Goal: Transaction & Acquisition: Purchase product/service

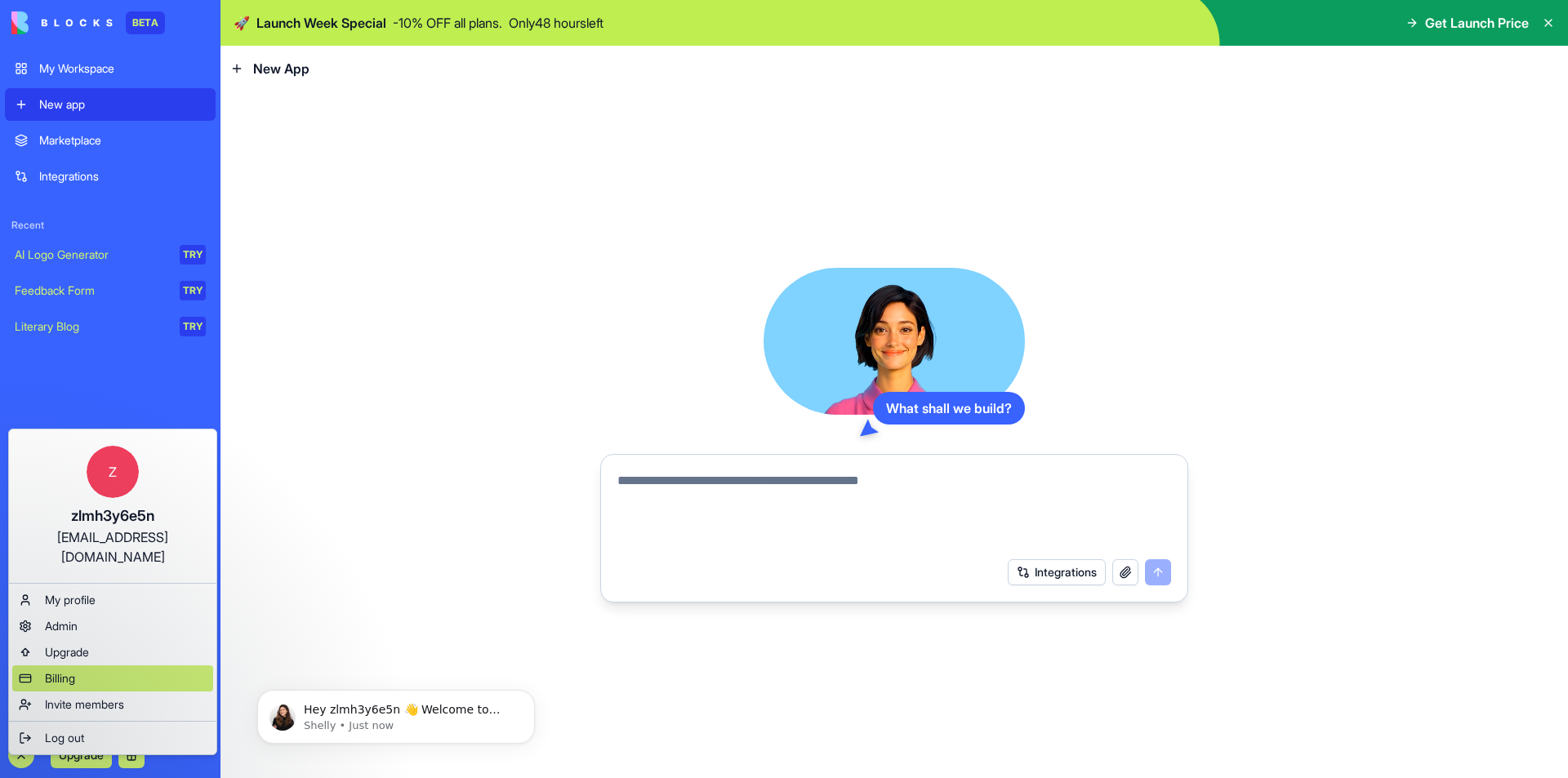
click at [72, 670] on span "Billing" at bounding box center [60, 677] width 31 height 16
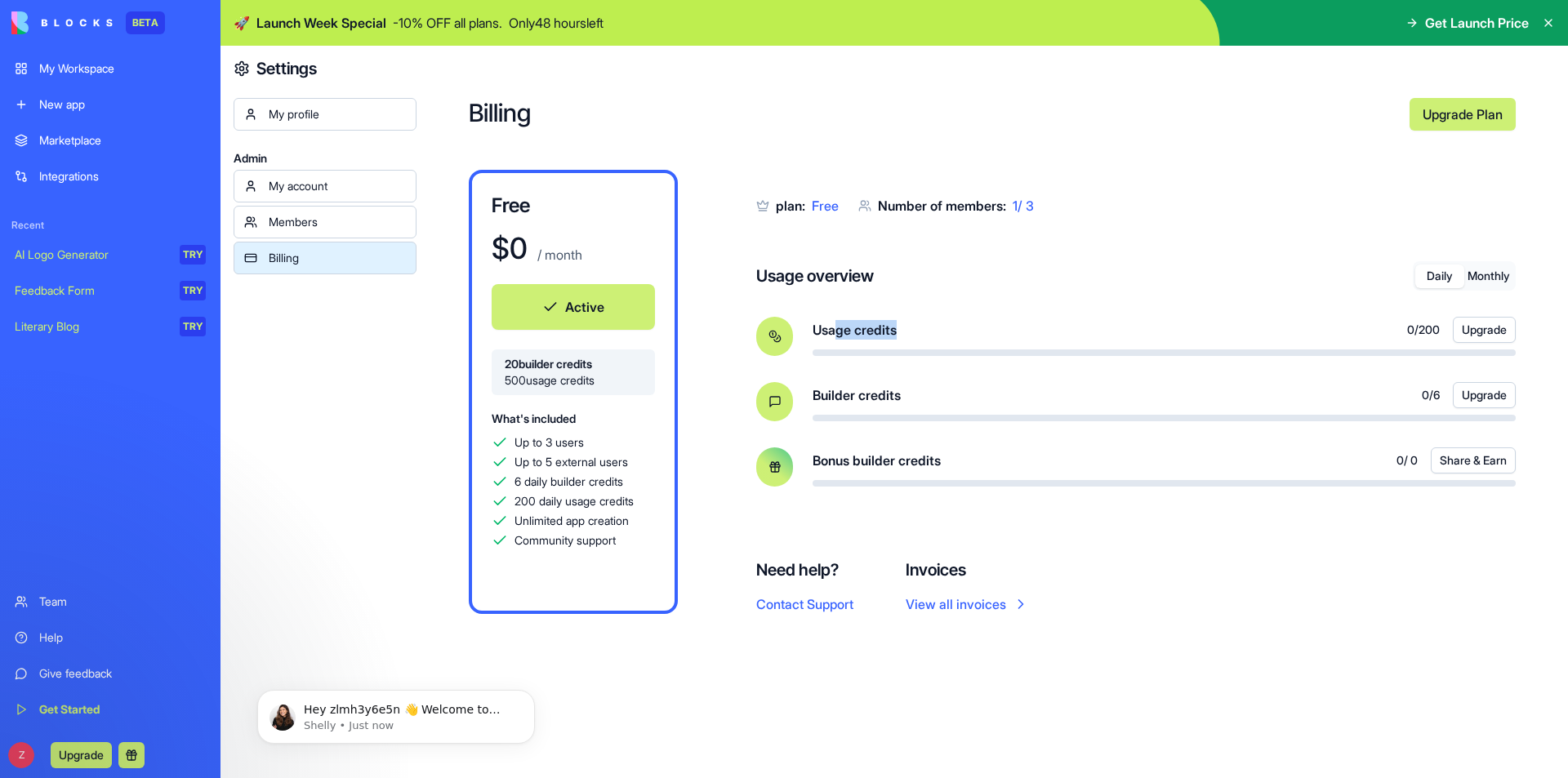
drag, startPoint x: 841, startPoint y: 328, endPoint x: 923, endPoint y: 331, distance: 82.1
click at [923, 331] on div "Usage credits 0 / 200 Upgrade" at bounding box center [1164, 330] width 703 height 26
click at [987, 341] on div "Usage credits 0 / 200 Upgrade" at bounding box center [1164, 330] width 703 height 26
drag, startPoint x: 813, startPoint y: 402, endPoint x: 912, endPoint y: 400, distance: 99.0
click at [912, 400] on div "Builder credits 0 / 6 Upgrade" at bounding box center [1164, 395] width 703 height 26
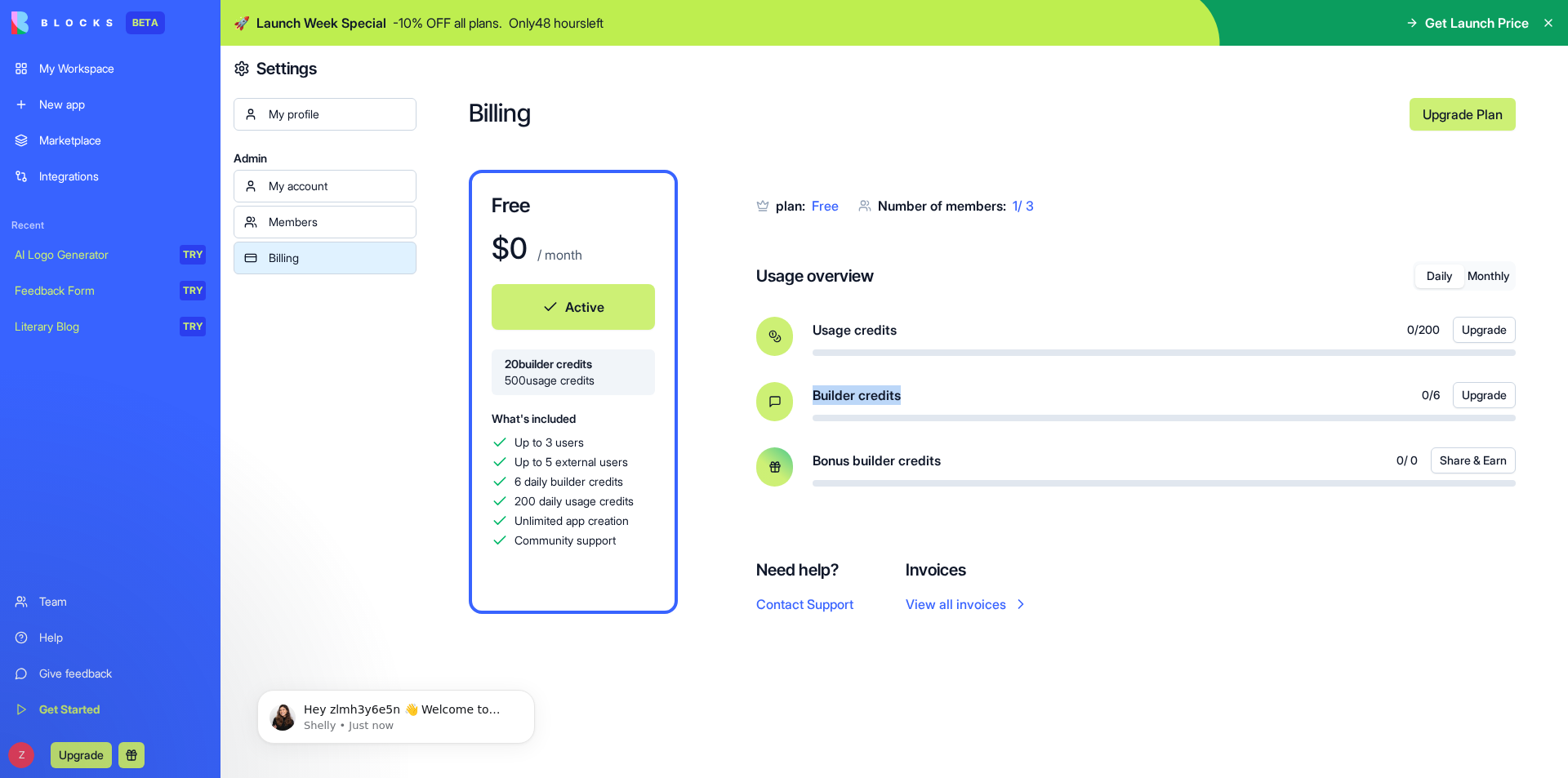
click at [912, 400] on div "Builder credits 0 / 6 Upgrade" at bounding box center [1164, 395] width 703 height 26
drag, startPoint x: 860, startPoint y: 449, endPoint x: 875, endPoint y: 449, distance: 15.0
click at [867, 449] on div "Bonus builder credits 0 / 0 Share & Earn" at bounding box center [1164, 460] width 703 height 26
click at [136, 111] on div "New app" at bounding box center [123, 104] width 167 height 16
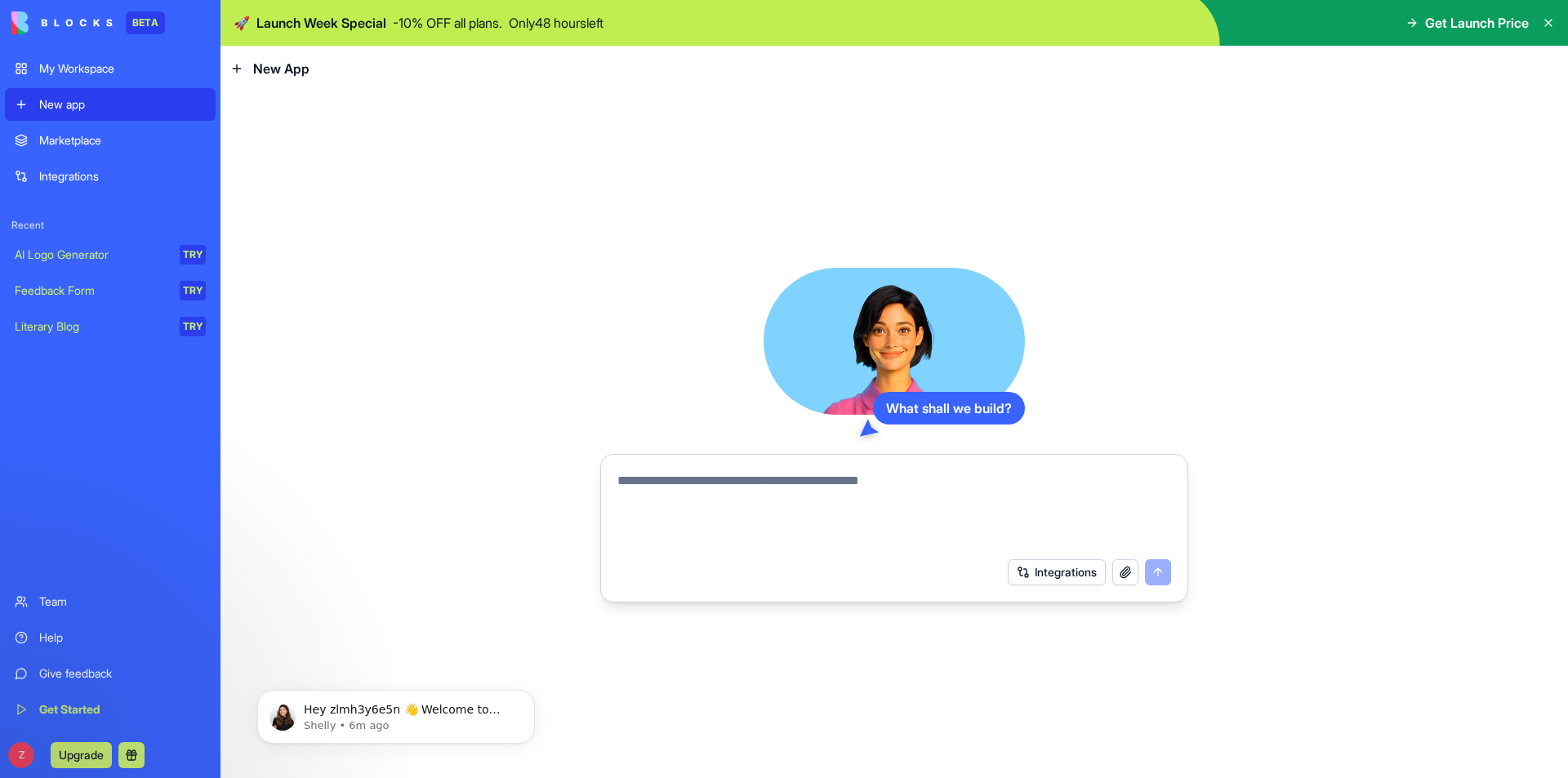
click at [1546, 21] on icon at bounding box center [1548, 22] width 7 height 7
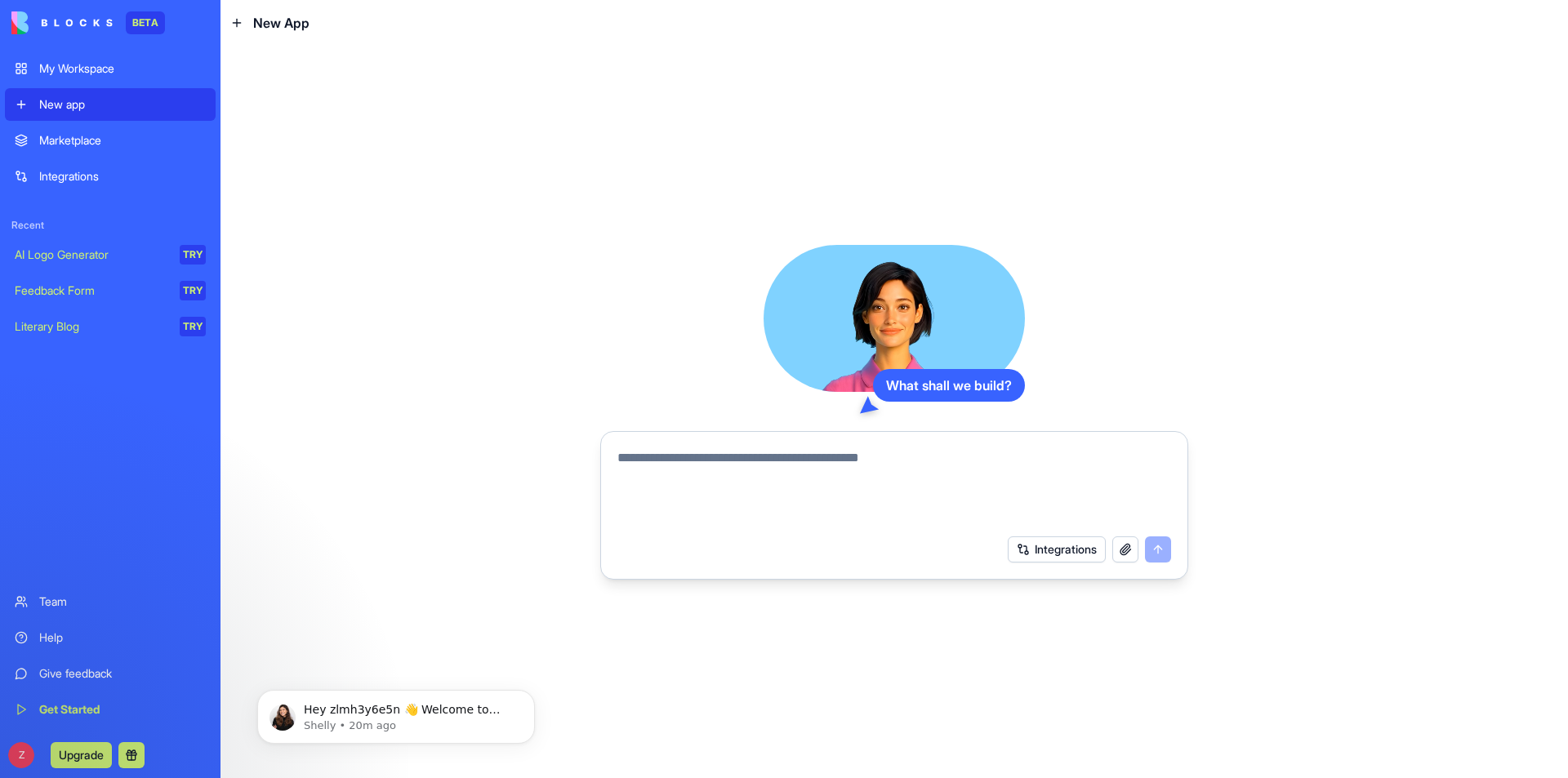
click at [807, 457] on textarea at bounding box center [894, 488] width 554 height 79
type textarea "**********"
click at [1153, 541] on button "submit" at bounding box center [1157, 549] width 26 height 26
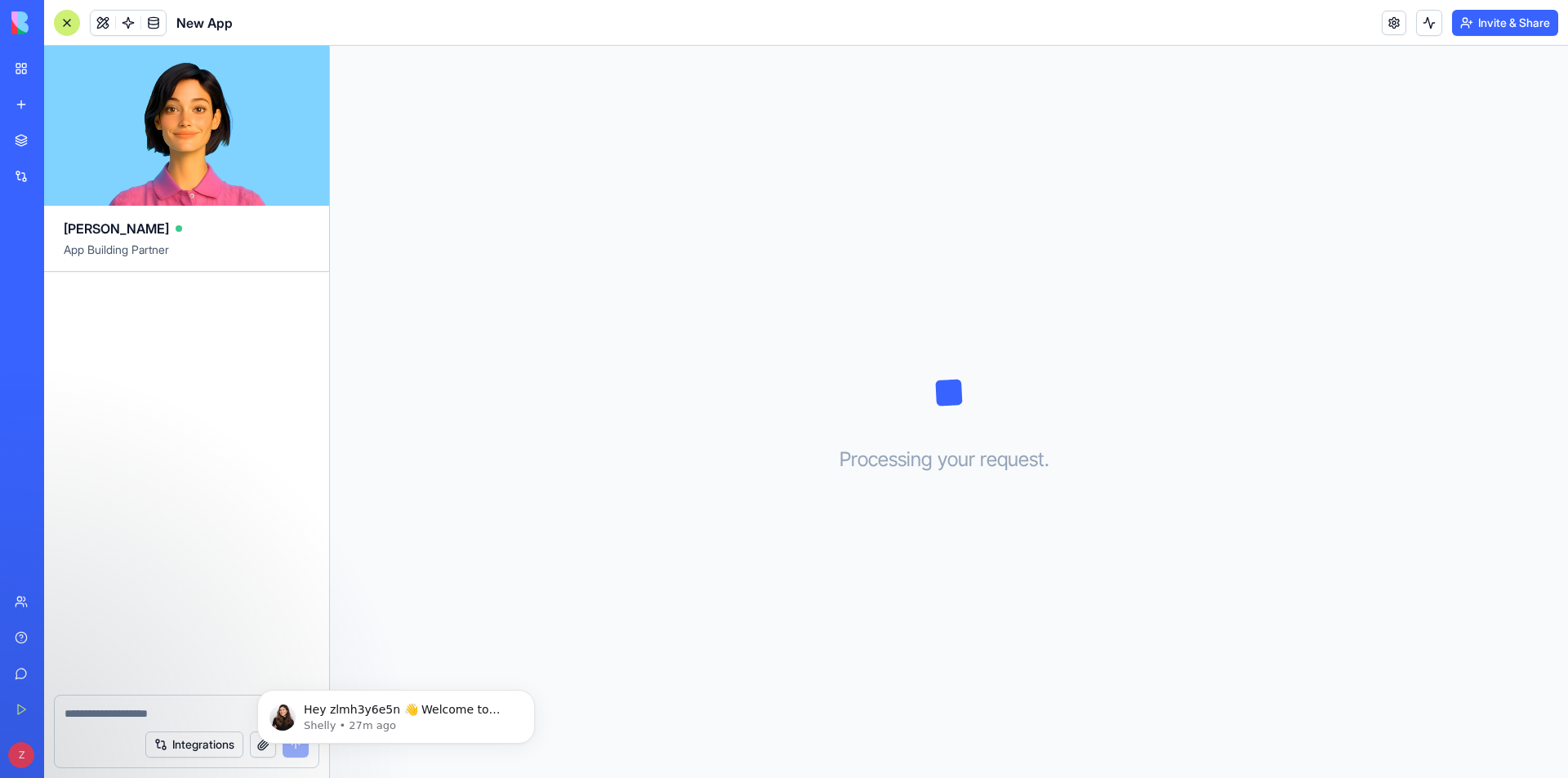
click at [768, 245] on div "Processing your request . . ." at bounding box center [948, 412] width 1237 height 732
click at [966, 379] on icon at bounding box center [948, 392] width 81 height 81
click at [356, 714] on p "Hey zlmh3y6e5n 👋 Welcome to Blocks 🙌 I'm here if you have any questions!" at bounding box center [409, 710] width 211 height 16
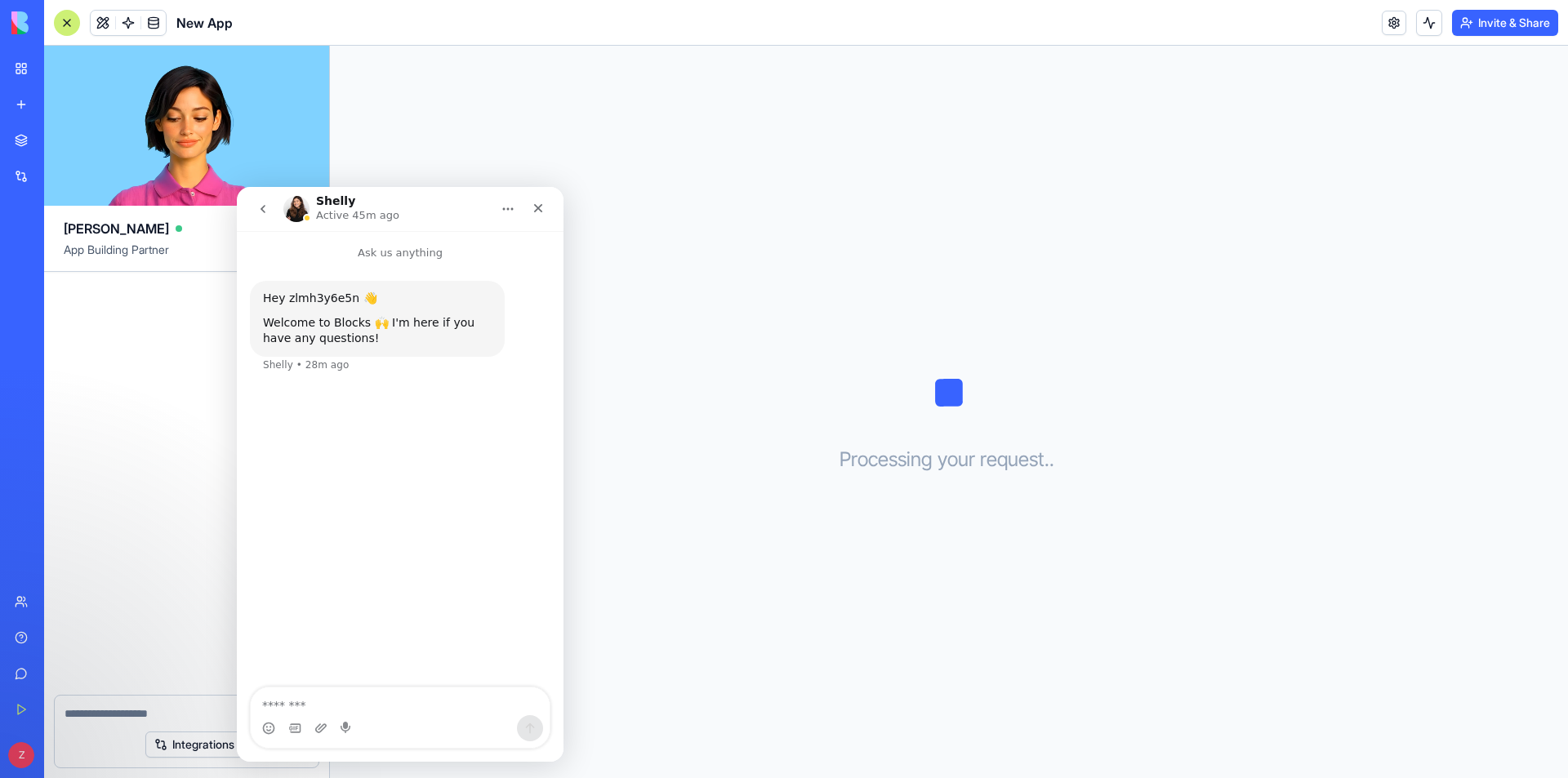
click at [648, 388] on div "Processing your request . . ." at bounding box center [948, 412] width 1237 height 732
click at [538, 212] on icon "Close" at bounding box center [539, 208] width 13 height 13
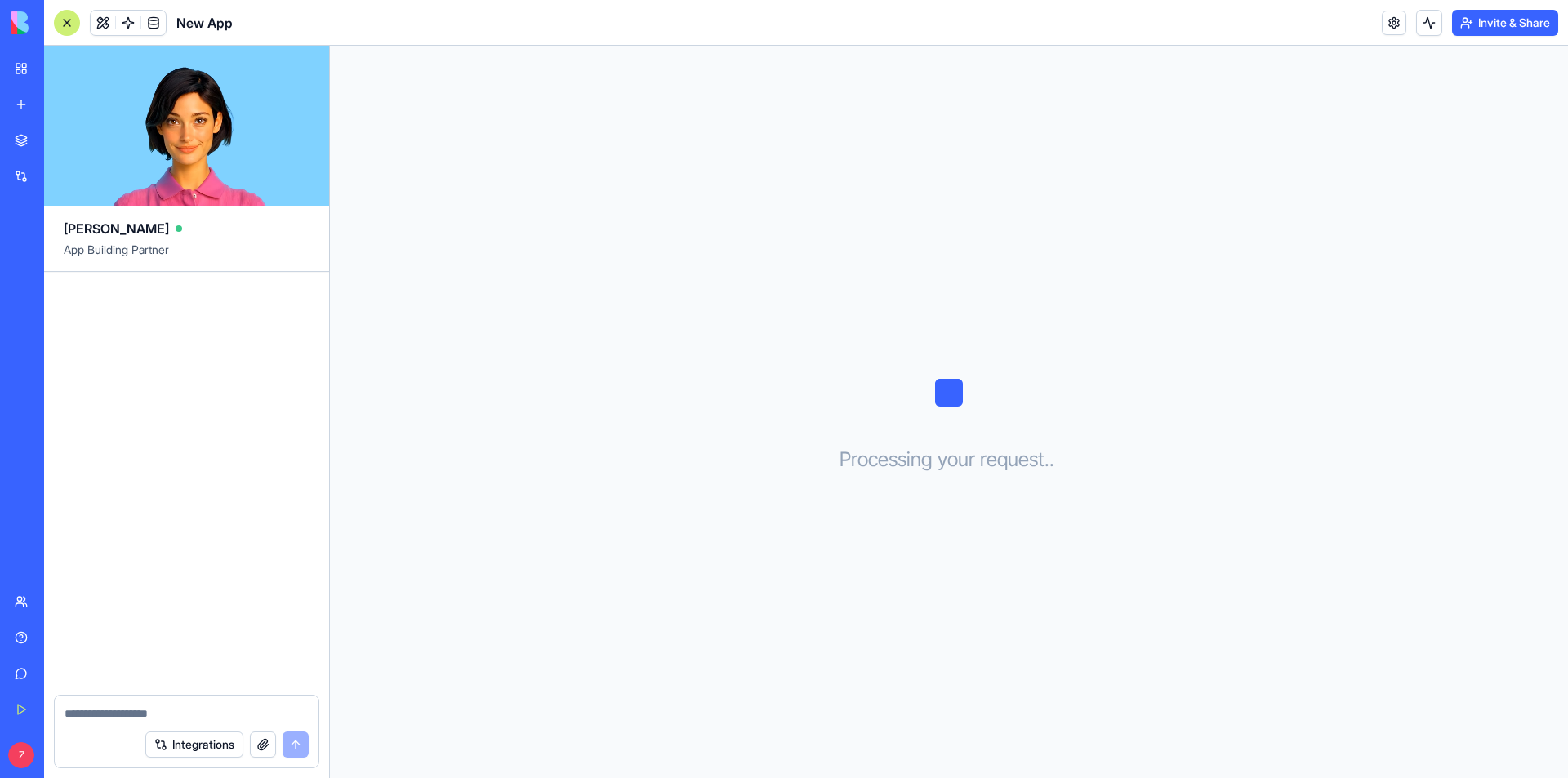
drag, startPoint x: 242, startPoint y: 534, endPoint x: 241, endPoint y: 547, distance: 13.0
click at [242, 535] on div at bounding box center [186, 483] width 285 height 423
click at [108, 724] on div "Integrations" at bounding box center [186, 744] width 264 height 46
click at [101, 20] on button at bounding box center [104, 23] width 25 height 25
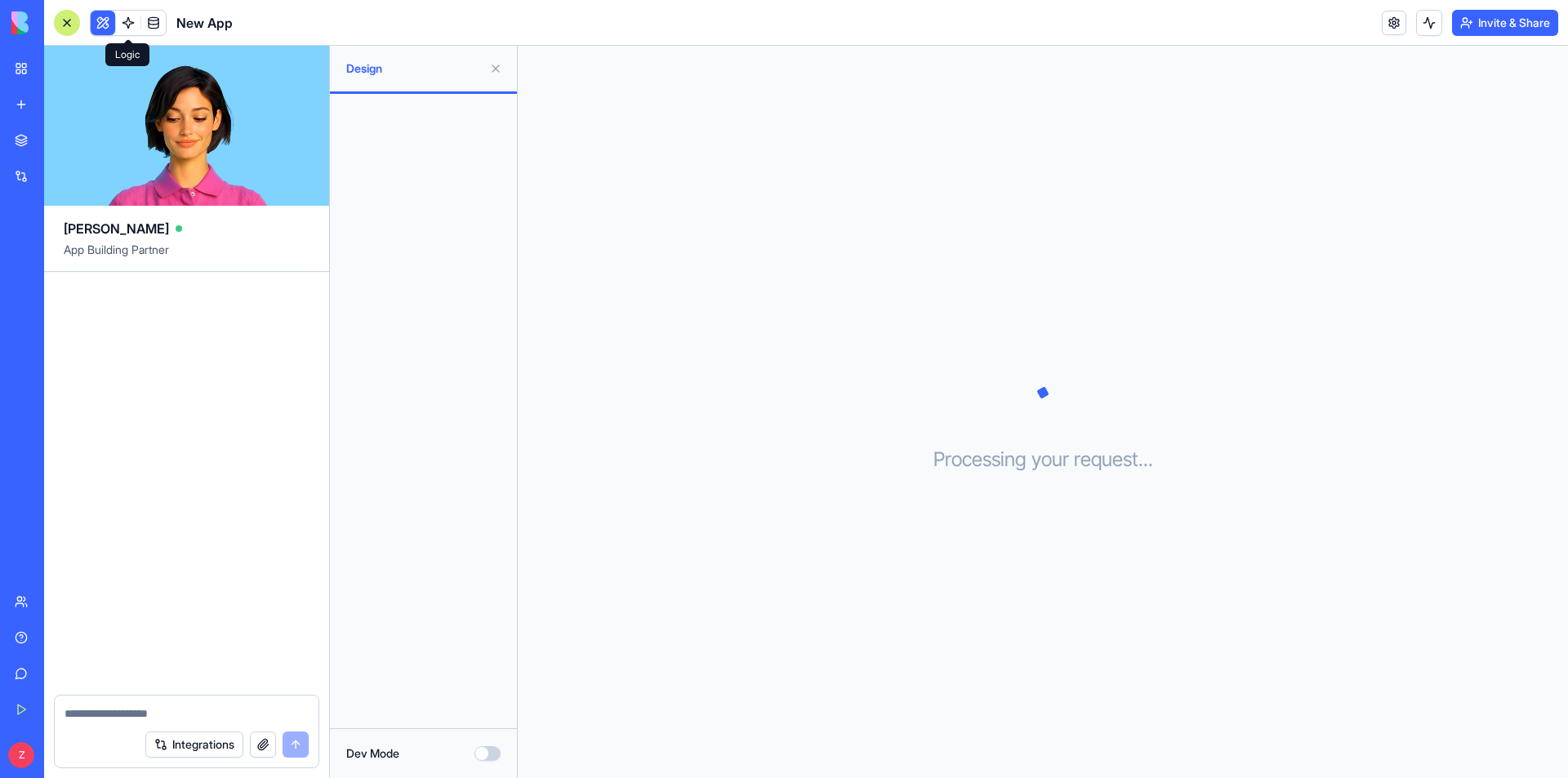
click at [128, 23] on link at bounding box center [128, 23] width 25 height 25
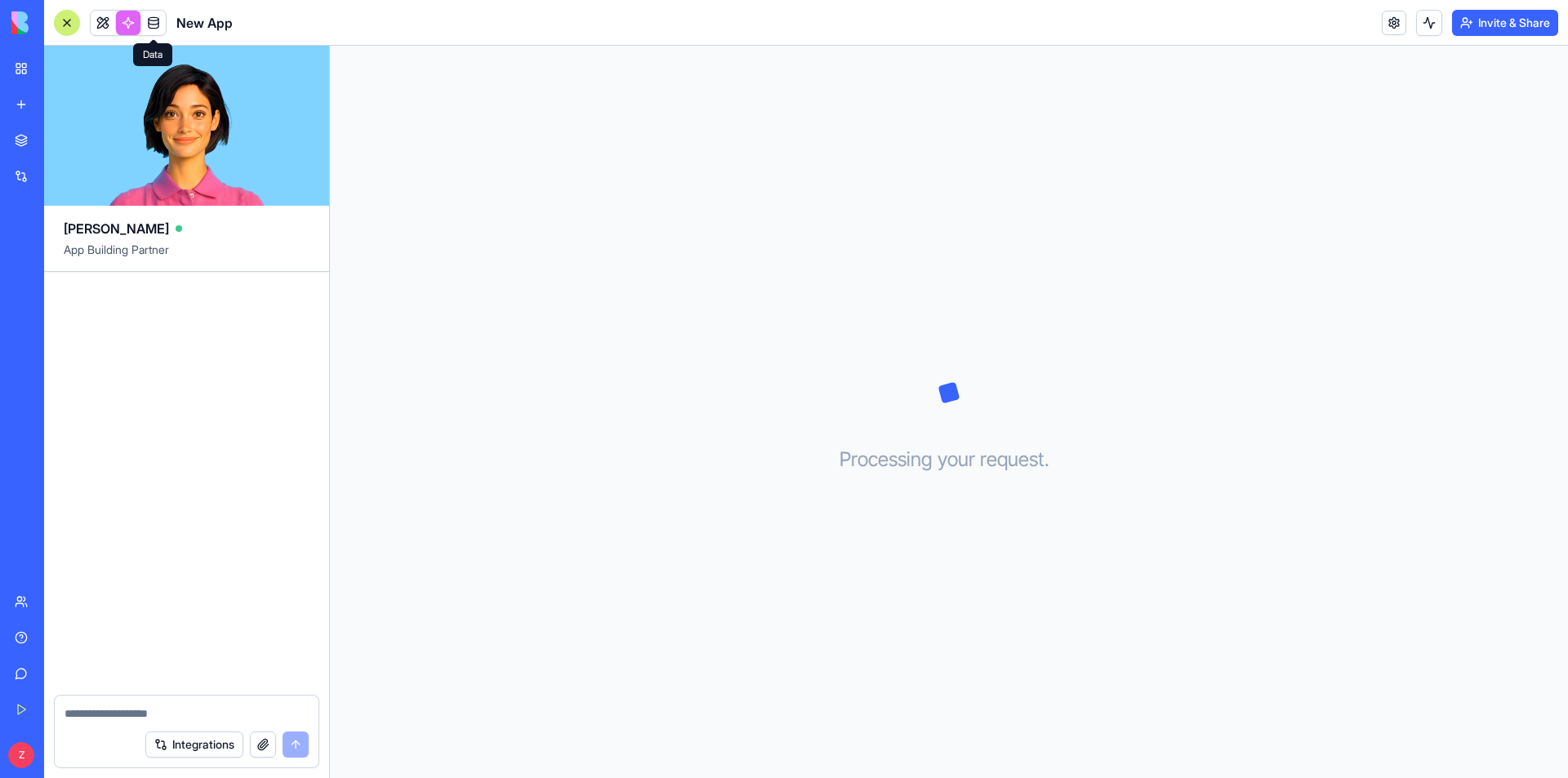
click at [157, 23] on link at bounding box center [153, 23] width 25 height 25
click at [136, 24] on link at bounding box center [128, 23] width 25 height 25
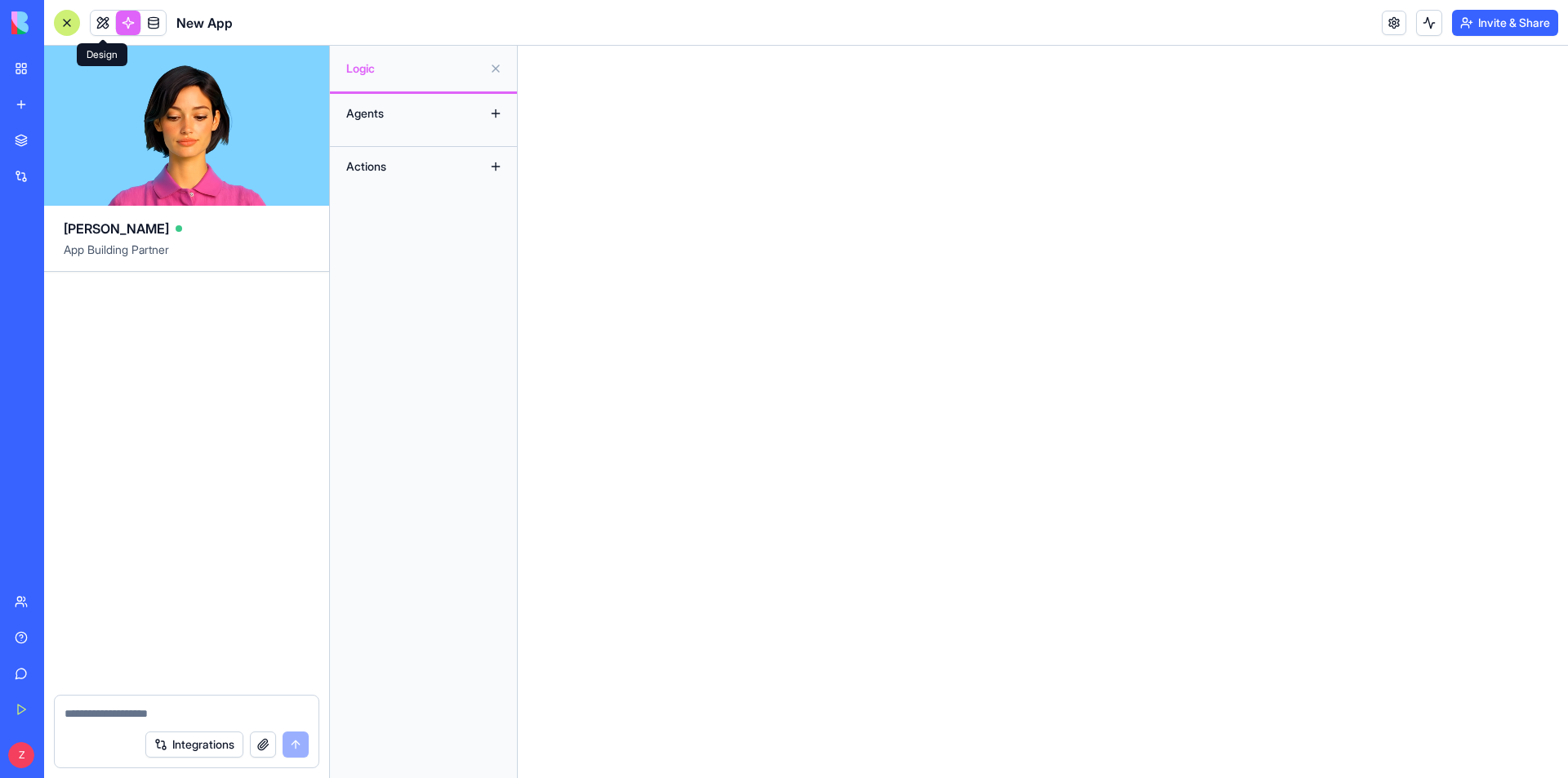
click at [102, 15] on link at bounding box center [104, 23] width 25 height 25
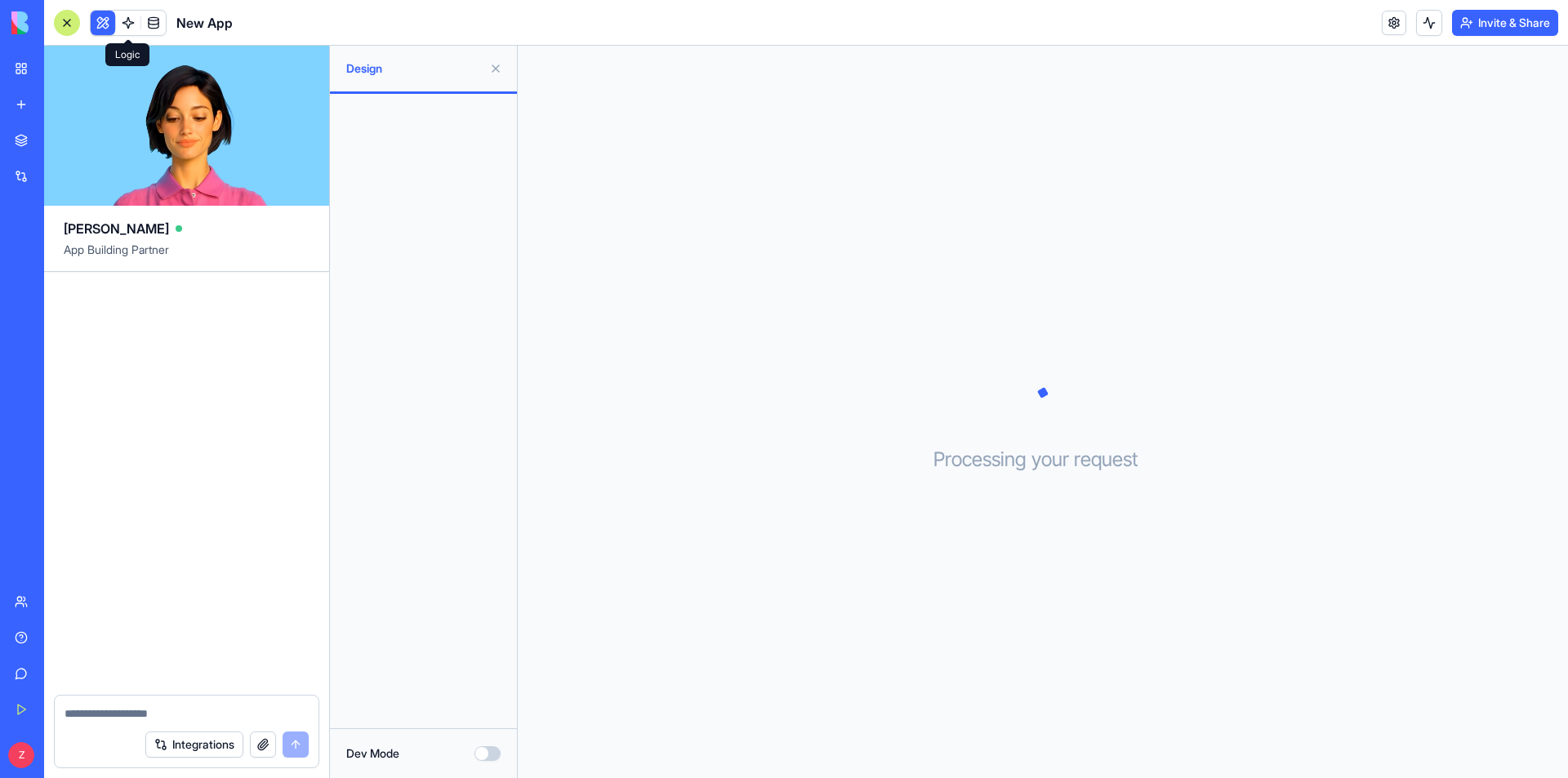
click at [128, 25] on link at bounding box center [128, 23] width 25 height 25
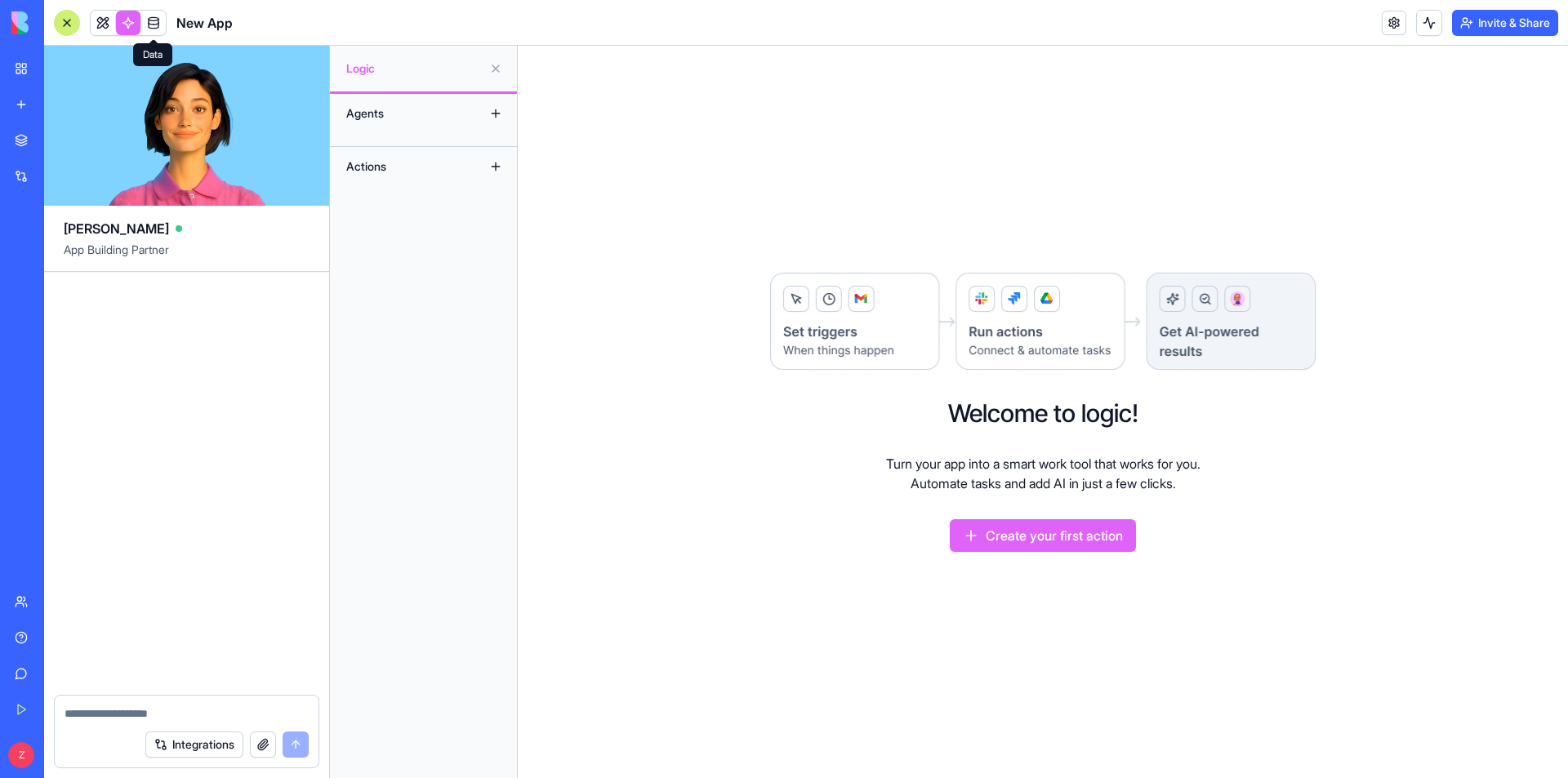
click at [163, 21] on link at bounding box center [153, 23] width 25 height 25
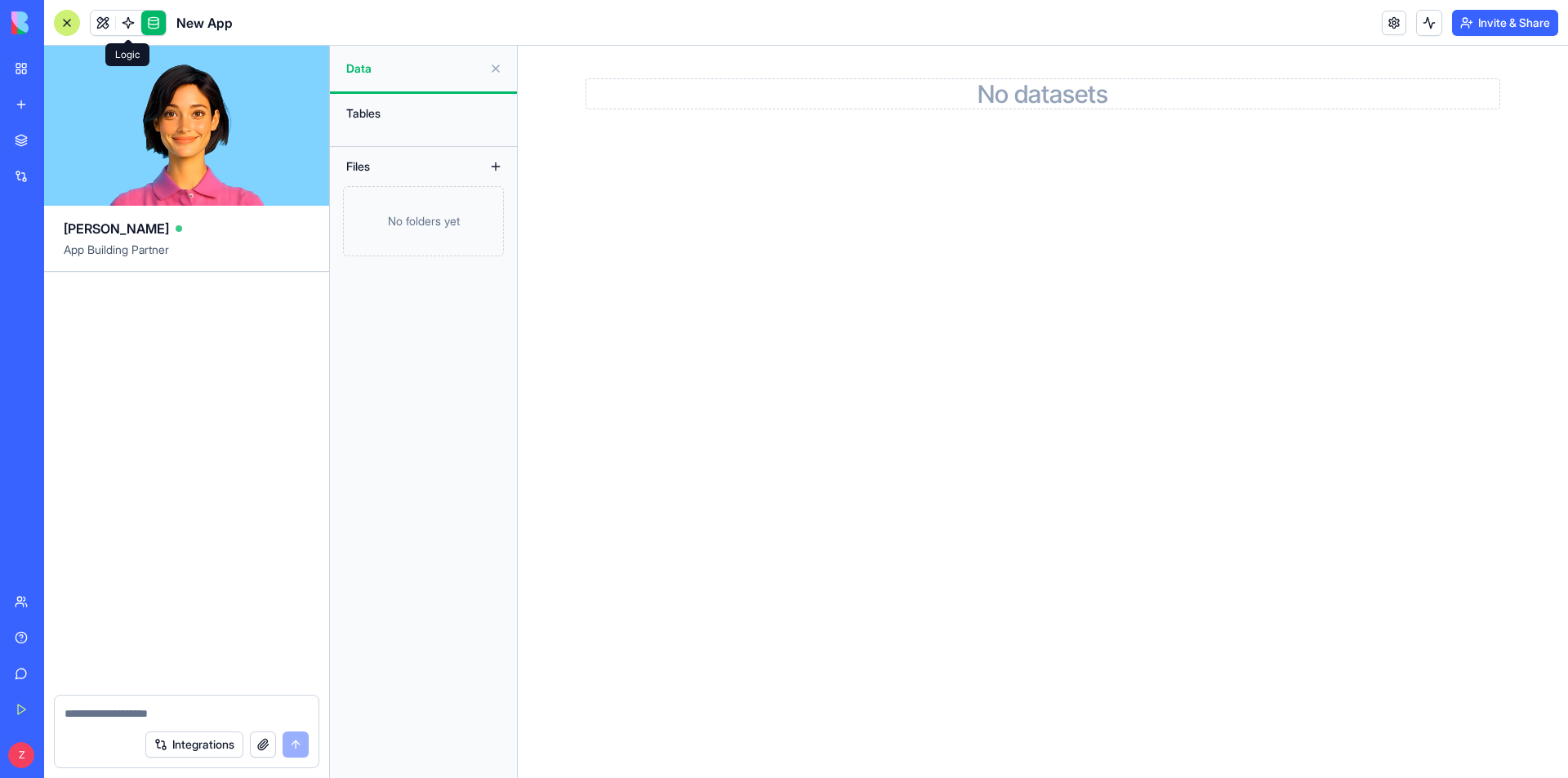
click at [126, 21] on link at bounding box center [128, 23] width 25 height 25
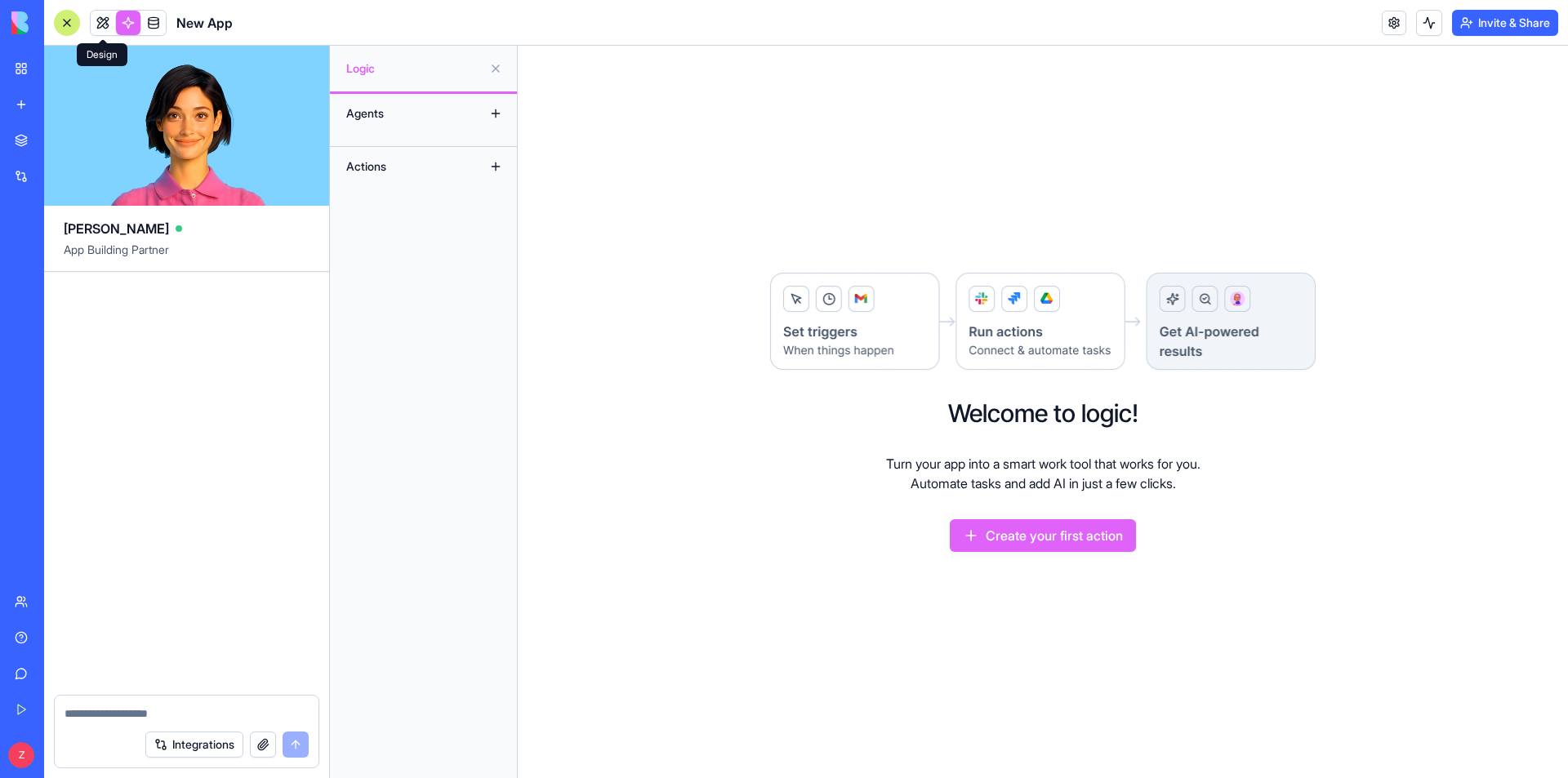
click at [97, 19] on link at bounding box center [104, 23] width 25 height 25
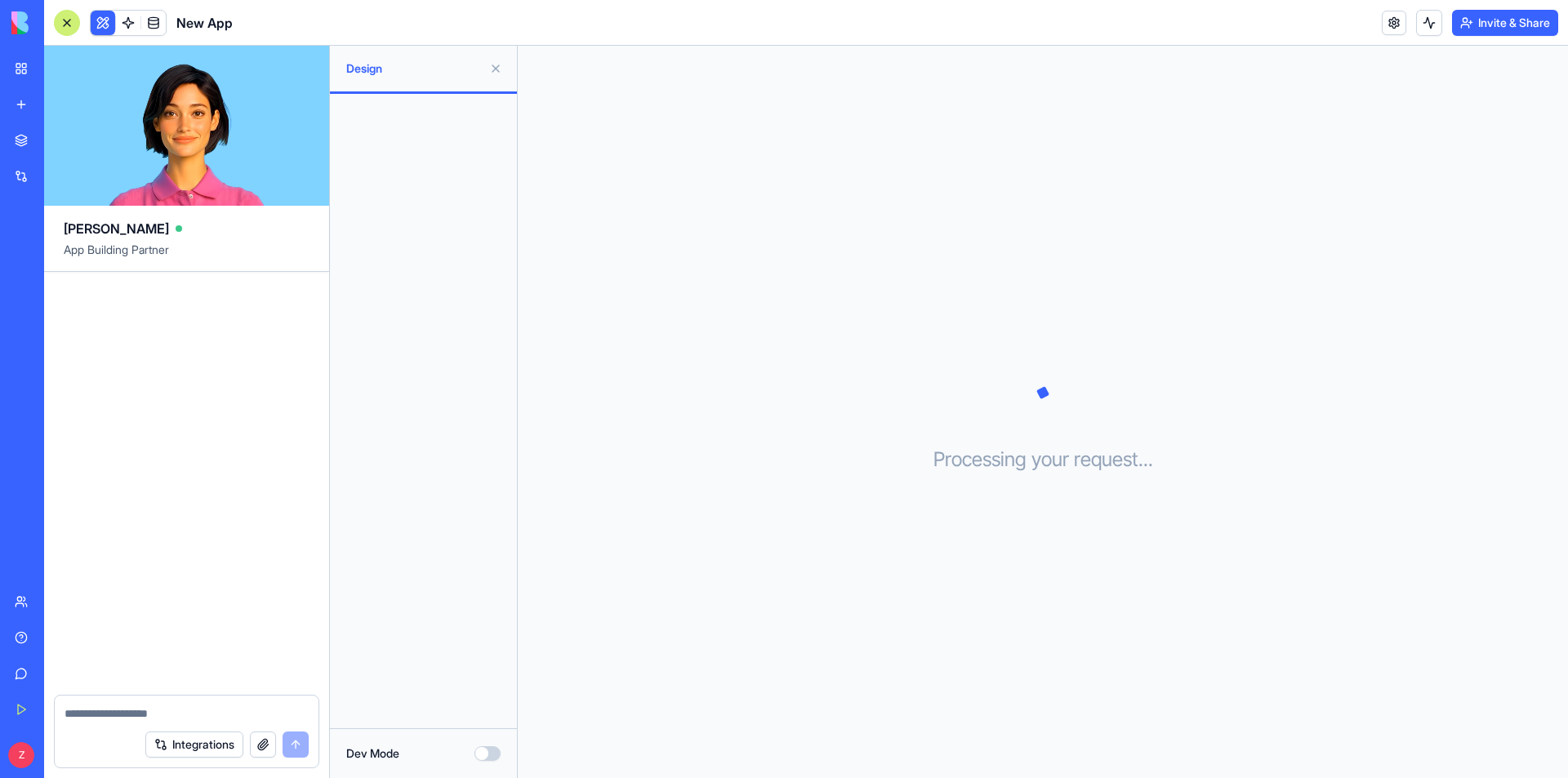
click at [220, 449] on div at bounding box center [186, 483] width 285 height 423
click at [170, 246] on span "App Building Partner" at bounding box center [186, 256] width 245 height 30
click at [641, 542] on div "Processing your request . . ." at bounding box center [1042, 412] width 1049 height 732
click at [404, 747] on div "Dev Mode" at bounding box center [423, 753] width 154 height 16
click at [378, 746] on label "Dev Mode" at bounding box center [372, 753] width 53 height 16
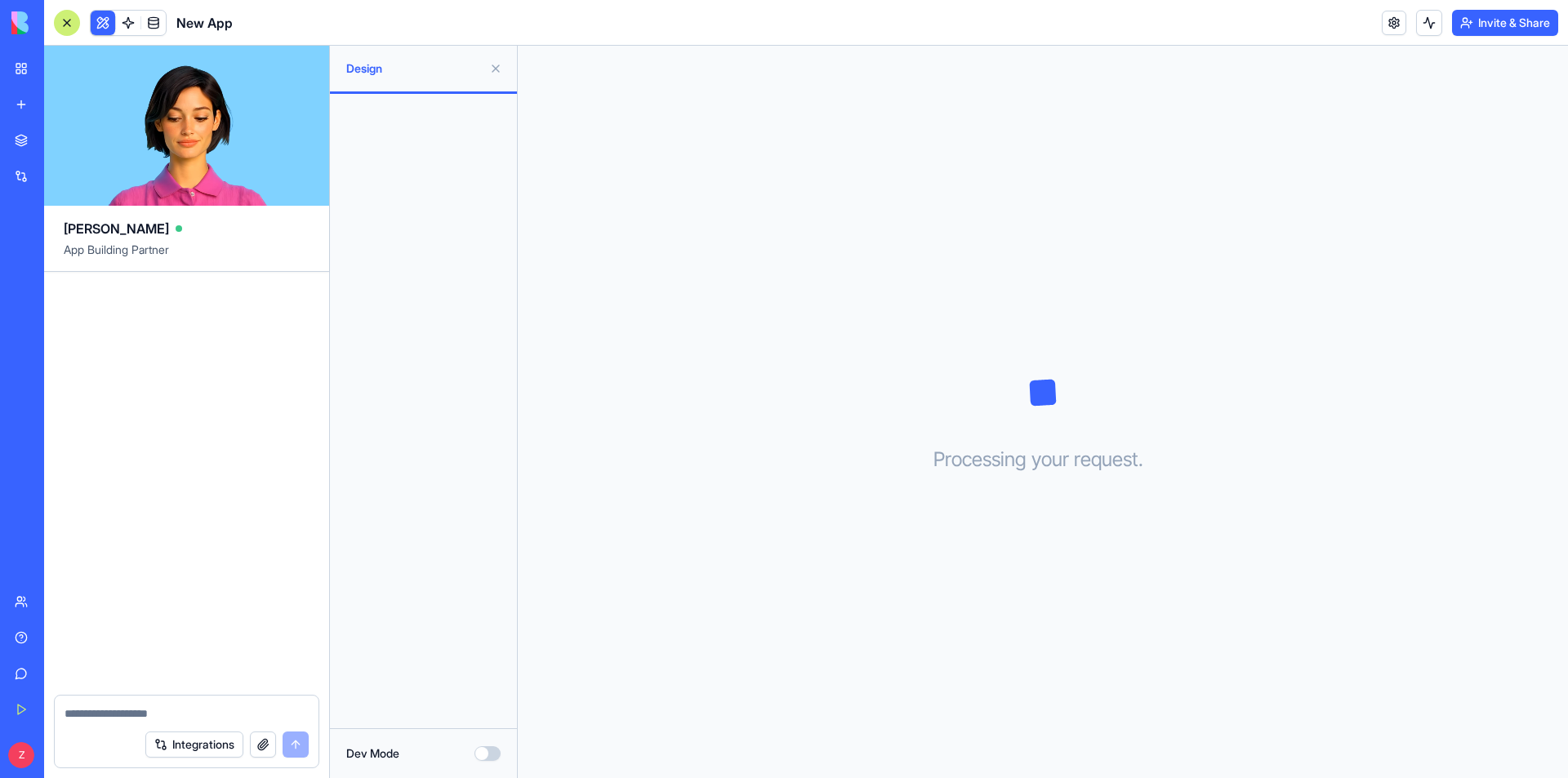
click at [474, 746] on button "Dev Mode" at bounding box center [487, 753] width 26 height 14
click at [492, 71] on button at bounding box center [495, 68] width 26 height 26
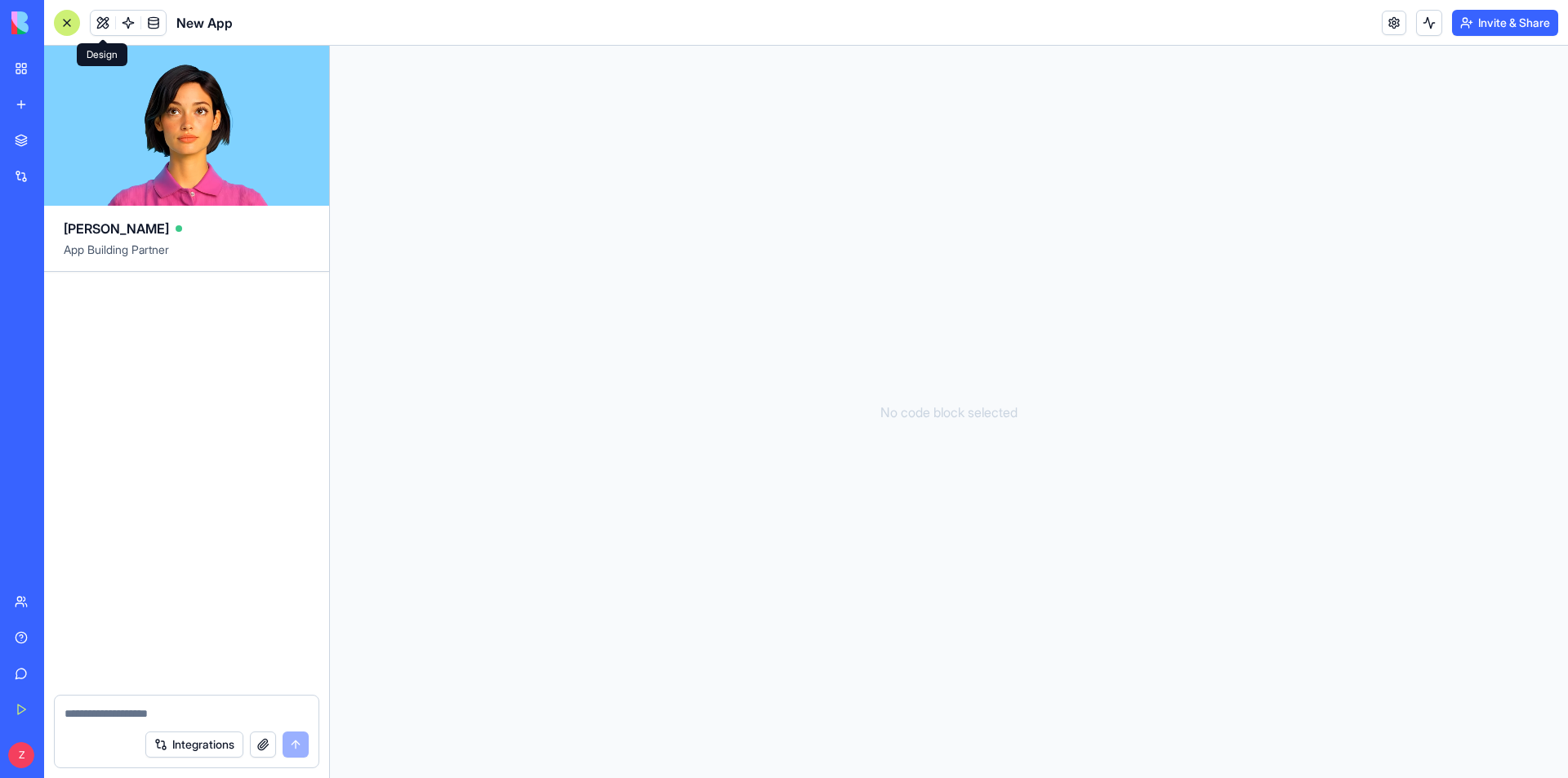
click at [734, 517] on div "No code block selected" at bounding box center [948, 412] width 1237 height 732
drag, startPoint x: 126, startPoint y: 318, endPoint x: 129, endPoint y: 390, distance: 72.1
click at [127, 328] on div at bounding box center [186, 483] width 285 height 423
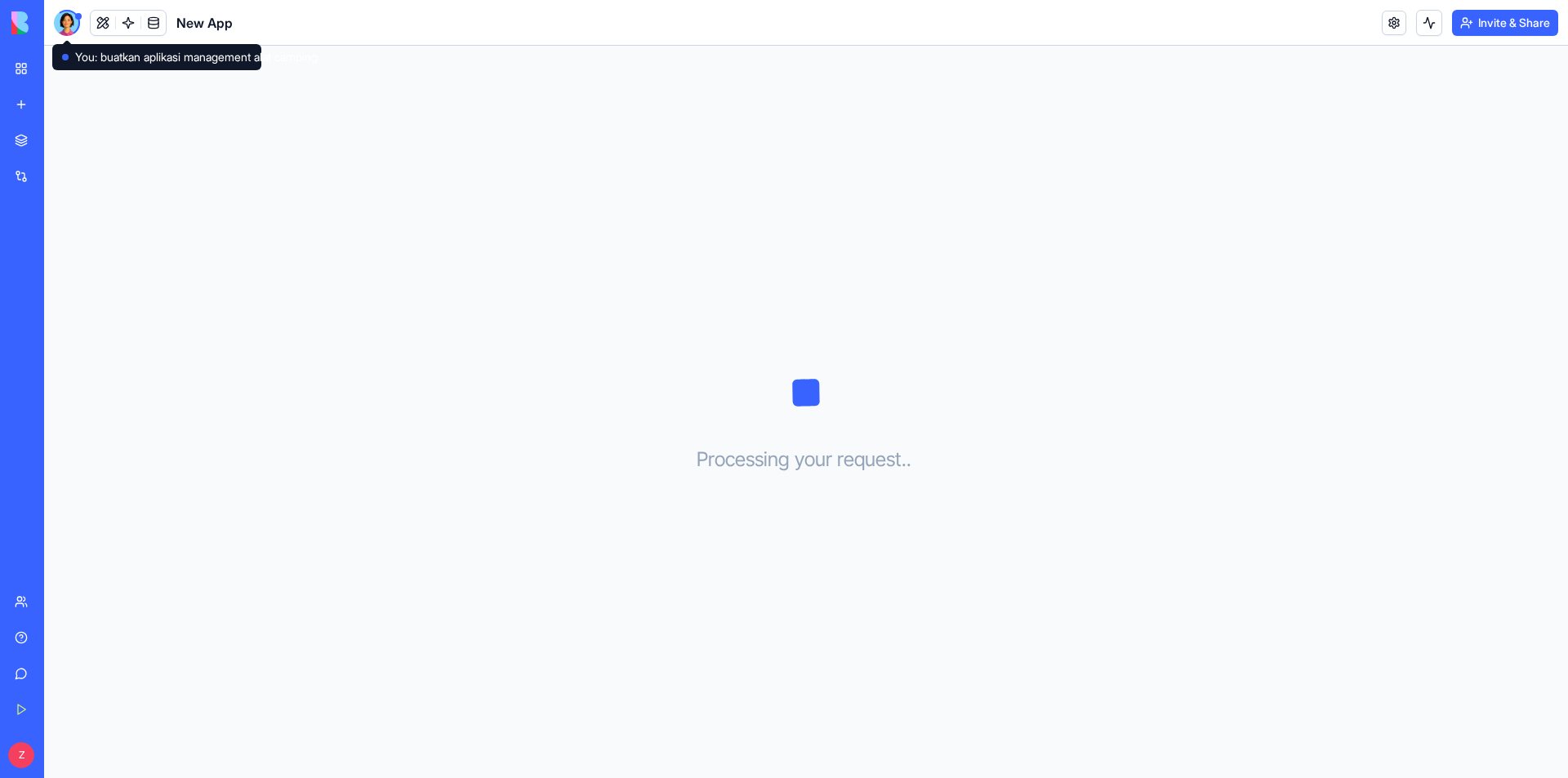
click at [69, 19] on div at bounding box center [66, 22] width 26 height 26
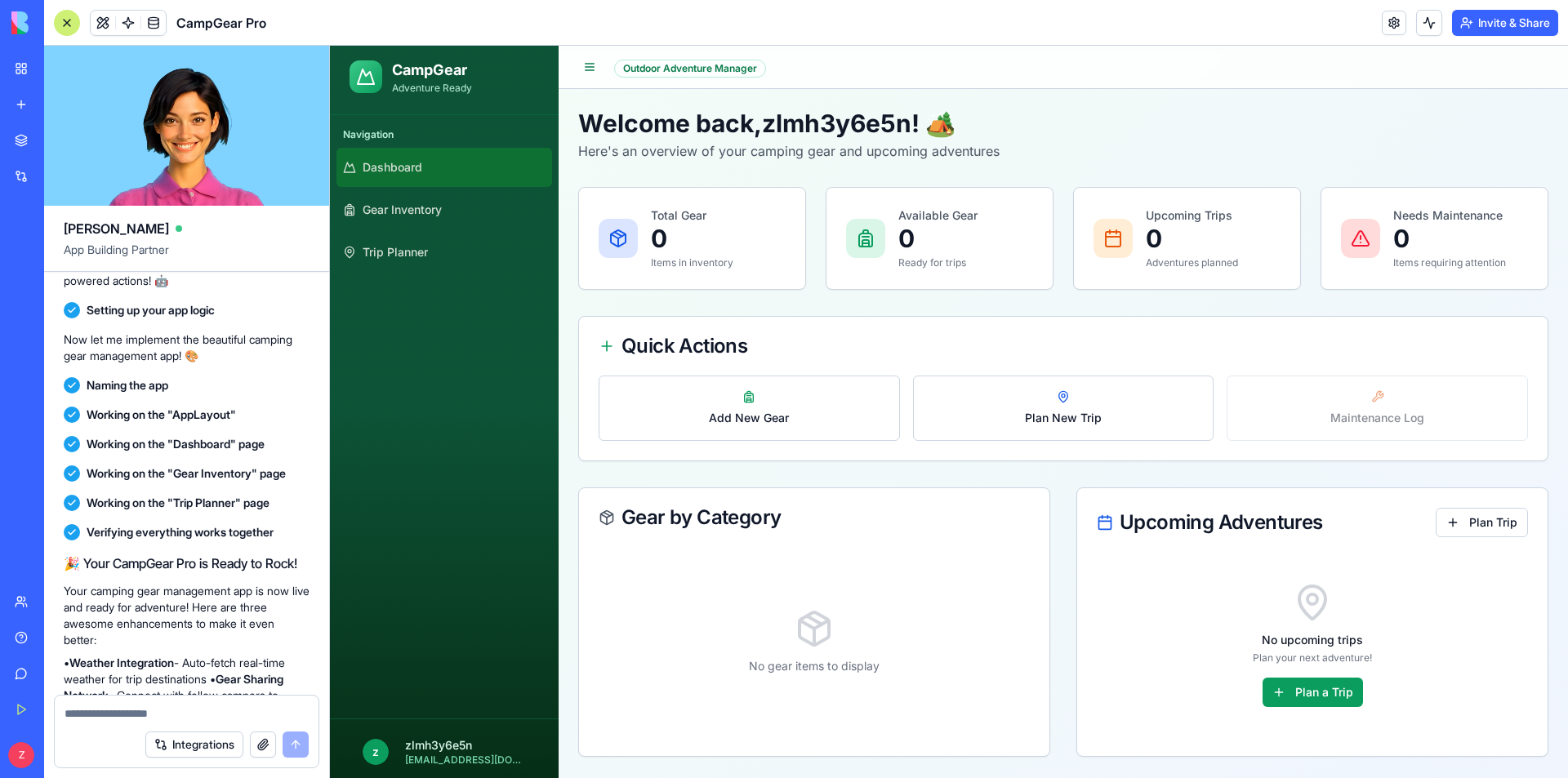
scroll to position [357, 0]
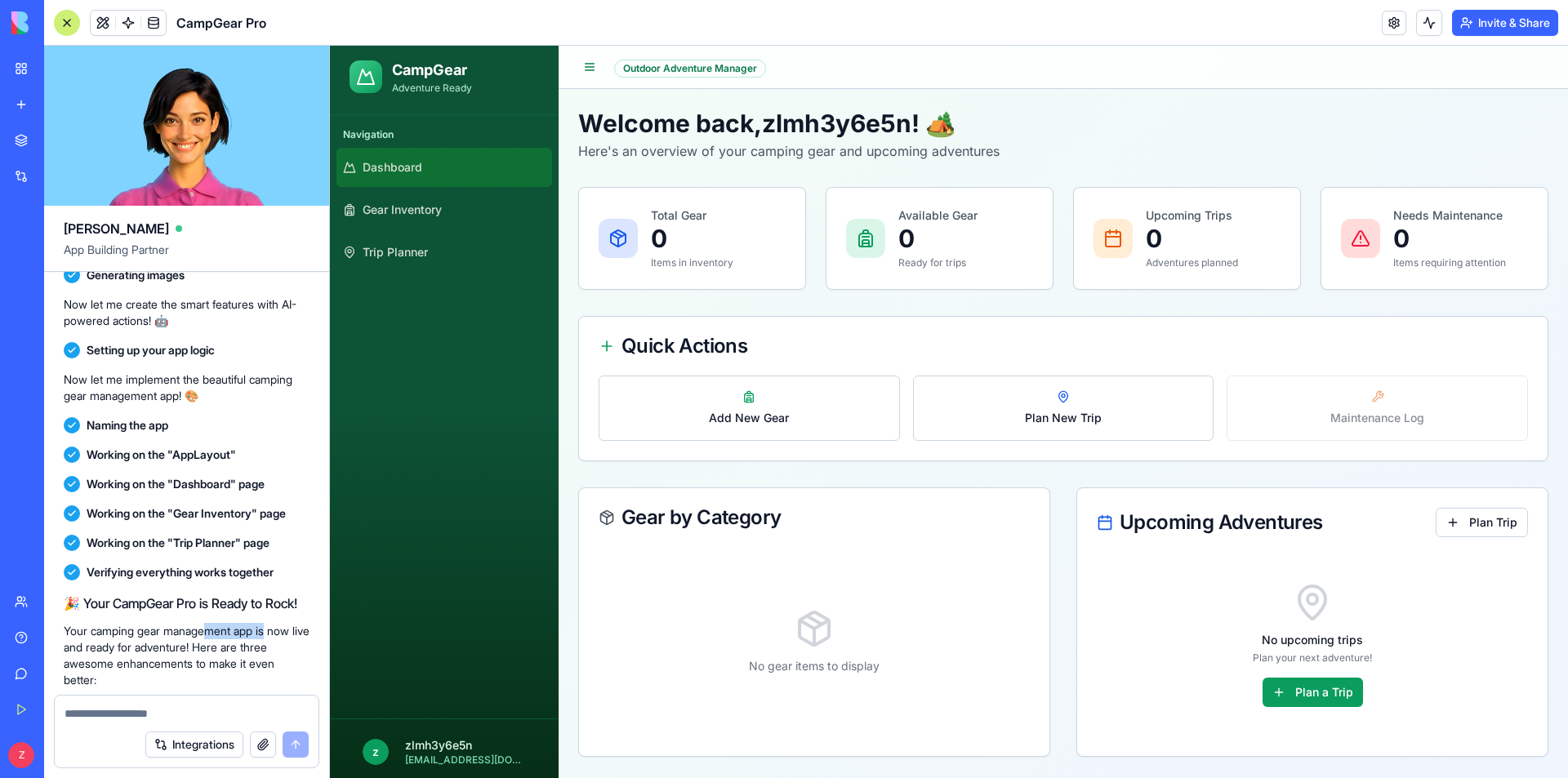
drag, startPoint x: 223, startPoint y: 631, endPoint x: 276, endPoint y: 633, distance: 53.0
click at [276, 633] on p "Your camping gear management app is now live and ready for adventure! Here are …" at bounding box center [186, 655] width 245 height 65
drag, startPoint x: 99, startPoint y: 652, endPoint x: 212, endPoint y: 650, distance: 113.0
click at [201, 650] on p "Your camping gear management app is now live and ready for adventure! Here are …" at bounding box center [186, 655] width 245 height 65
click at [238, 652] on p "Your camping gear management app is now live and ready for adventure! Here are …" at bounding box center [186, 655] width 245 height 65
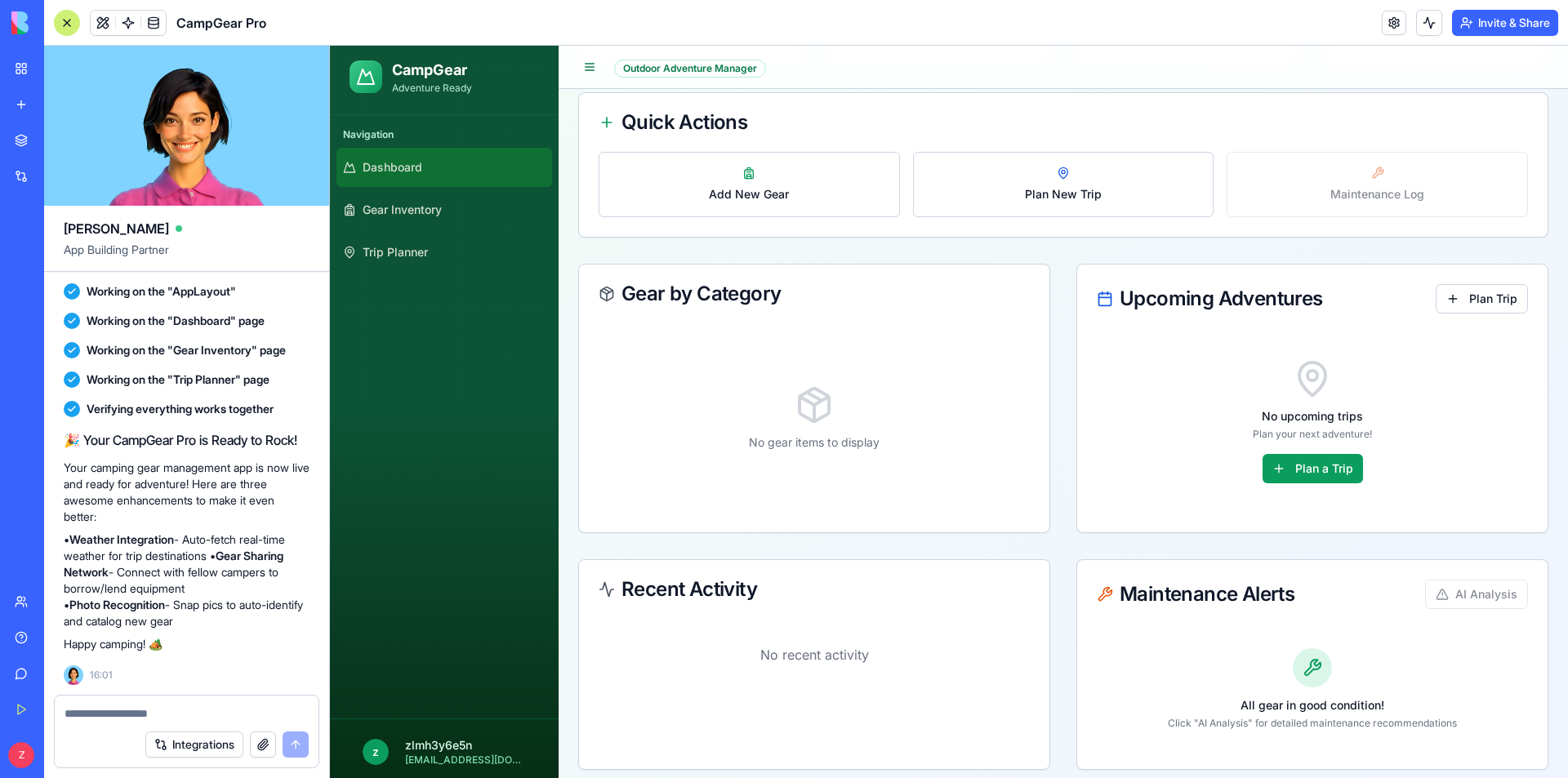
scroll to position [235, 0]
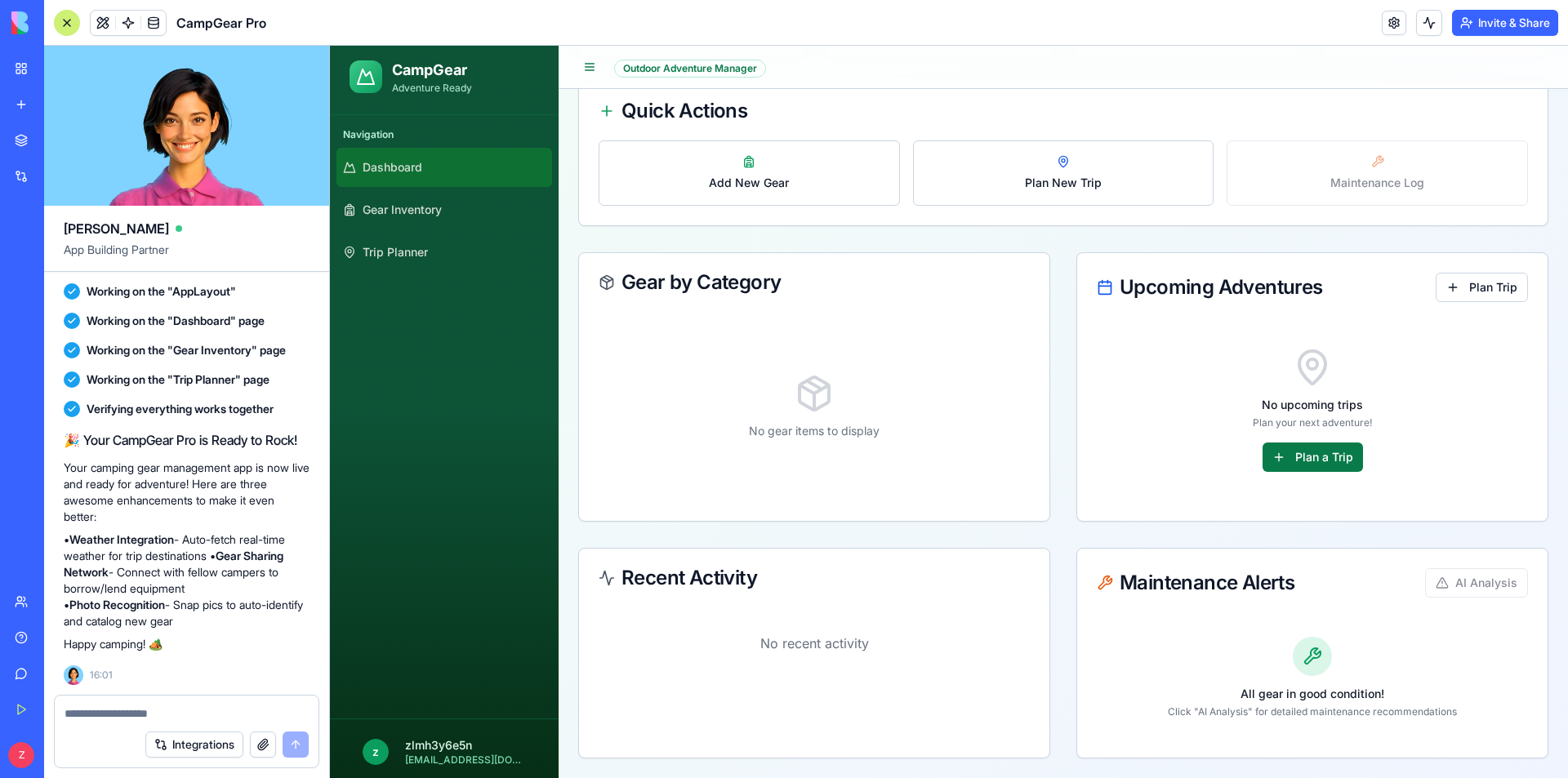
click at [1292, 448] on button "Plan a Trip" at bounding box center [1312, 457] width 101 height 30
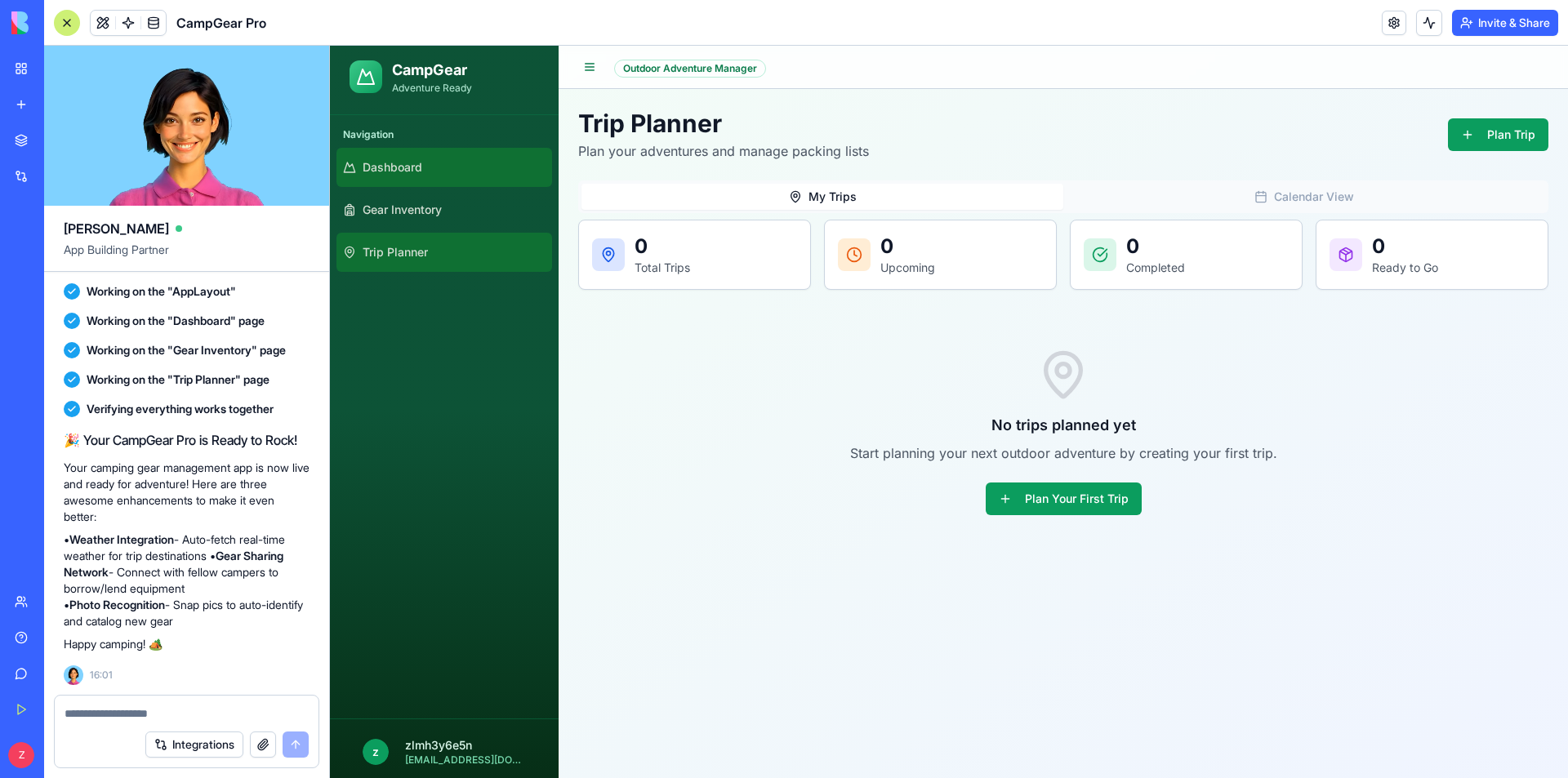
click at [393, 172] on span "Dashboard" at bounding box center [392, 167] width 59 height 16
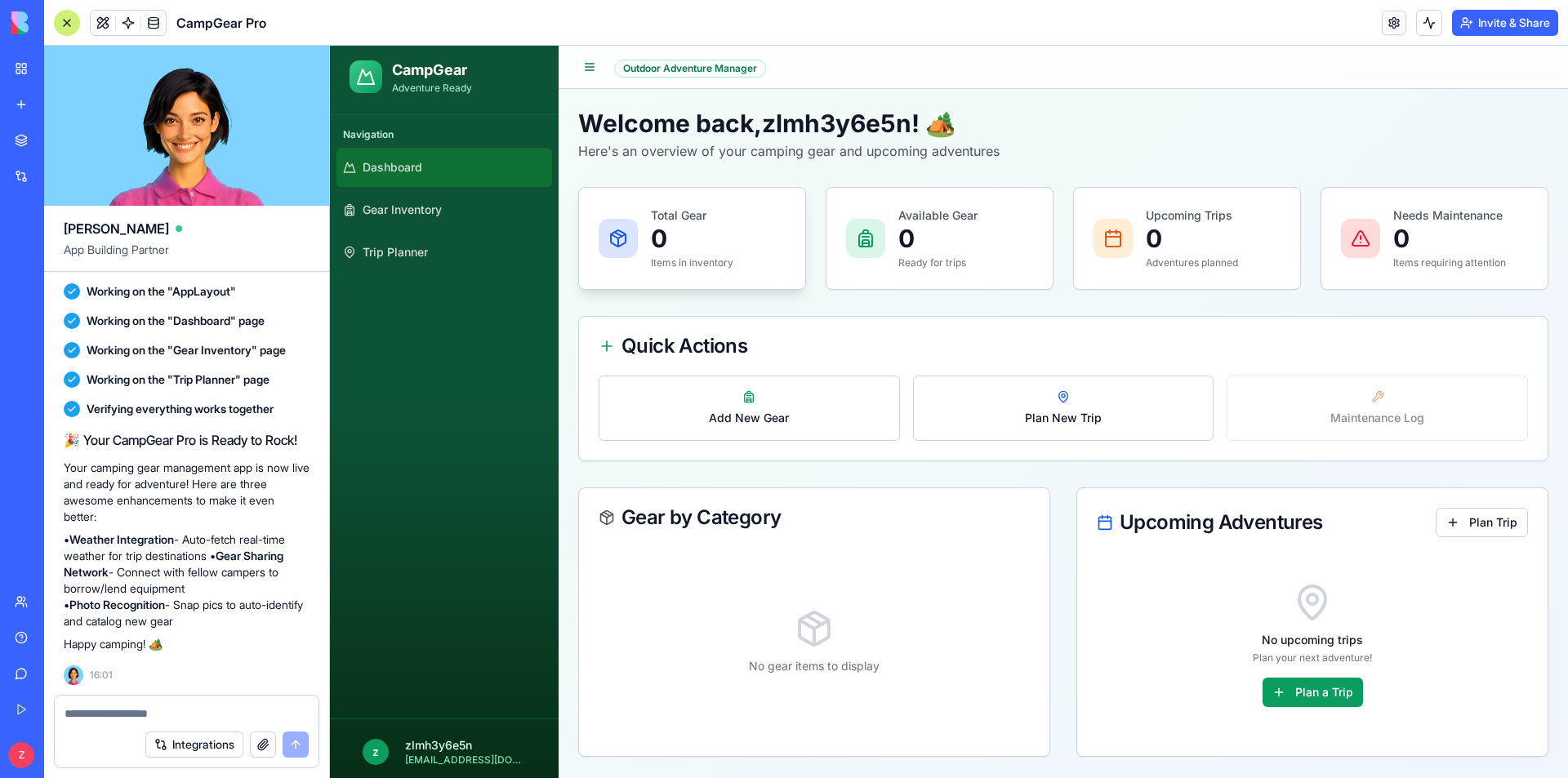
click at [633, 220] on div at bounding box center [617, 238] width 39 height 39
click at [858, 218] on div at bounding box center [865, 238] width 39 height 39
drag, startPoint x: 1121, startPoint y: 228, endPoint x: 1220, endPoint y: 231, distance: 99.0
click at [1123, 228] on div at bounding box center [1113, 238] width 39 height 39
click at [1352, 232] on icon at bounding box center [1360, 238] width 16 height 14
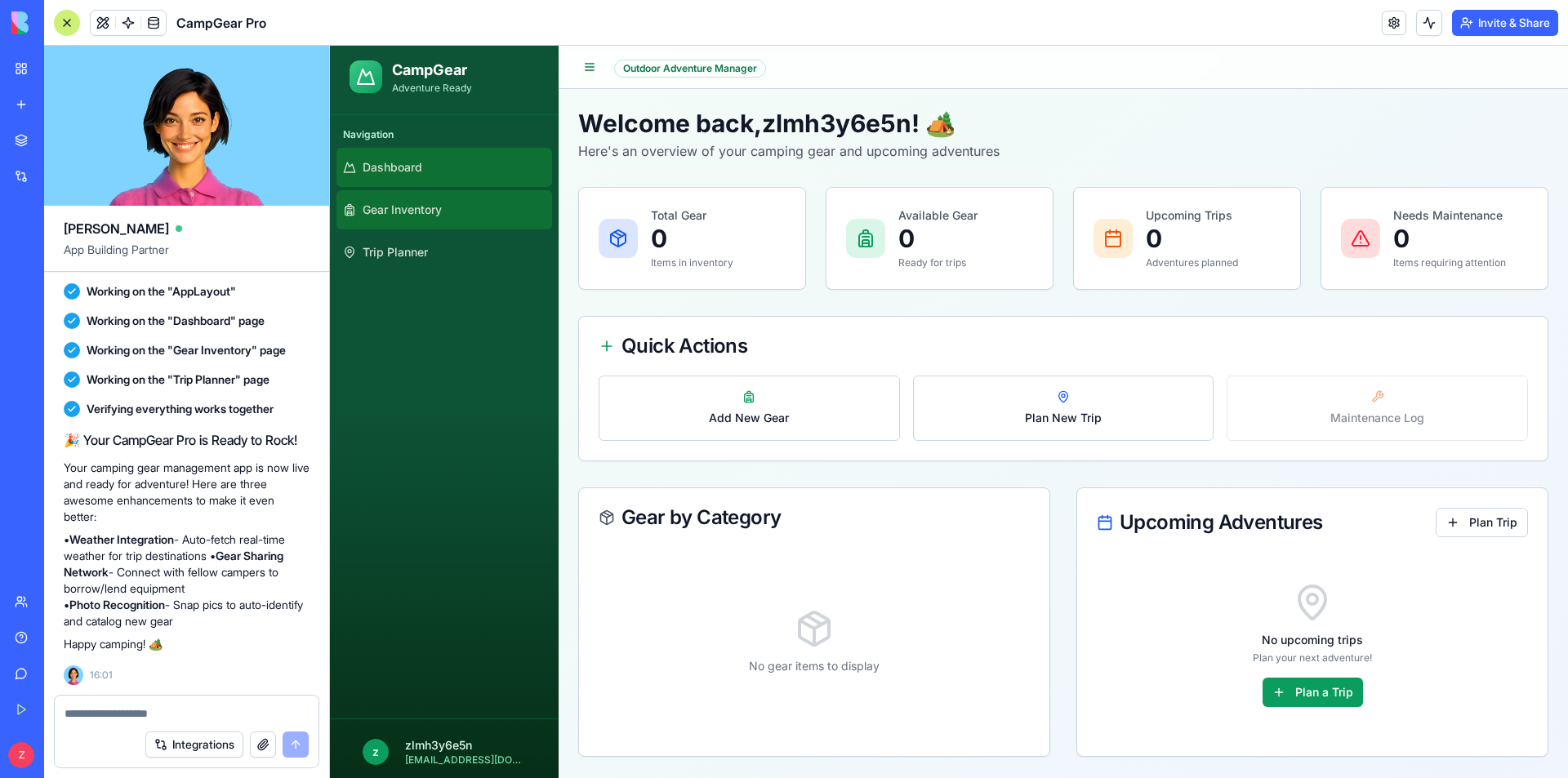
click at [454, 209] on link "Gear Inventory" at bounding box center [444, 209] width 216 height 39
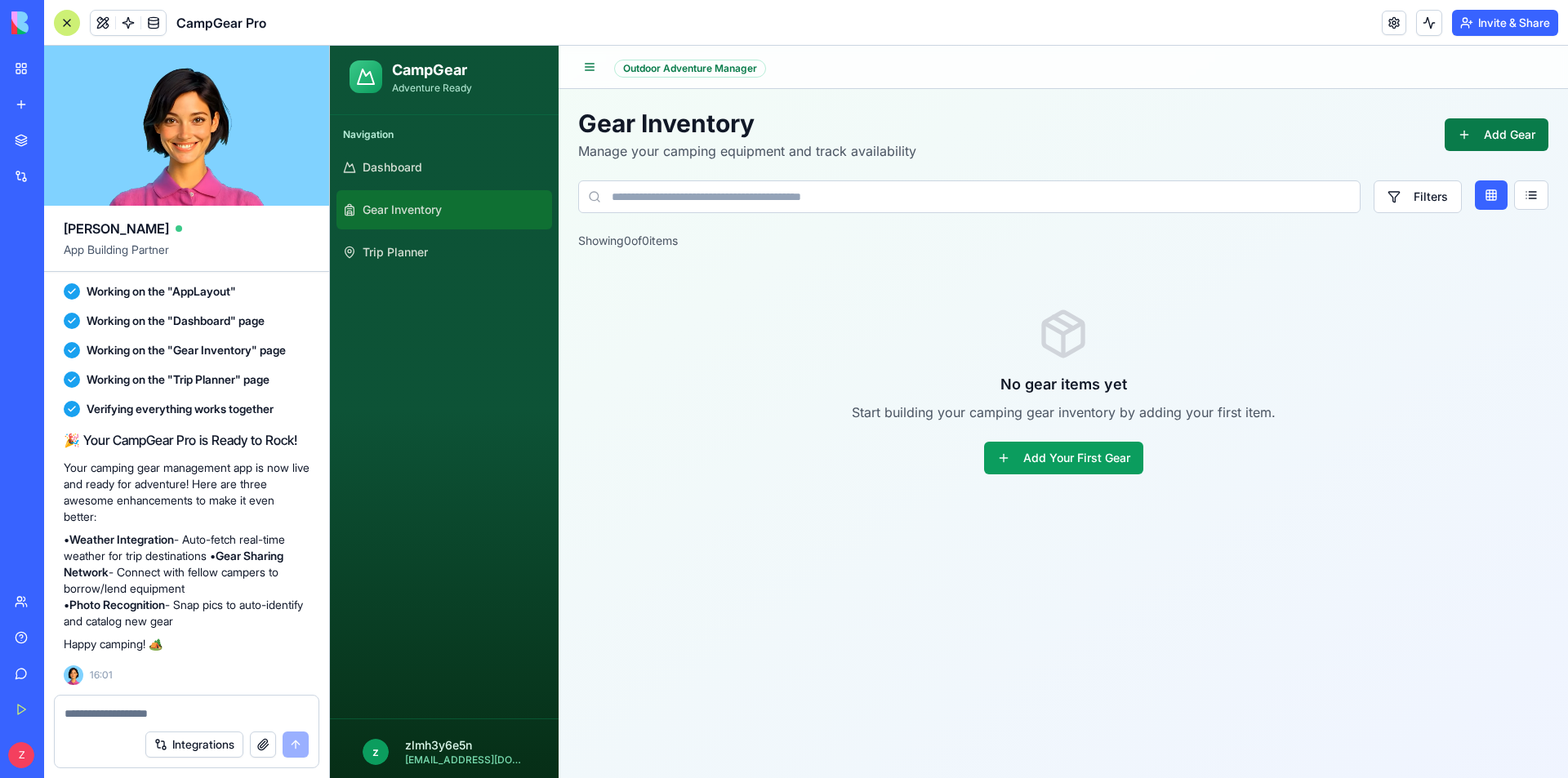
click at [1472, 140] on button "Add Gear" at bounding box center [1496, 135] width 104 height 33
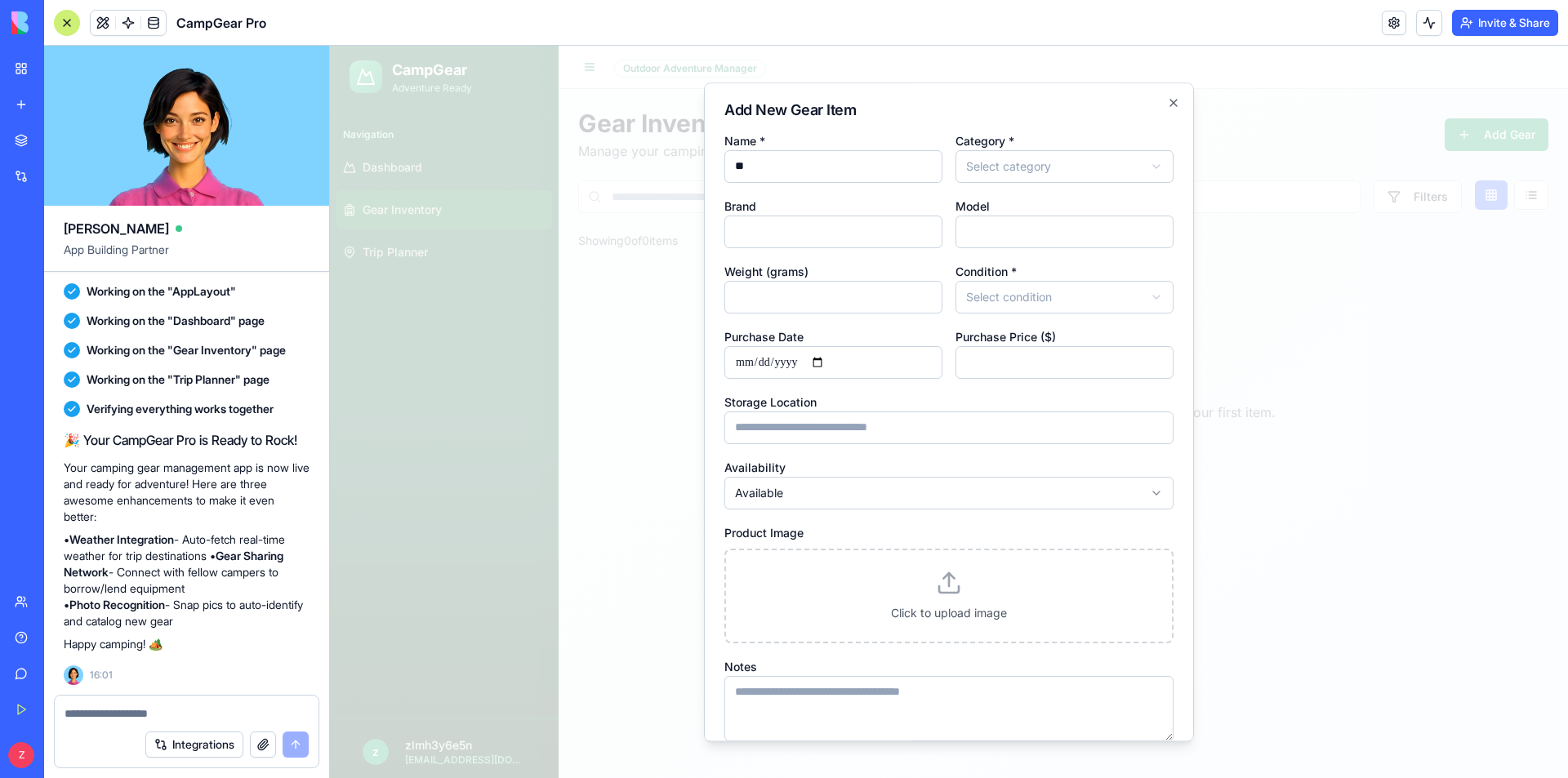
type input "**"
click at [1026, 159] on body "**********" at bounding box center [948, 412] width 1237 height 732
click at [804, 243] on input "Brand" at bounding box center [833, 232] width 218 height 33
type input "**"
click at [1005, 225] on input "Model" at bounding box center [1064, 232] width 218 height 33
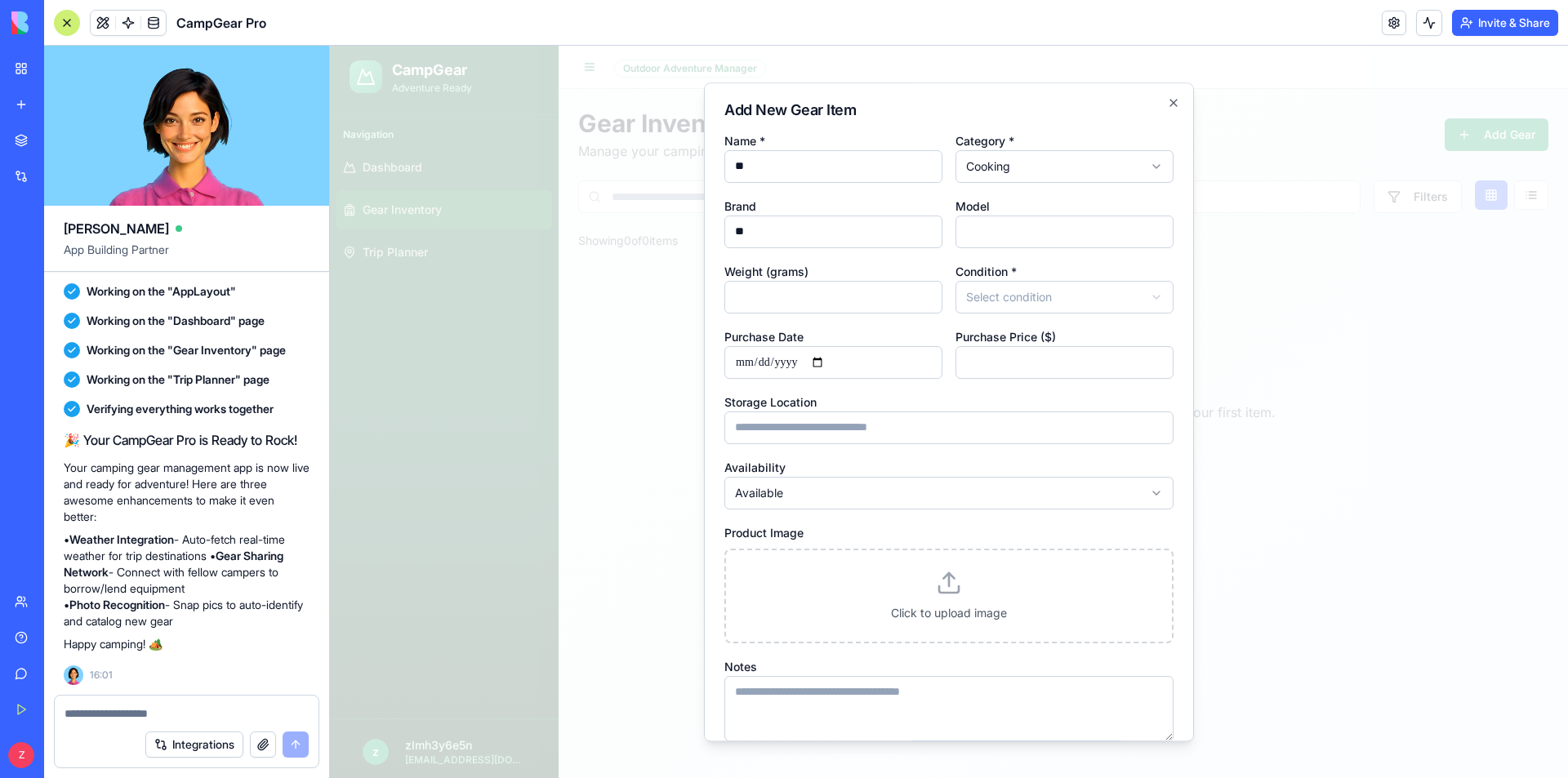
type input "**"
click at [784, 308] on input "Weight (grams)" at bounding box center [833, 297] width 218 height 33
type input "**"
click at [1038, 295] on body "**********" at bounding box center [948, 412] width 1237 height 732
click at [755, 371] on input "Purchase Date" at bounding box center [833, 362] width 218 height 33
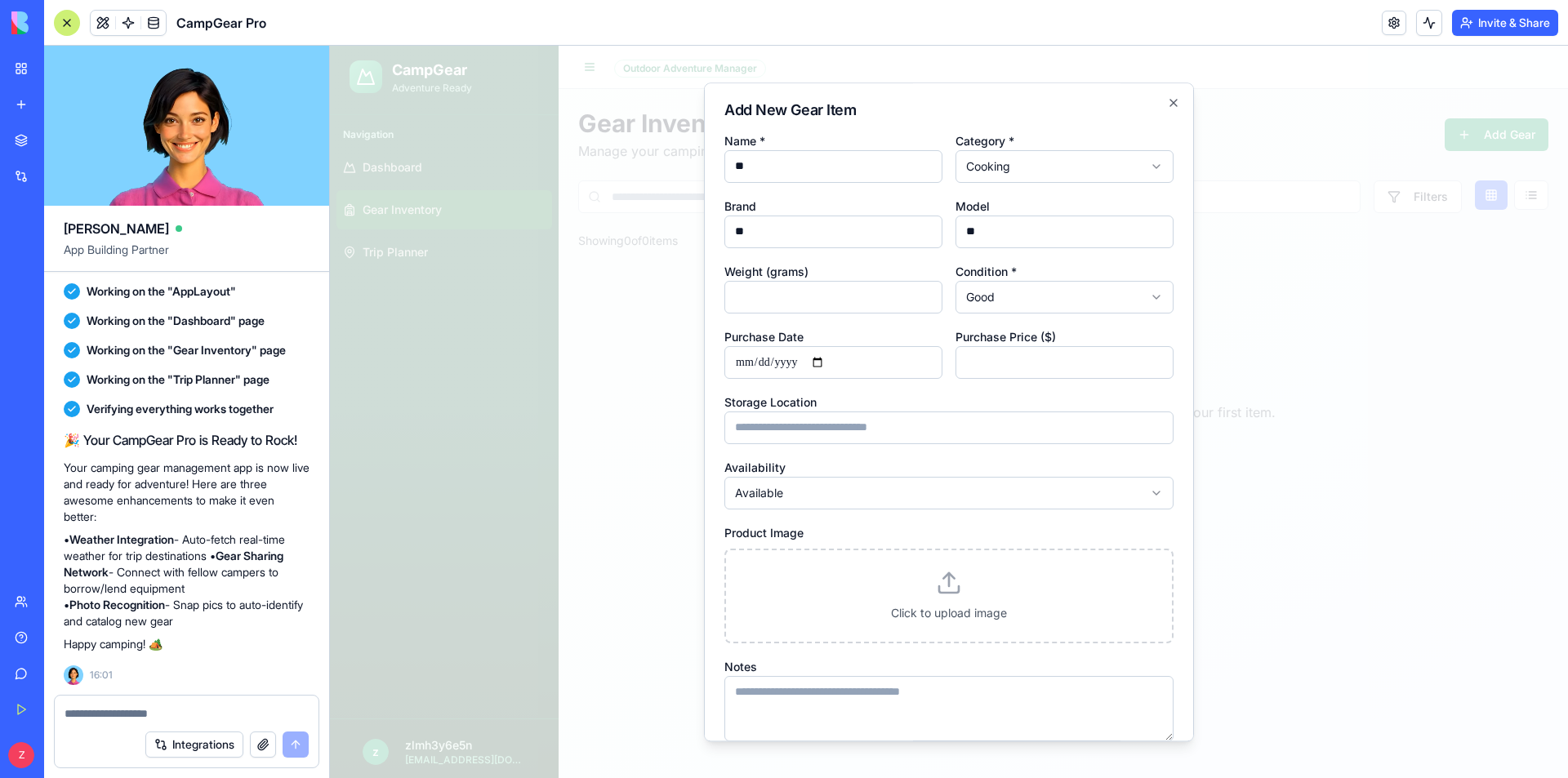
type input "**********"
click at [1013, 355] on input "Purchase Price ($)" at bounding box center [1064, 362] width 218 height 33
type input "****"
click at [803, 364] on input "**********" at bounding box center [833, 362] width 218 height 33
click at [804, 364] on input "**********" at bounding box center [833, 362] width 218 height 33
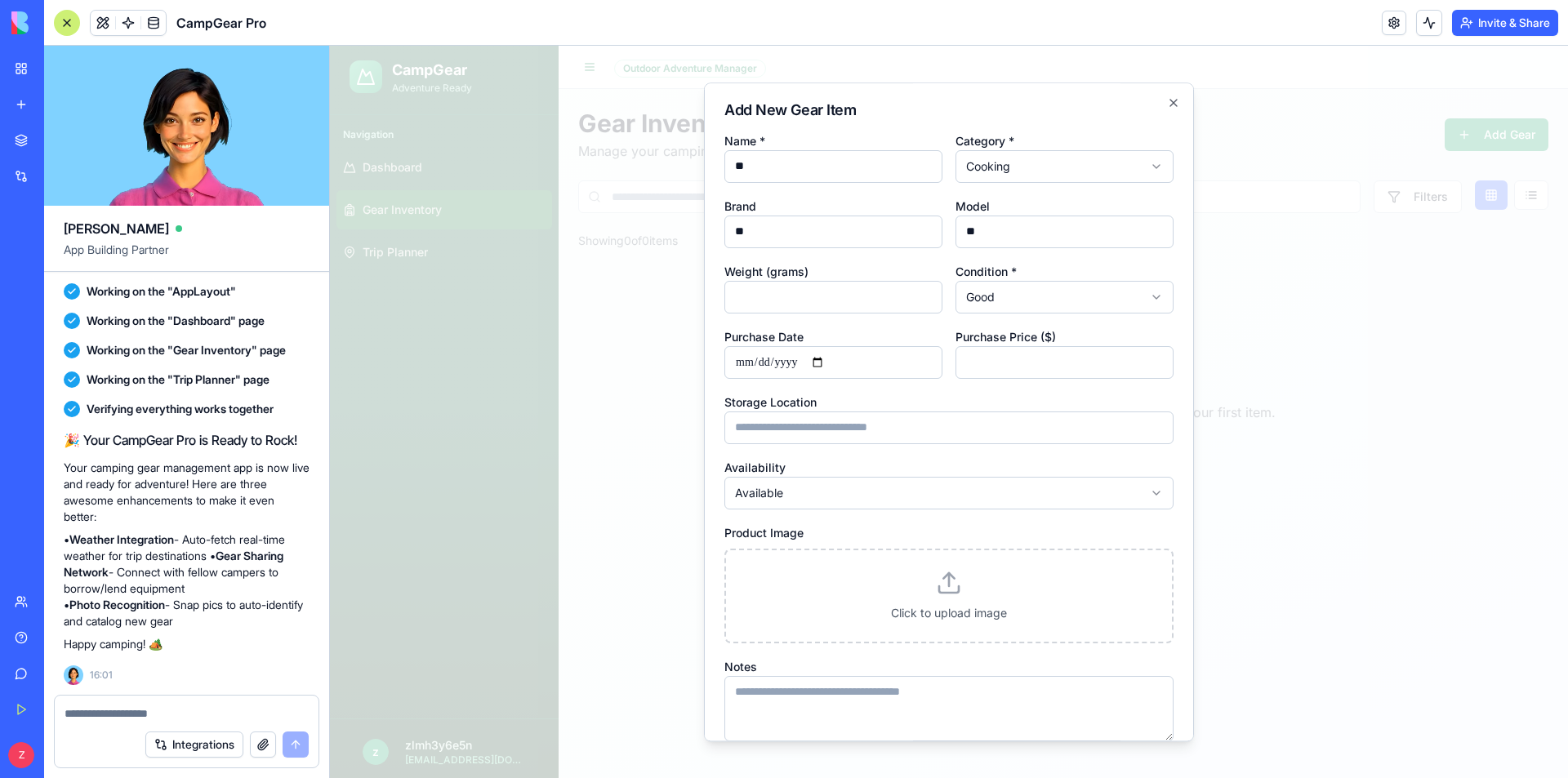
click at [807, 360] on input "**********" at bounding box center [833, 362] width 218 height 33
click at [782, 365] on input "**********" at bounding box center [833, 362] width 218 height 33
type input "**********"
click at [929, 423] on input "Storage Location" at bounding box center [949, 427] width 450 height 33
type input "***"
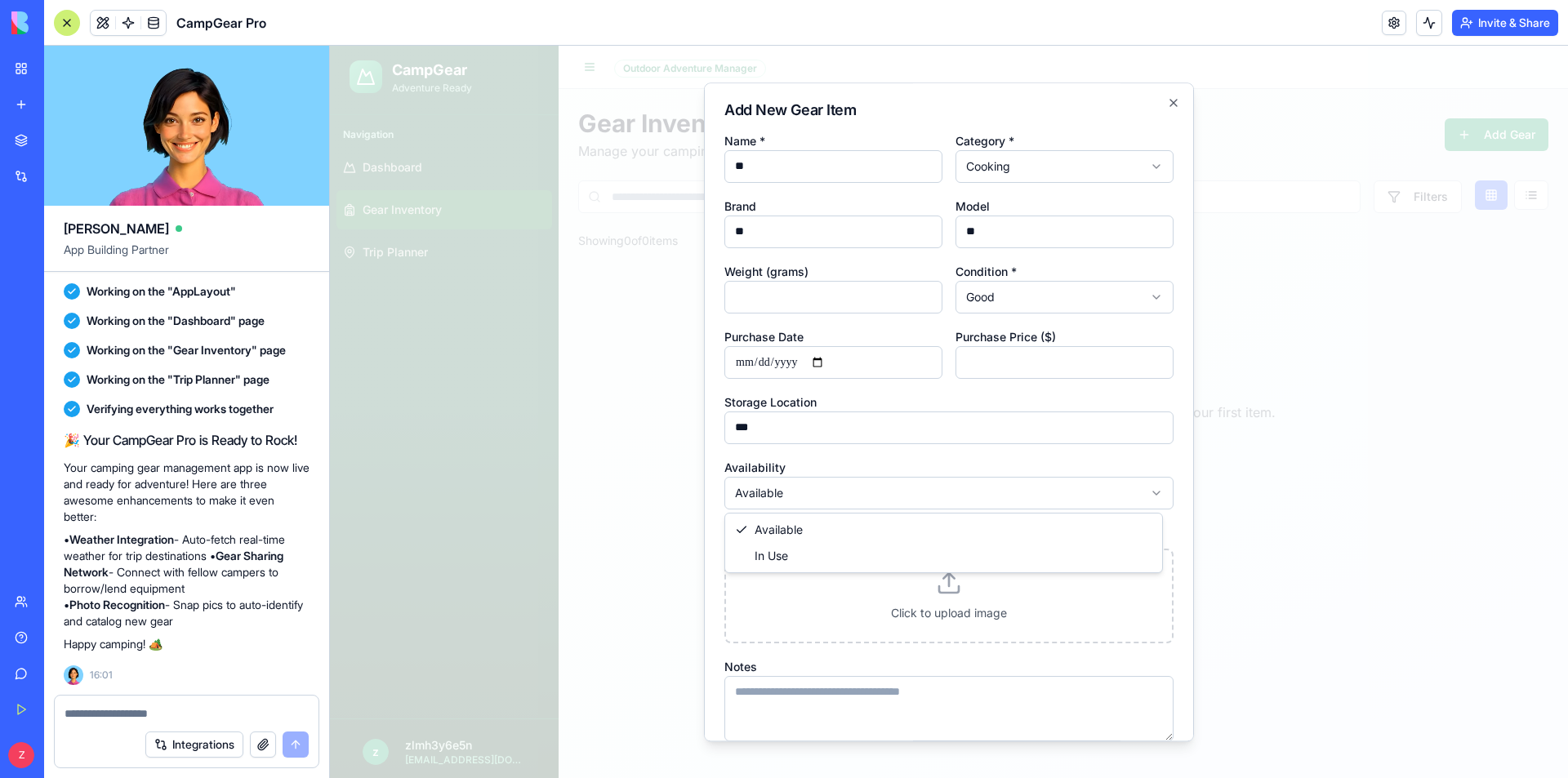
click at [879, 501] on body "**********" at bounding box center [948, 412] width 1237 height 732
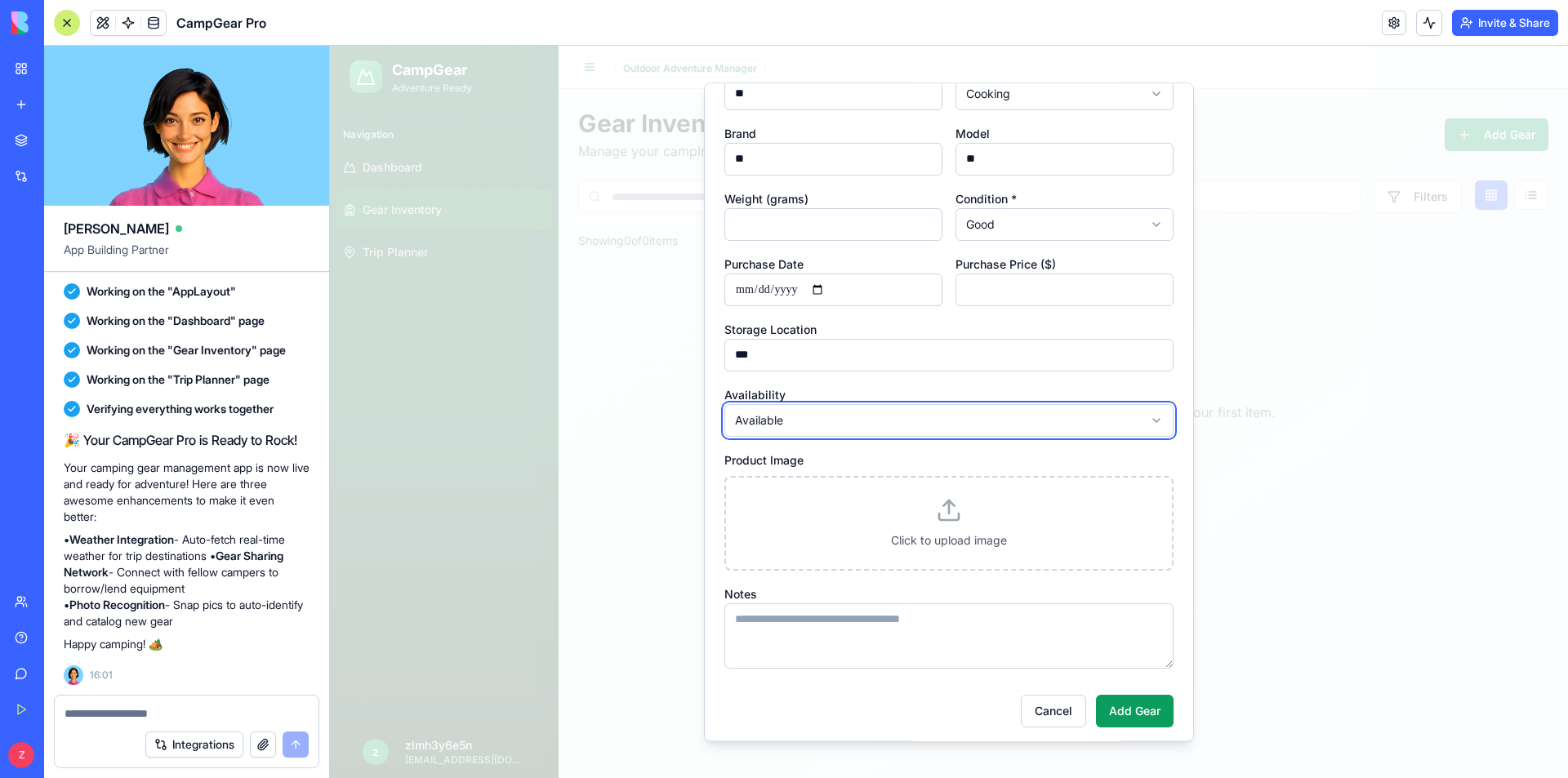
scroll to position [80, 0]
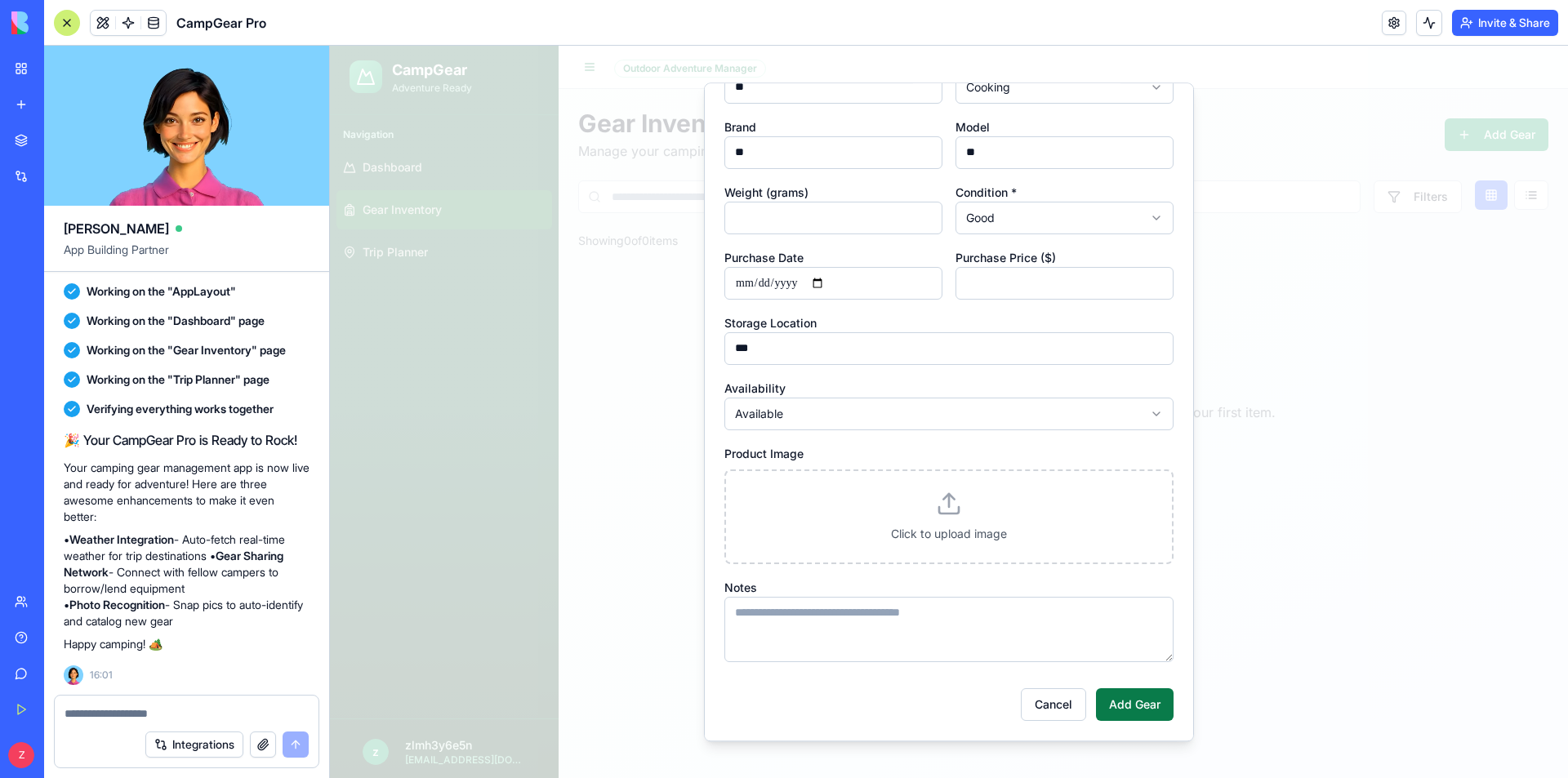
click at [1127, 702] on button "Add Gear" at bounding box center [1134, 704] width 78 height 33
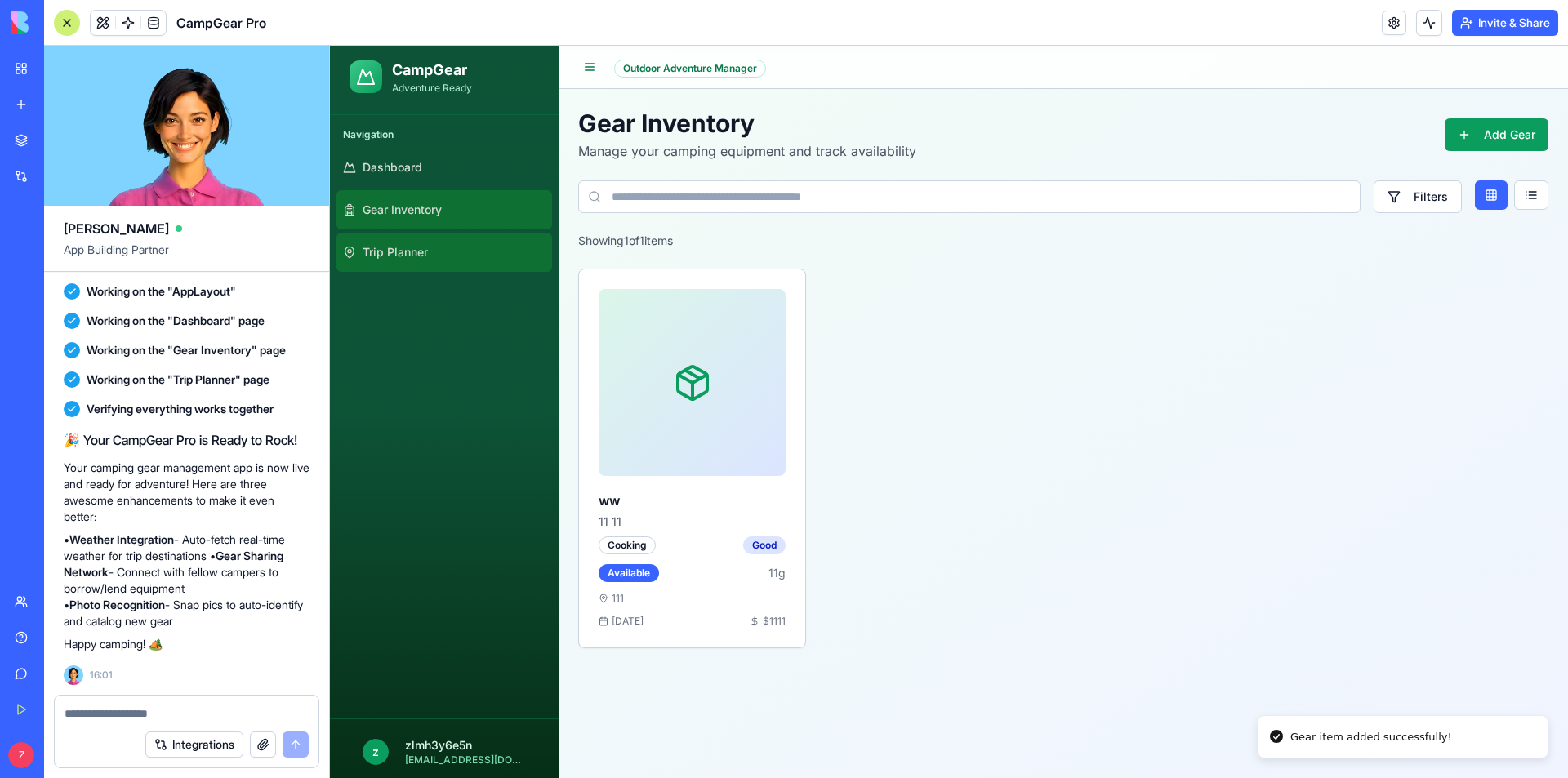
click at [477, 262] on link "Trip Planner" at bounding box center [444, 252] width 216 height 39
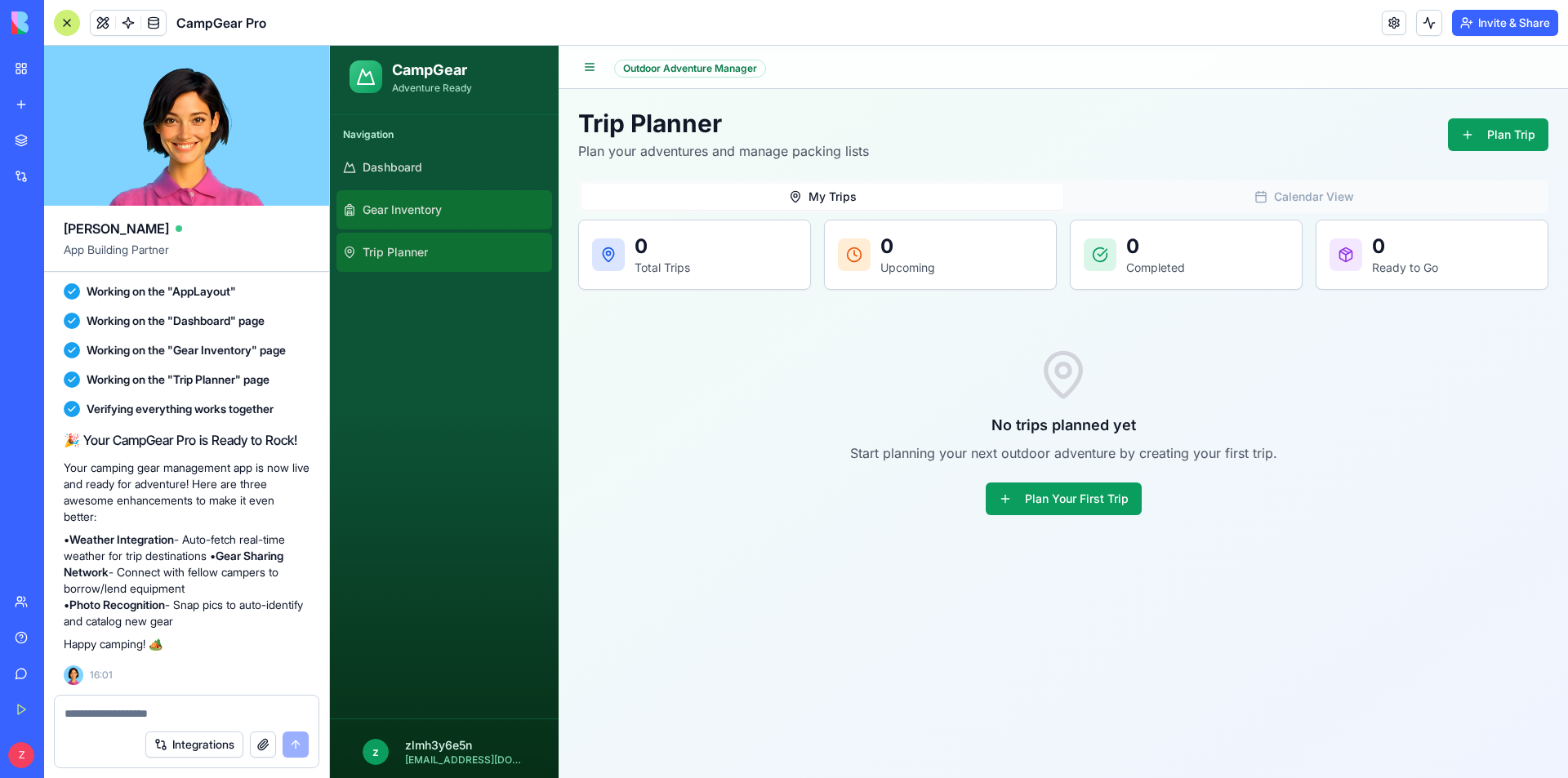
click at [447, 219] on link "Gear Inventory" at bounding box center [444, 209] width 216 height 39
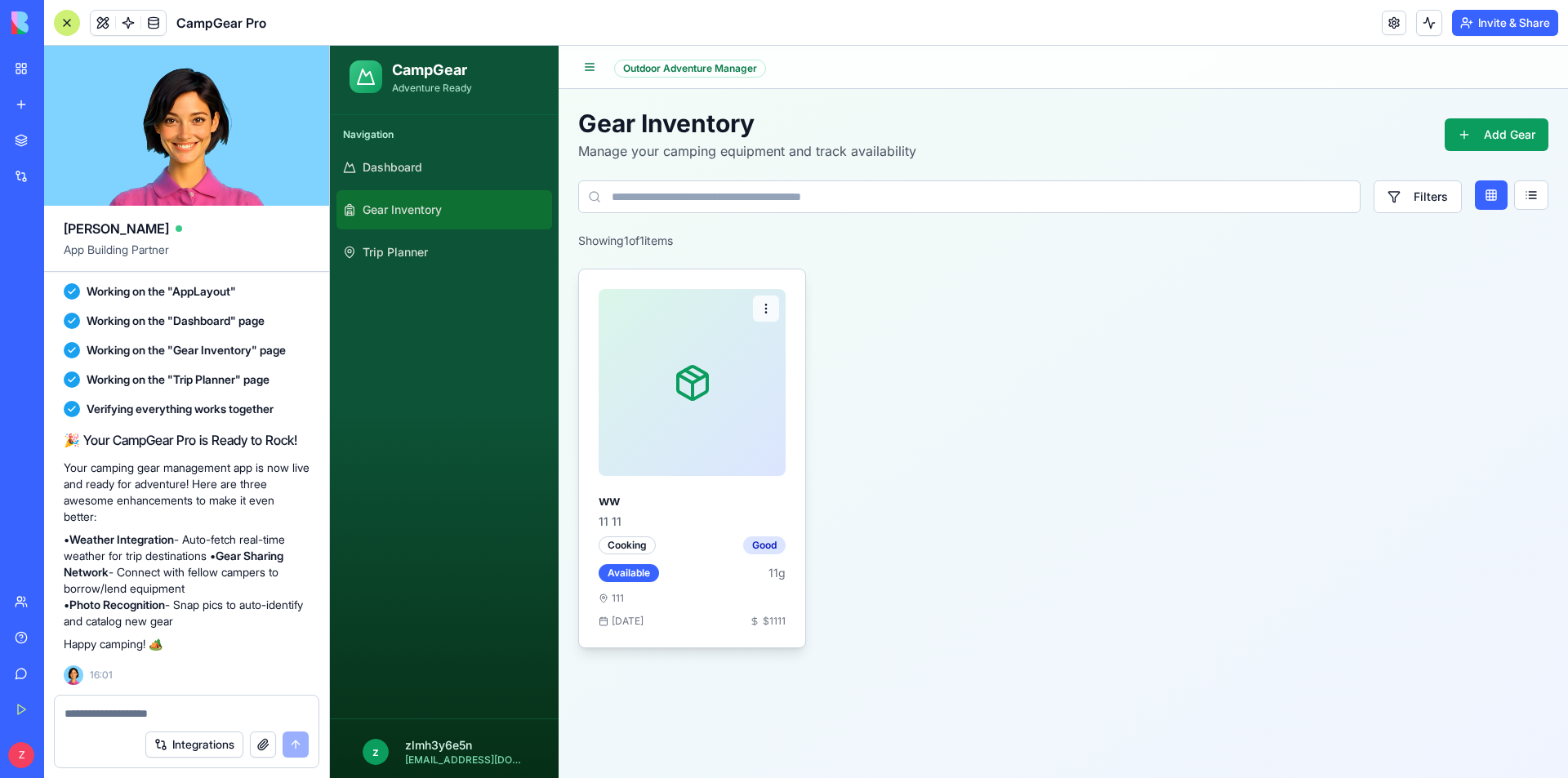
click at [689, 559] on div "Cooking Good Available 11 g 111 Nov 1111 $ 1111" at bounding box center [691, 582] width 187 height 91
click at [407, 245] on span "Trip Planner" at bounding box center [395, 252] width 65 height 16
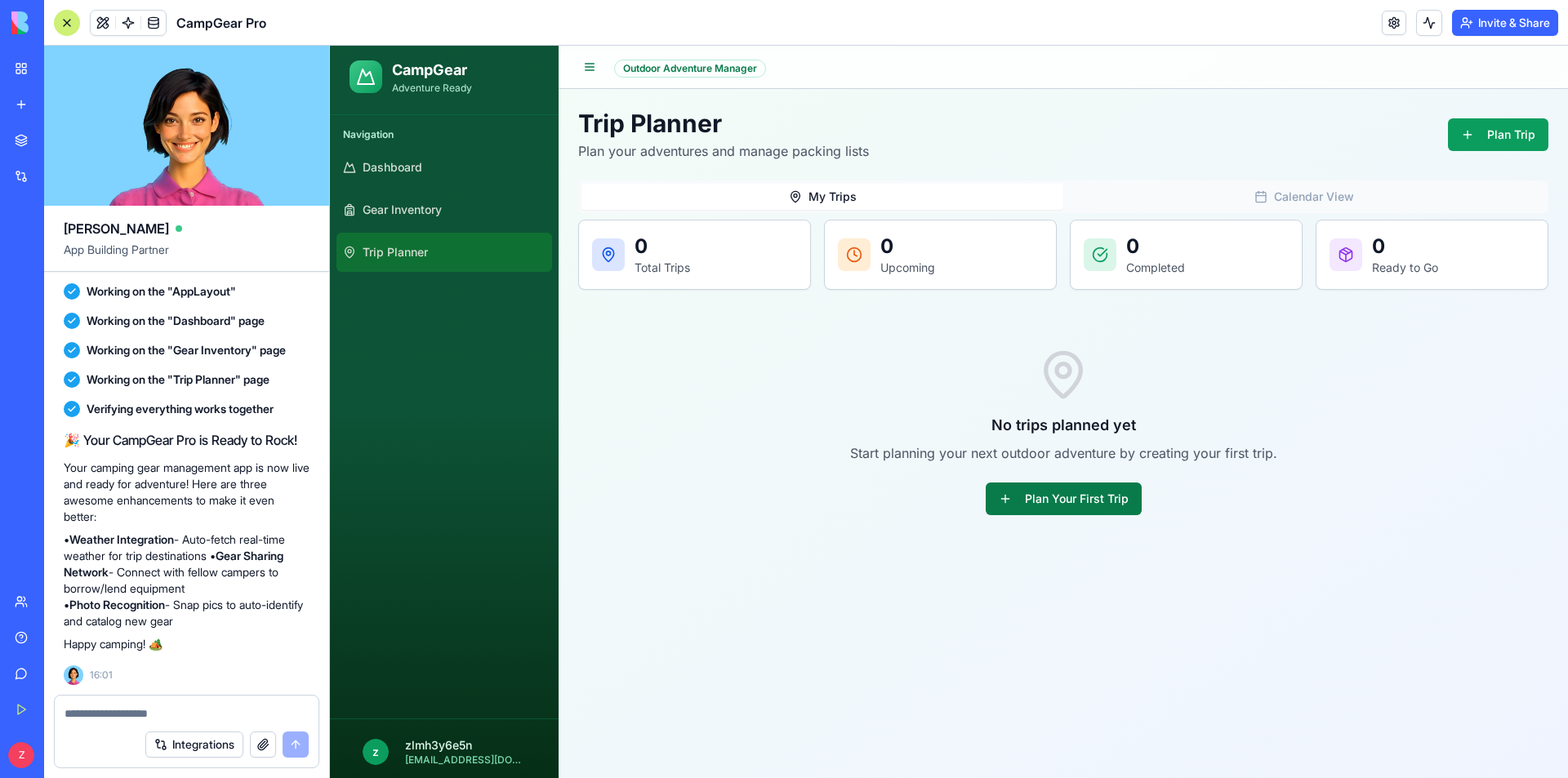
click at [1061, 492] on button "Plan Your First Trip" at bounding box center [1063, 498] width 156 height 33
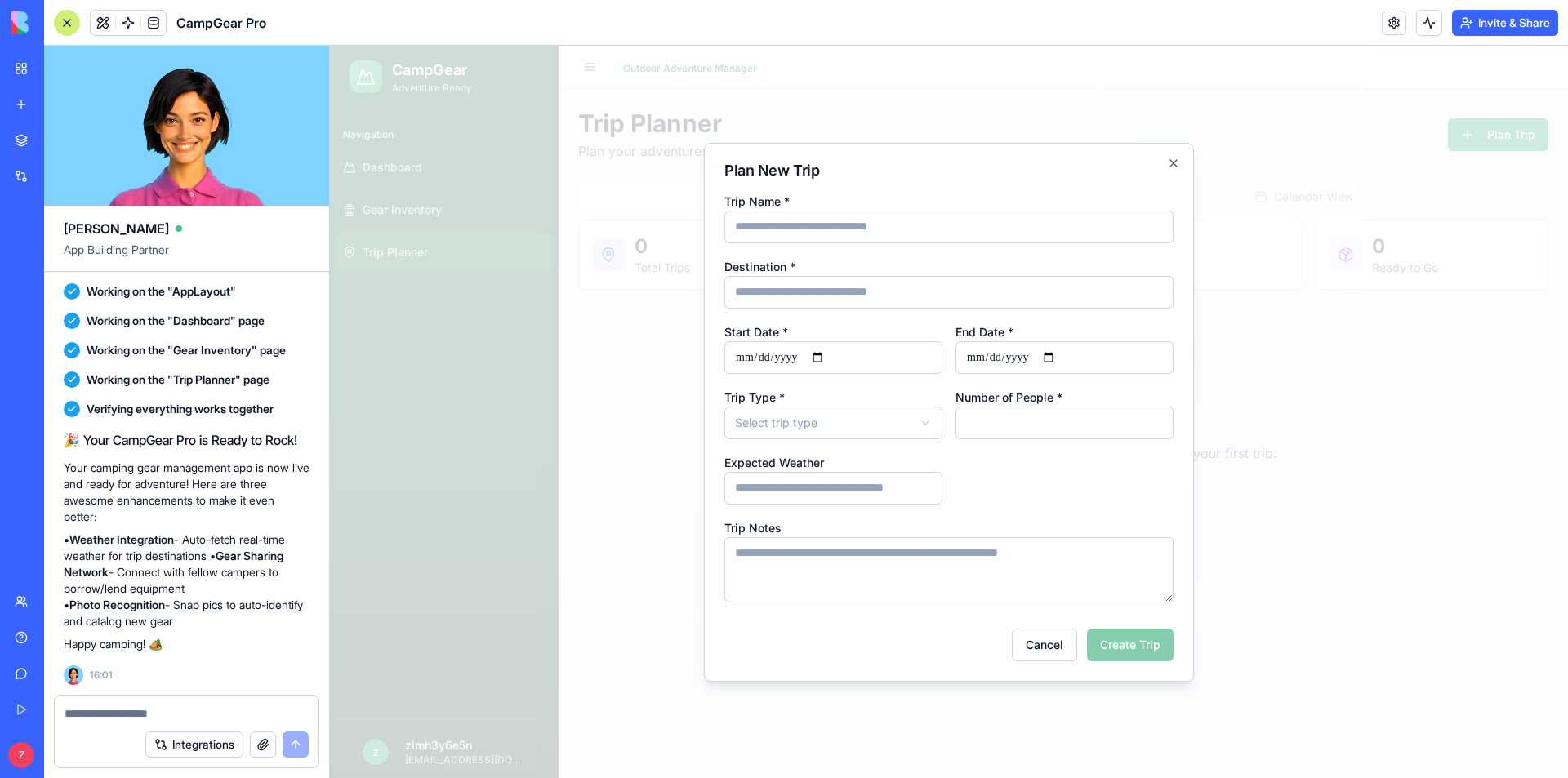
click at [1287, 489] on div at bounding box center [948, 412] width 1237 height 732
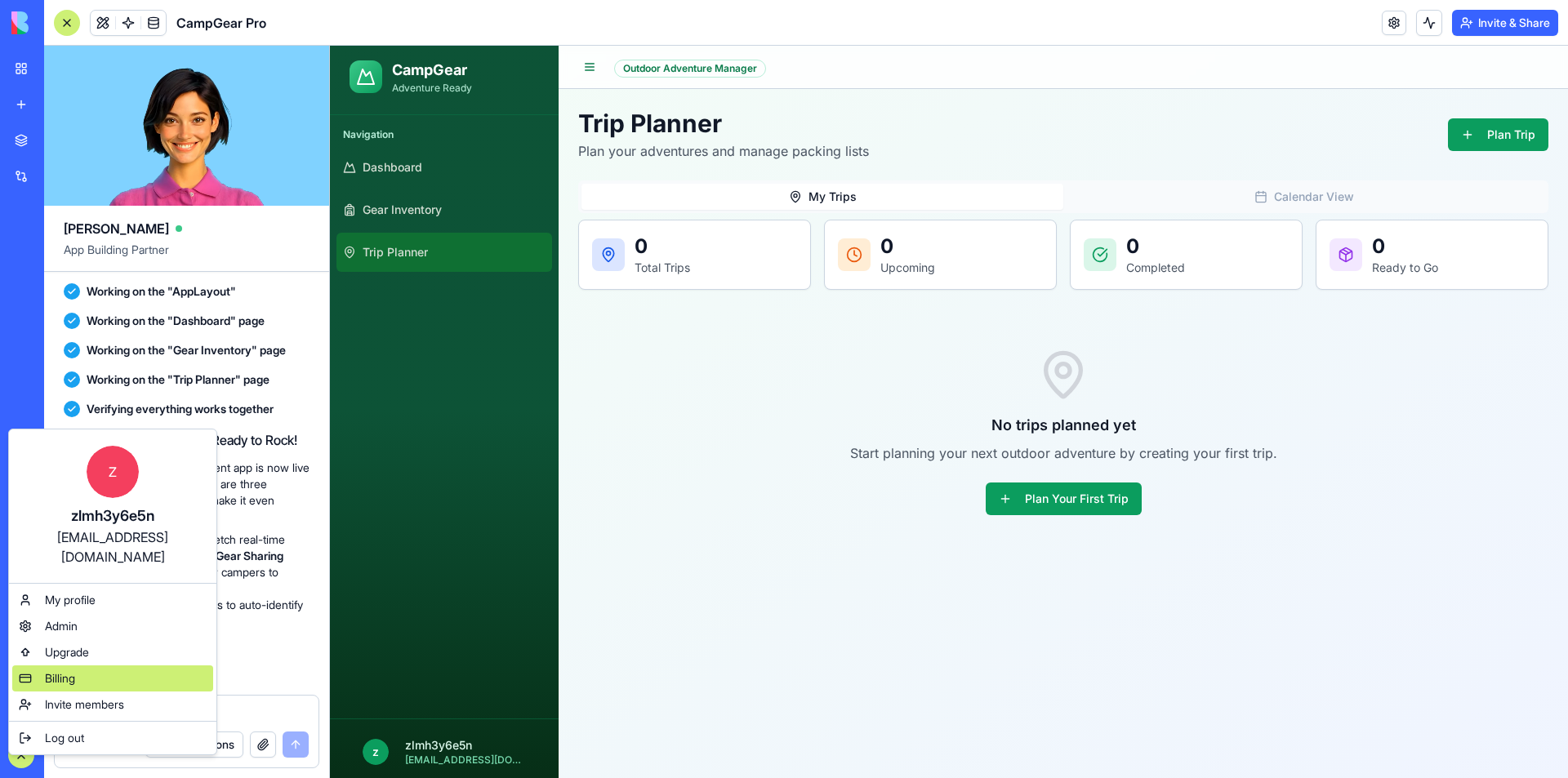
click at [57, 670] on span "Billing" at bounding box center [60, 677] width 31 height 16
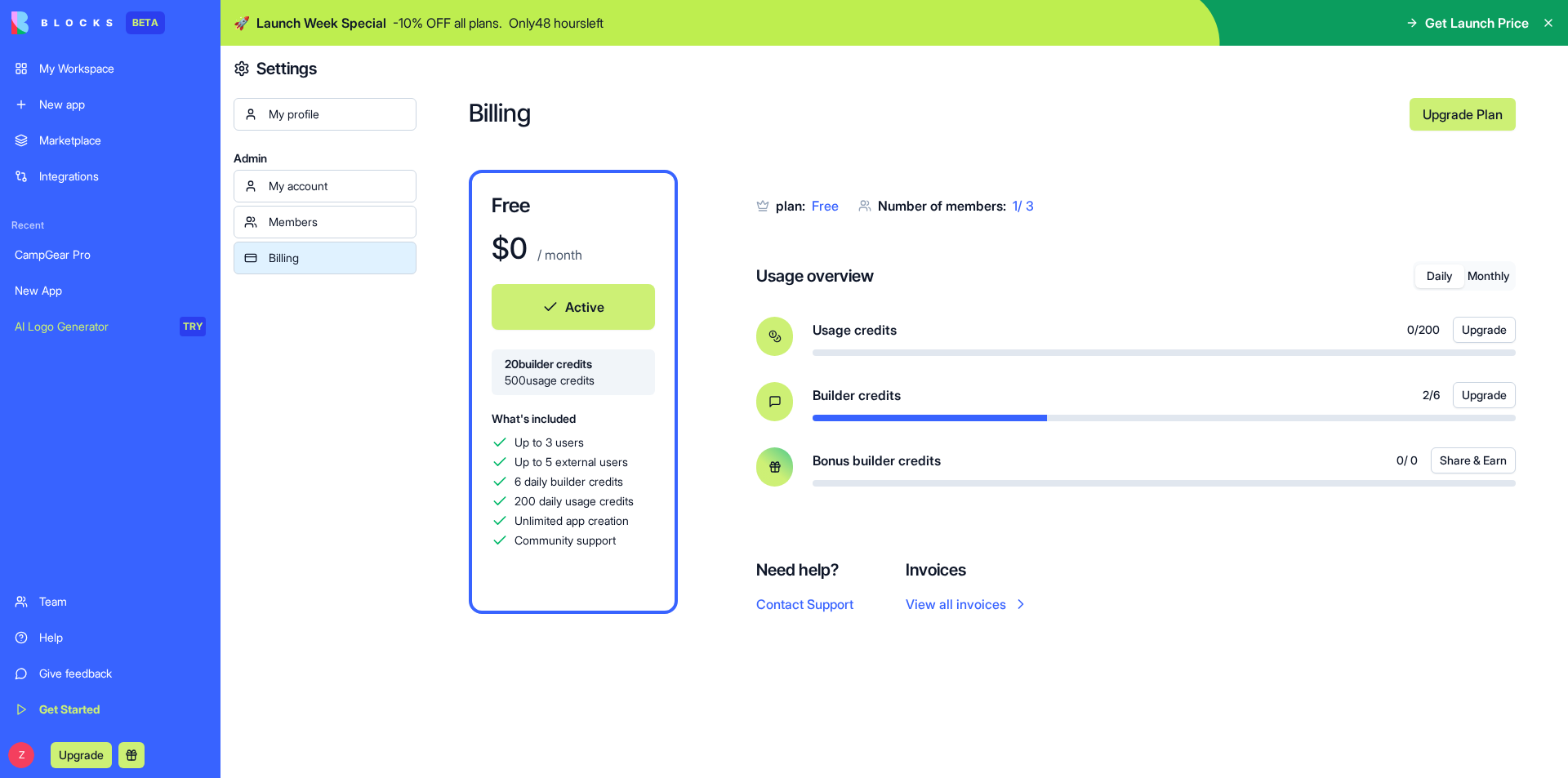
click at [1447, 289] on div "Daily Monthly" at bounding box center [1464, 276] width 103 height 30
click at [1322, 422] on div "Usage overview Daily Monthly Usage credits 0 / 200 Upgrade Builder credits 2 / …" at bounding box center [1136, 374] width 759 height 225
click at [1005, 238] on div "plan: Free Number of members: 1 / 3 Usage overview Daily Monthly Usage credits …" at bounding box center [1136, 346] width 759 height 353
click at [826, 345] on div "Usage credits 0 / 200 Upgrade" at bounding box center [1164, 336] width 703 height 39
click at [827, 339] on div "Usage credits 0 / 200 Upgrade" at bounding box center [1164, 330] width 703 height 26
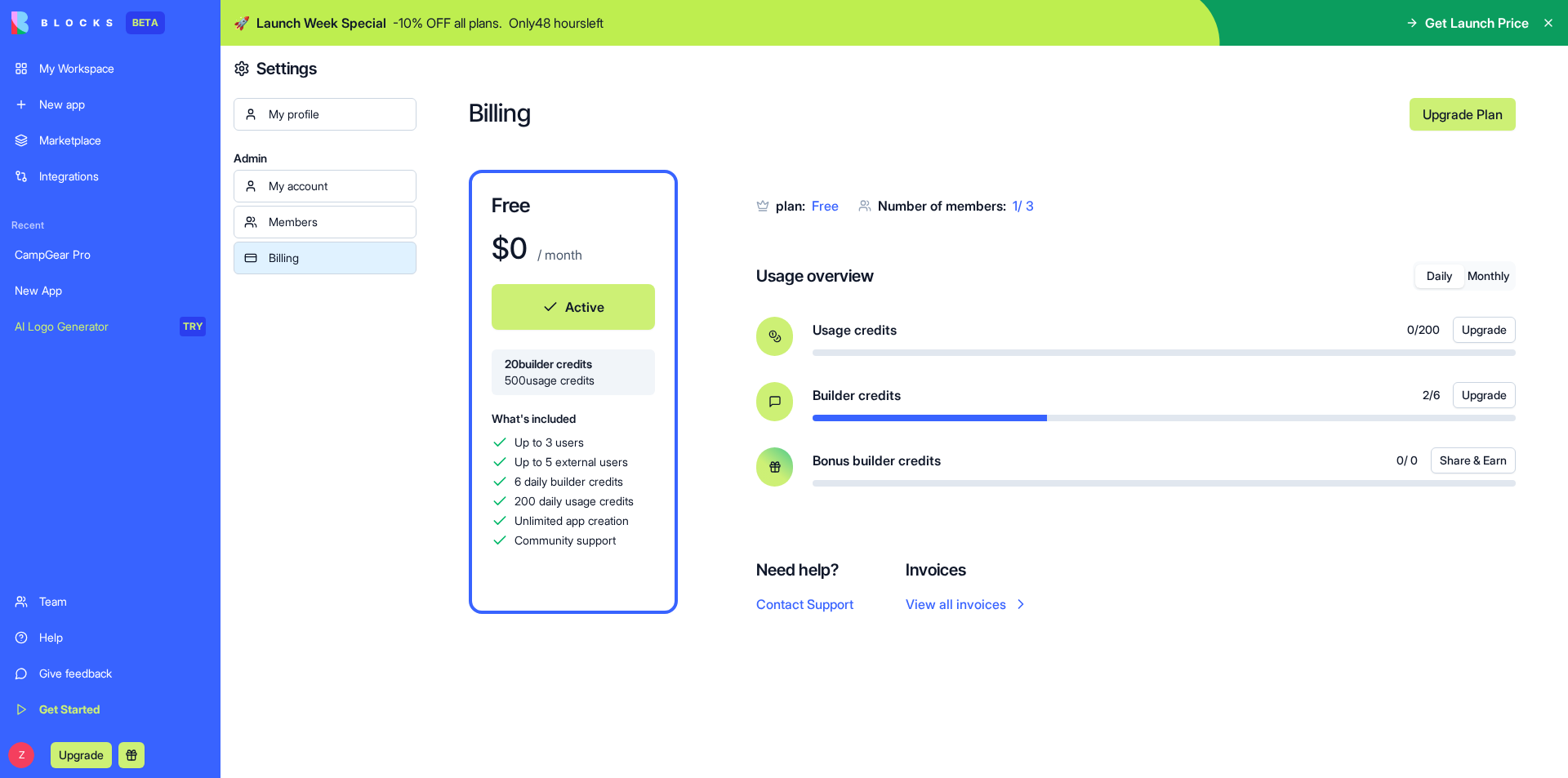
click at [1408, 405] on div "Builder credits 2 / 6 Upgrade" at bounding box center [1164, 395] width 703 height 26
click at [1487, 402] on button "Upgrade" at bounding box center [1484, 395] width 63 height 26
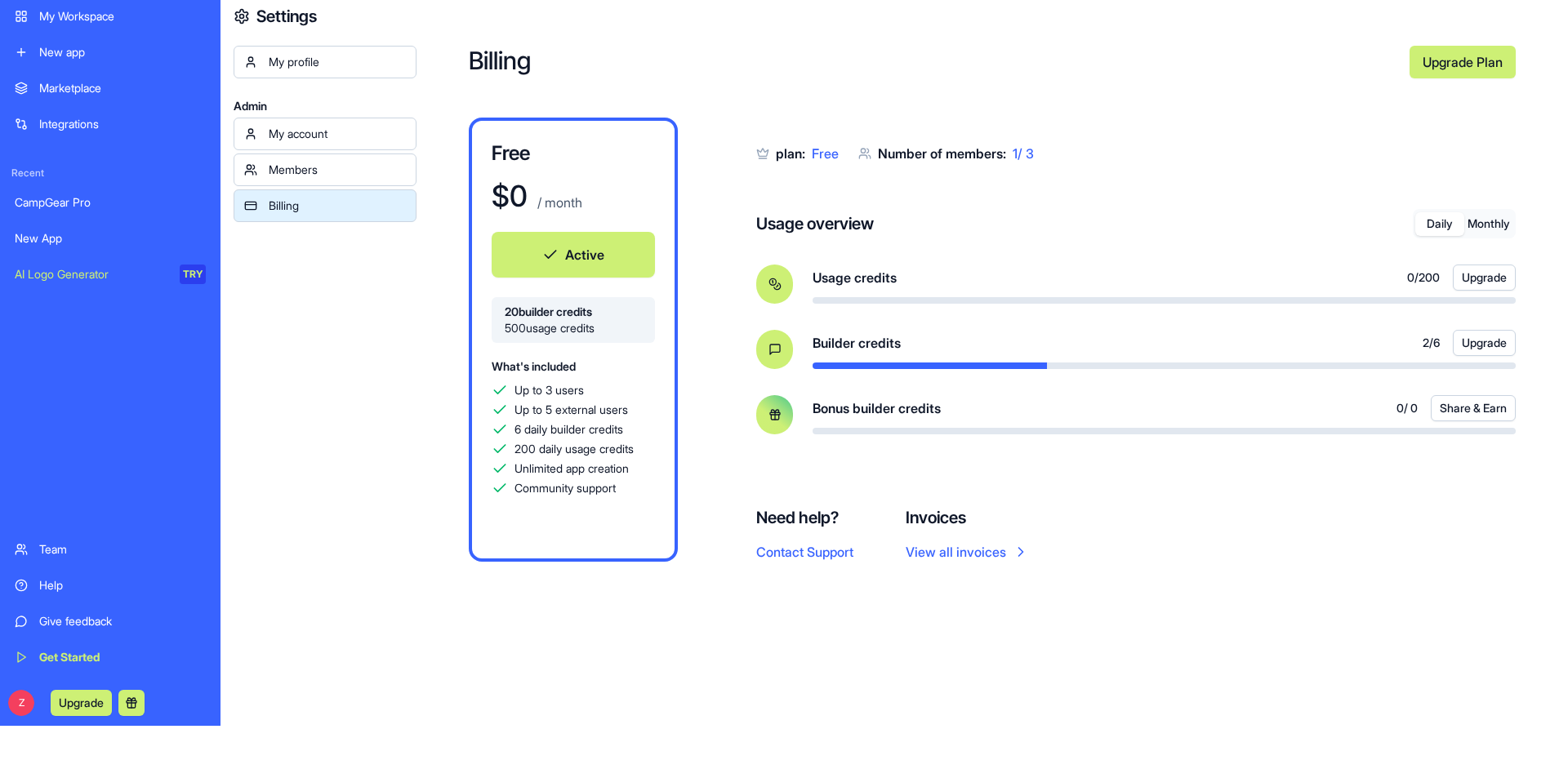
click at [345, 178] on link "Members" at bounding box center [325, 170] width 183 height 33
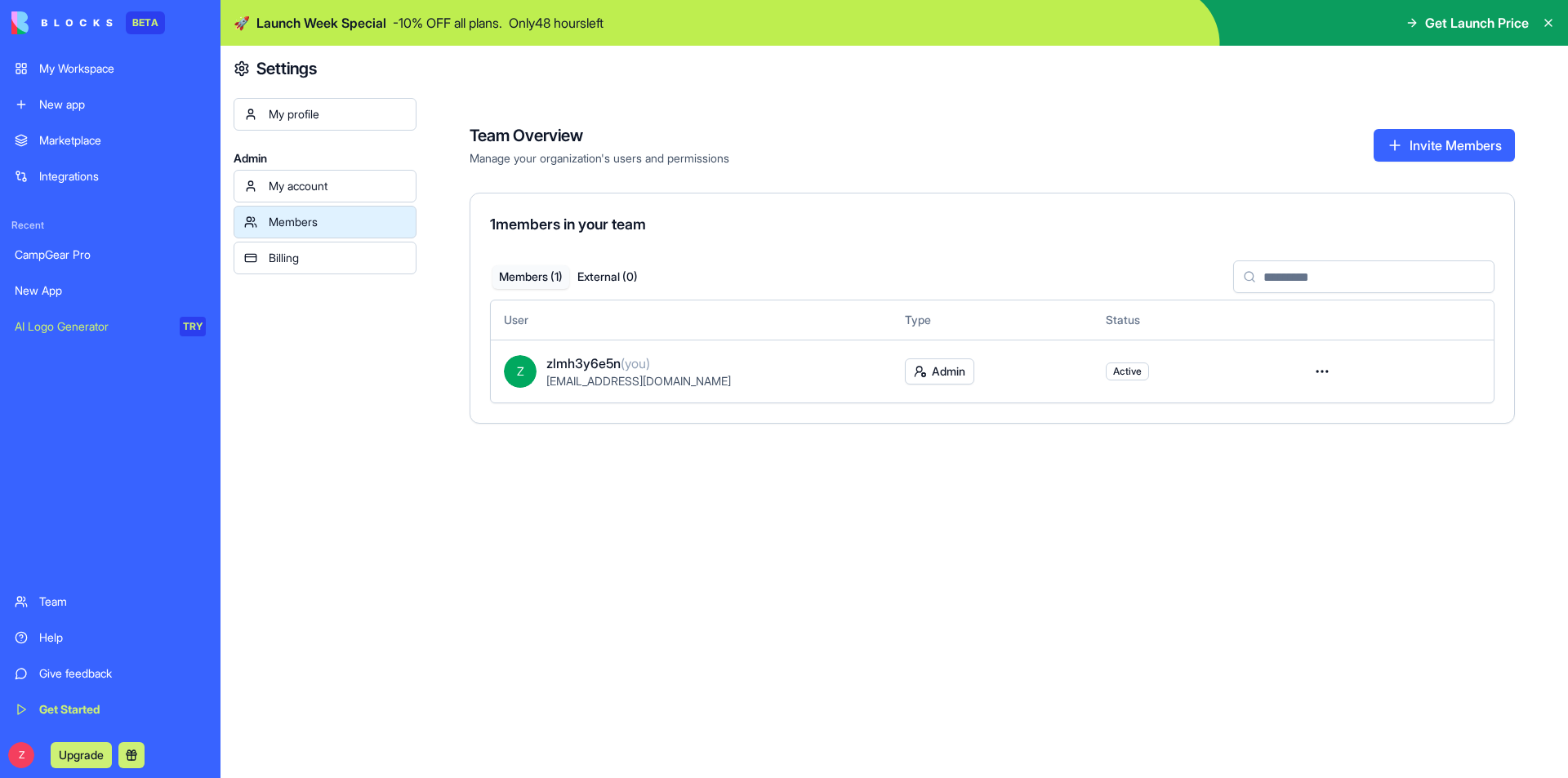
click at [308, 185] on div "My account" at bounding box center [336, 186] width 137 height 16
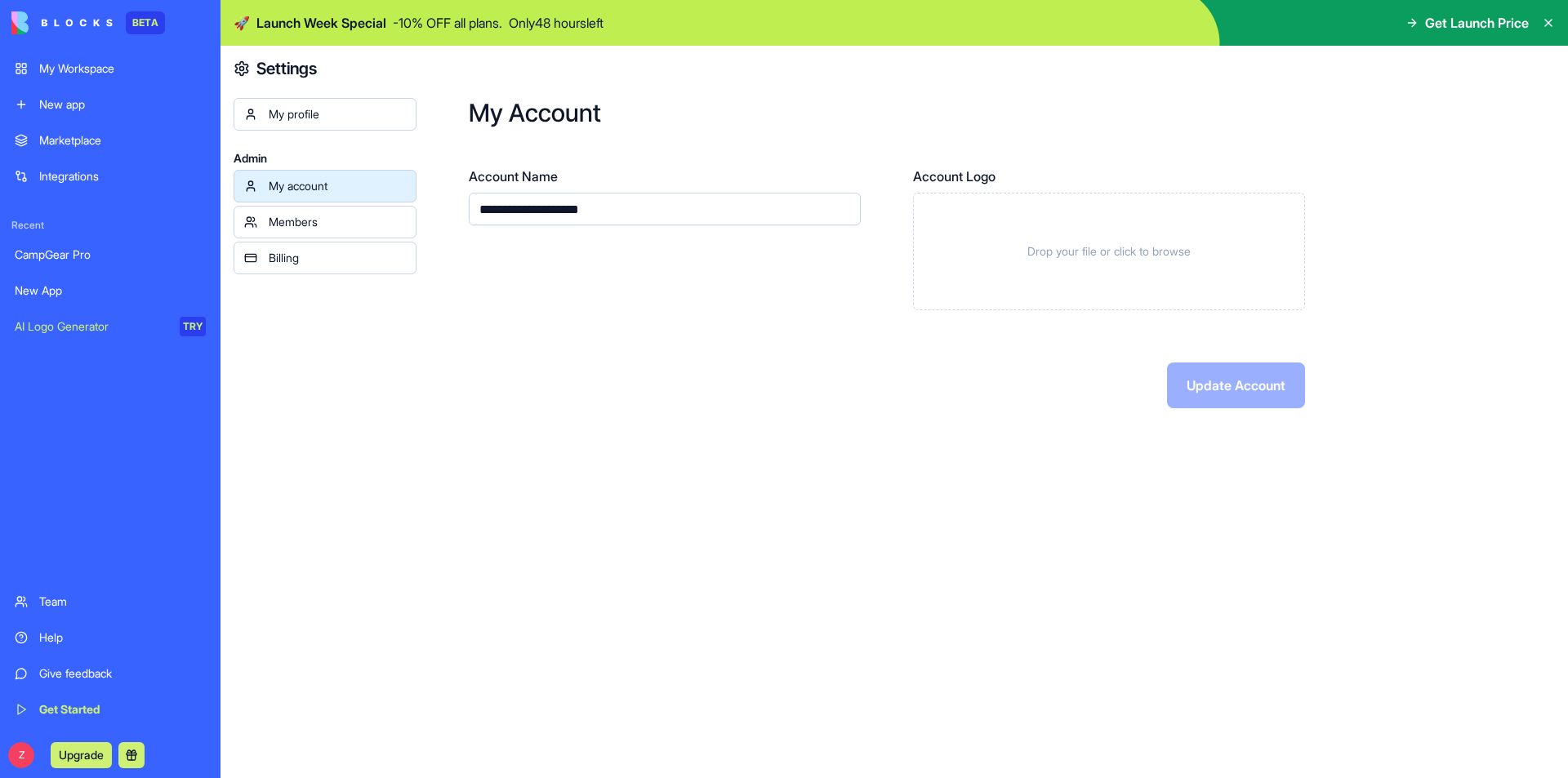
click at [350, 228] on div "Members" at bounding box center [336, 221] width 137 height 16
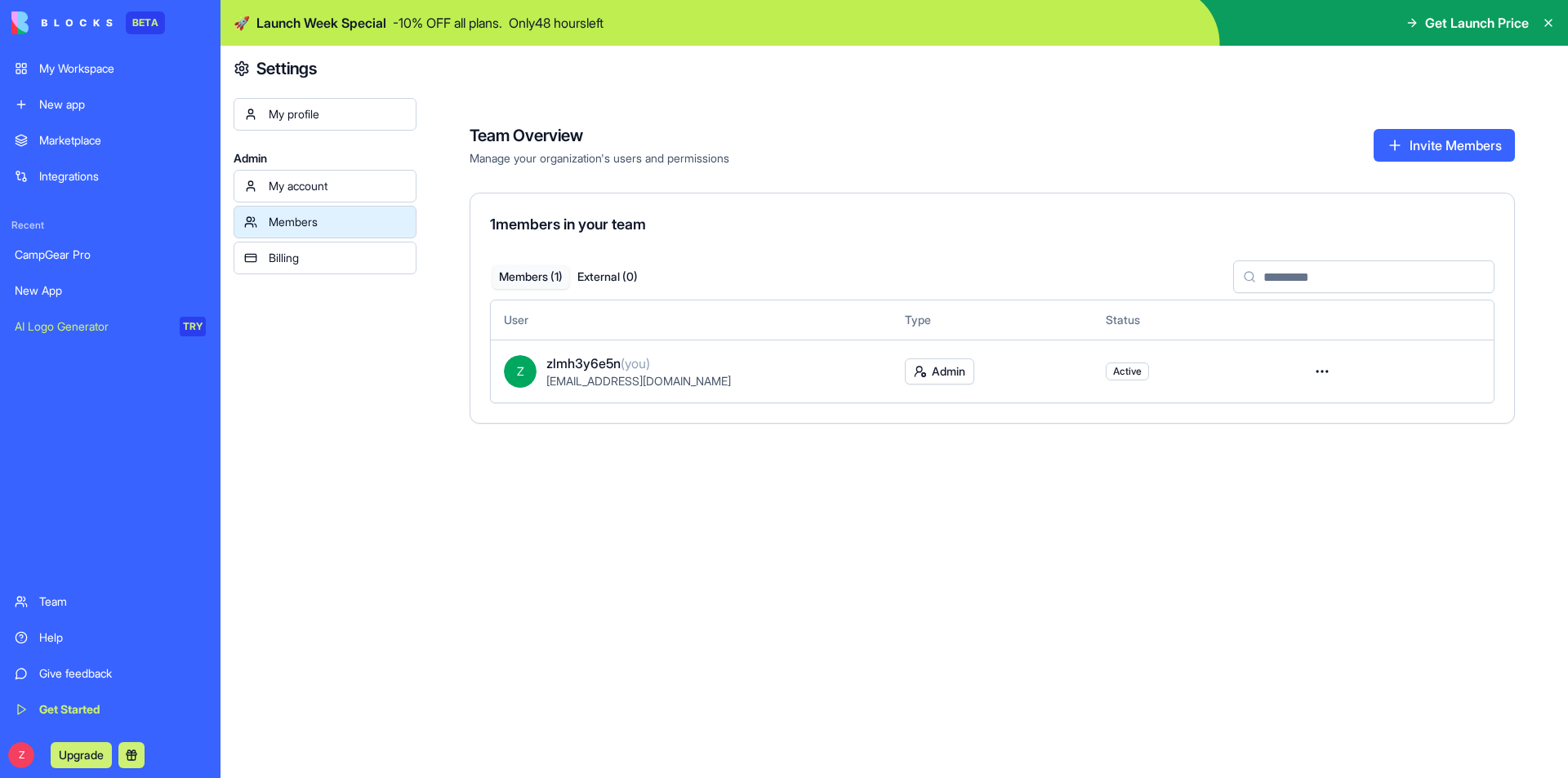
click at [1318, 369] on html "BETA My Workspace New app Marketplace Integrations Recent CampGear Pro New App …" at bounding box center [784, 389] width 1568 height 778
click at [882, 566] on html "BETA My Workspace New app Marketplace Integrations Recent CampGear Pro New App …" at bounding box center [784, 389] width 1568 height 778
click at [70, 711] on div "Get Started" at bounding box center [123, 709] width 167 height 16
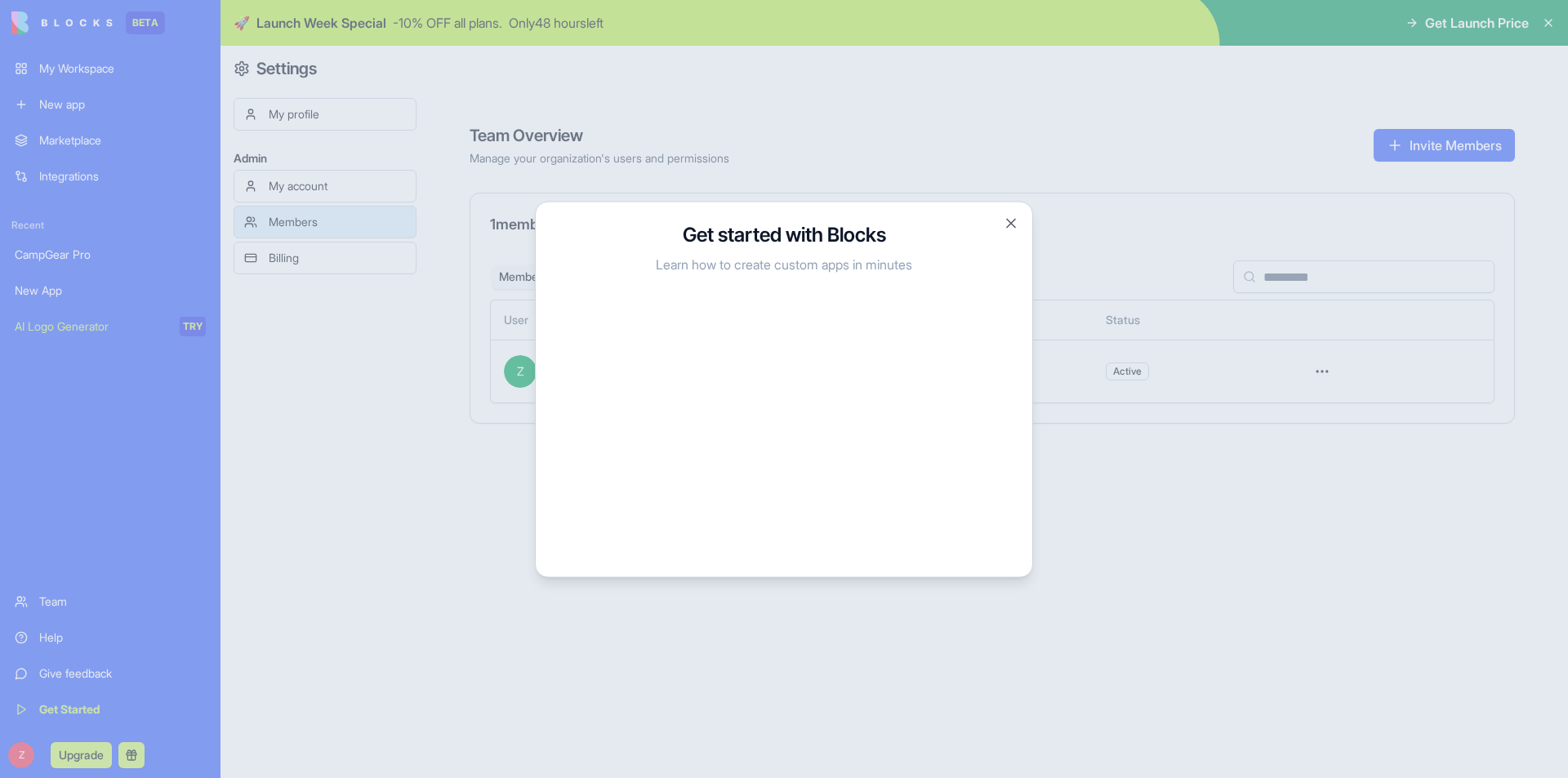
drag, startPoint x: 321, startPoint y: 520, endPoint x: 286, endPoint y: 557, distance: 50.9
click at [325, 519] on div at bounding box center [784, 389] width 1568 height 778
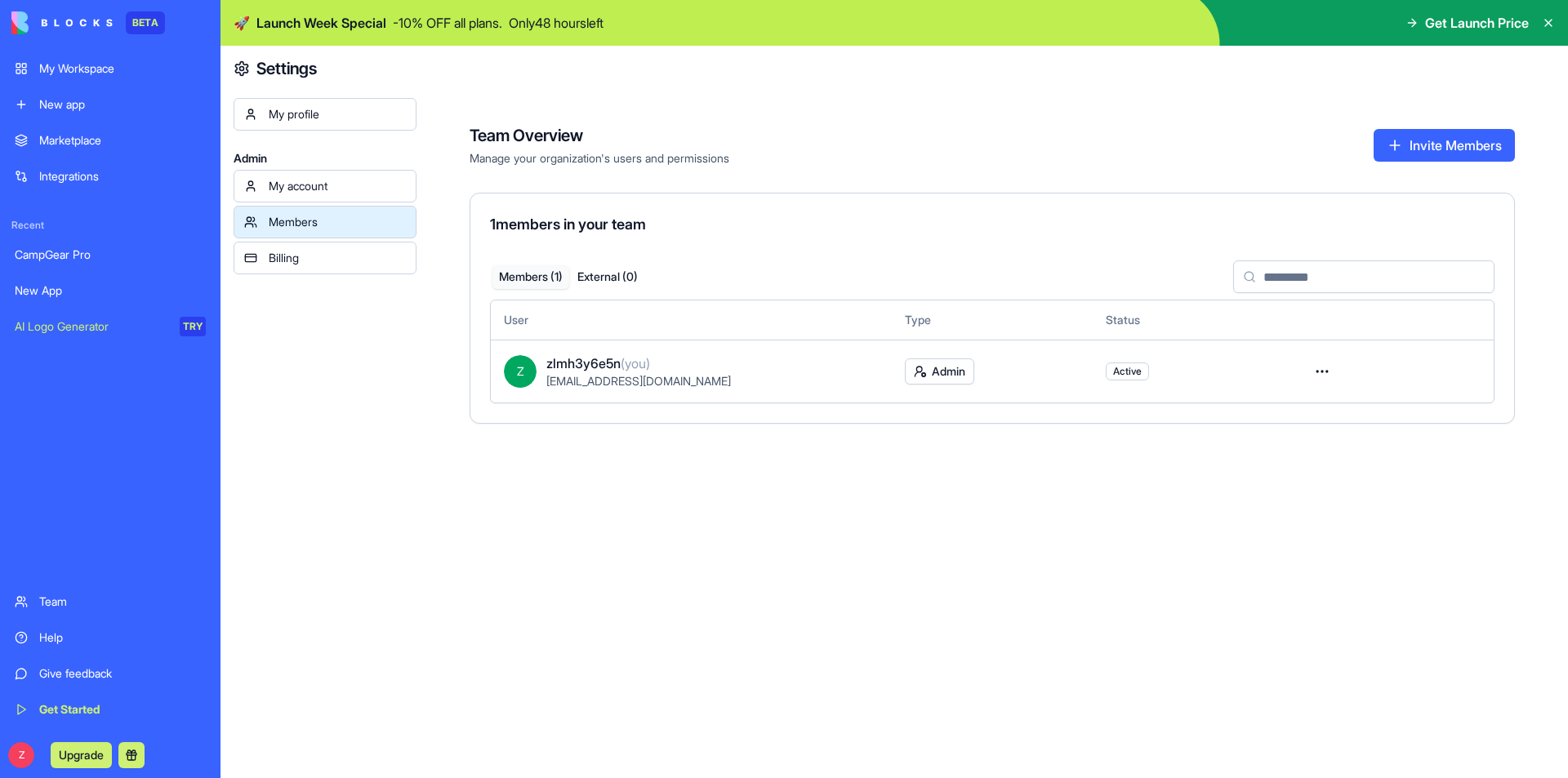
click at [75, 628] on link "Help" at bounding box center [110, 637] width 211 height 33
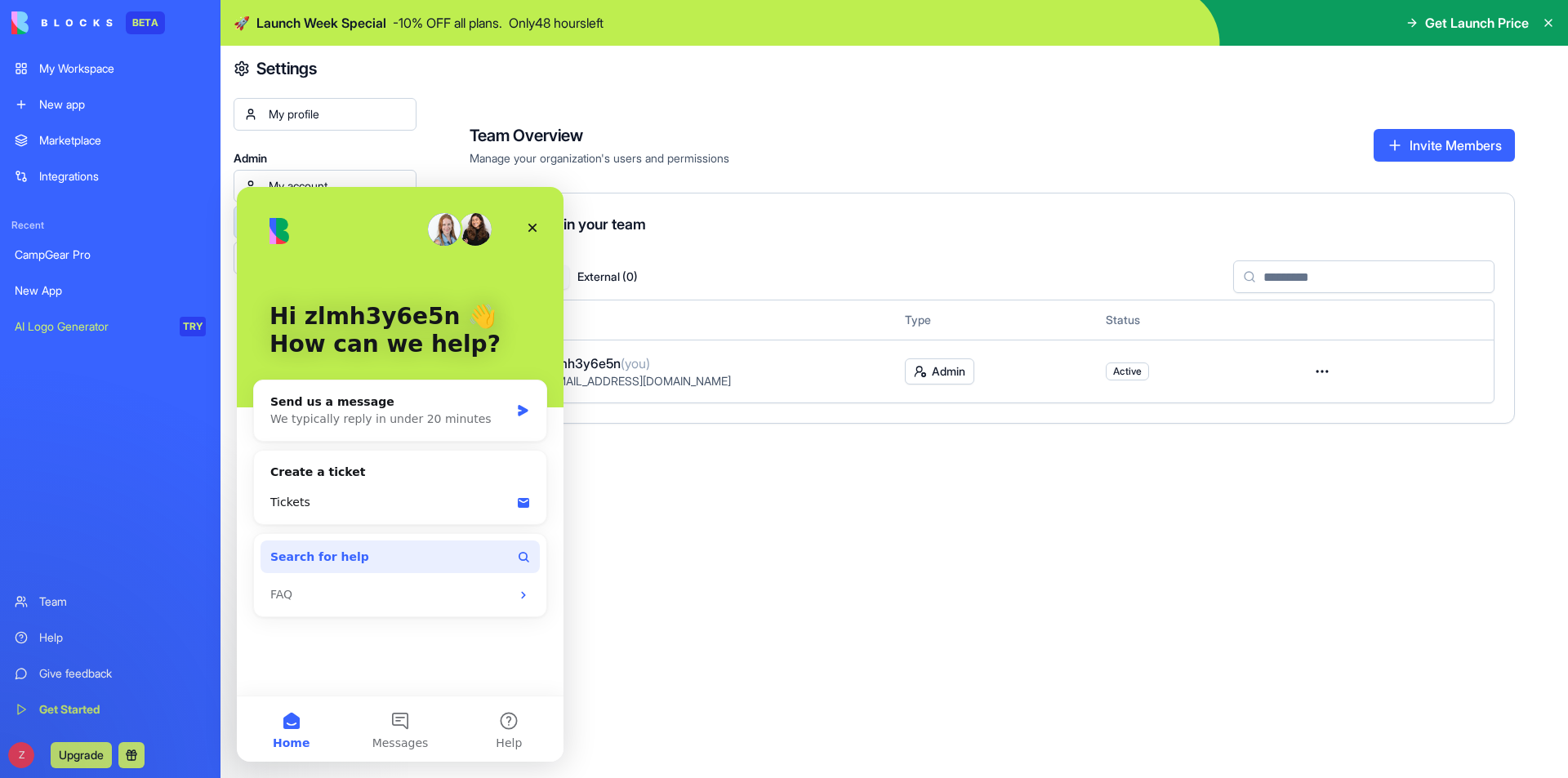
click at [483, 554] on button "Search for help" at bounding box center [400, 557] width 279 height 33
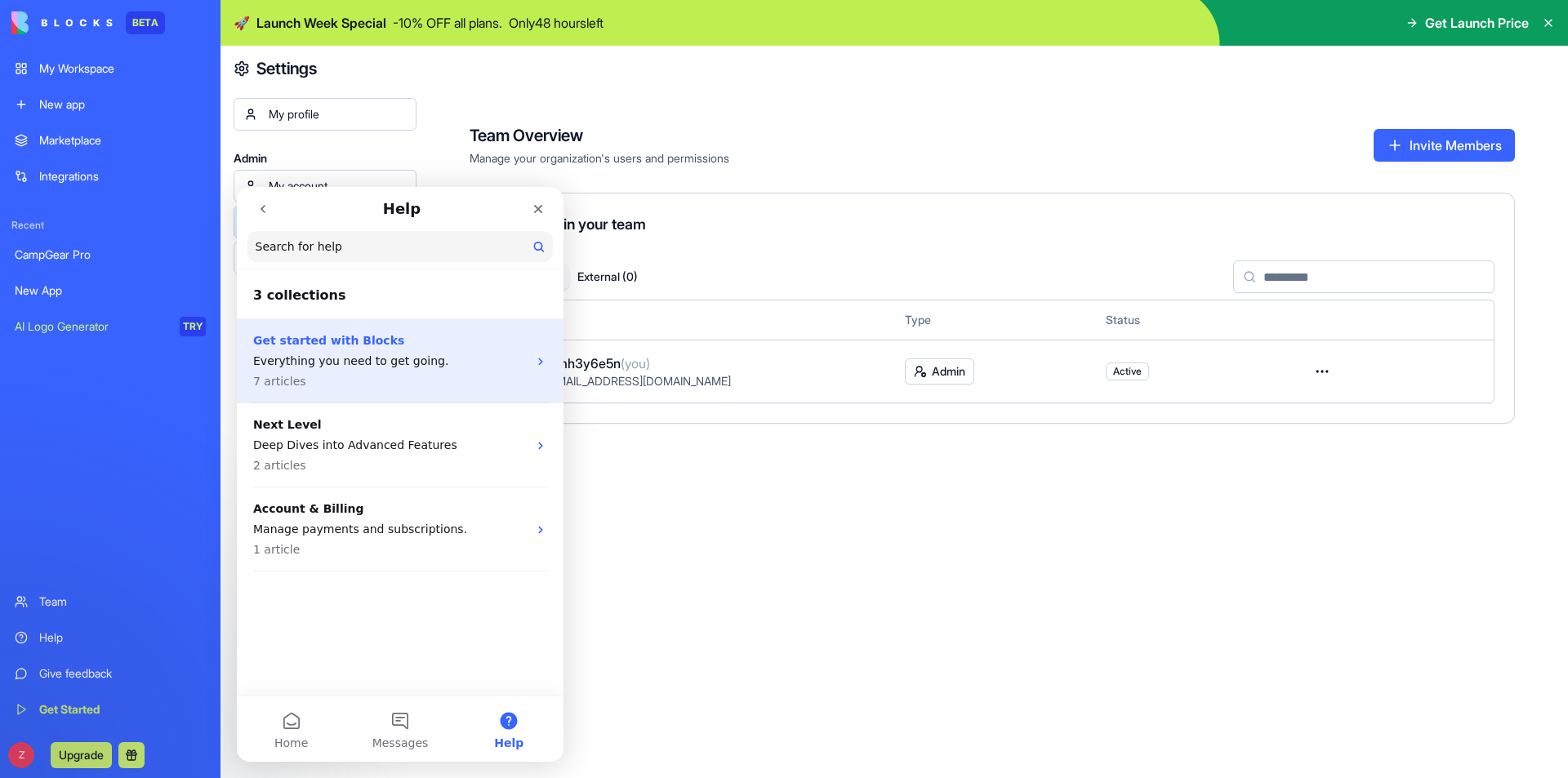
click at [366, 363] on p "Everything you need to get going." at bounding box center [390, 361] width 274 height 17
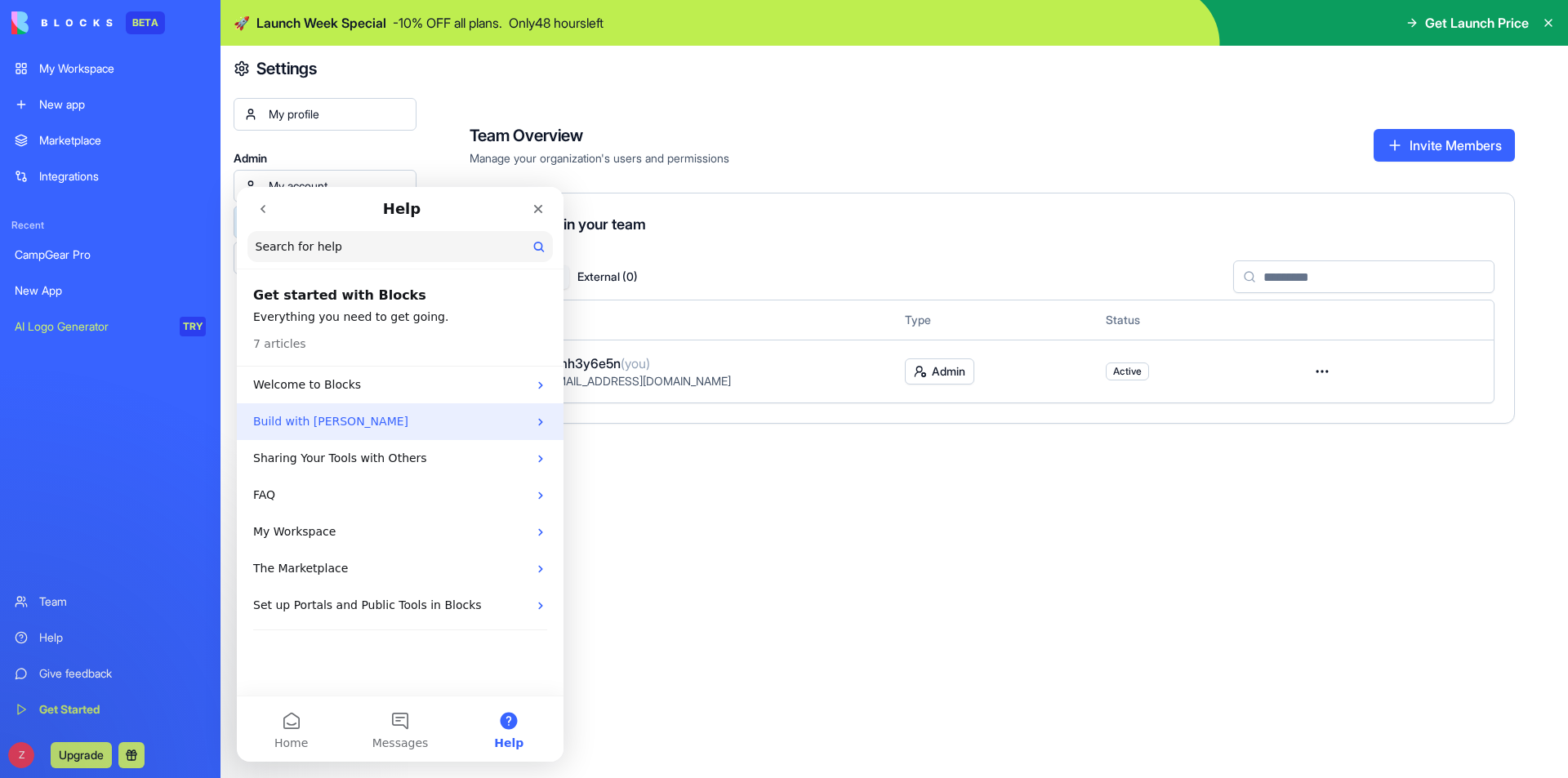
click at [408, 418] on p "Build with Ella" at bounding box center [390, 422] width 274 height 17
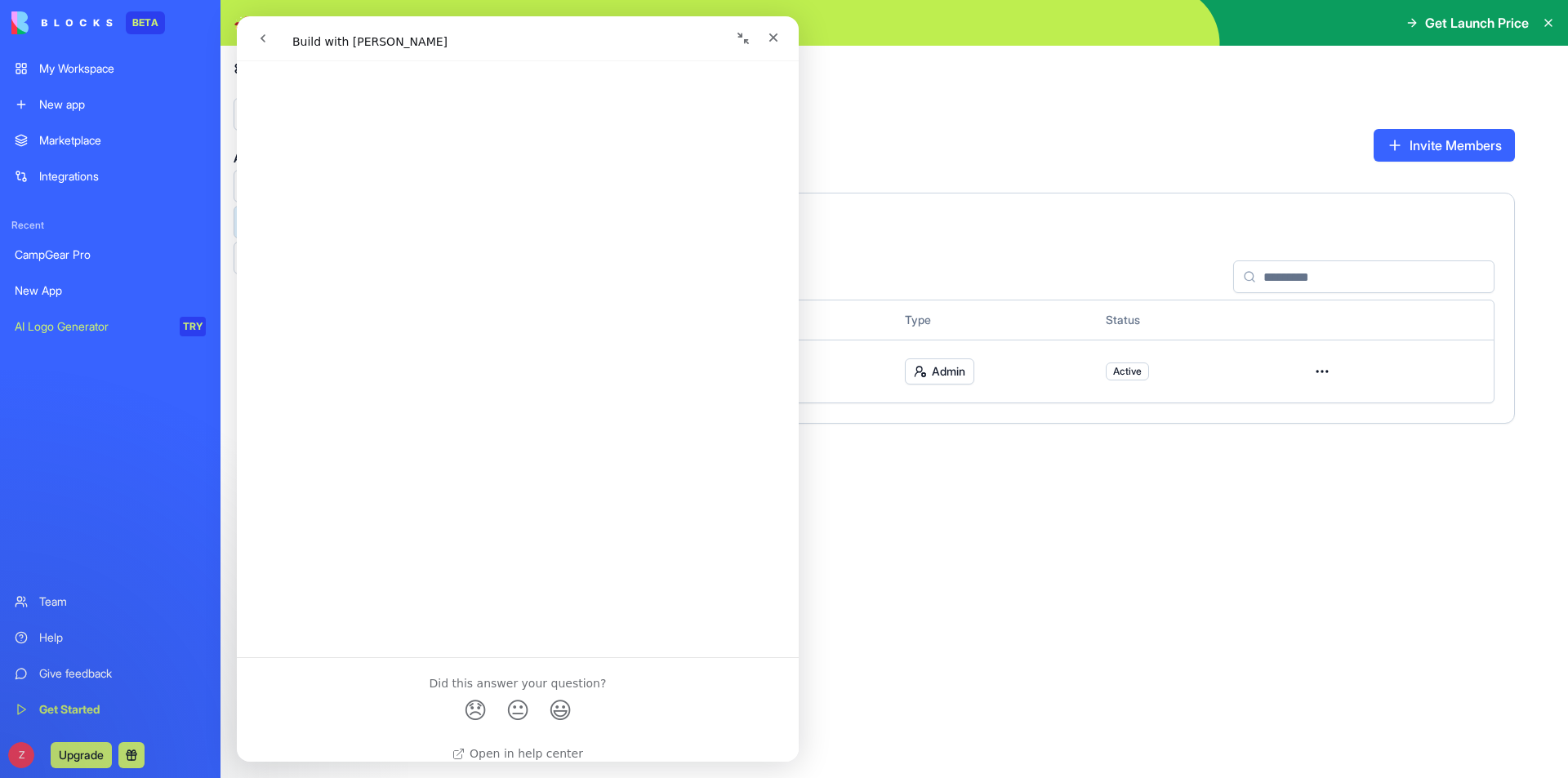
scroll to position [3222, 0]
click at [262, 35] on icon "go back" at bounding box center [263, 38] width 13 height 13
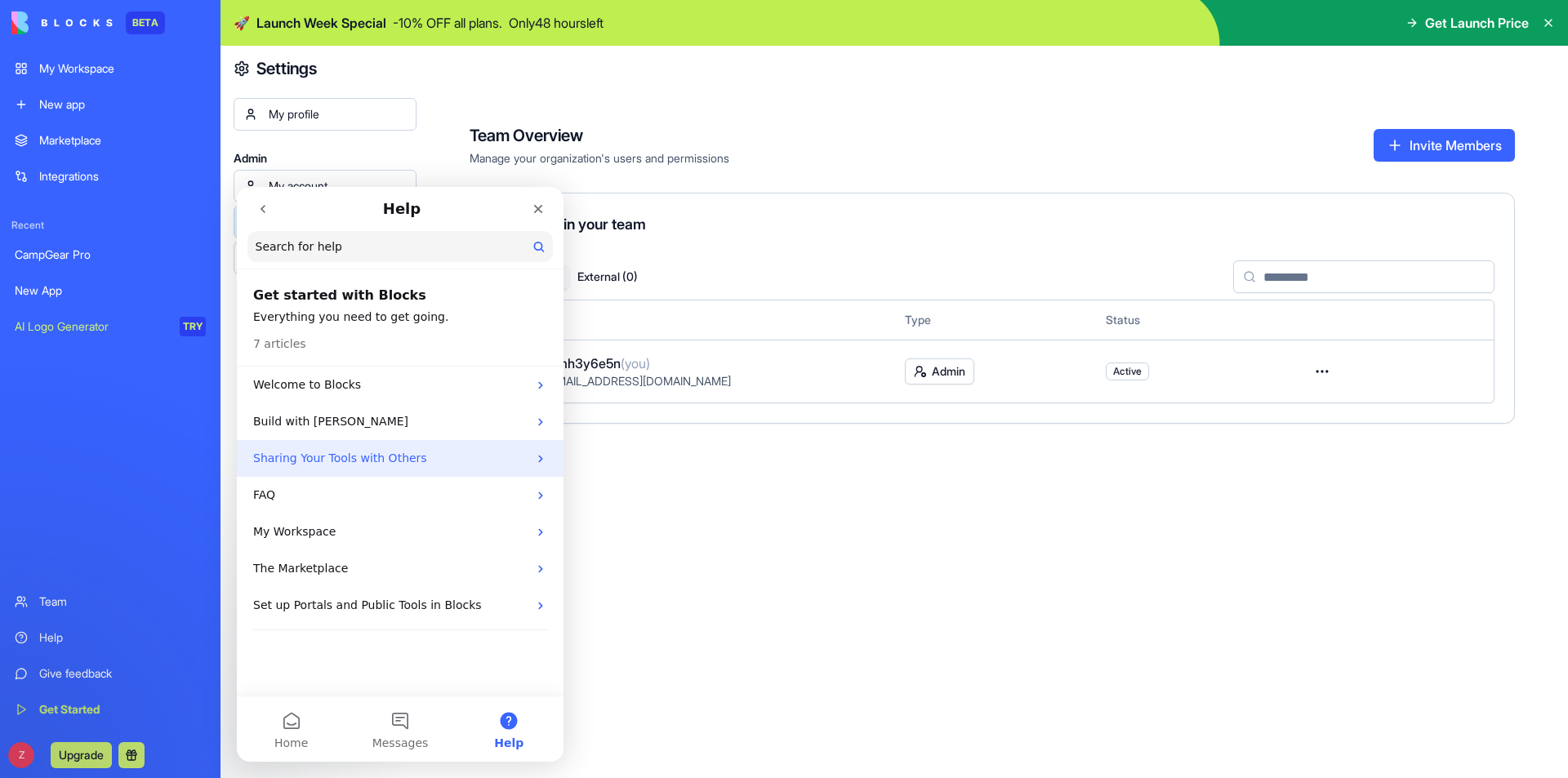
click at [426, 471] on div "Sharing Your Tools with Others" at bounding box center [400, 458] width 327 height 36
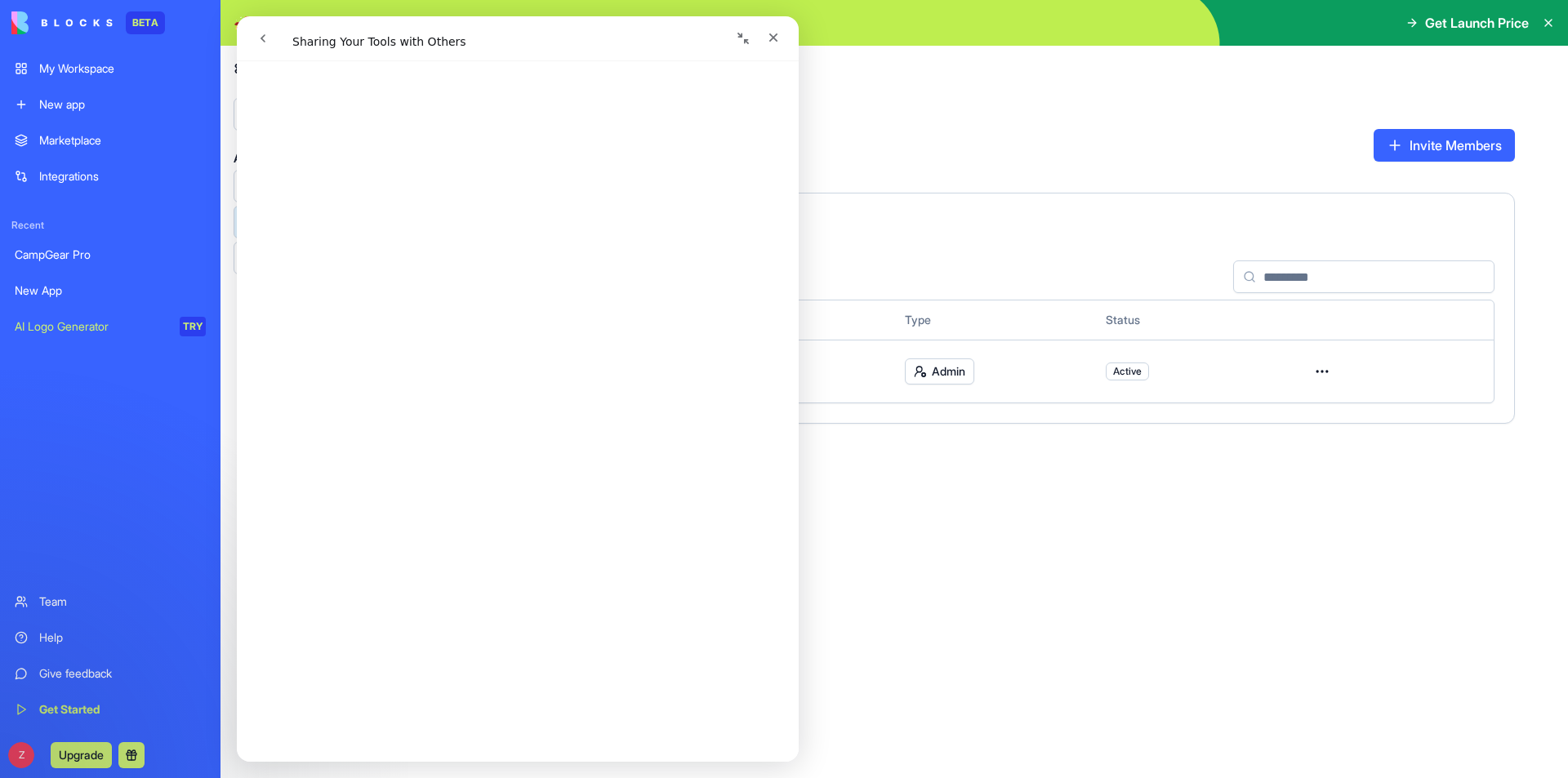
scroll to position [2644, 0]
drag, startPoint x: 1006, startPoint y: 529, endPoint x: 837, endPoint y: 418, distance: 202.2
click at [1007, 529] on div "Team Overview Manage your organization's users and permissions Invite Members 1…" at bounding box center [991, 412] width 1151 height 732
click at [1012, 560] on div "Team Overview Manage your organization's users and permissions Invite Members 1…" at bounding box center [991, 412] width 1151 height 732
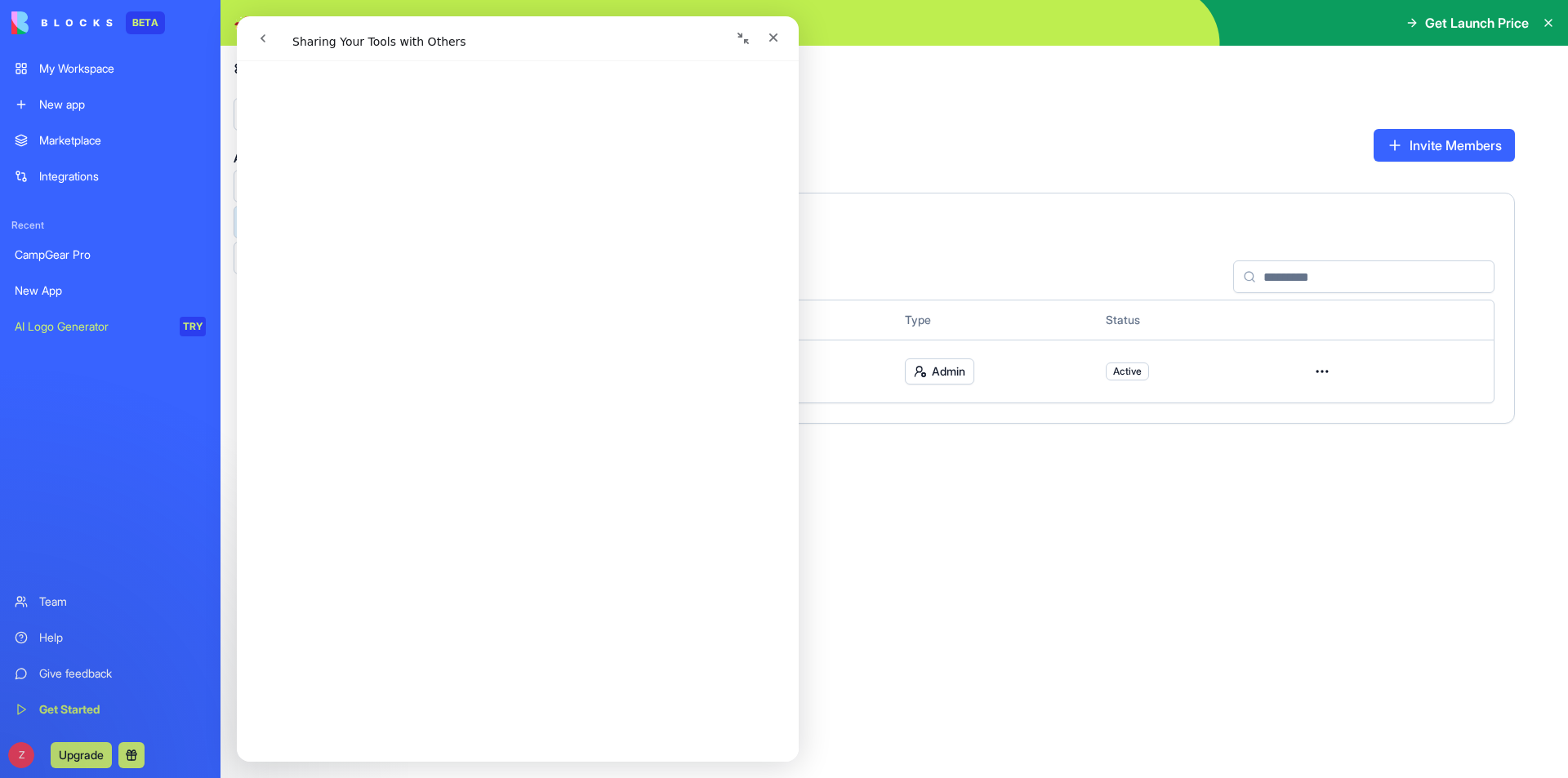
click at [70, 103] on div "New app" at bounding box center [123, 104] width 167 height 16
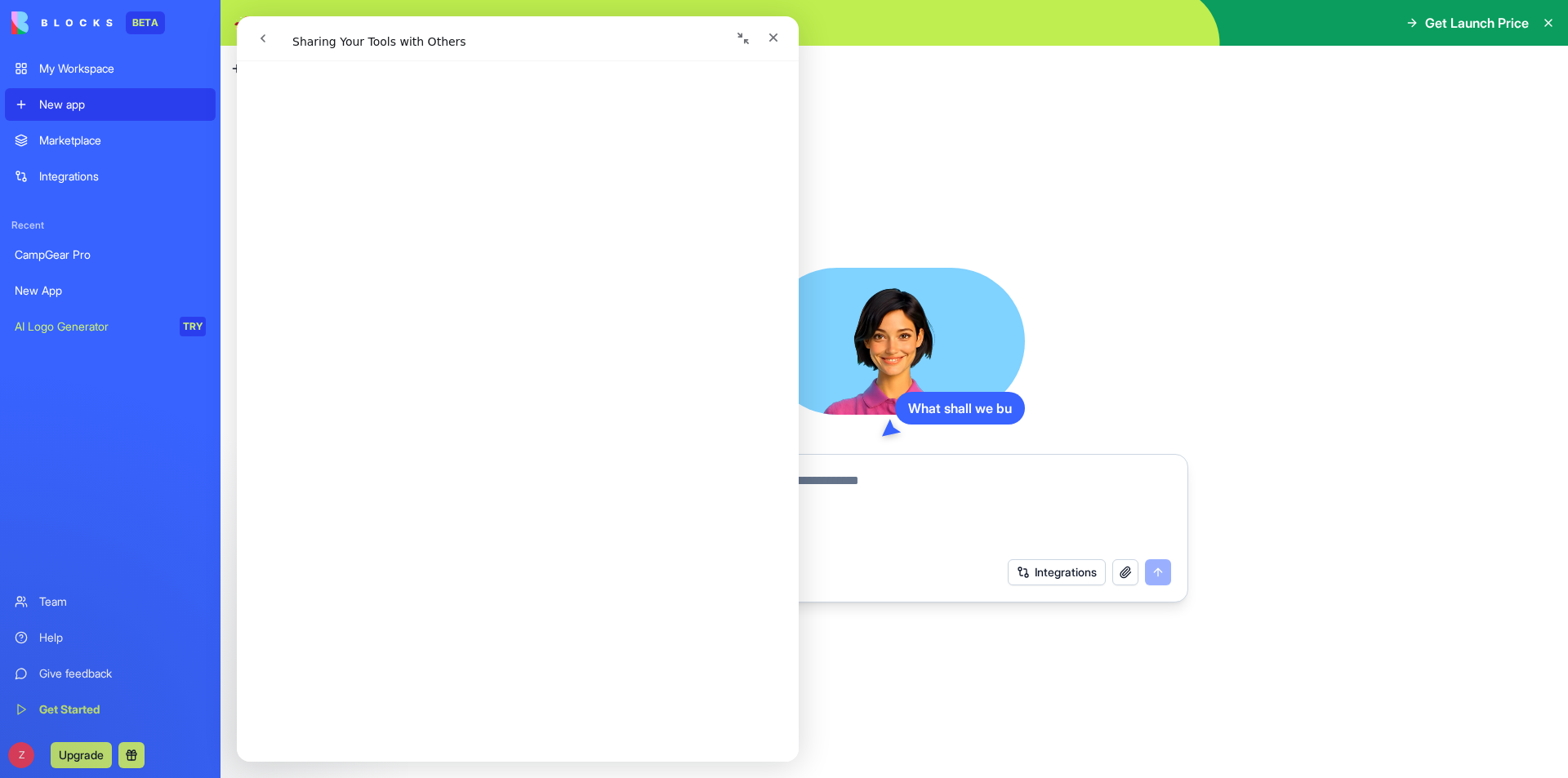
click at [1236, 361] on div "What shall we bu Integrations" at bounding box center [894, 434] width 1348 height 686
drag, startPoint x: 1302, startPoint y: 338, endPoint x: 1045, endPoint y: 284, distance: 262.6
click at [1298, 338] on div "What shall we build? Integrations" at bounding box center [894, 434] width 1348 height 686
click at [769, 42] on icon "Close" at bounding box center [773, 37] width 13 height 13
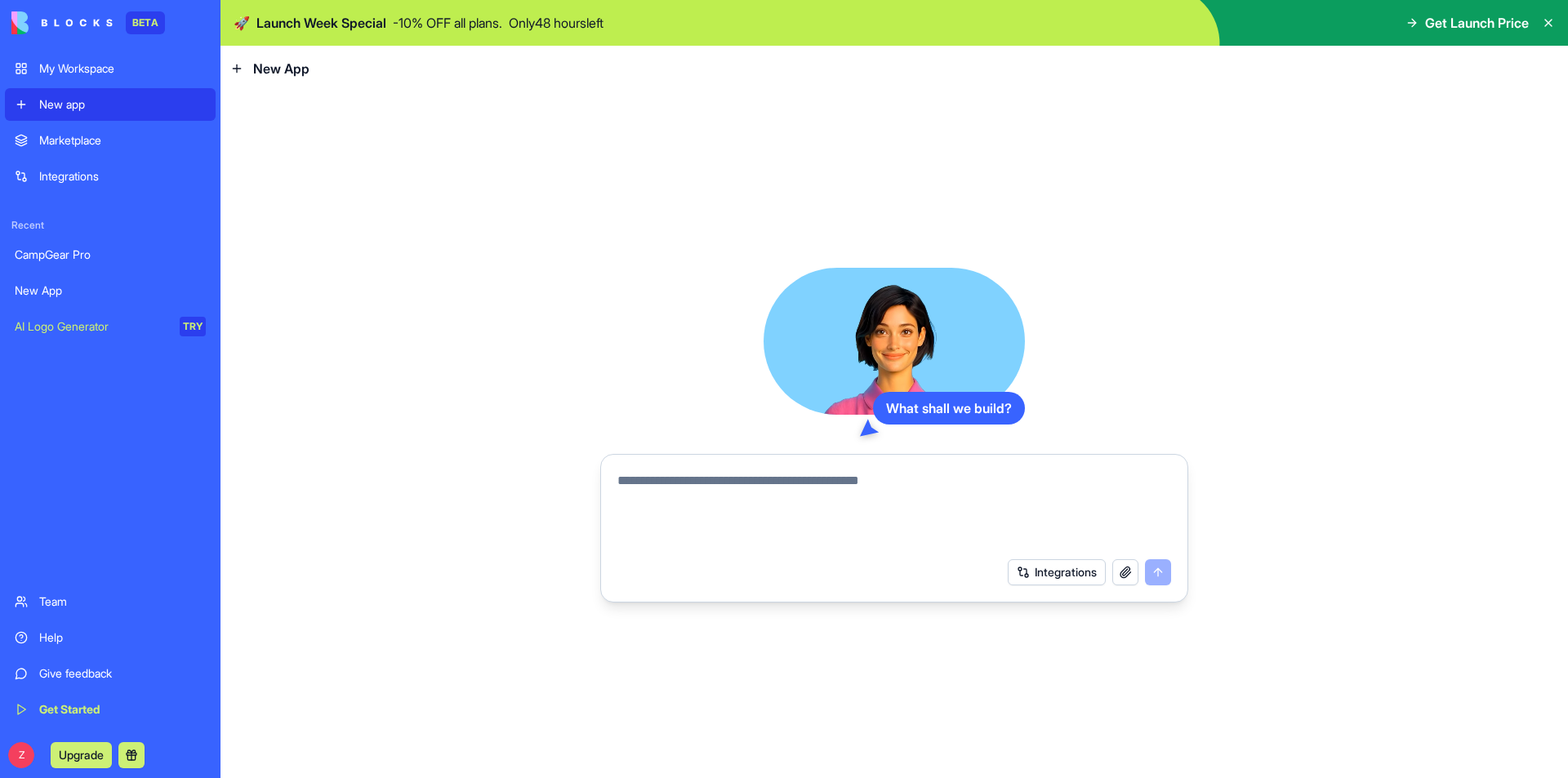
click at [765, 498] on textarea at bounding box center [894, 511] width 554 height 79
click at [1058, 567] on button "Integrations" at bounding box center [1056, 572] width 98 height 26
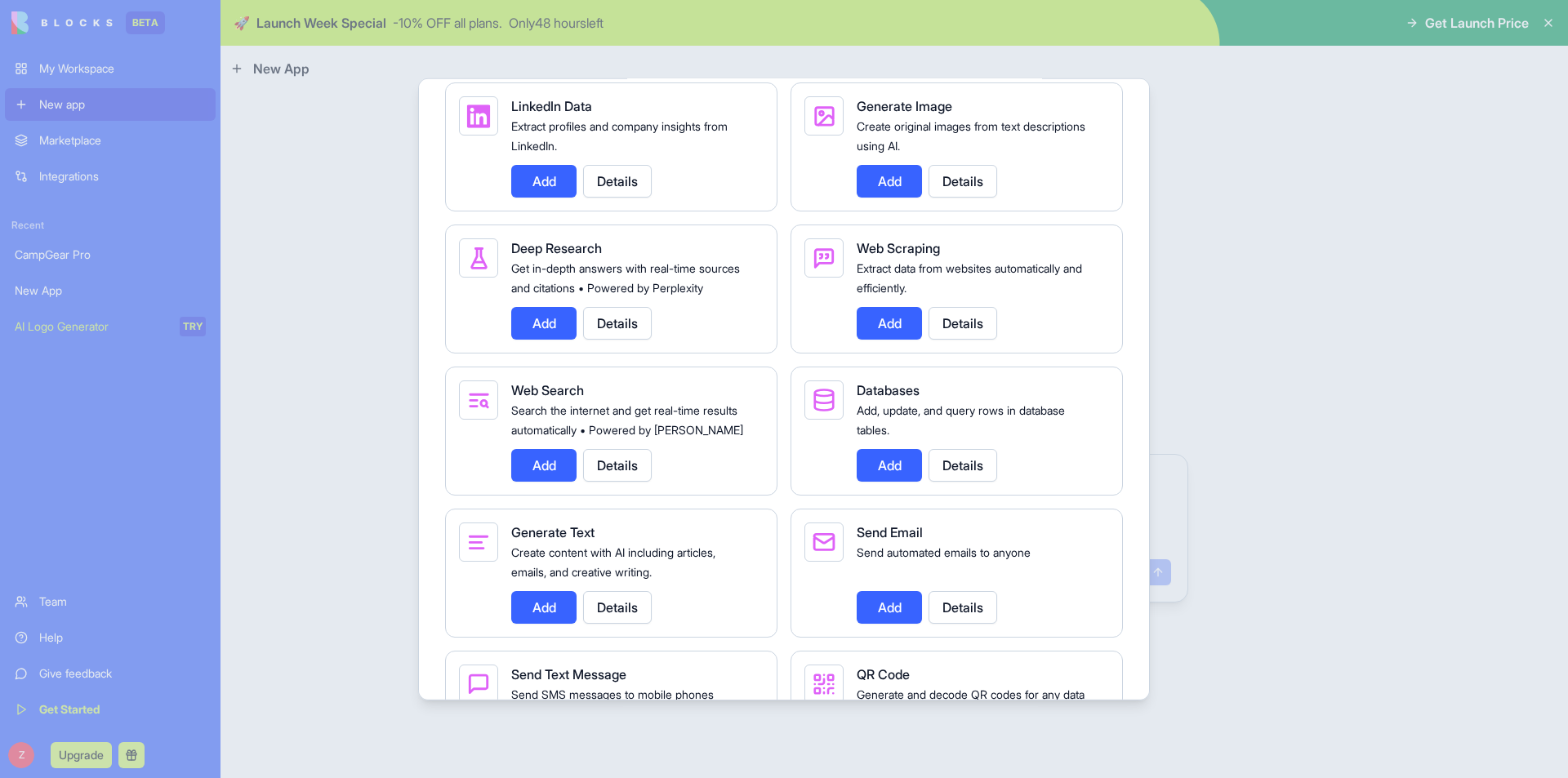
scroll to position [1951, 0]
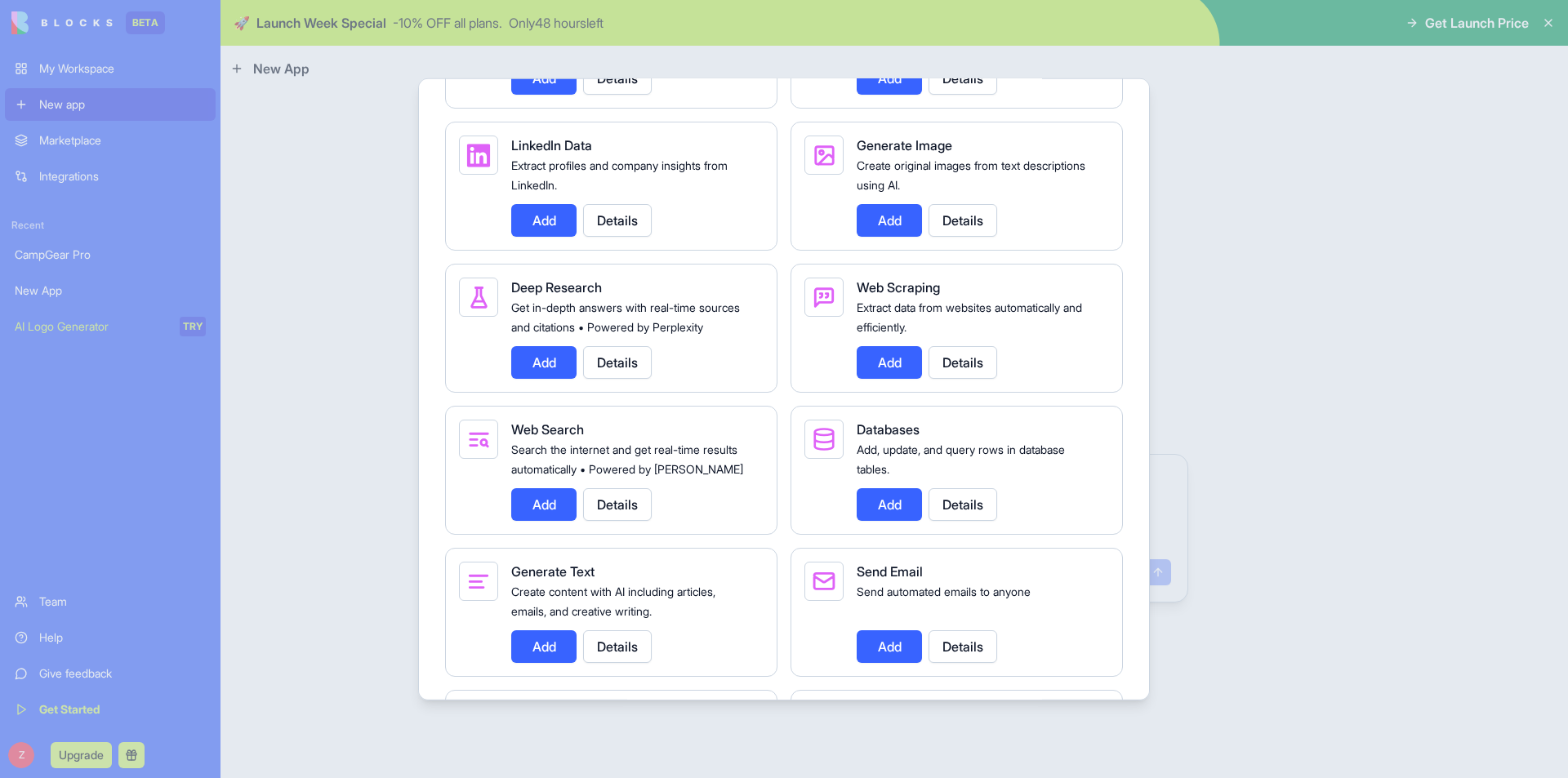
click at [884, 236] on button "Add" at bounding box center [889, 219] width 65 height 33
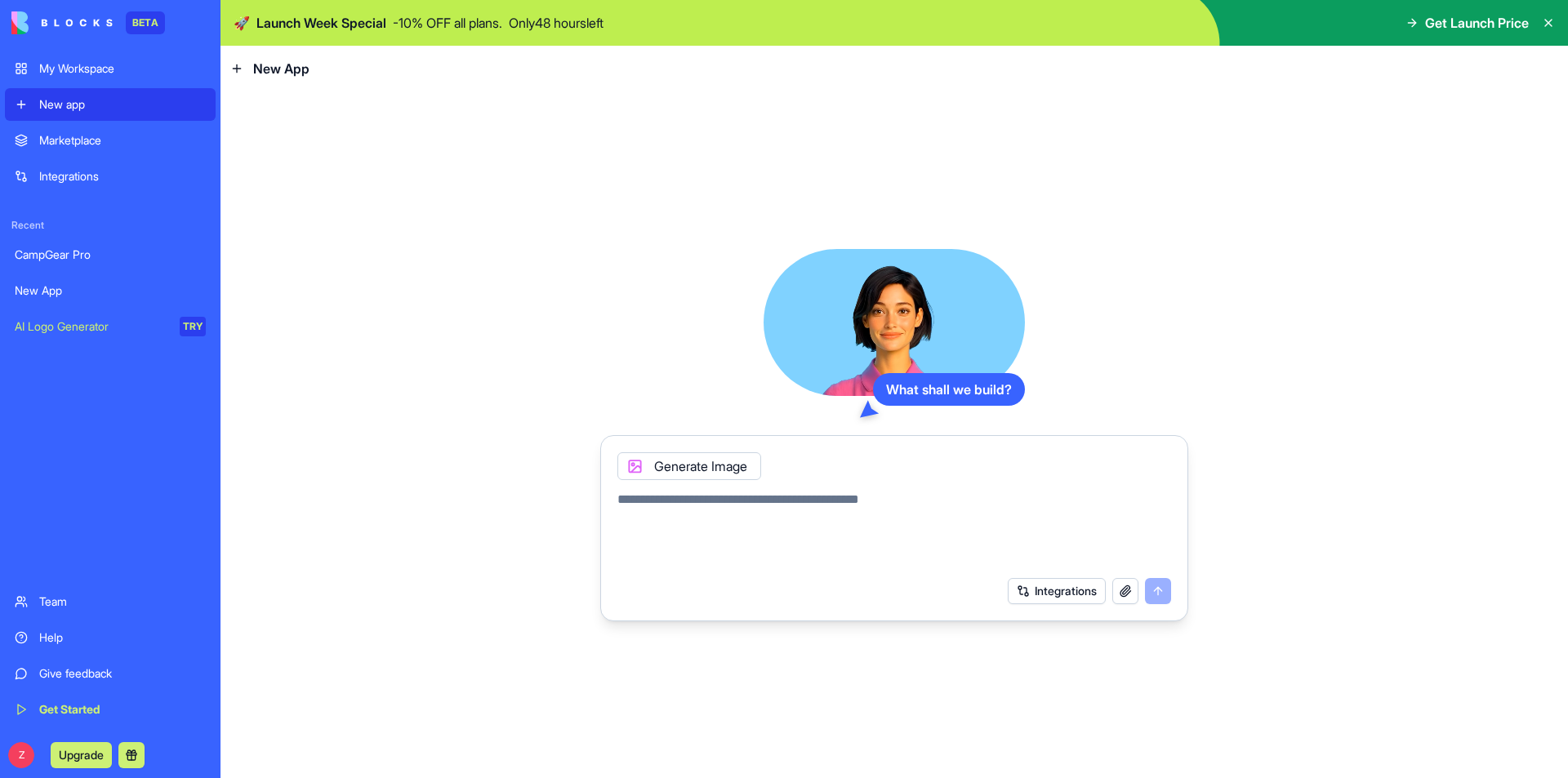
click at [873, 538] on textarea at bounding box center [894, 529] width 554 height 79
type textarea "**********"
click at [1166, 586] on button "submit" at bounding box center [1157, 590] width 26 height 26
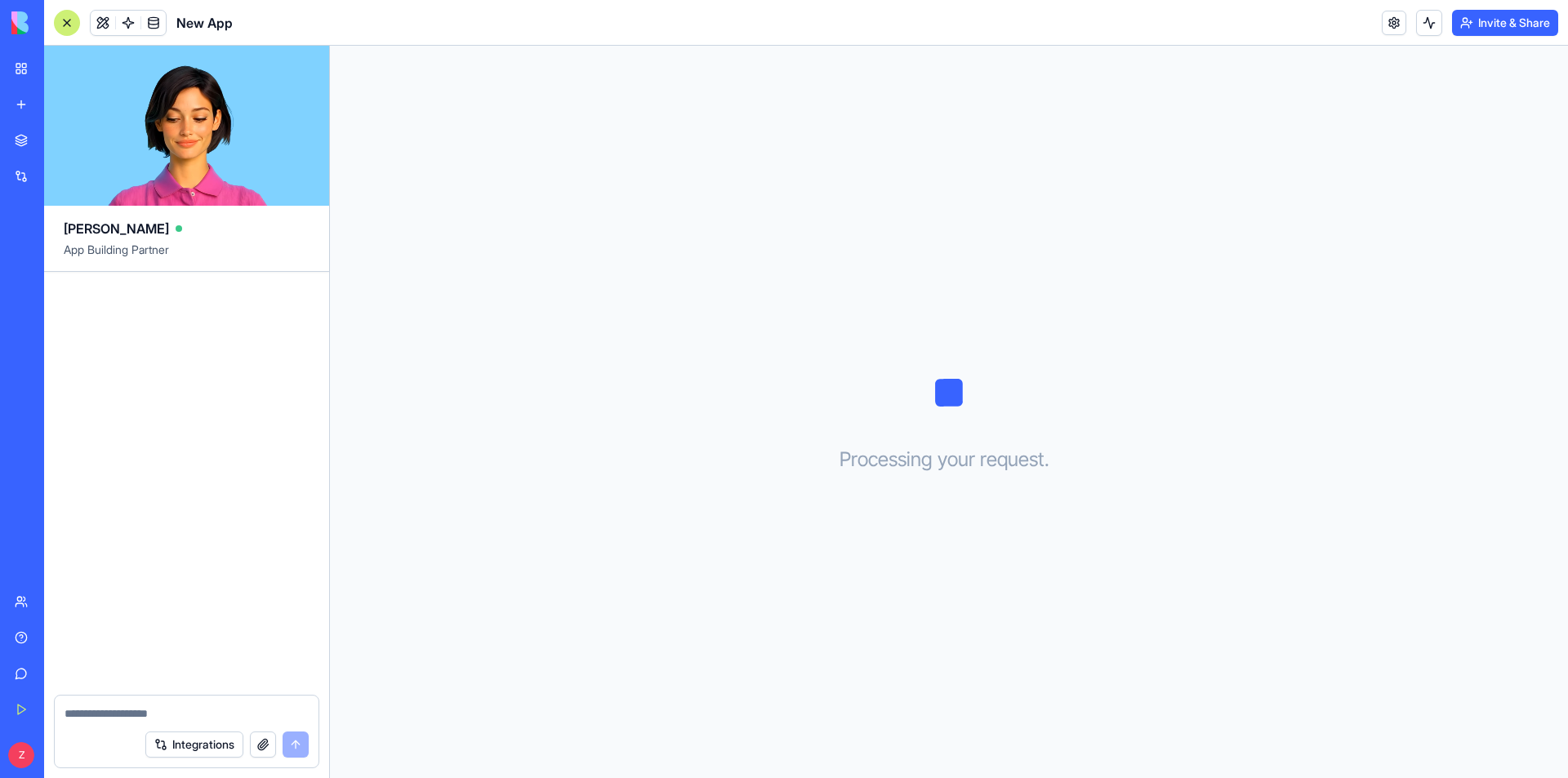
click at [312, 513] on div at bounding box center [186, 483] width 285 height 423
click at [791, 223] on div "Processing your request . . ." at bounding box center [948, 412] width 1237 height 732
click at [240, 145] on video at bounding box center [186, 126] width 285 height 160
click at [214, 208] on div "Ella App Building Partner" at bounding box center [186, 233] width 285 height 54
click at [218, 141] on video at bounding box center [186, 126] width 285 height 160
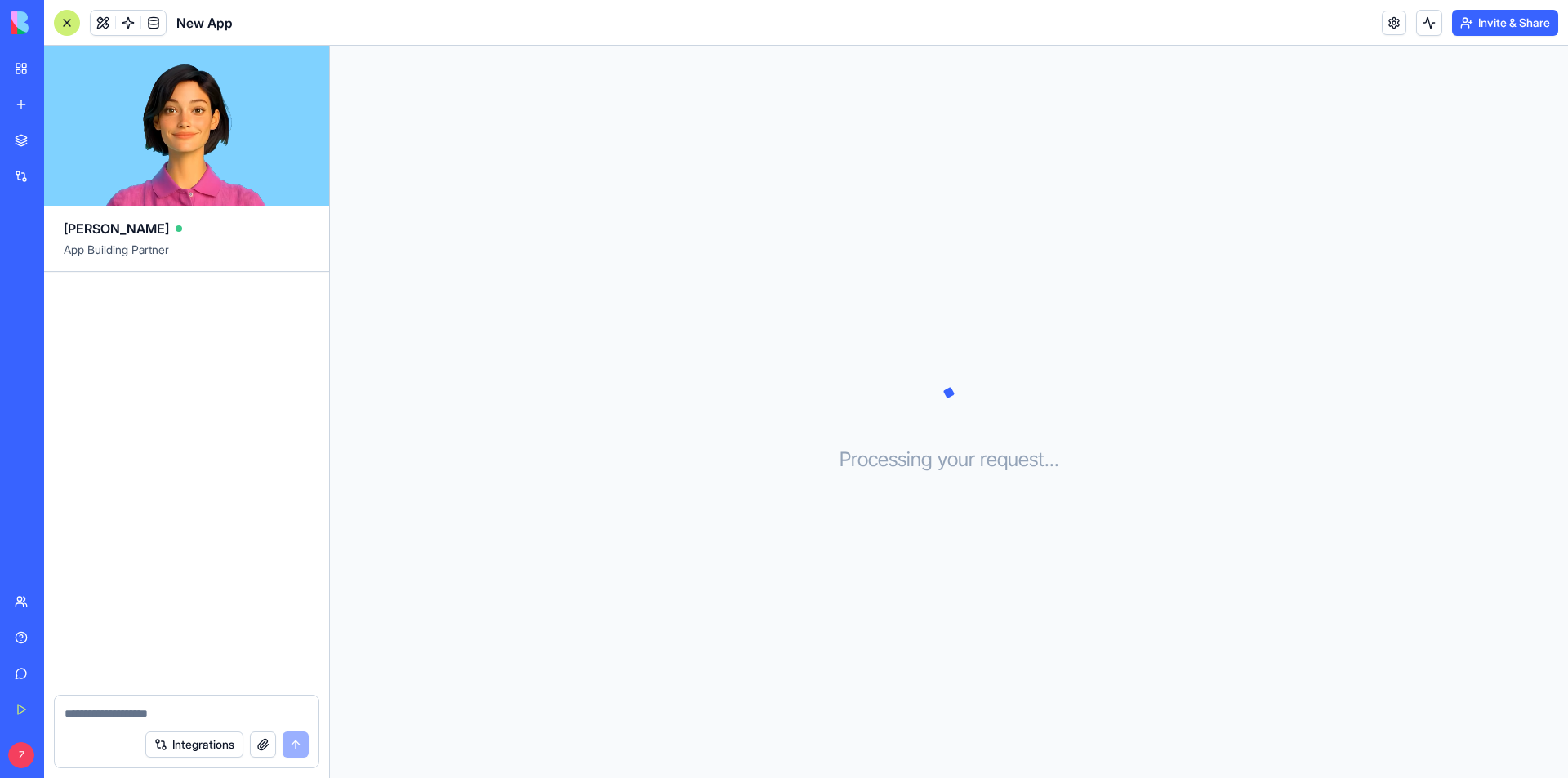
click at [586, 360] on div "Processing your request . . ." at bounding box center [948, 412] width 1237 height 732
type textarea "**"
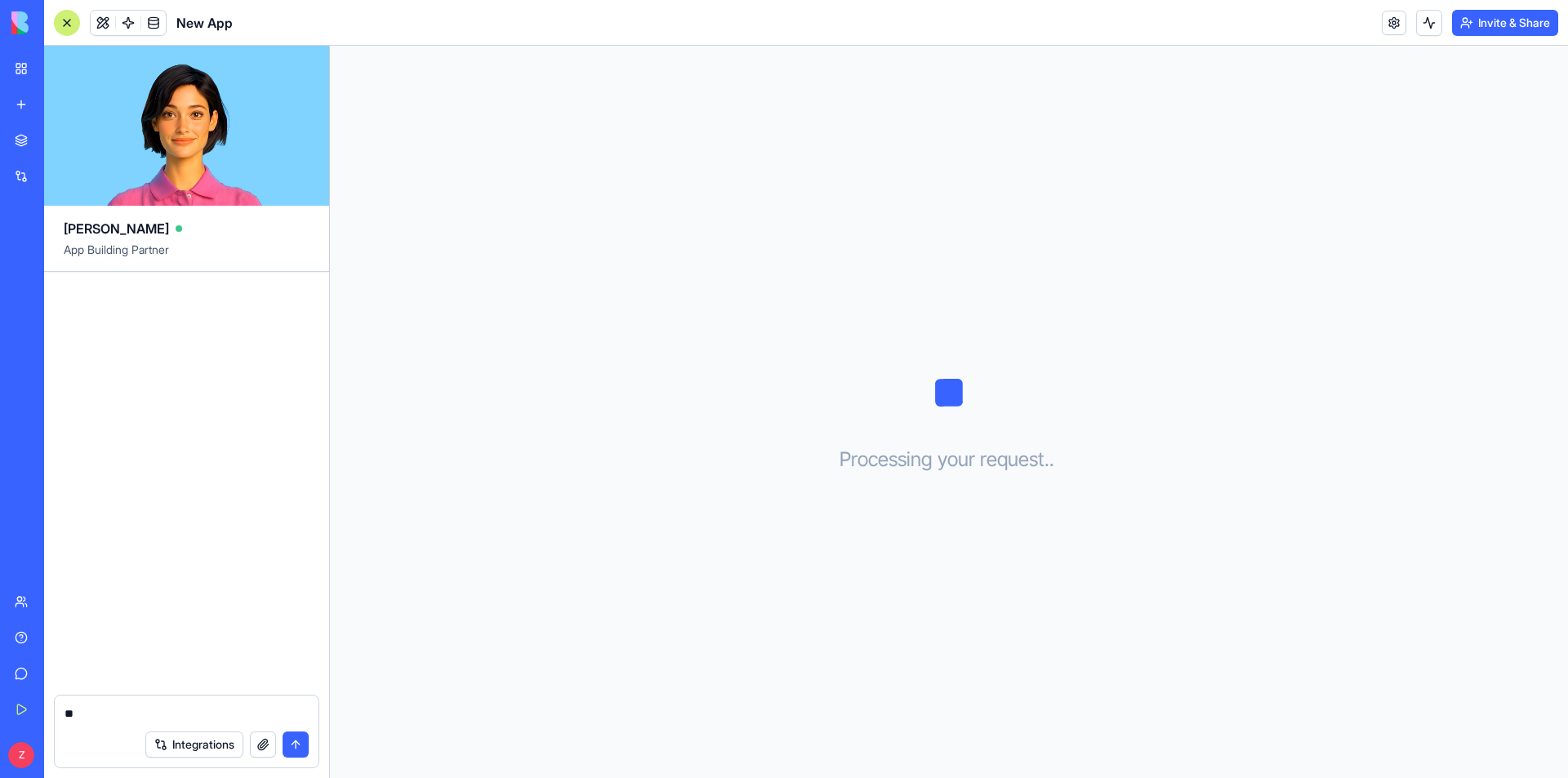
click at [200, 708] on textarea "**" at bounding box center [186, 713] width 244 height 16
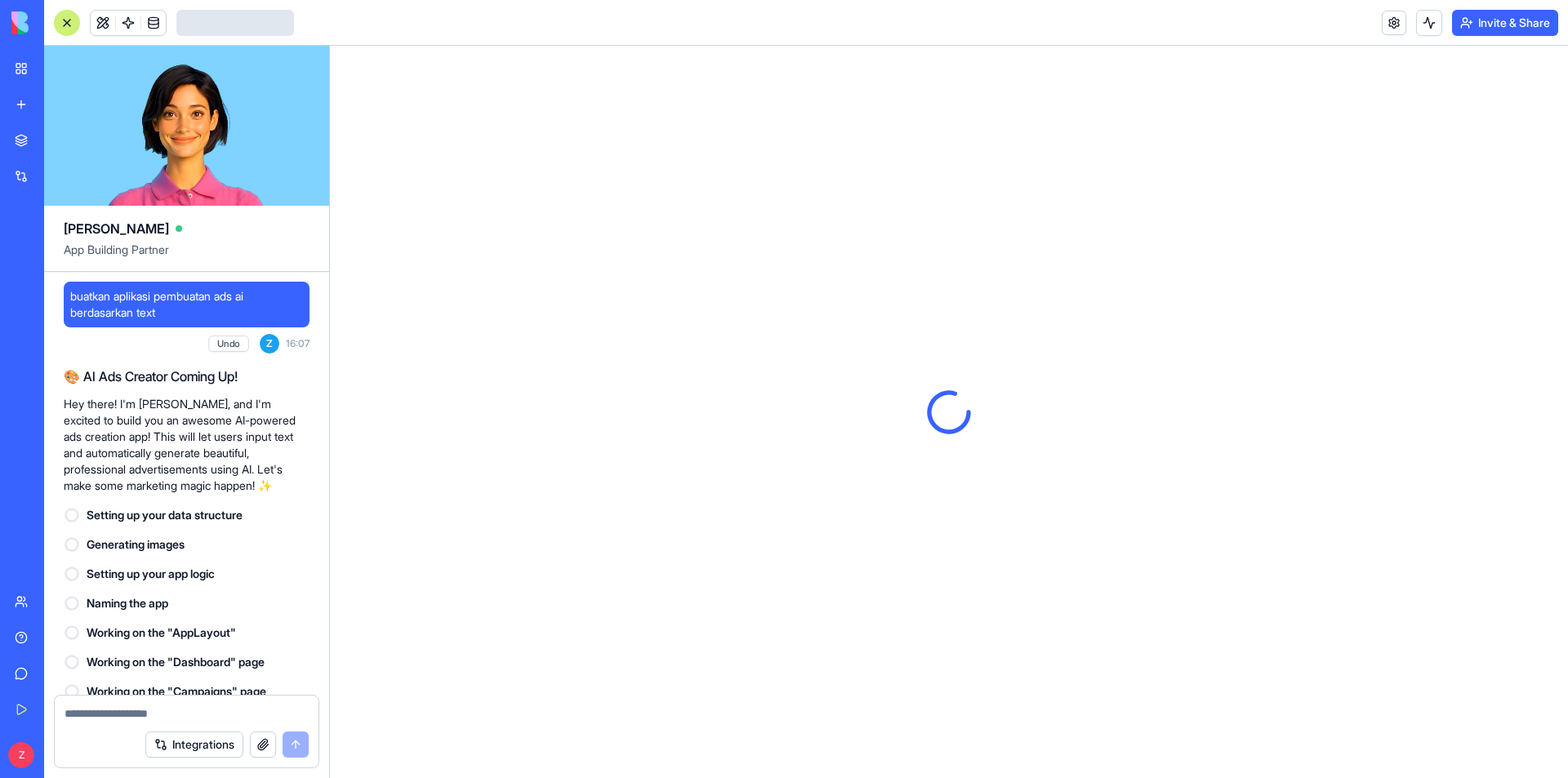
scroll to position [311, 0]
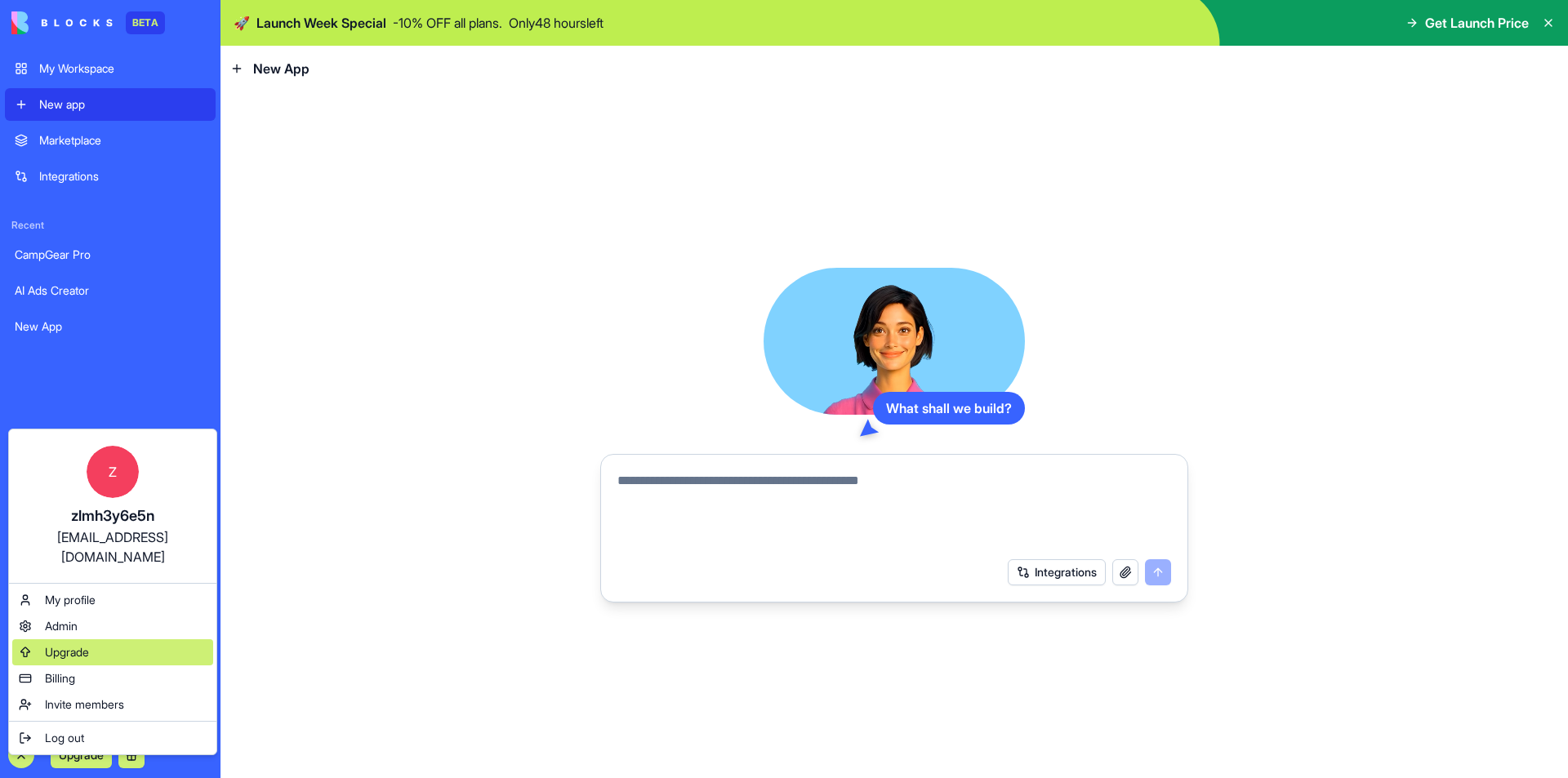
click at [78, 644] on span "Upgrade" at bounding box center [67, 652] width 44 height 16
click at [63, 670] on span "Billing" at bounding box center [60, 677] width 31 height 16
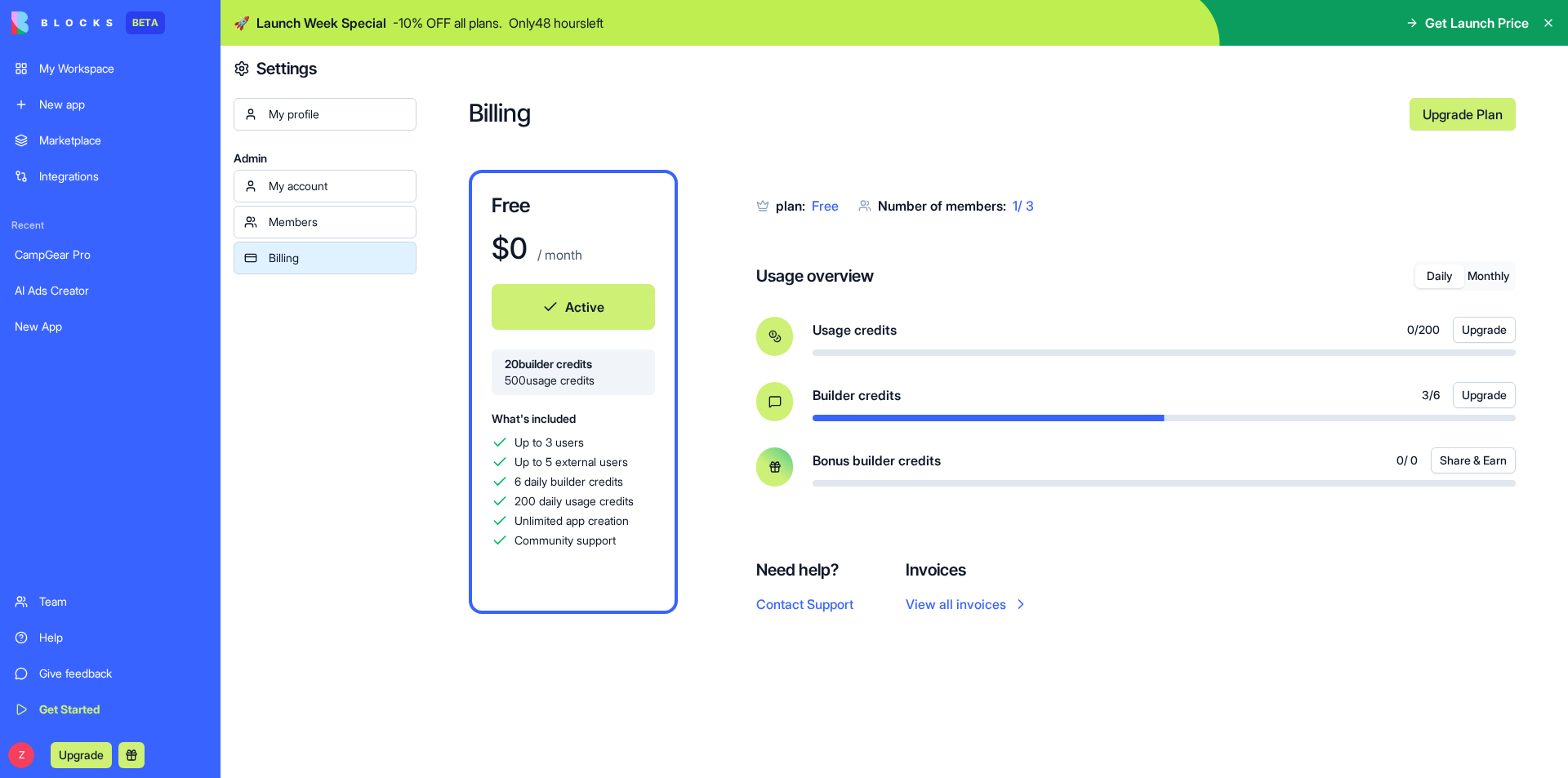
click at [82, 99] on div "New app" at bounding box center [123, 104] width 167 height 16
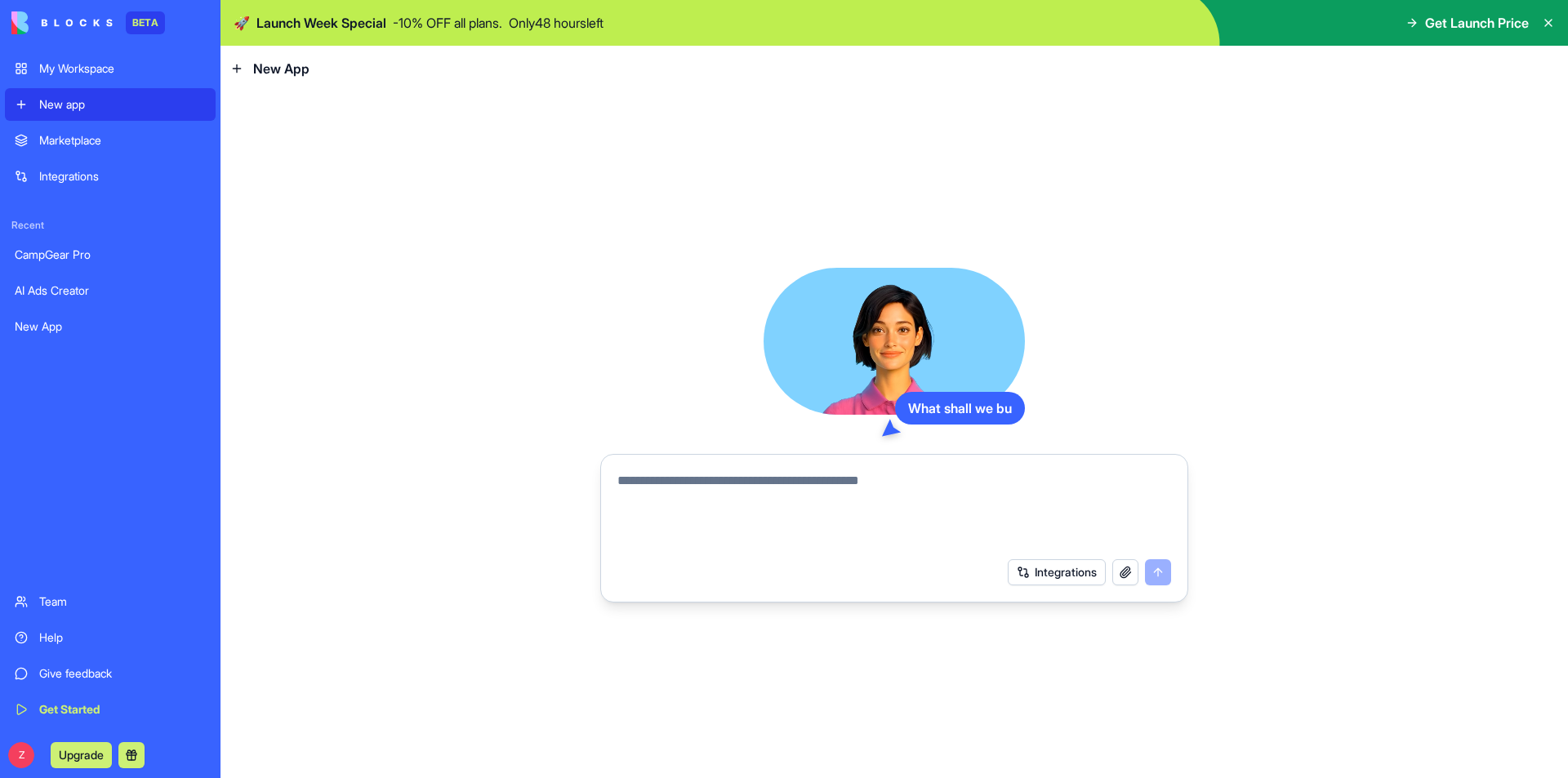
click at [1001, 547] on textarea at bounding box center [894, 511] width 554 height 79
click at [1008, 535] on textarea at bounding box center [894, 511] width 554 height 79
click at [879, 355] on video at bounding box center [893, 340] width 262 height 147
click at [957, 396] on div "What shall we build?" at bounding box center [949, 408] width 151 height 33
click at [278, 65] on span "New App" at bounding box center [281, 68] width 57 height 19
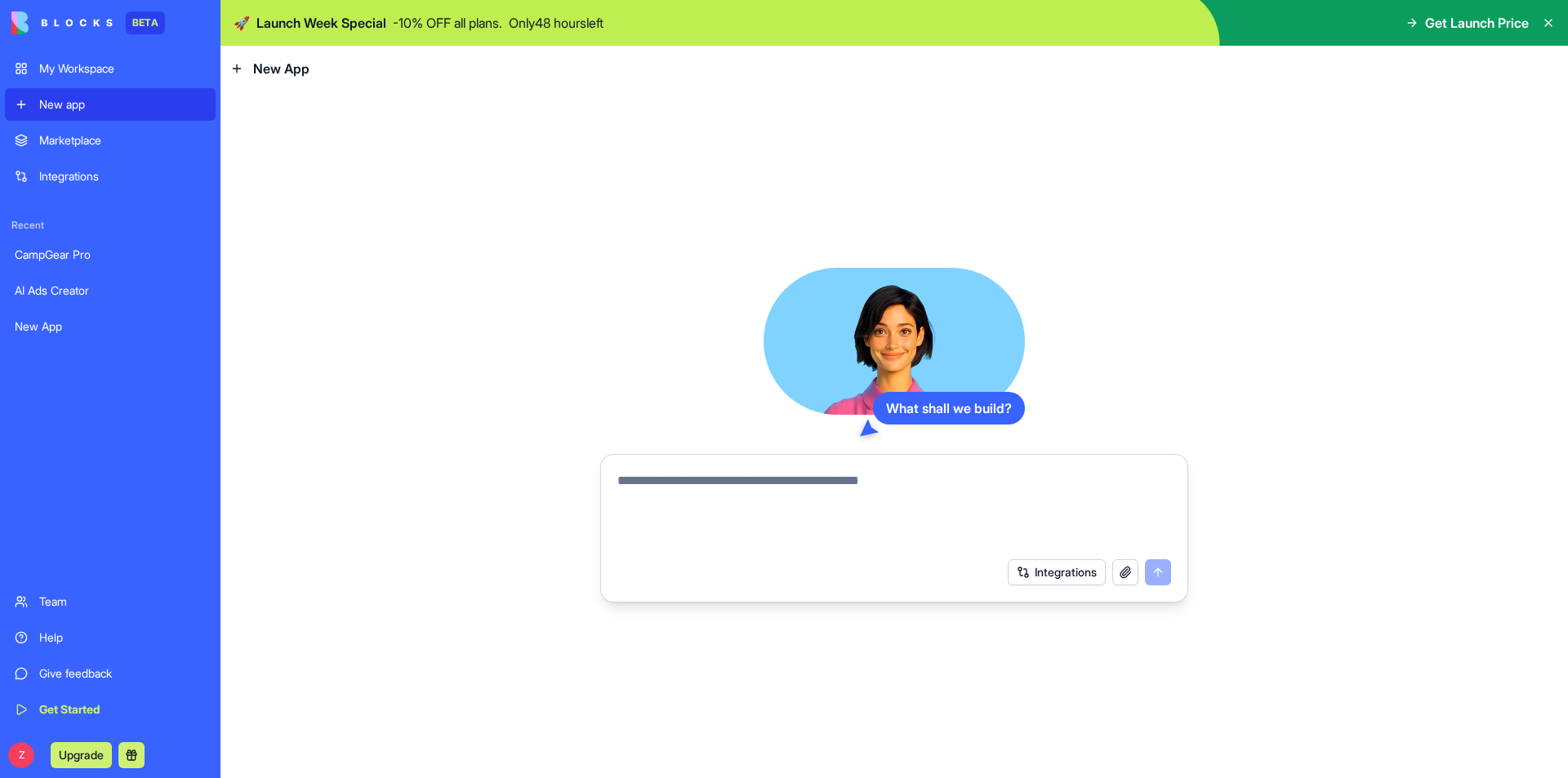
click at [244, 69] on div "New App" at bounding box center [269, 68] width 80 height 19
click at [238, 68] on icon at bounding box center [237, 69] width 13 height 13
click at [795, 521] on textarea at bounding box center [894, 511] width 554 height 79
click at [791, 515] on textarea at bounding box center [894, 511] width 554 height 79
type textarea "*"
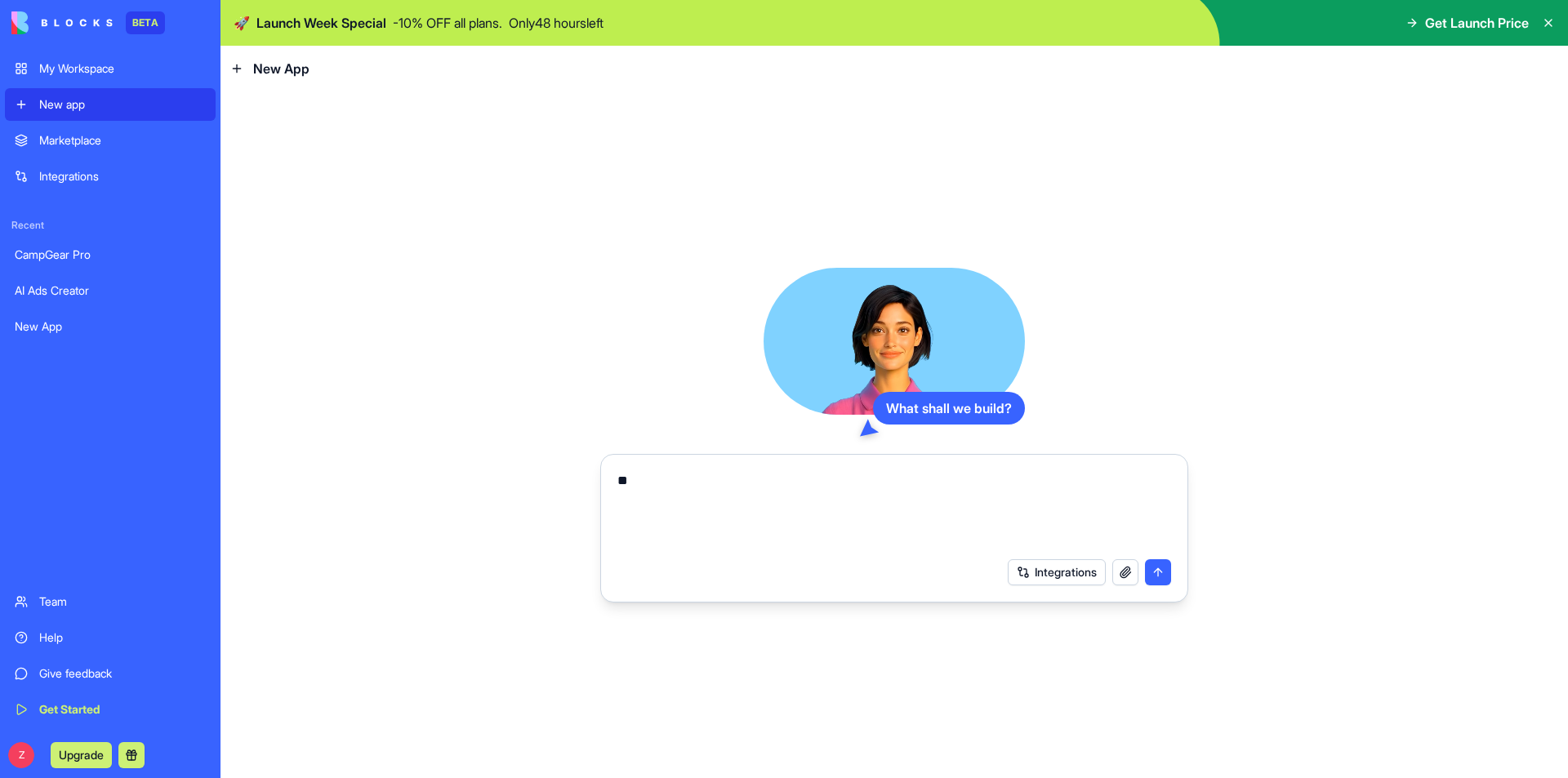
type textarea "***"
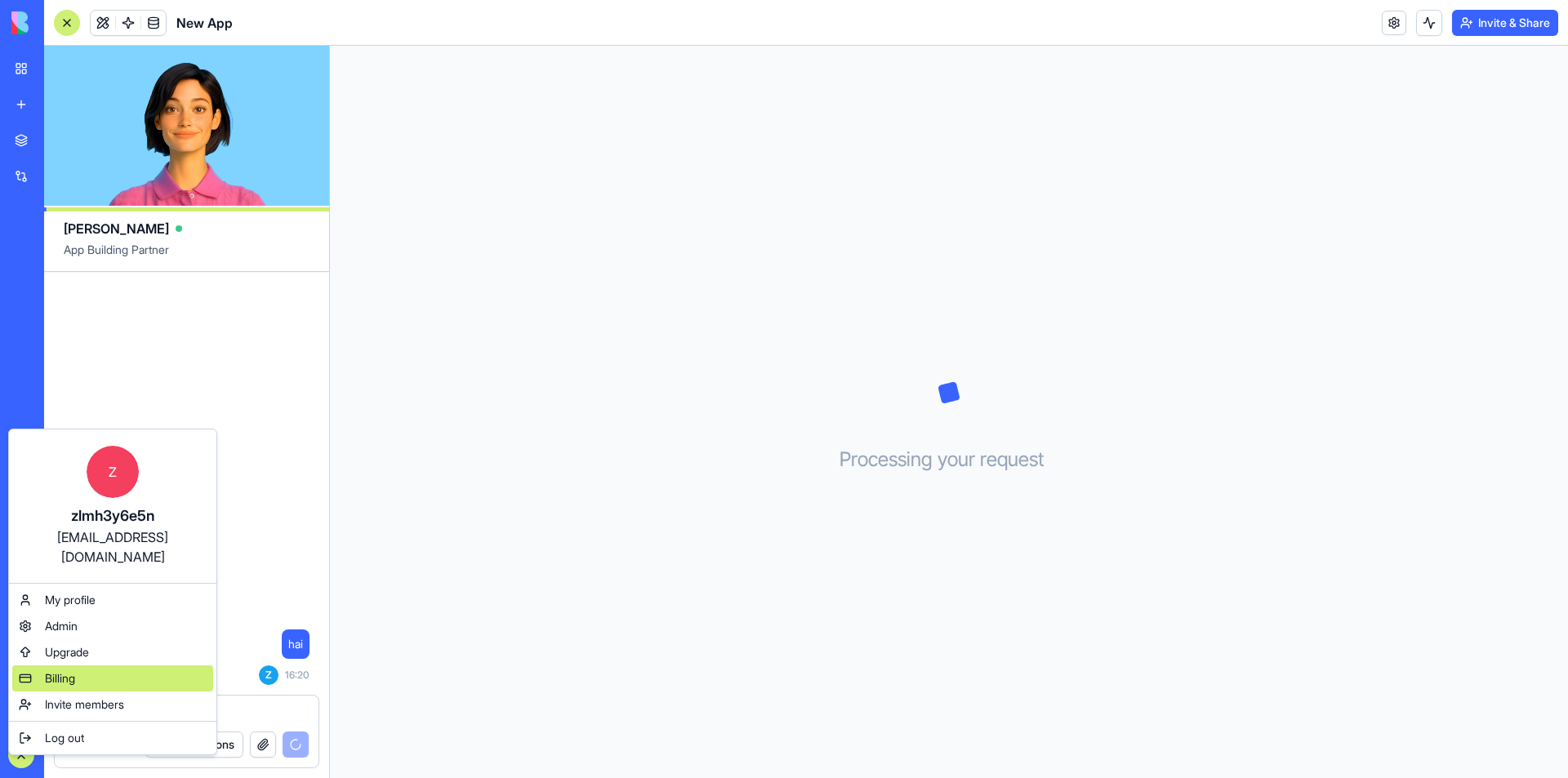
click at [53, 670] on span "Billing" at bounding box center [60, 677] width 31 height 16
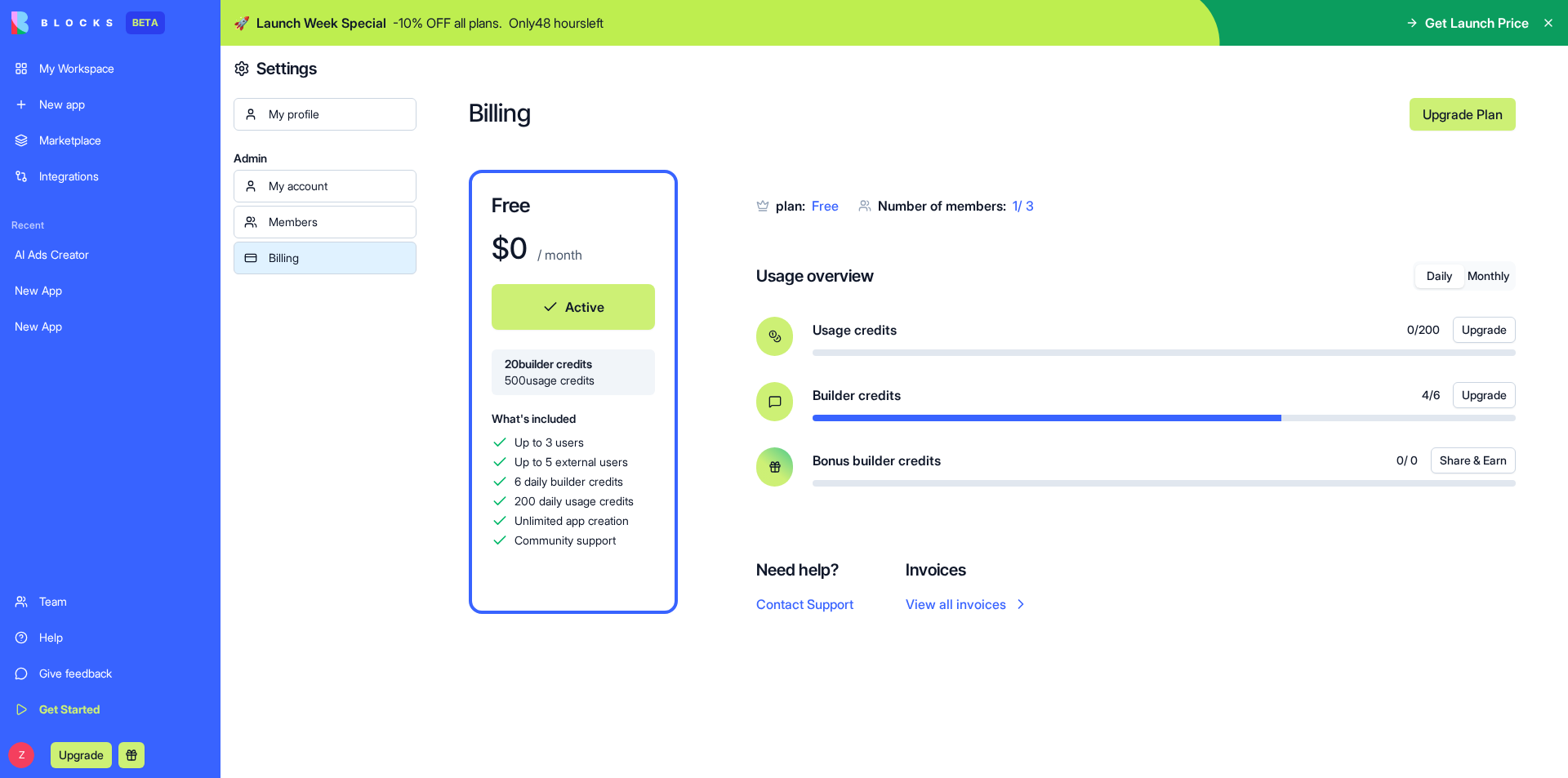
click at [57, 100] on div "New app" at bounding box center [123, 104] width 167 height 16
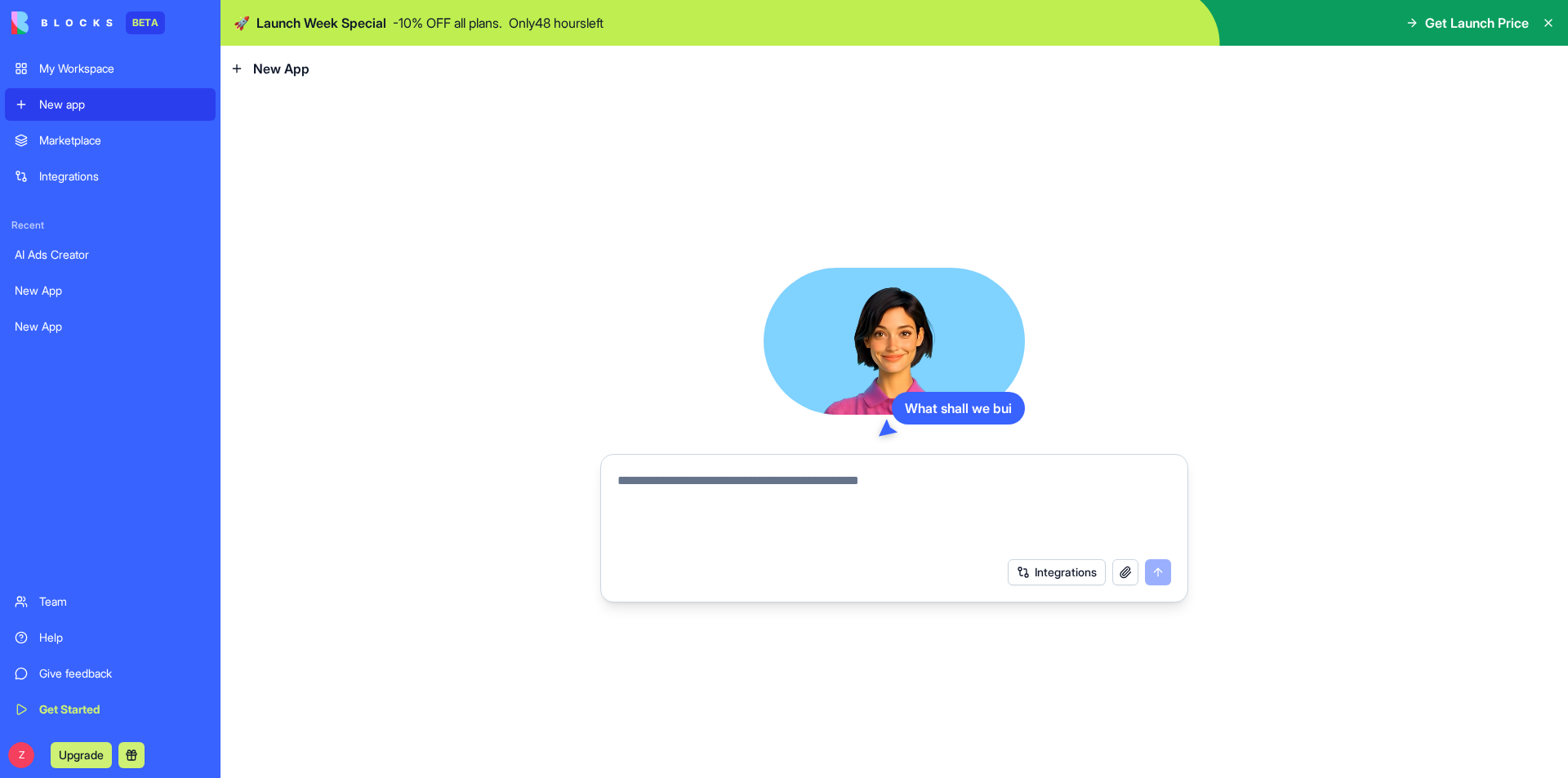
click at [779, 512] on textarea at bounding box center [894, 511] width 554 height 79
type textarea "**********"
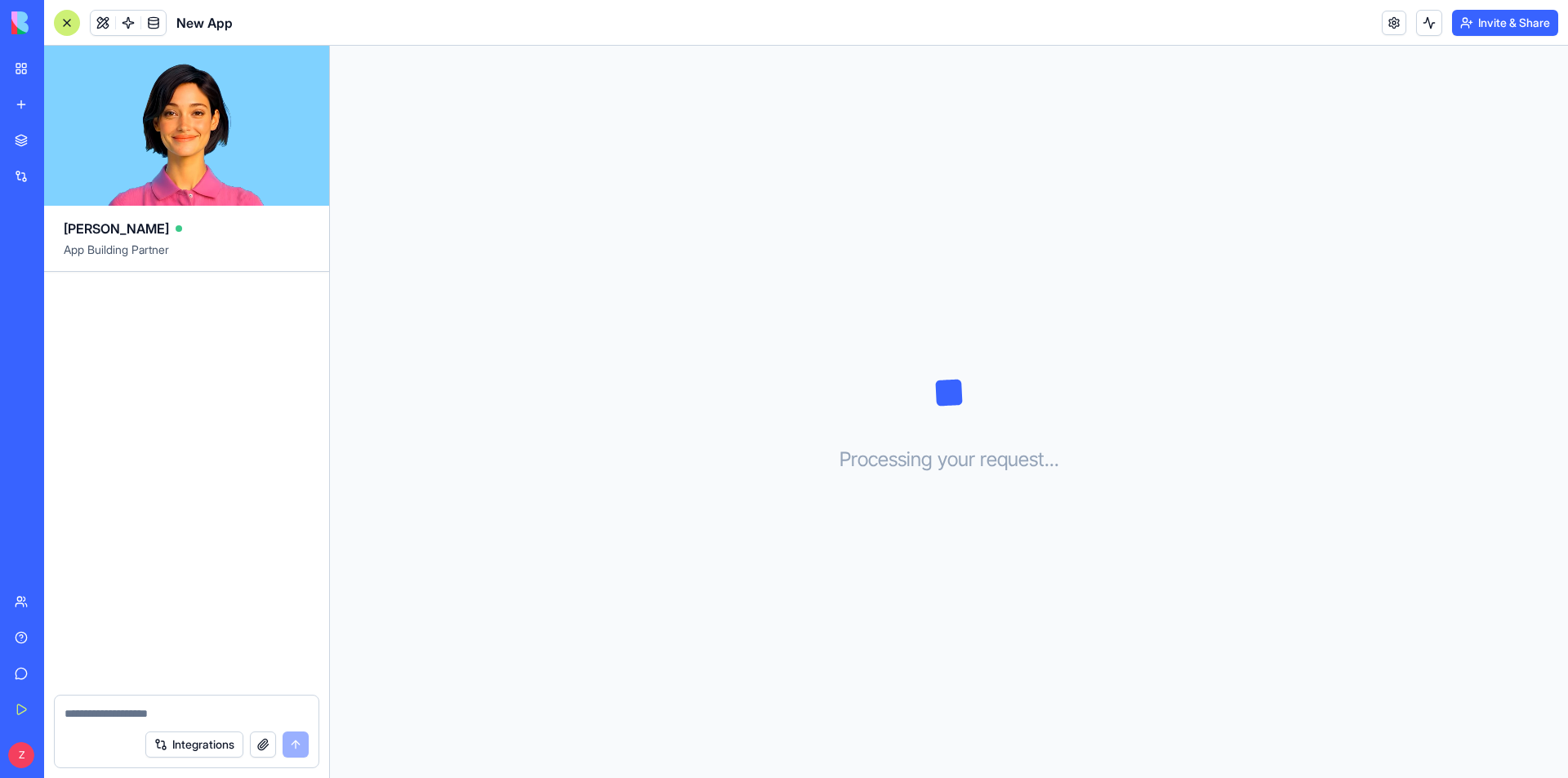
click at [137, 727] on div "Integrations" at bounding box center [186, 744] width 264 height 46
click at [129, 705] on textarea at bounding box center [186, 713] width 244 height 16
click at [128, 708] on textarea "**" at bounding box center [186, 713] width 244 height 16
type textarea "**"
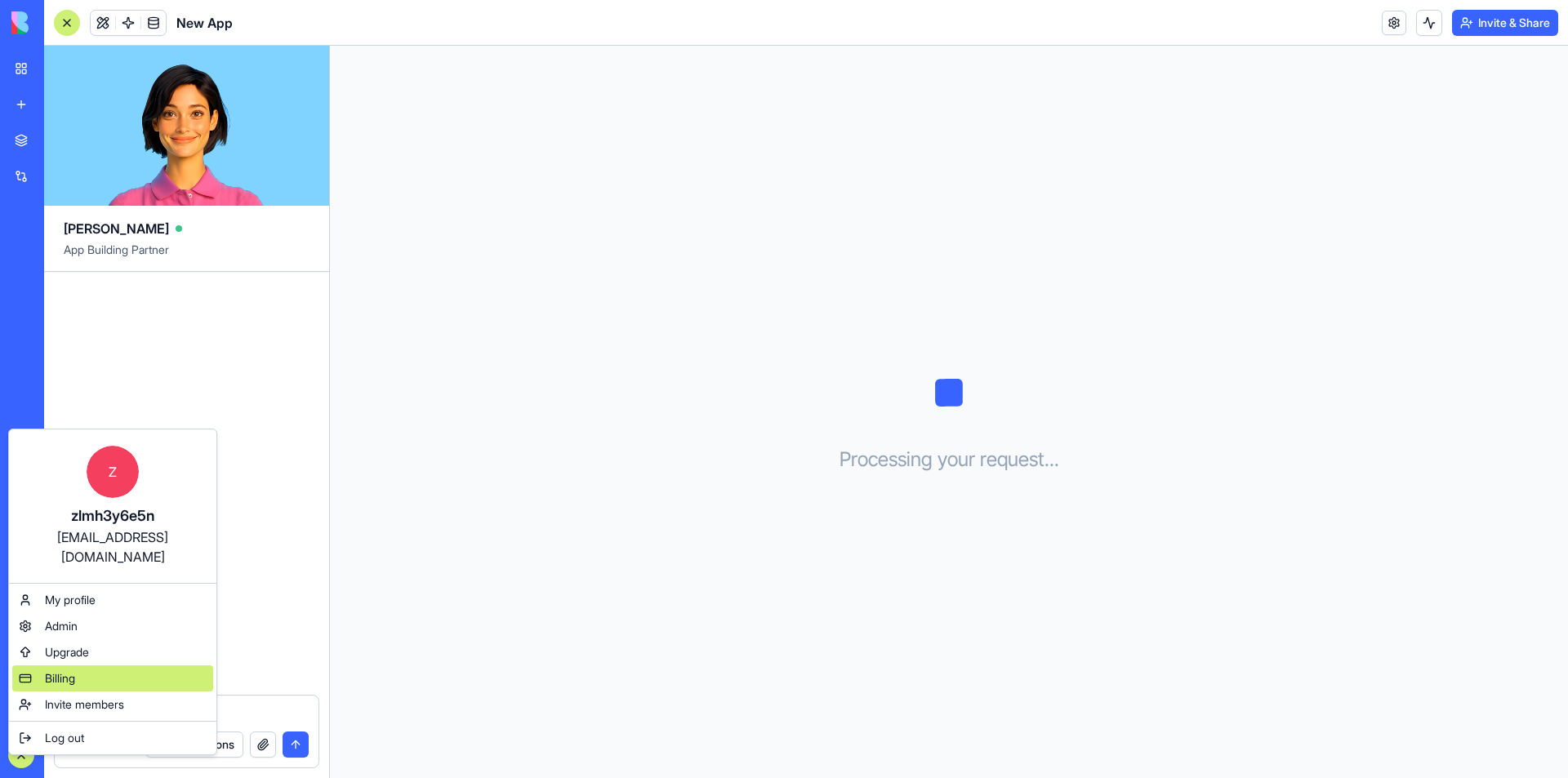
click at [75, 670] on span "Billing" at bounding box center [60, 677] width 31 height 16
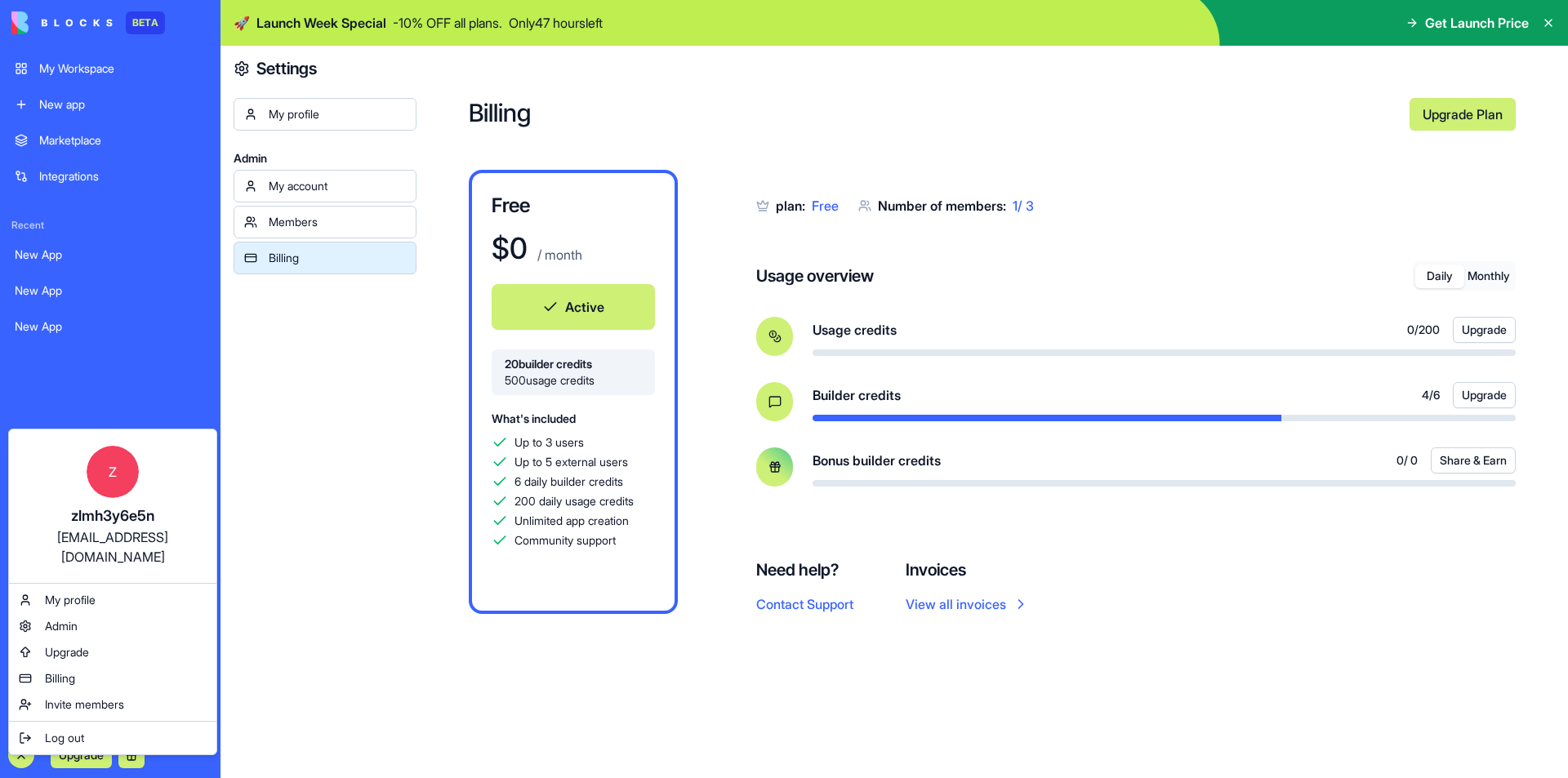
click at [132, 345] on html "BETA My Workspace New app Marketplace Integrations Recent New App New App New A…" at bounding box center [784, 389] width 1568 height 778
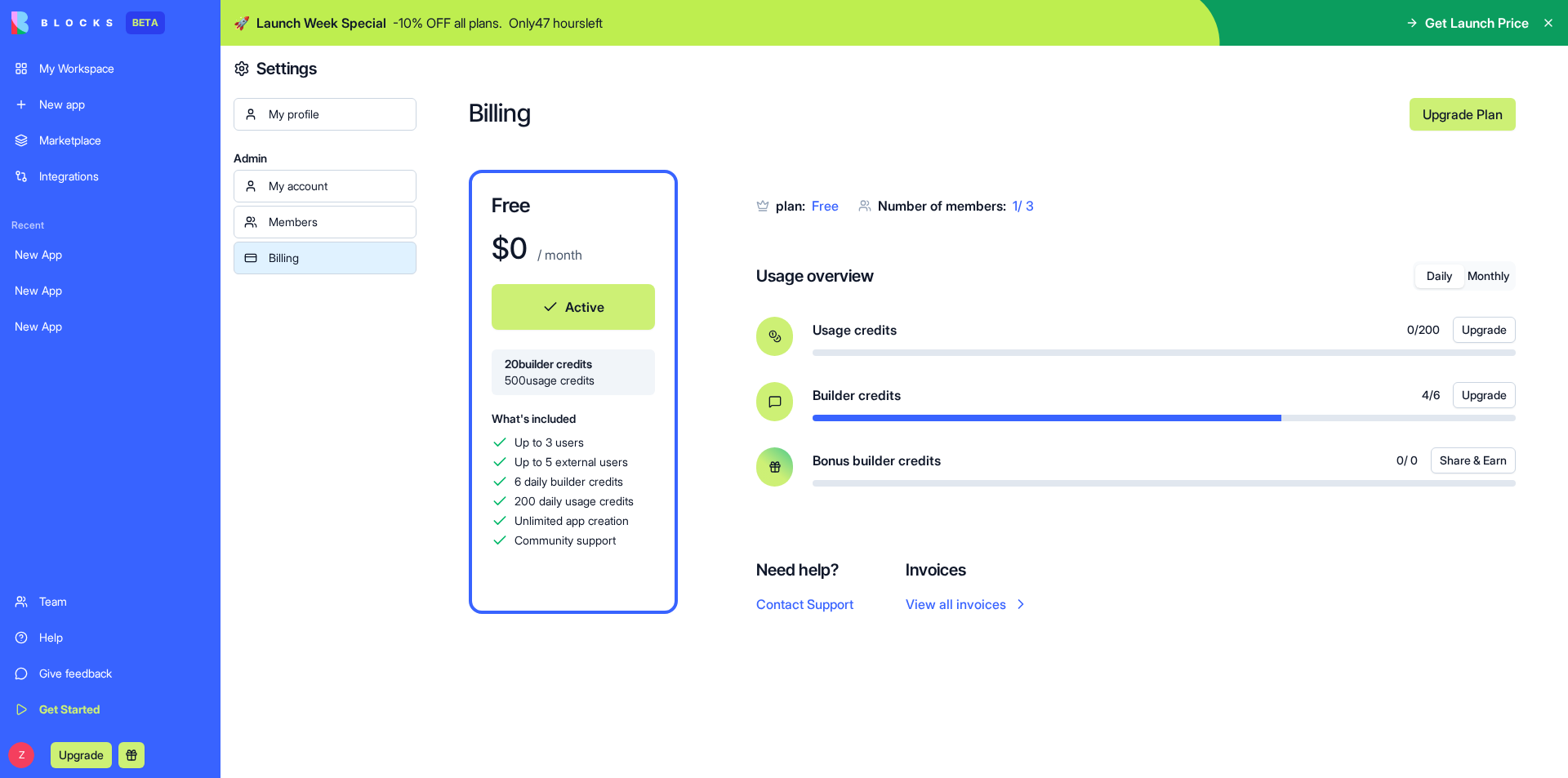
click at [310, 521] on div "My profile Admin My account Members Billing" at bounding box center [325, 464] width 183 height 732
click at [292, 137] on div "My profile Admin My account Members Billing" at bounding box center [325, 464] width 183 height 732
click at [299, 114] on div "My profile" at bounding box center [336, 114] width 137 height 16
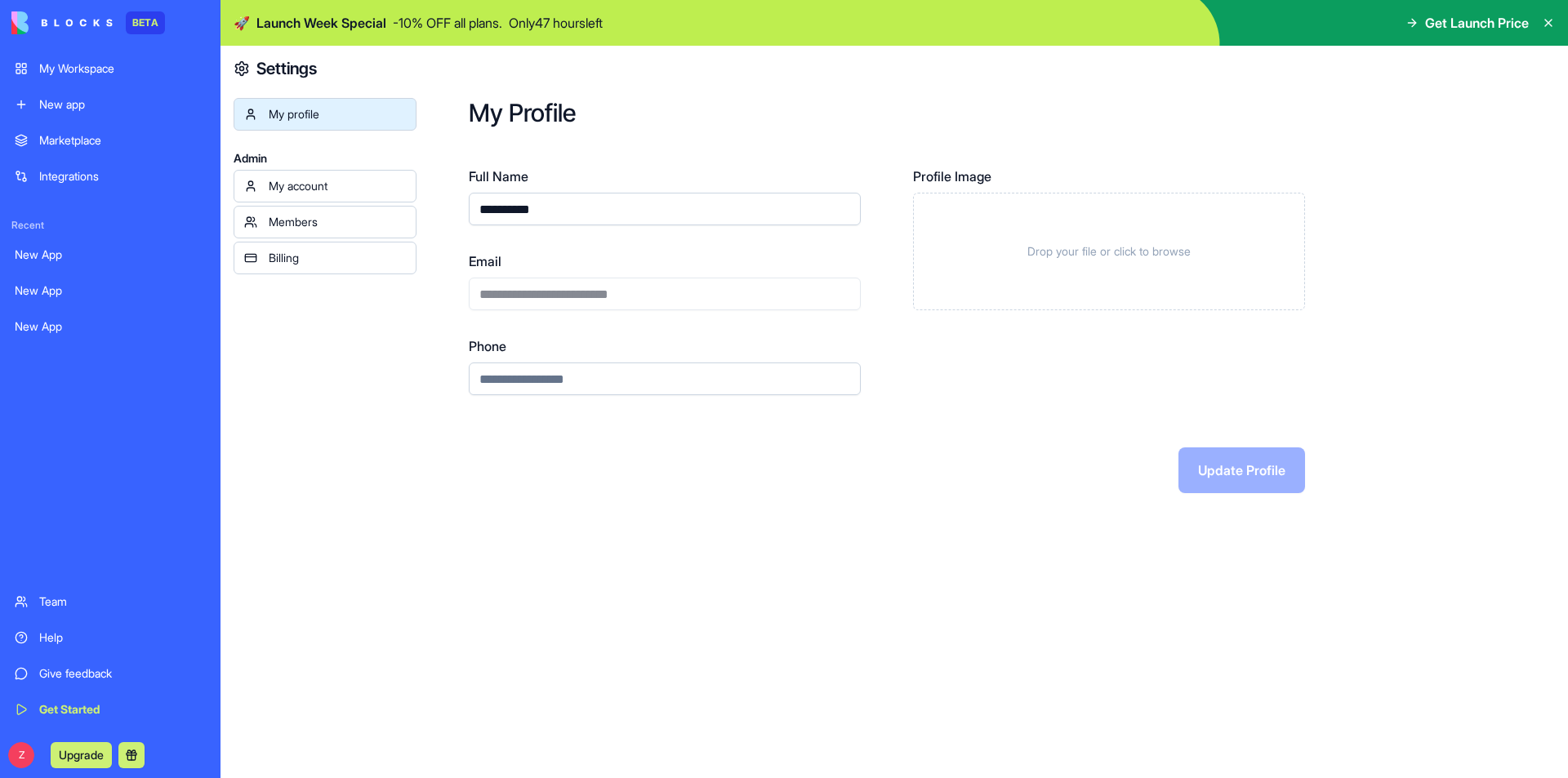
click at [293, 176] on link "My account" at bounding box center [325, 186] width 183 height 33
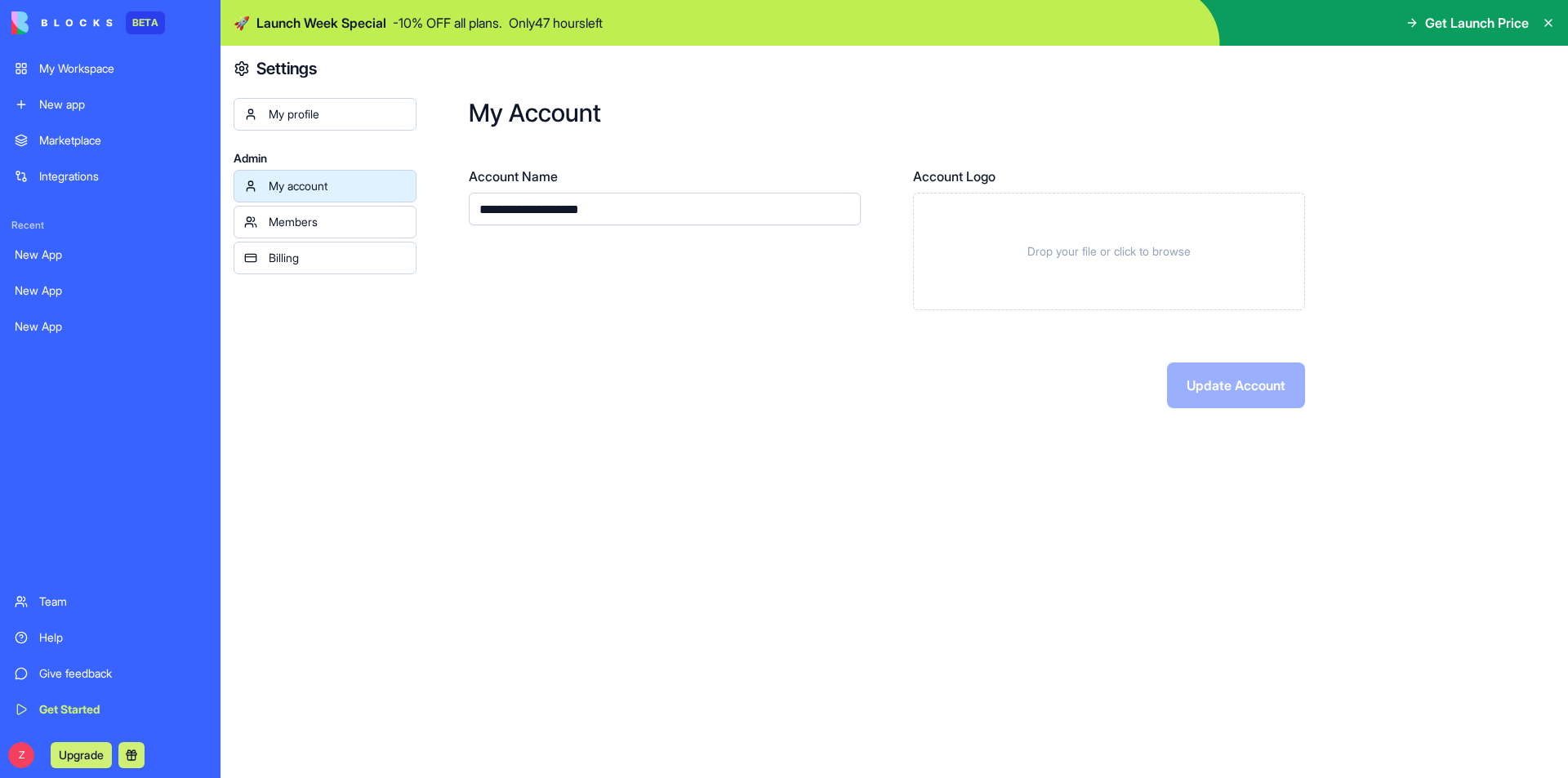
click at [310, 217] on div "Members" at bounding box center [336, 221] width 137 height 16
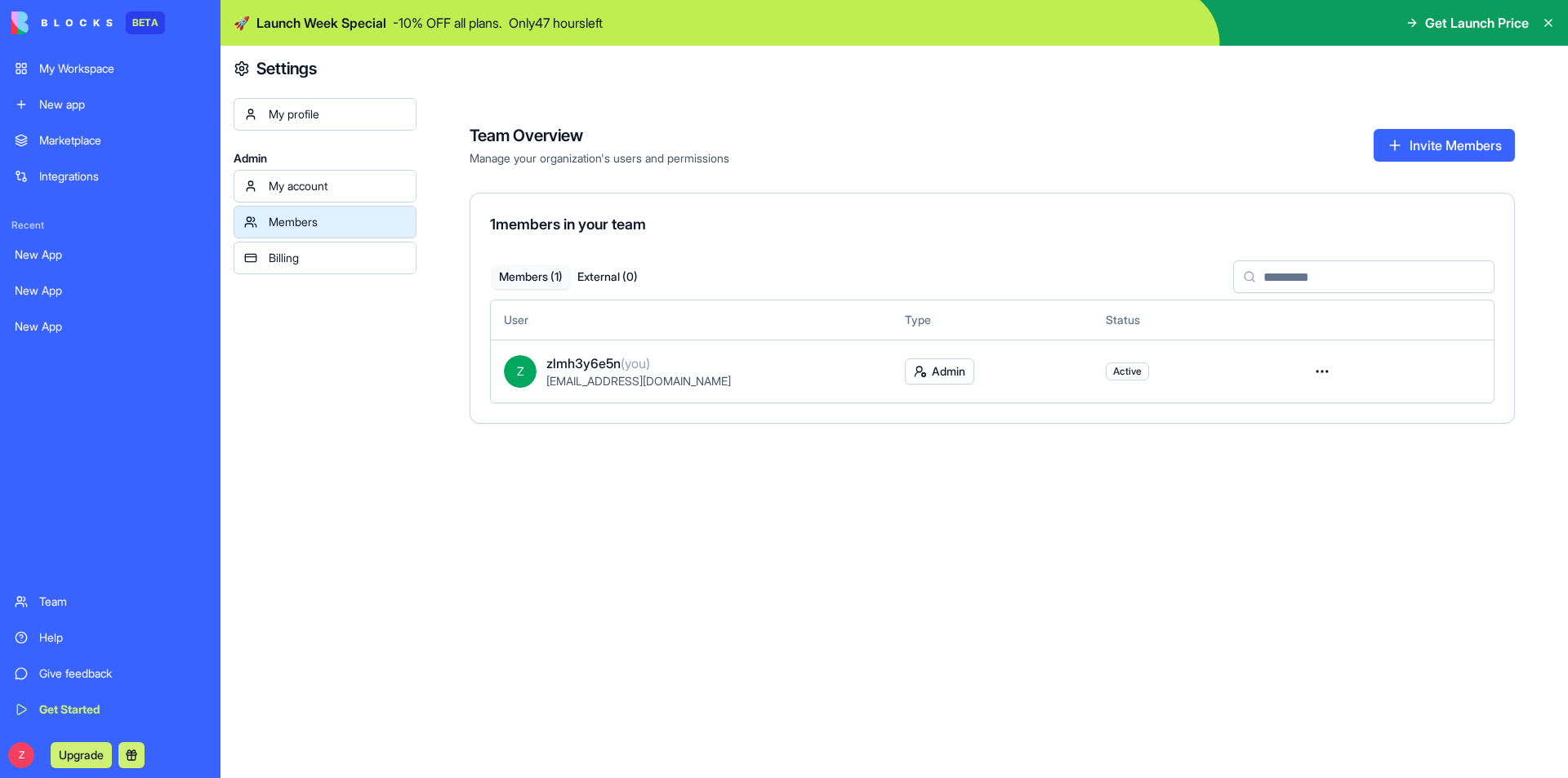
click at [313, 254] on div "Billing" at bounding box center [336, 258] width 137 height 16
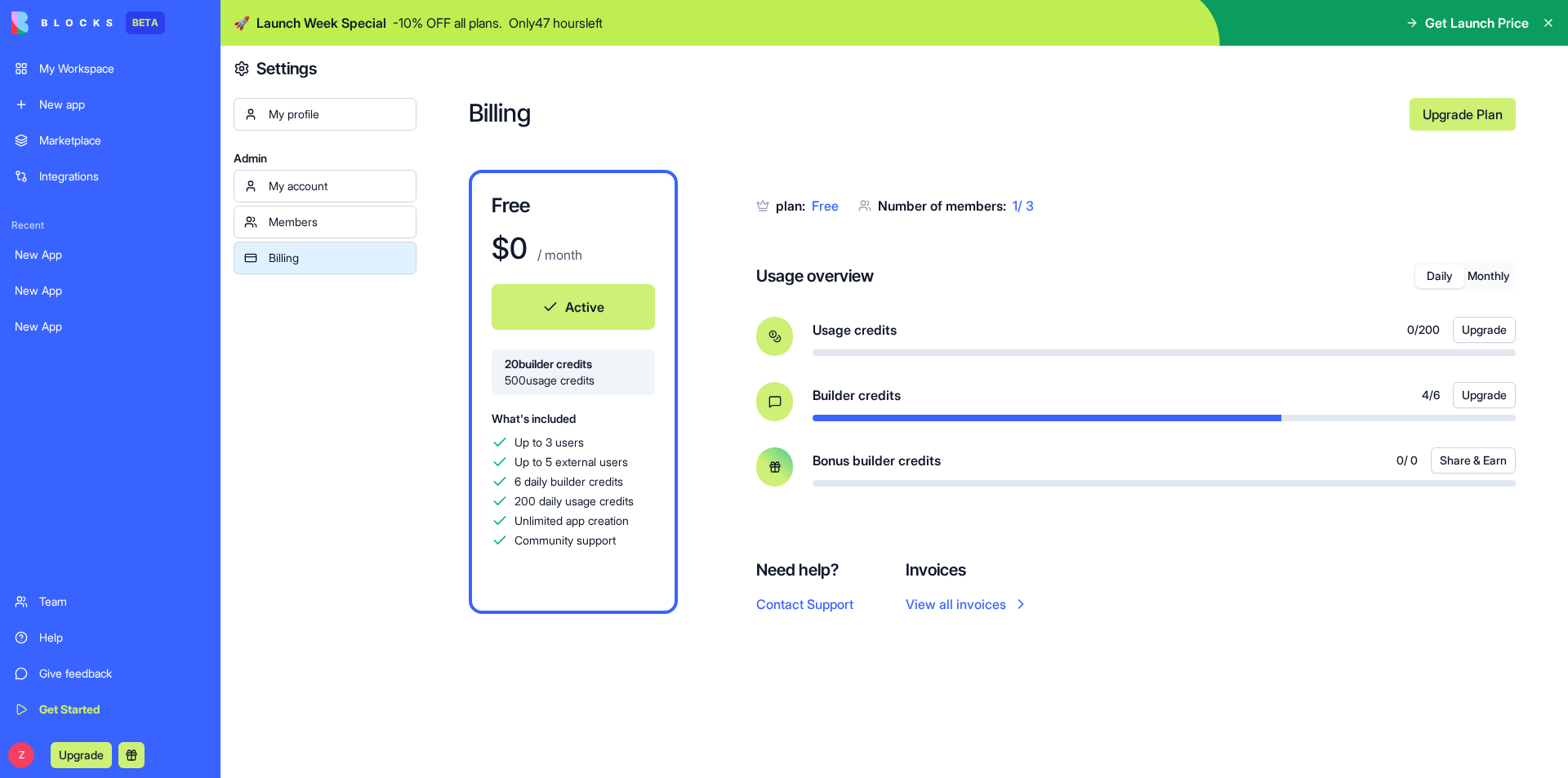
click at [61, 331] on div "New App" at bounding box center [109, 326] width 191 height 16
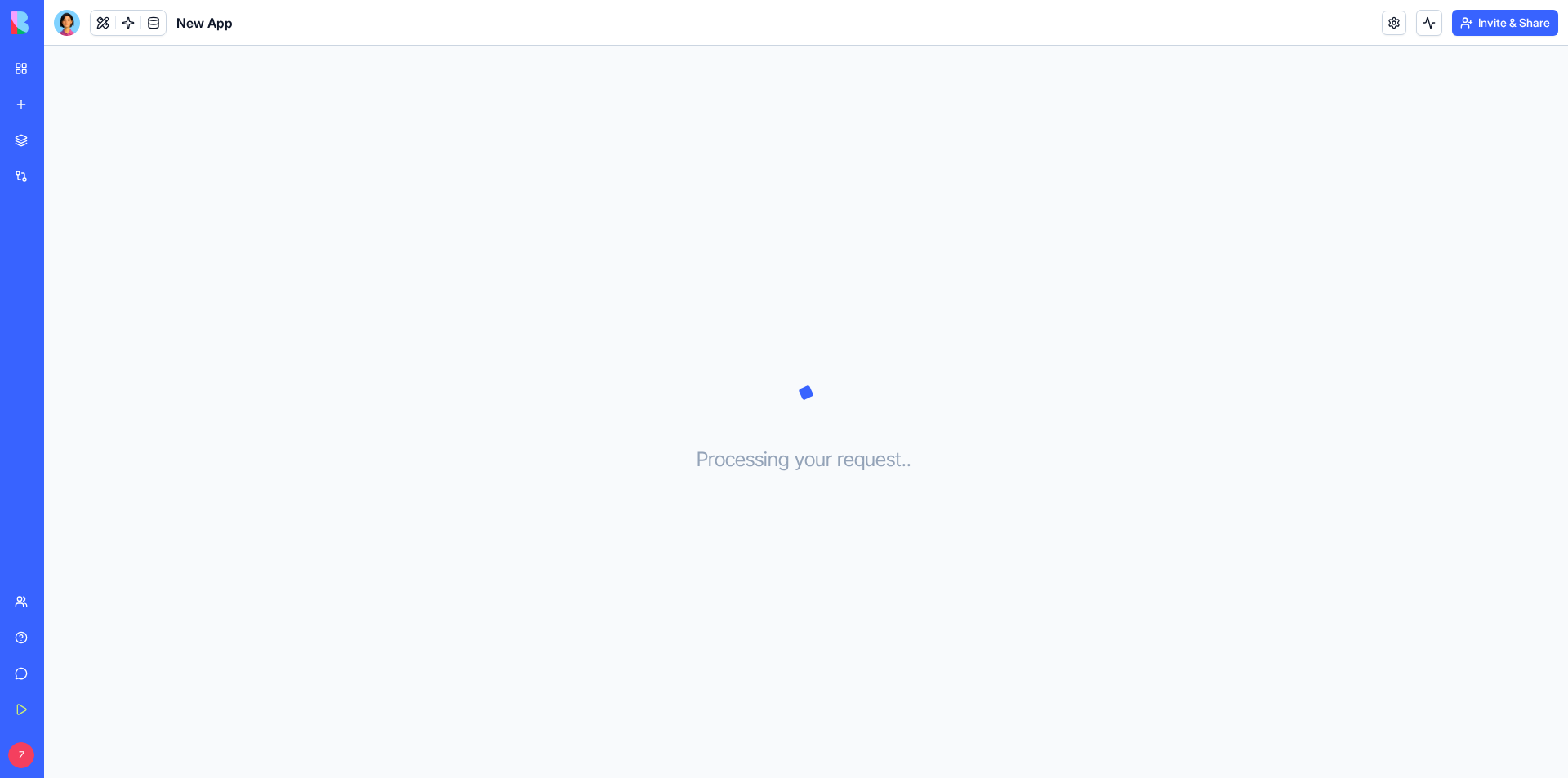
click at [68, 30] on div at bounding box center [66, 22] width 26 height 26
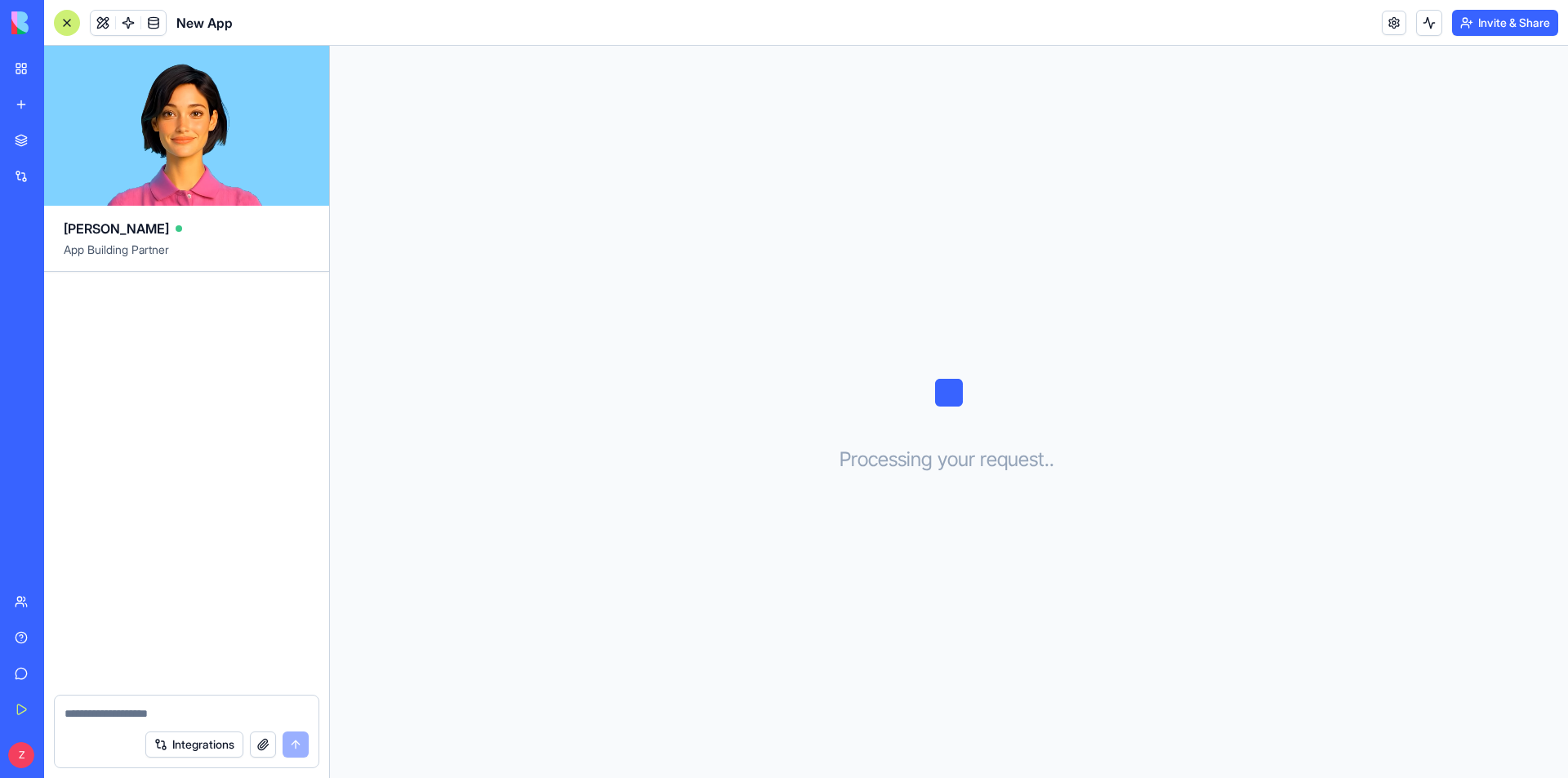
click at [97, 707] on textarea at bounding box center [186, 713] width 244 height 16
type textarea "**********"
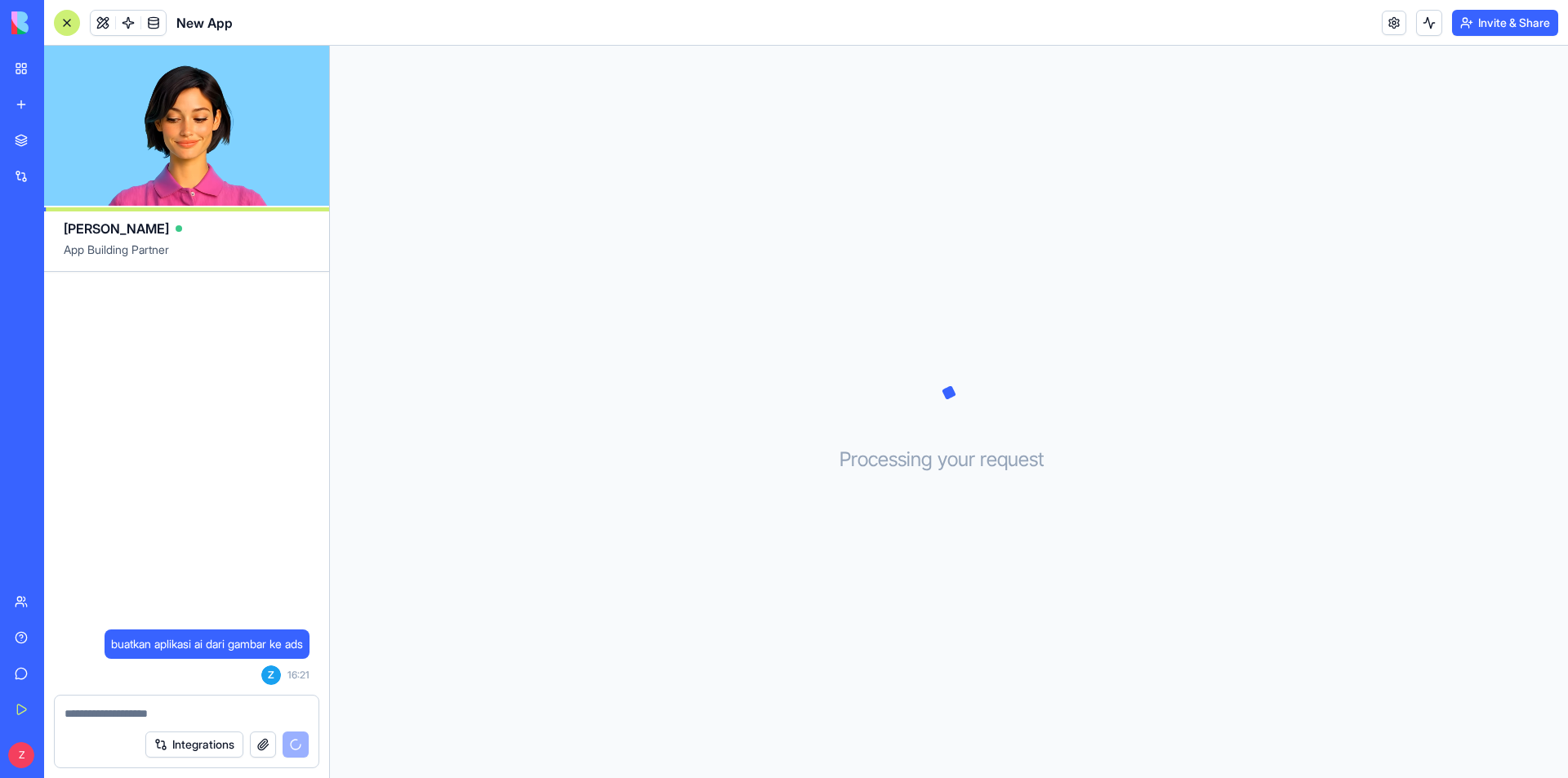
click at [473, 541] on div "Processing your request . . ." at bounding box center [948, 412] width 1237 height 732
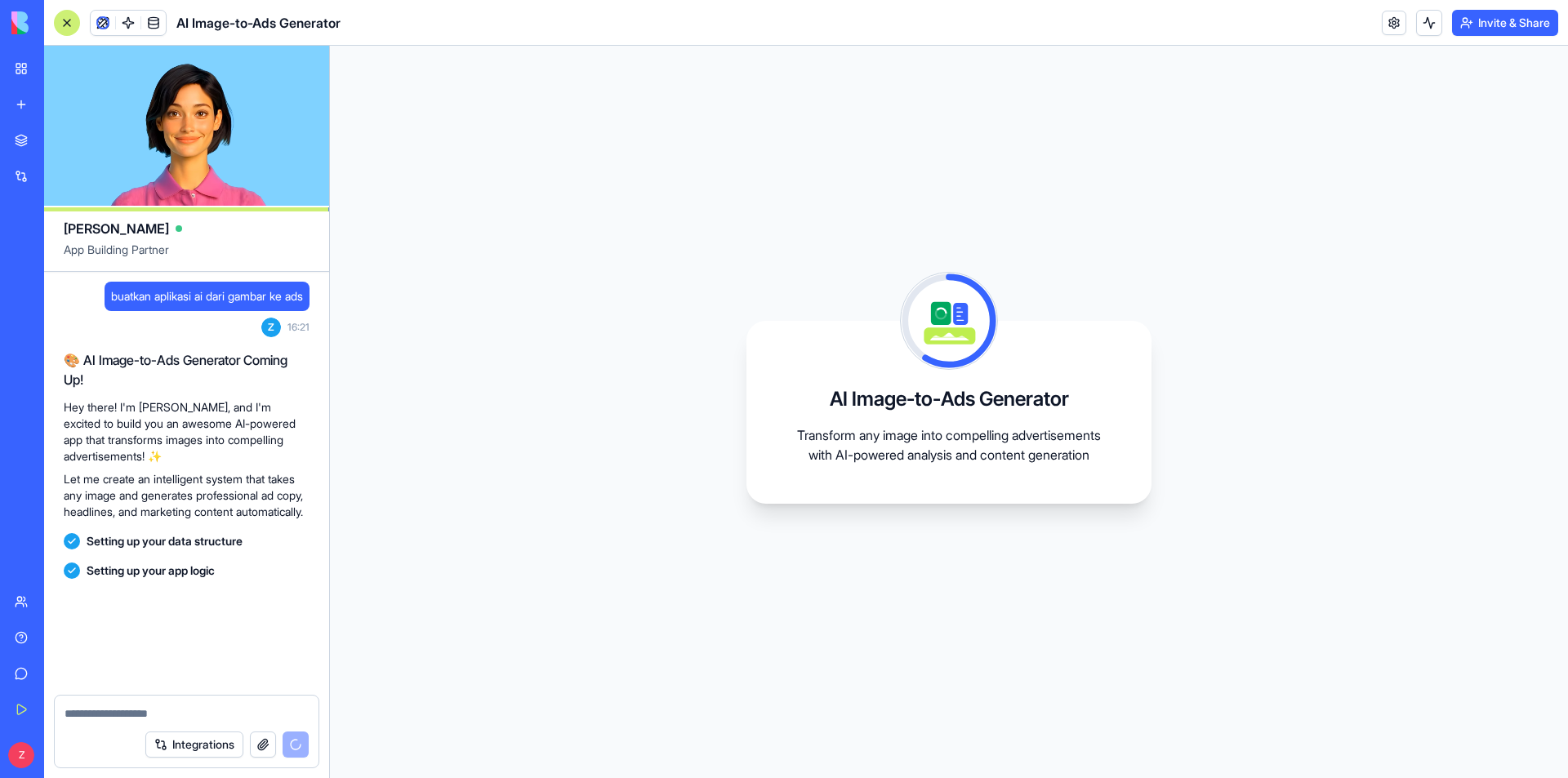
scroll to position [90, 0]
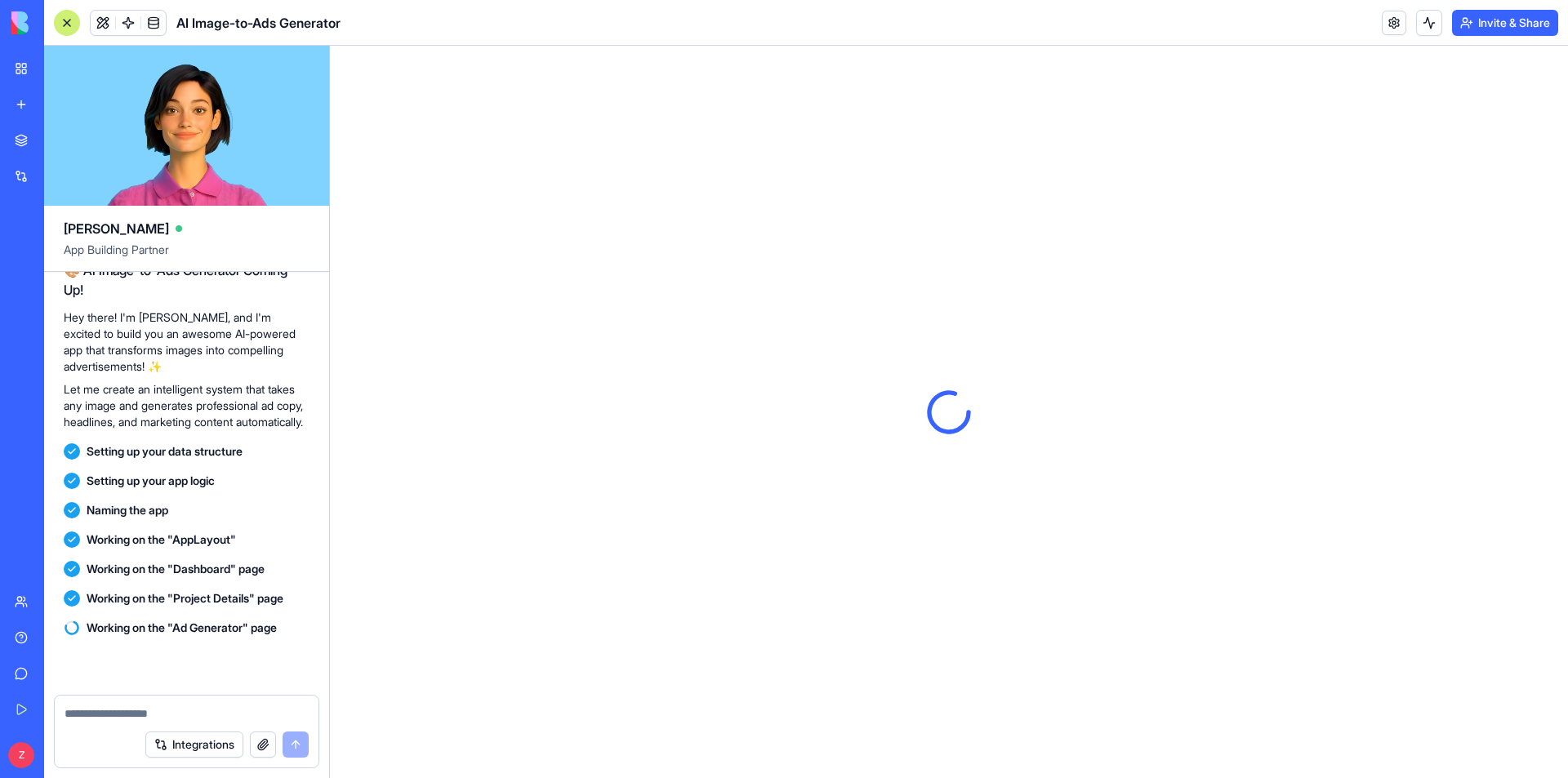
scroll to position [302, 0]
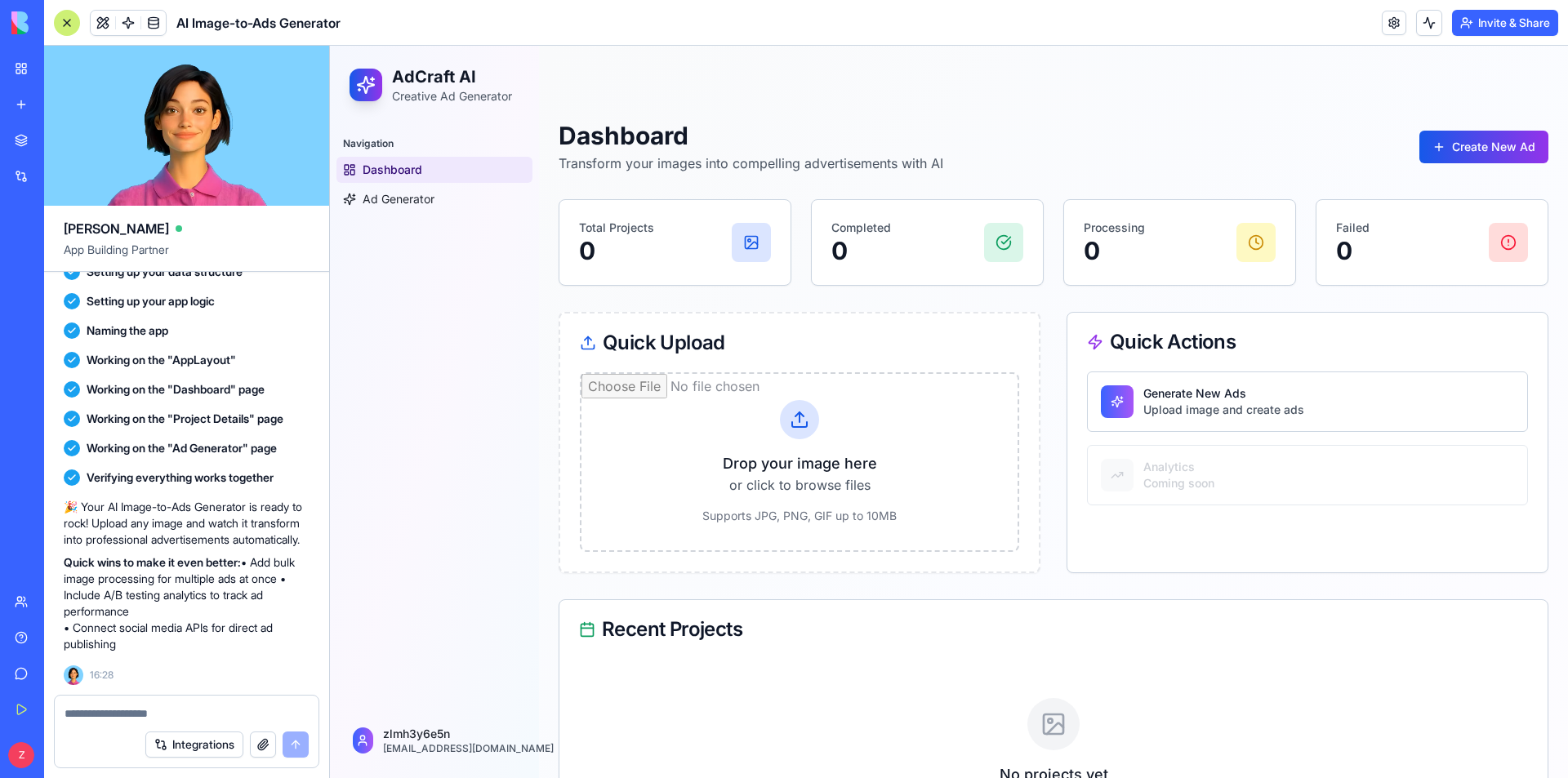
click at [443, 471] on div "Navigation Dashboard Ad Generator" at bounding box center [434, 413] width 209 height 579
click at [1477, 139] on button "Create New Ad" at bounding box center [1484, 147] width 129 height 33
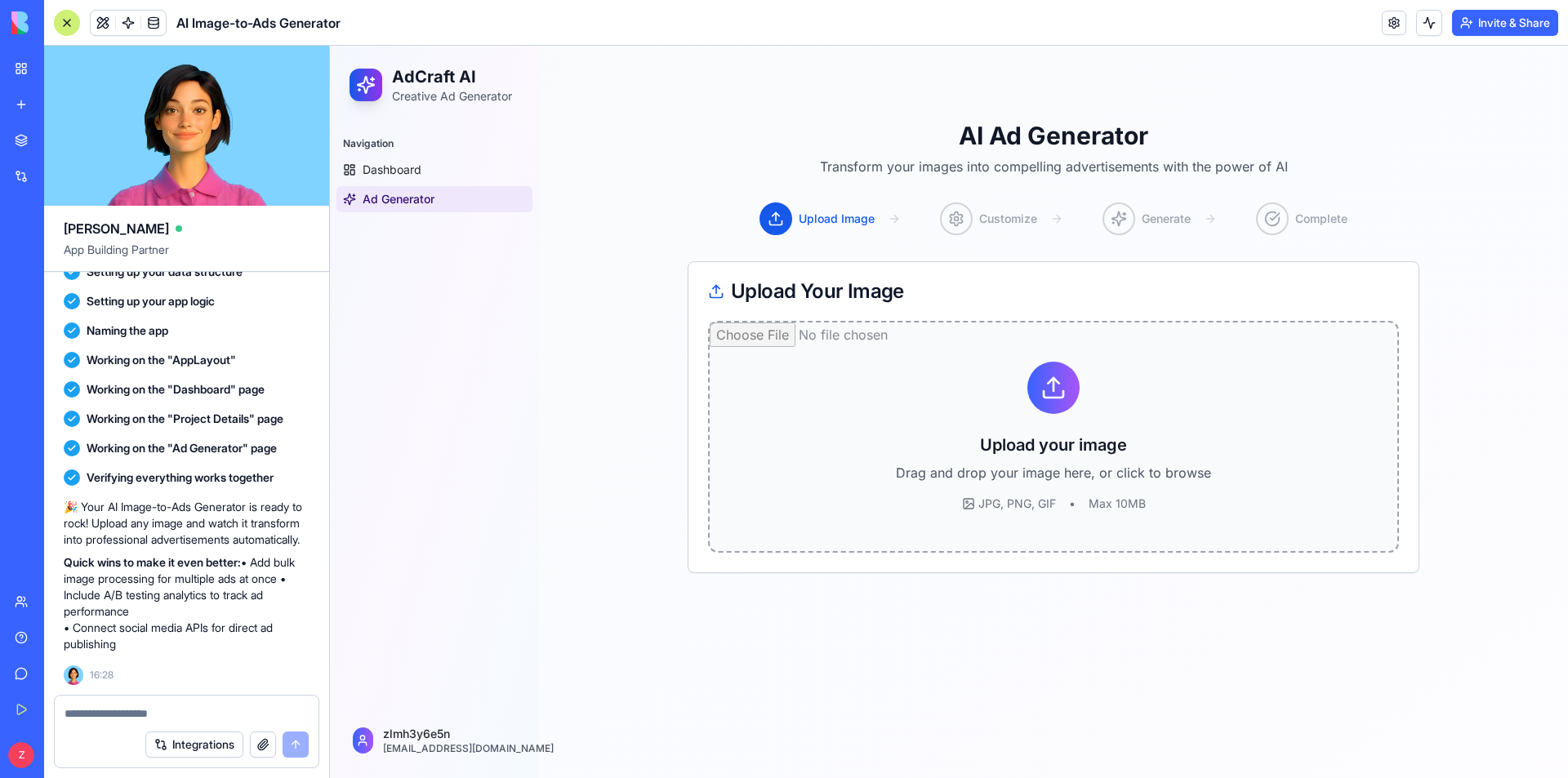
click at [998, 434] on input "file" at bounding box center [1052, 436] width 687 height 229
type input "**********"
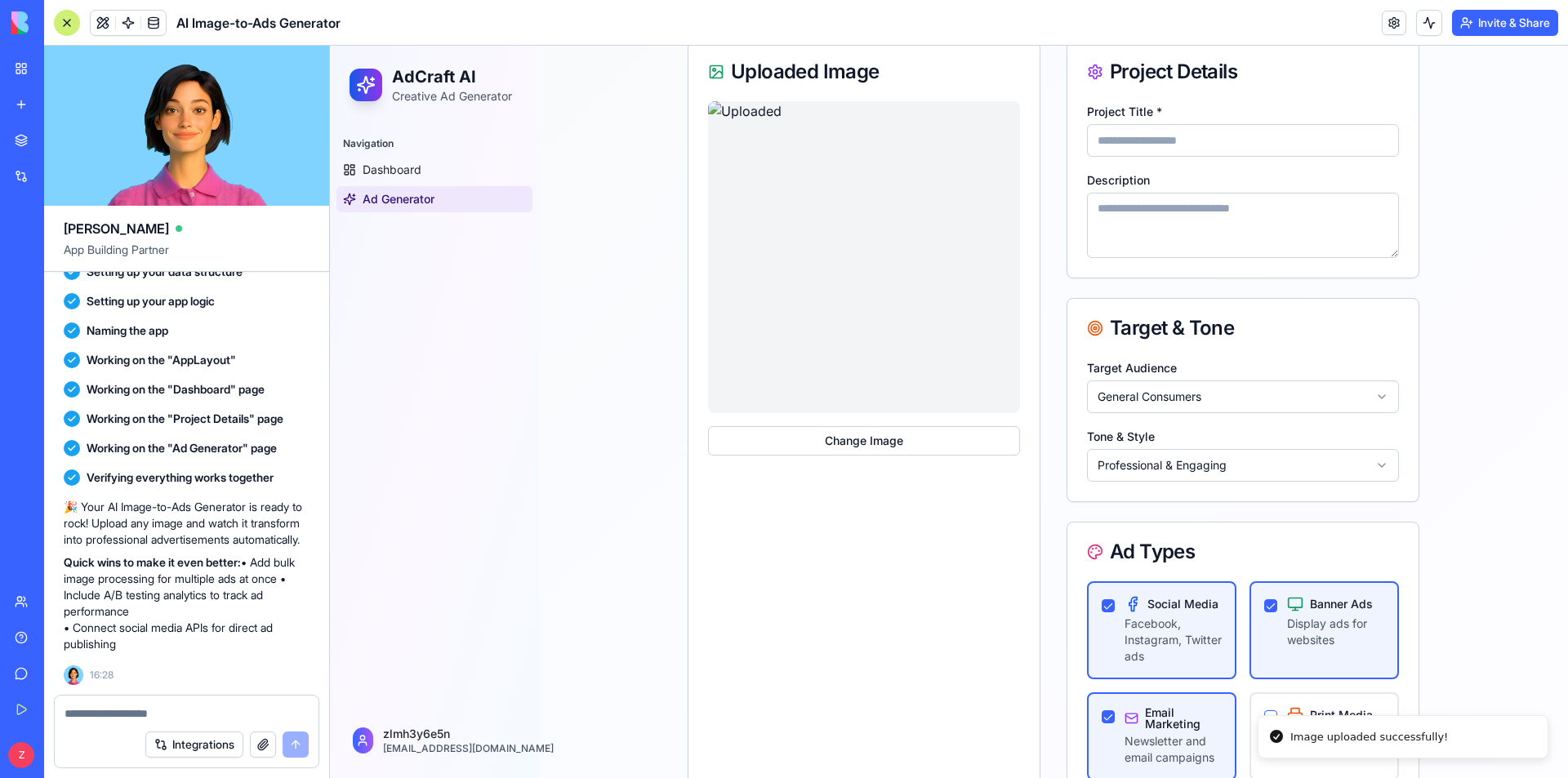
scroll to position [328, 0]
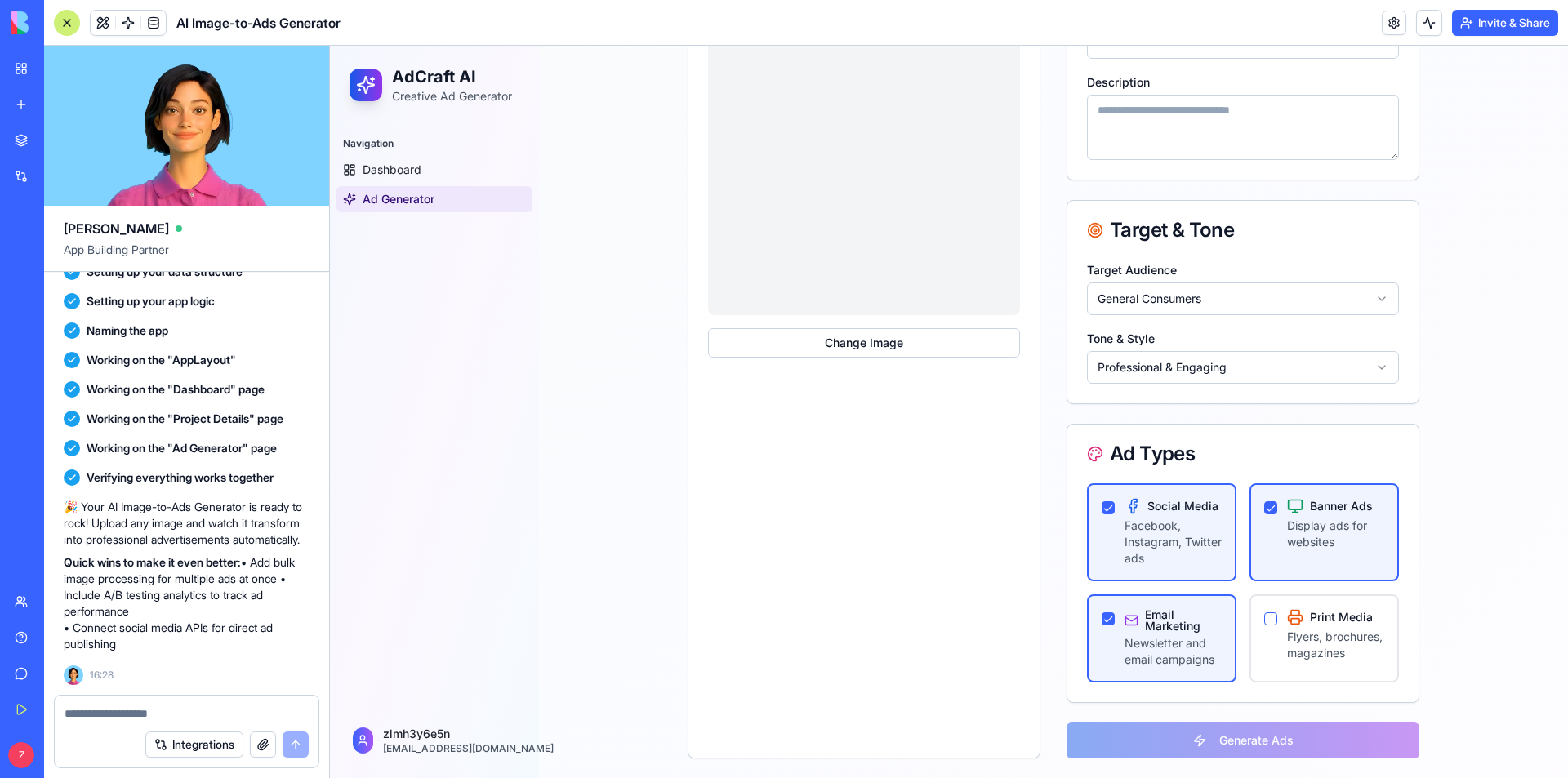
click at [1114, 615] on div "Email Marketing Newsletter and email campaigns" at bounding box center [1161, 637] width 120 height 58
click at [1115, 519] on div "Social Media Facebook, Instagram, Twitter ads" at bounding box center [1161, 533] width 120 height 69
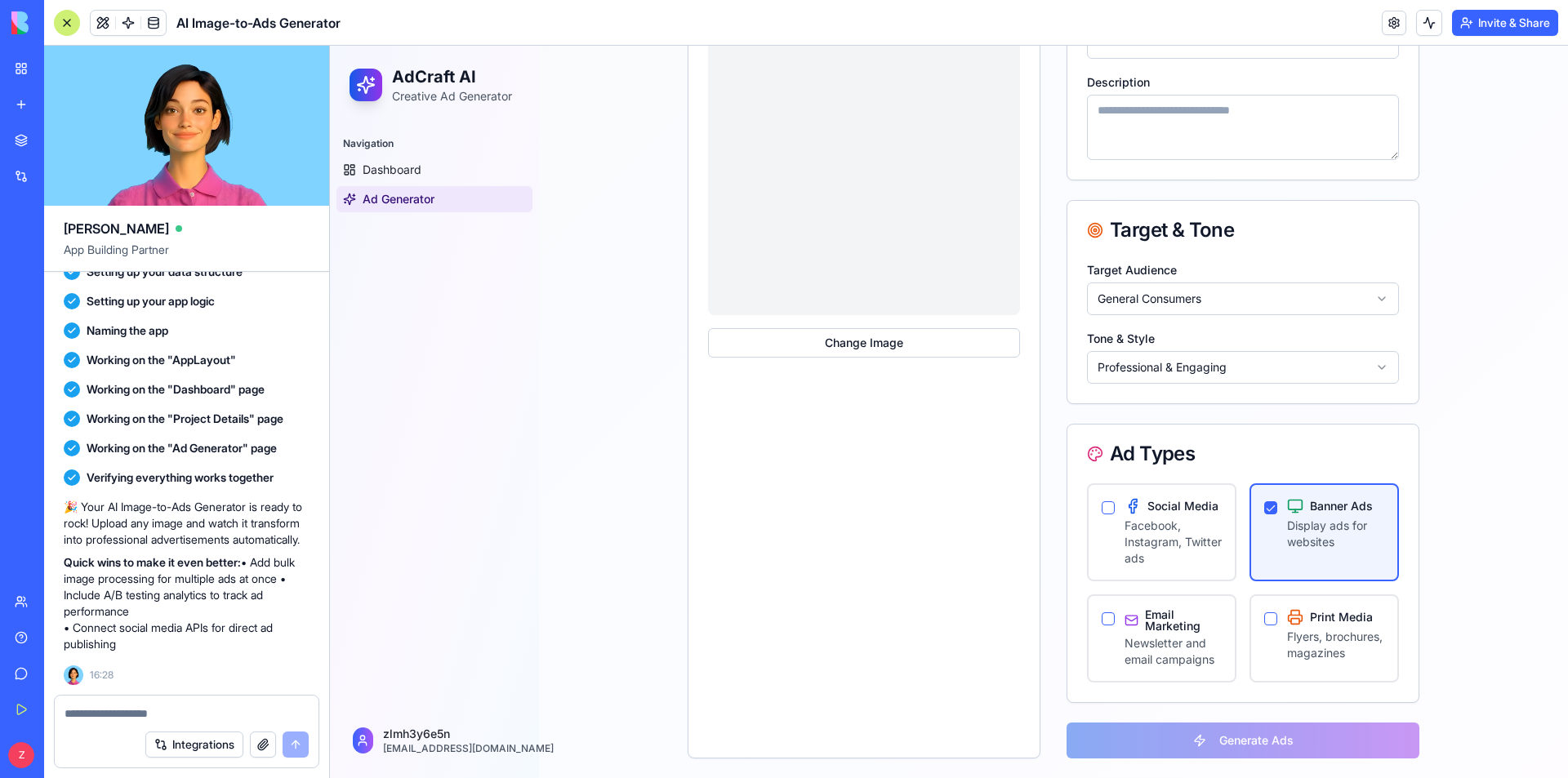
click at [1230, 740] on div "Project Details Project Title * Description Target & Tone Target Audience Gener…" at bounding box center [1243, 351] width 353 height 814
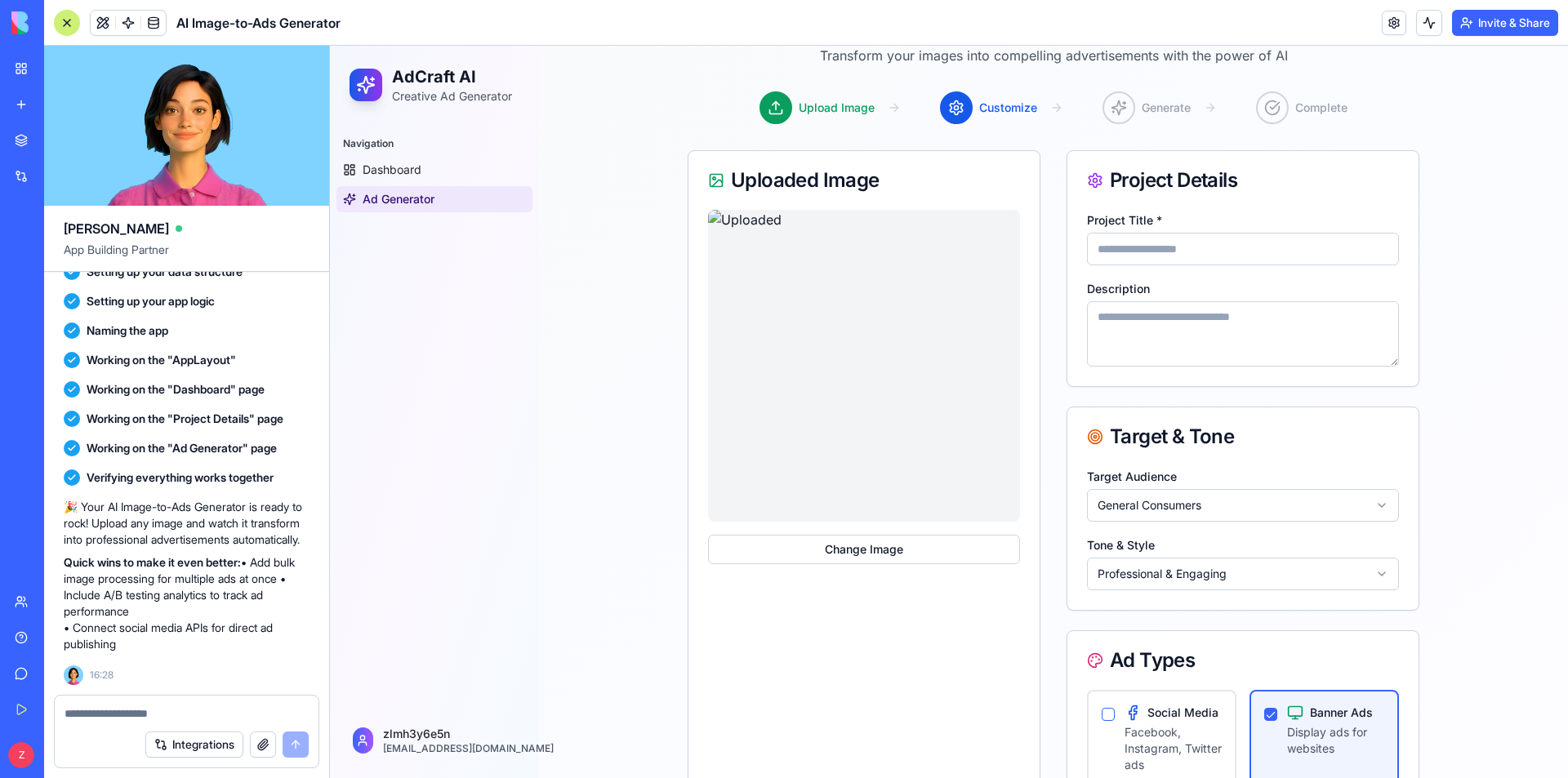
scroll to position [82, 0]
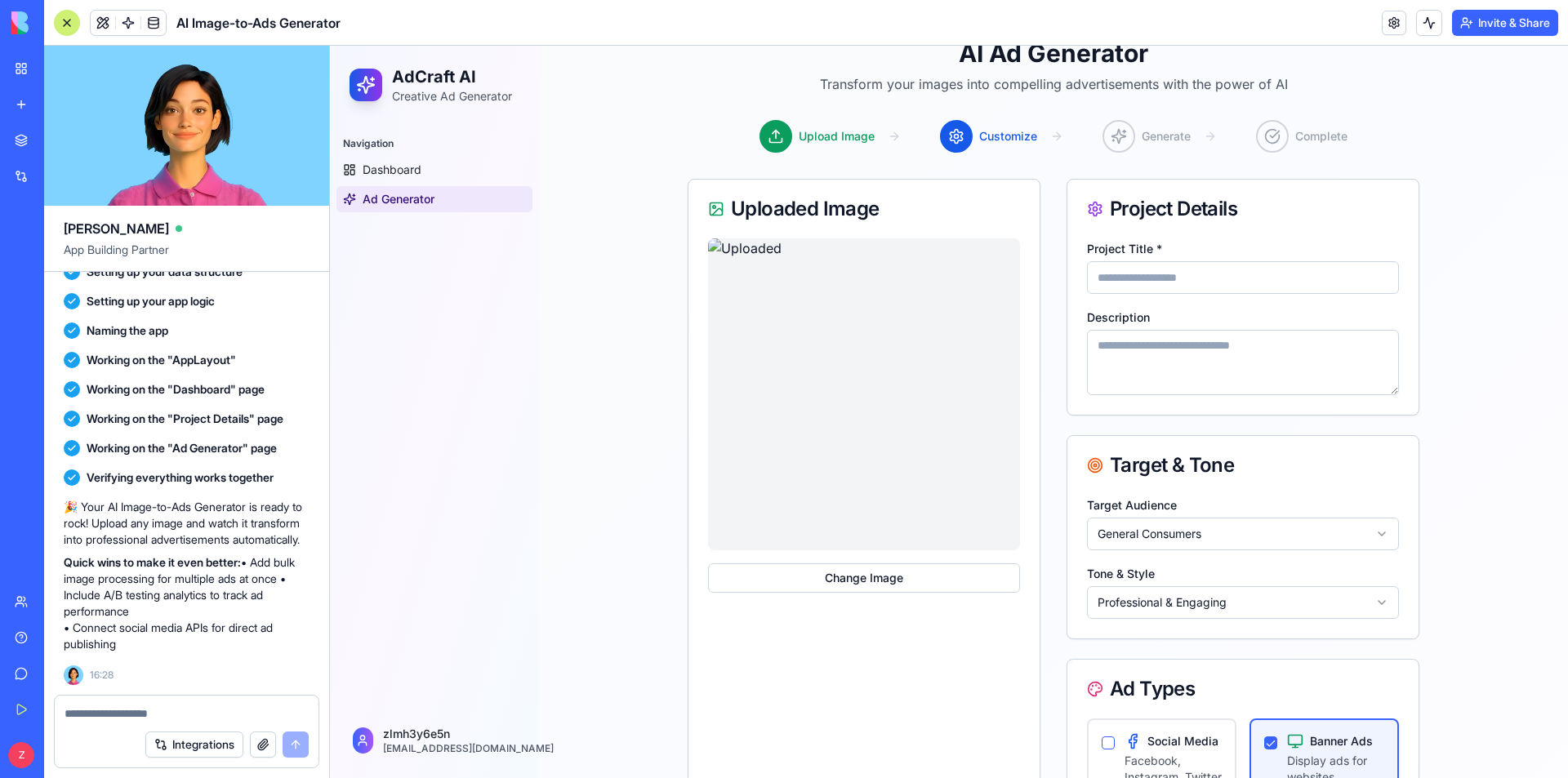
click at [1135, 276] on input "Project Title *" at bounding box center [1242, 278] width 311 height 33
type input "****"
click at [1164, 358] on textarea "Description" at bounding box center [1242, 362] width 311 height 65
type textarea "**********"
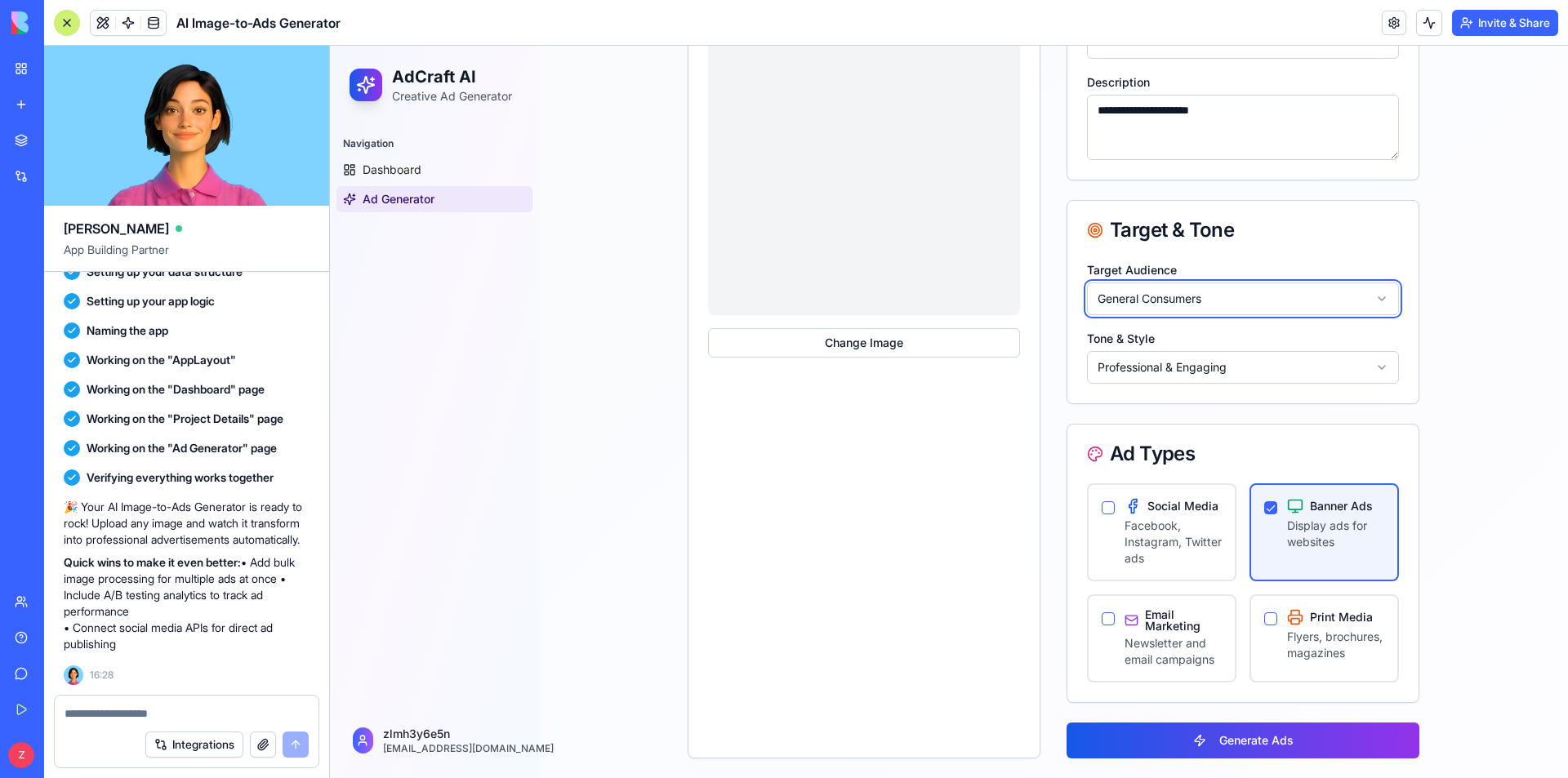
scroll to position [328, 0]
click at [1160, 364] on html "**********" at bounding box center [948, 252] width 1237 height 1049
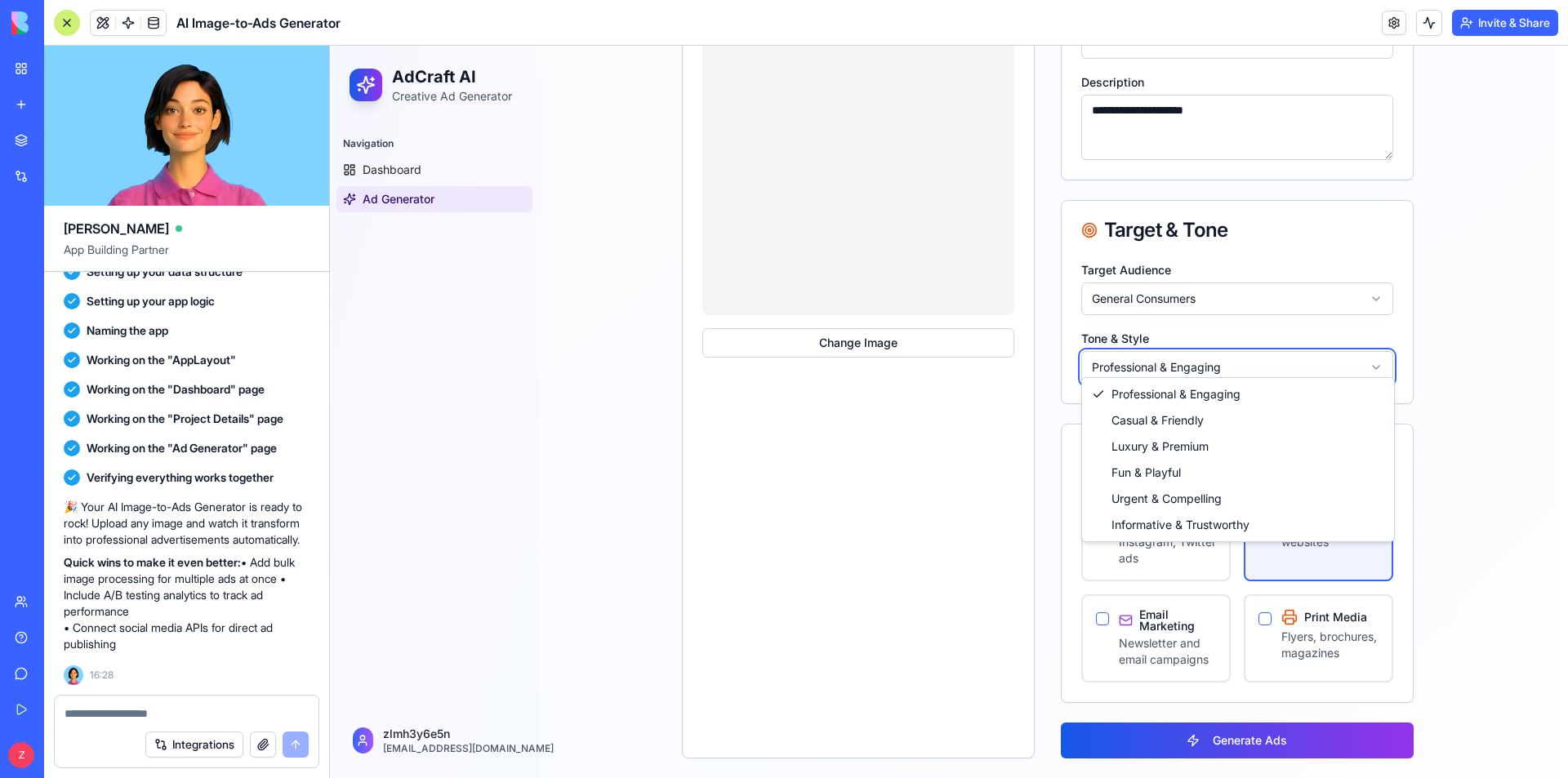
click at [1160, 364] on html "**********" at bounding box center [948, 252] width 1237 height 1049
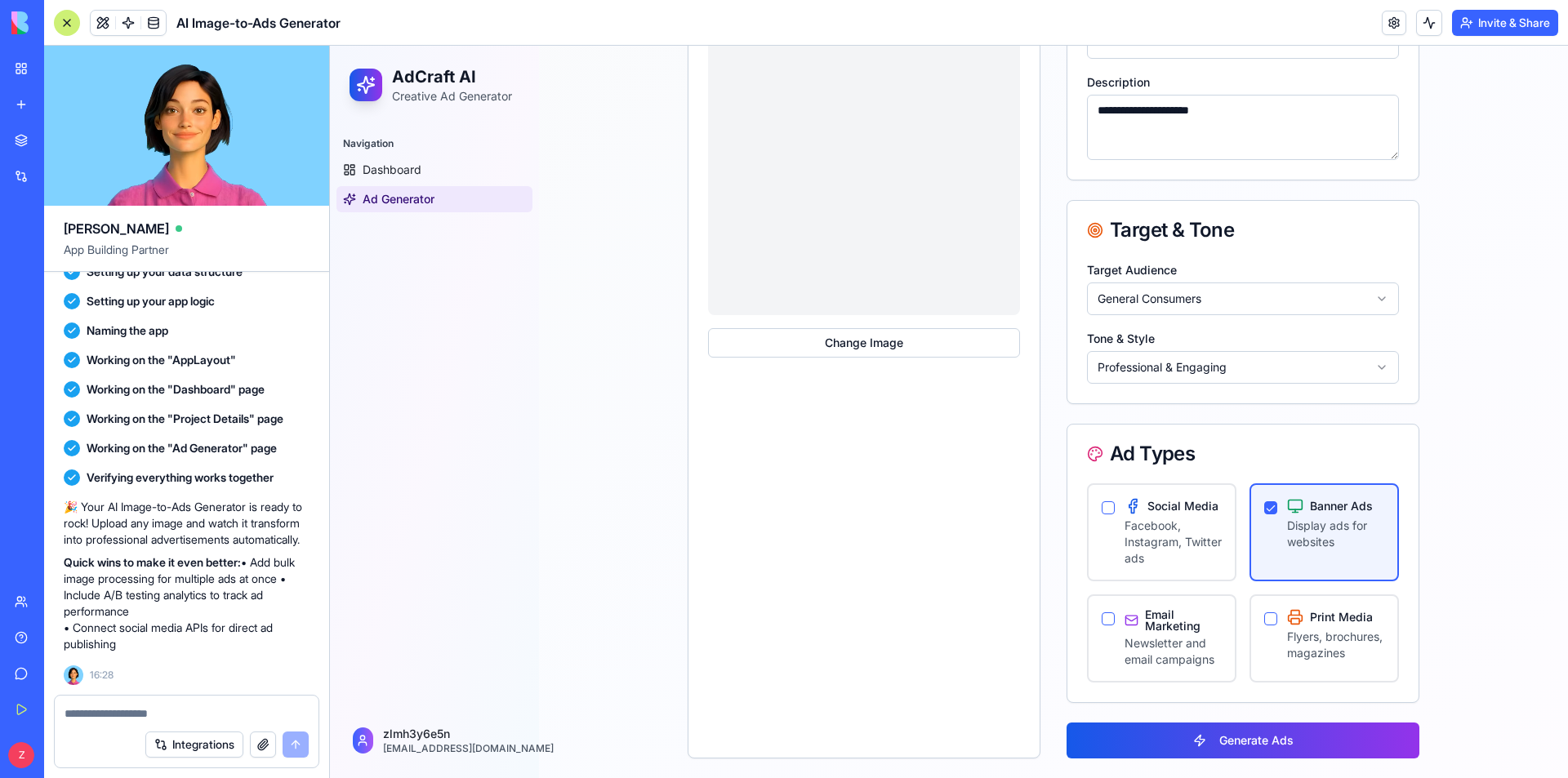
click at [1160, 364] on html "**********" at bounding box center [948, 252] width 1237 height 1049
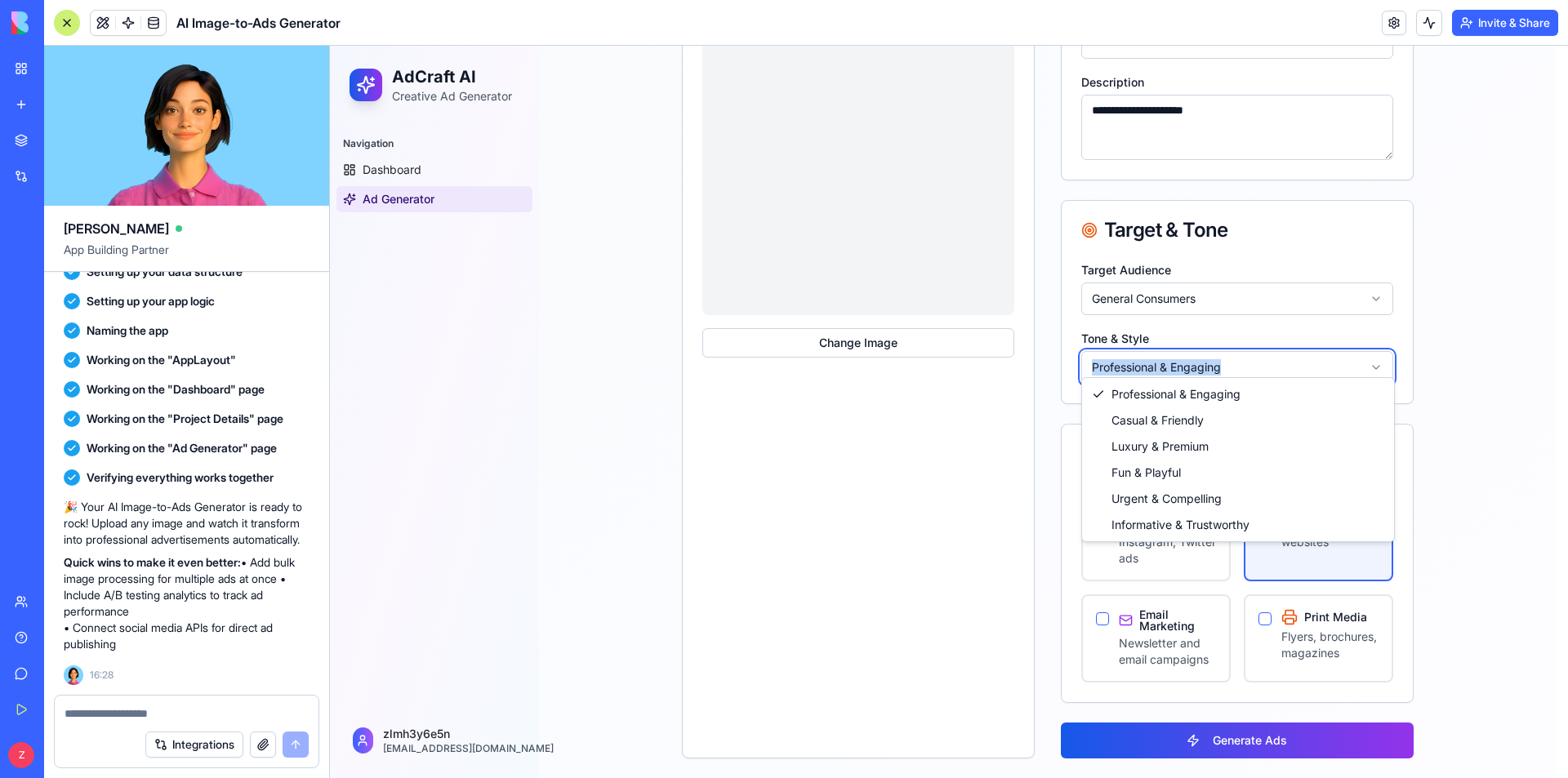
click at [1160, 364] on html "**********" at bounding box center [948, 252] width 1237 height 1049
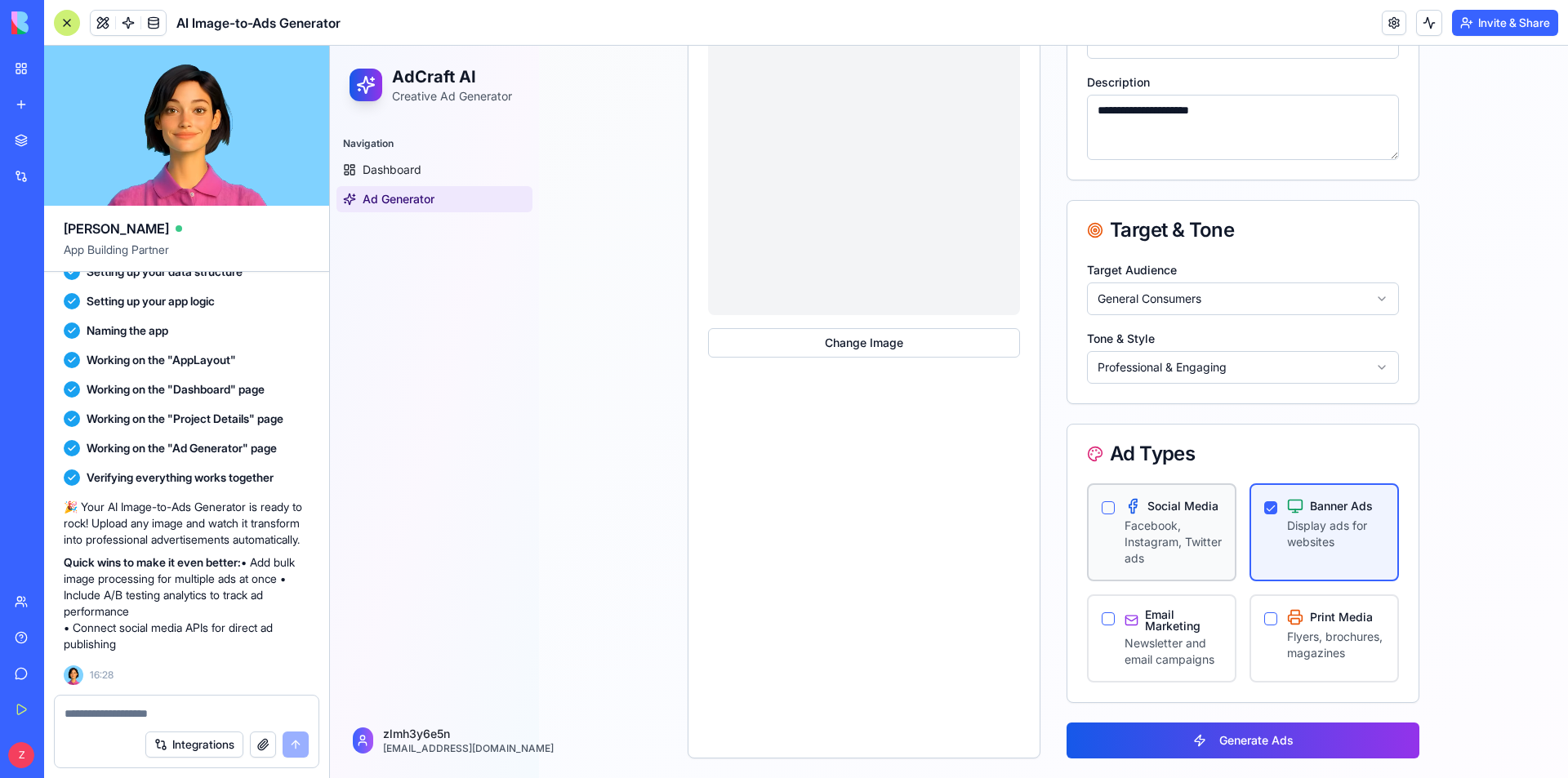
click at [1150, 523] on p "Facebook, Instagram, Twitter ads" at bounding box center [1172, 541] width 97 height 49
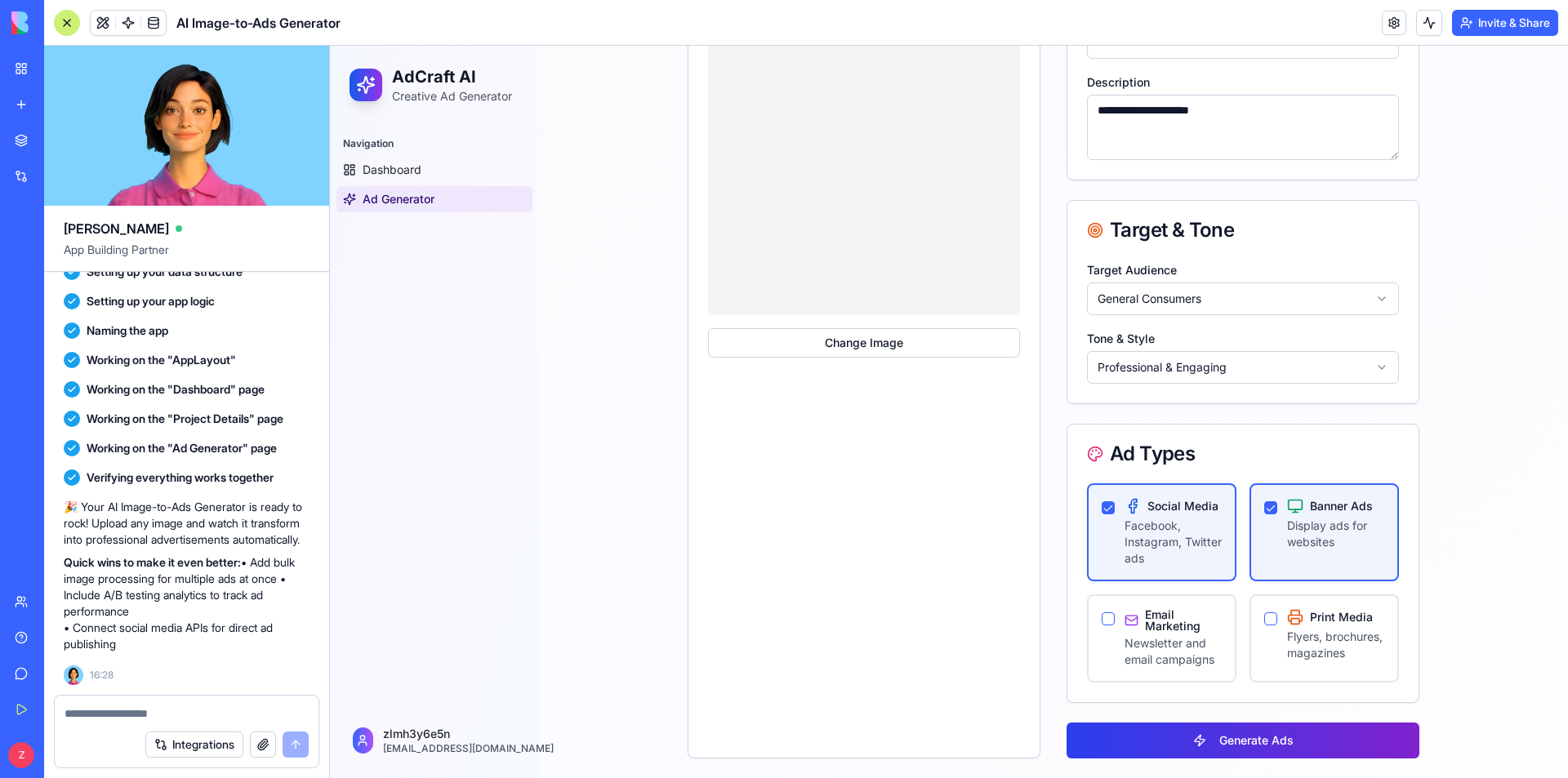
click at [1258, 732] on button "Generate Ads" at bounding box center [1243, 740] width 353 height 35
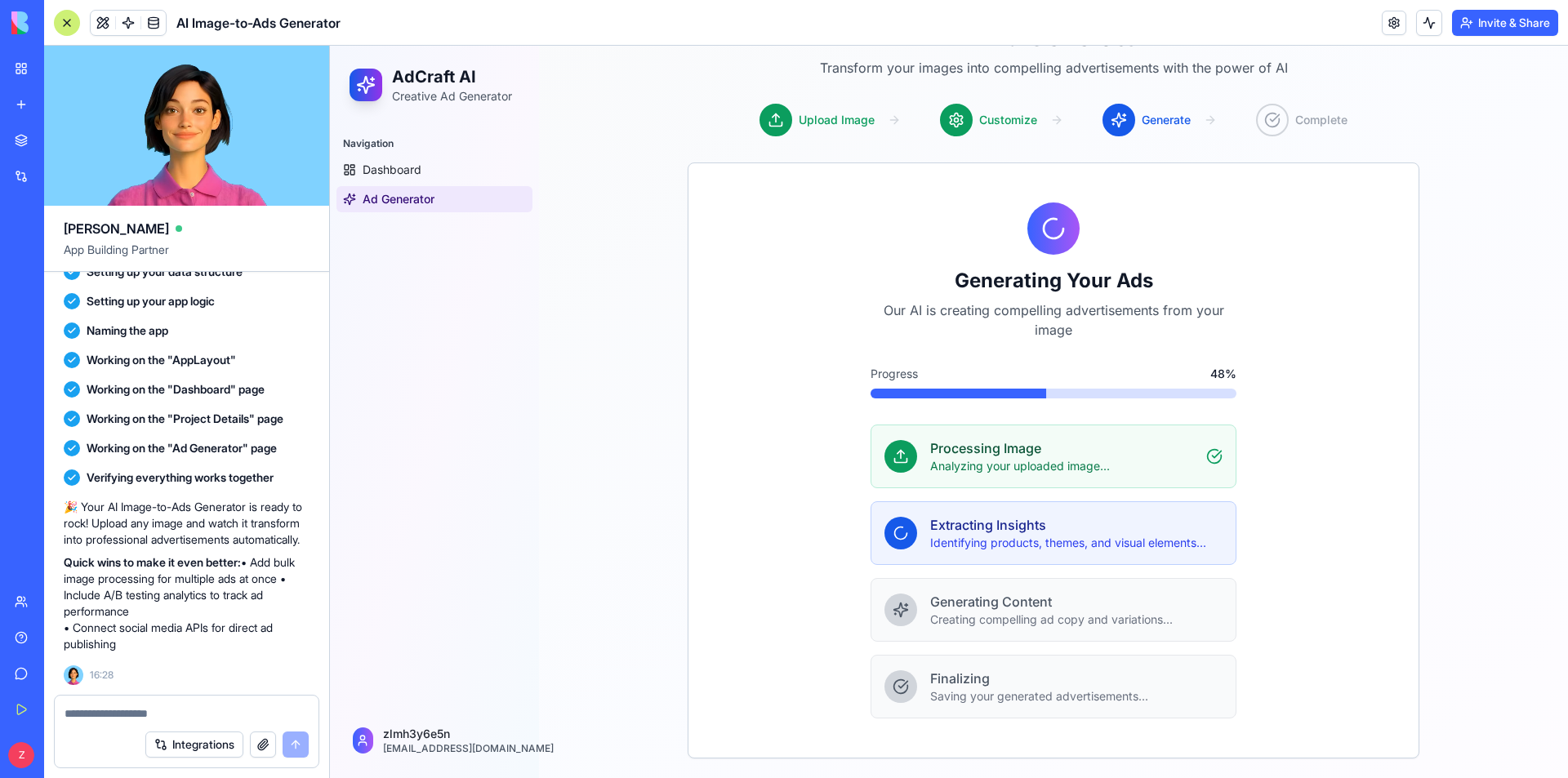
scroll to position [115, 0]
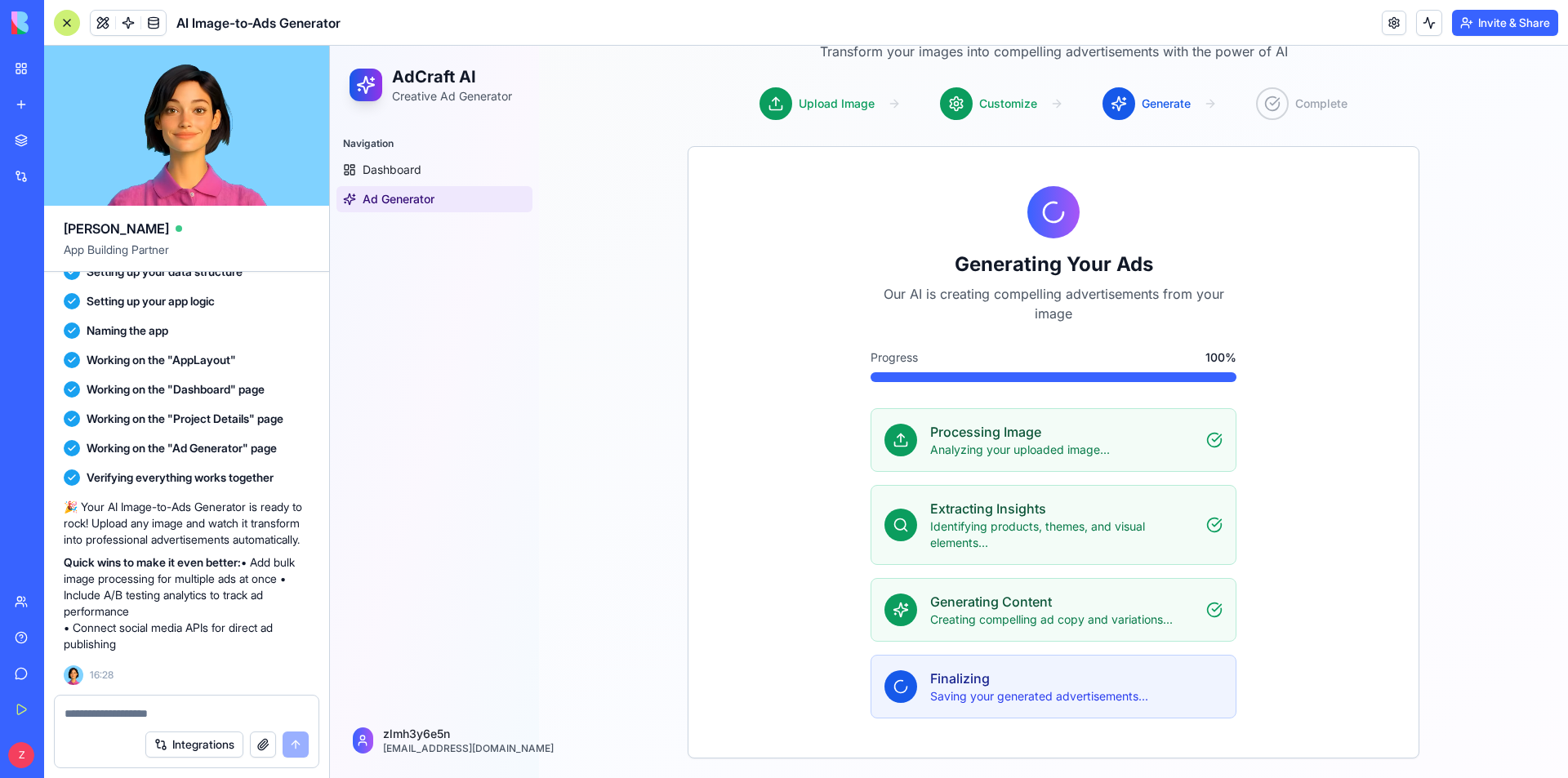
click at [989, 687] on h3 "Finalizing" at bounding box center [1075, 678] width 292 height 19
drag, startPoint x: 964, startPoint y: 702, endPoint x: 951, endPoint y: 698, distance: 13.6
click at [953, 698] on p "Saving your generated advertisements..." at bounding box center [1075, 696] width 292 height 16
drag, startPoint x: 1087, startPoint y: 696, endPoint x: 1129, endPoint y: 613, distance: 93.0
click at [1089, 694] on p "Saving your generated advertisements..." at bounding box center [1075, 696] width 292 height 16
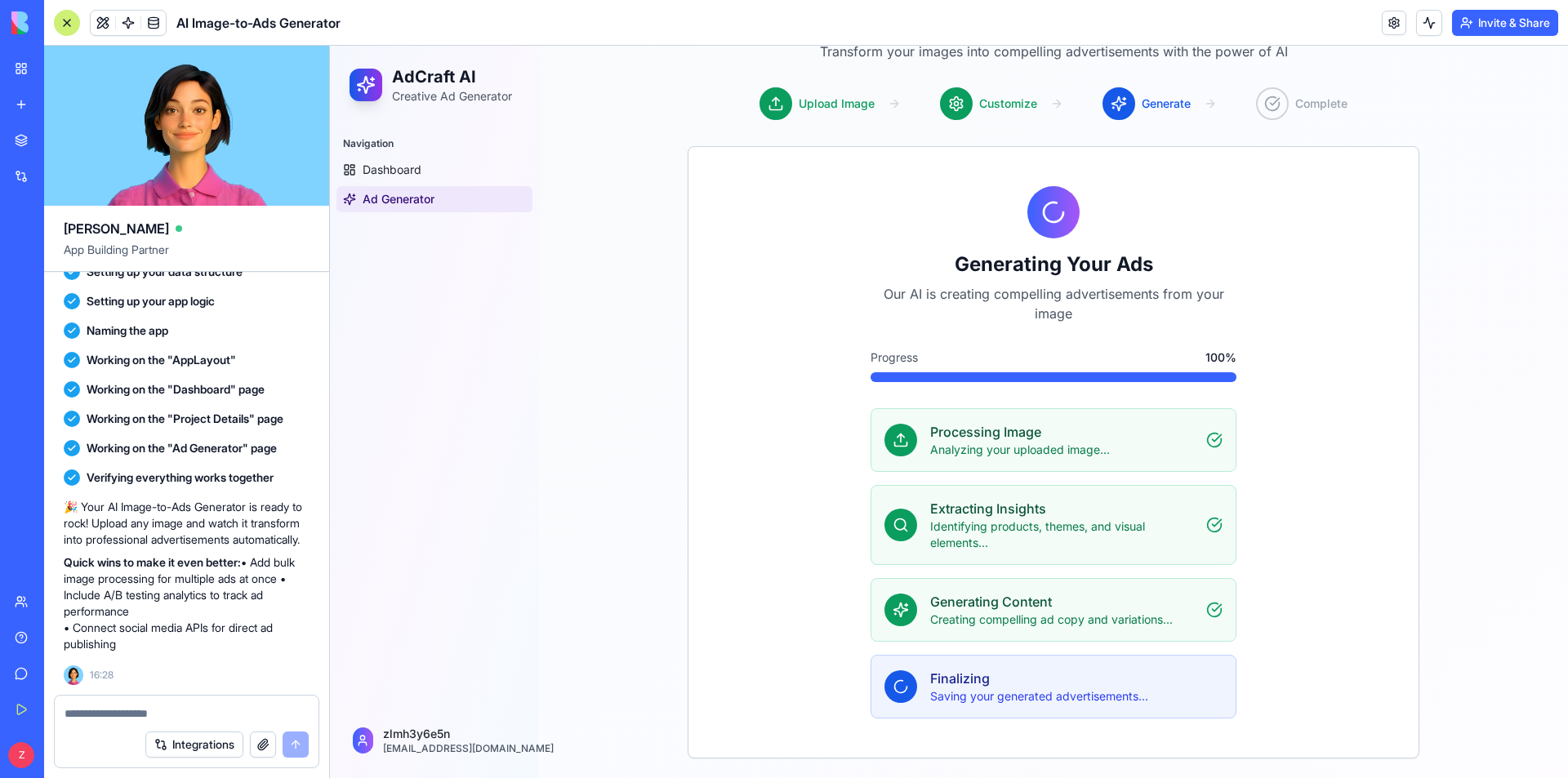
click at [1276, 88] on div "Complete" at bounding box center [1301, 103] width 91 height 33
click at [427, 161] on link "Dashboard" at bounding box center [434, 170] width 196 height 26
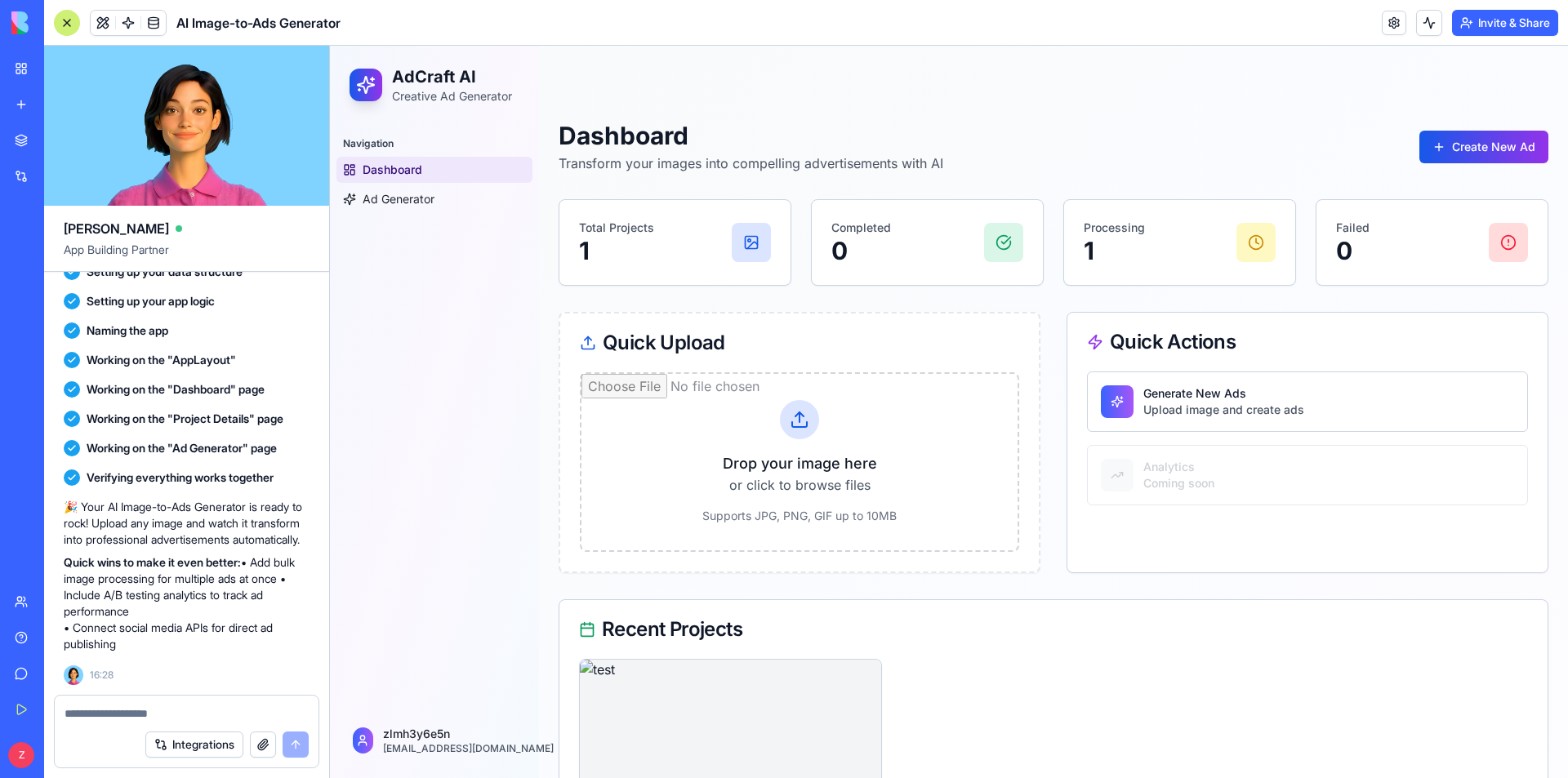
click at [1113, 255] on p "1" at bounding box center [1114, 250] width 61 height 30
click at [417, 202] on span "Ad Generator" at bounding box center [398, 198] width 72 height 16
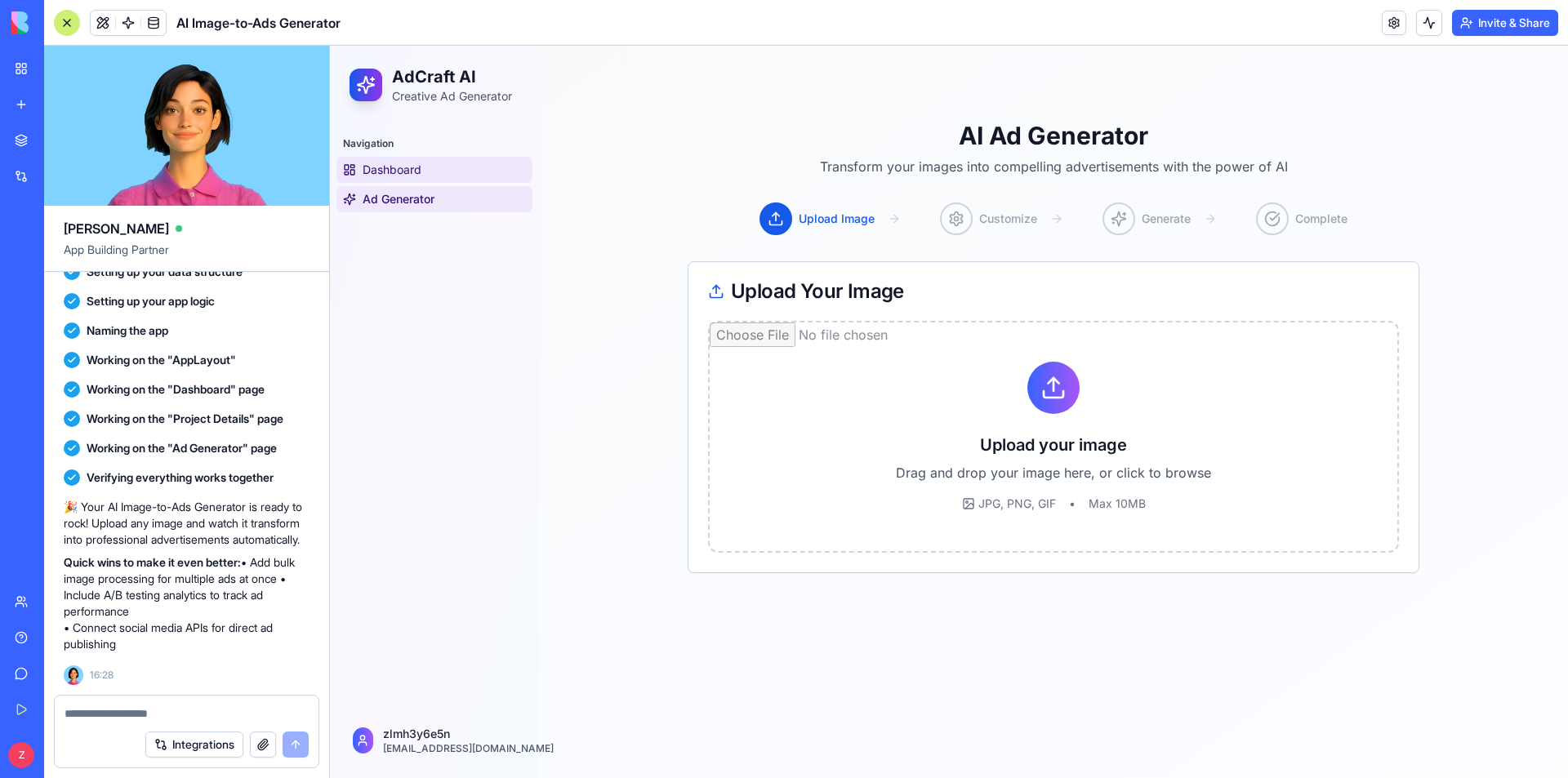
click at [405, 163] on span "Dashboard" at bounding box center [391, 170] width 58 height 16
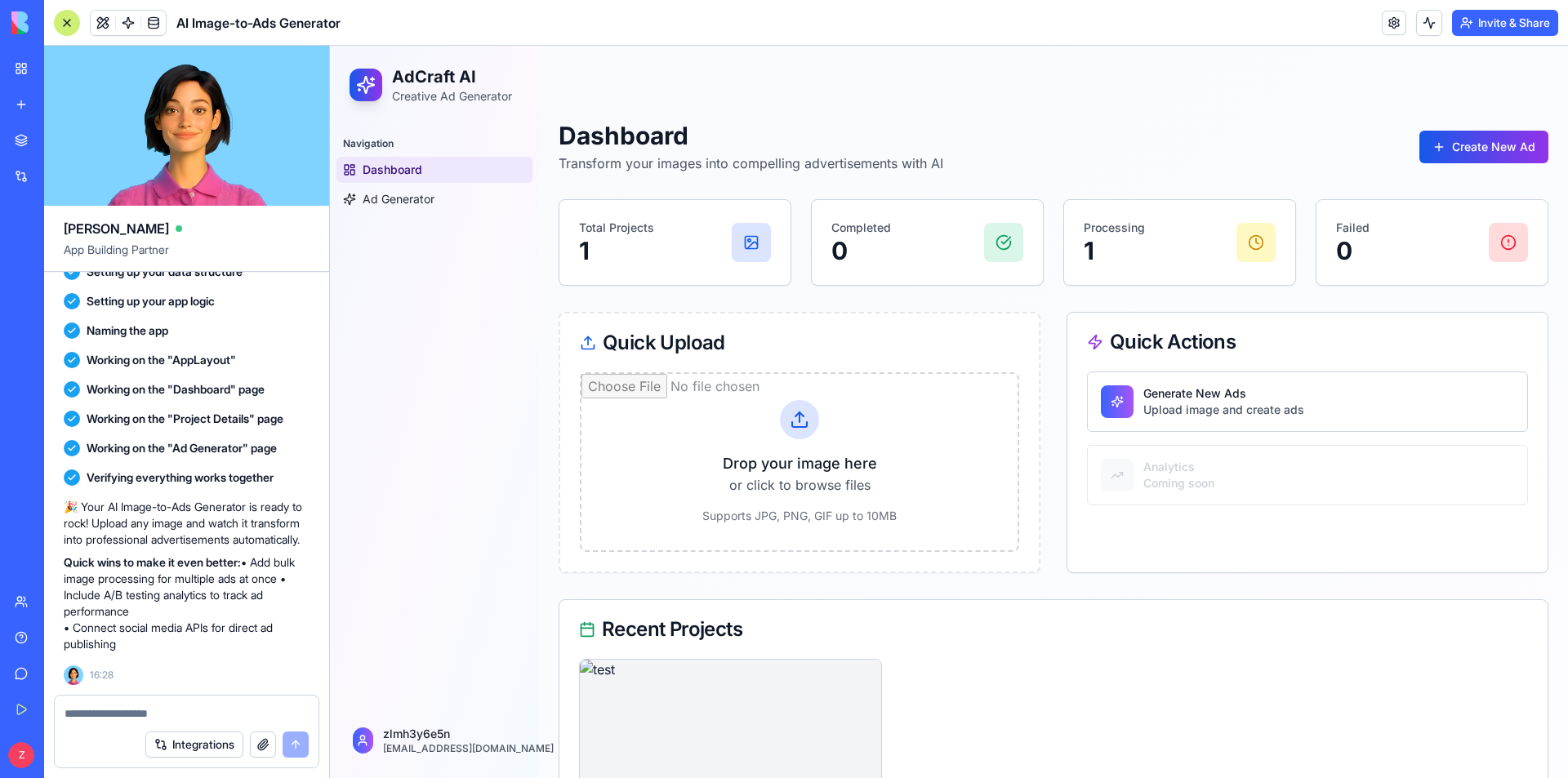
drag, startPoint x: 701, startPoint y: 629, endPoint x: 701, endPoint y: 613, distance: 16.0
click at [700, 629] on div "Recent Projects" at bounding box center [660, 629] width 163 height 19
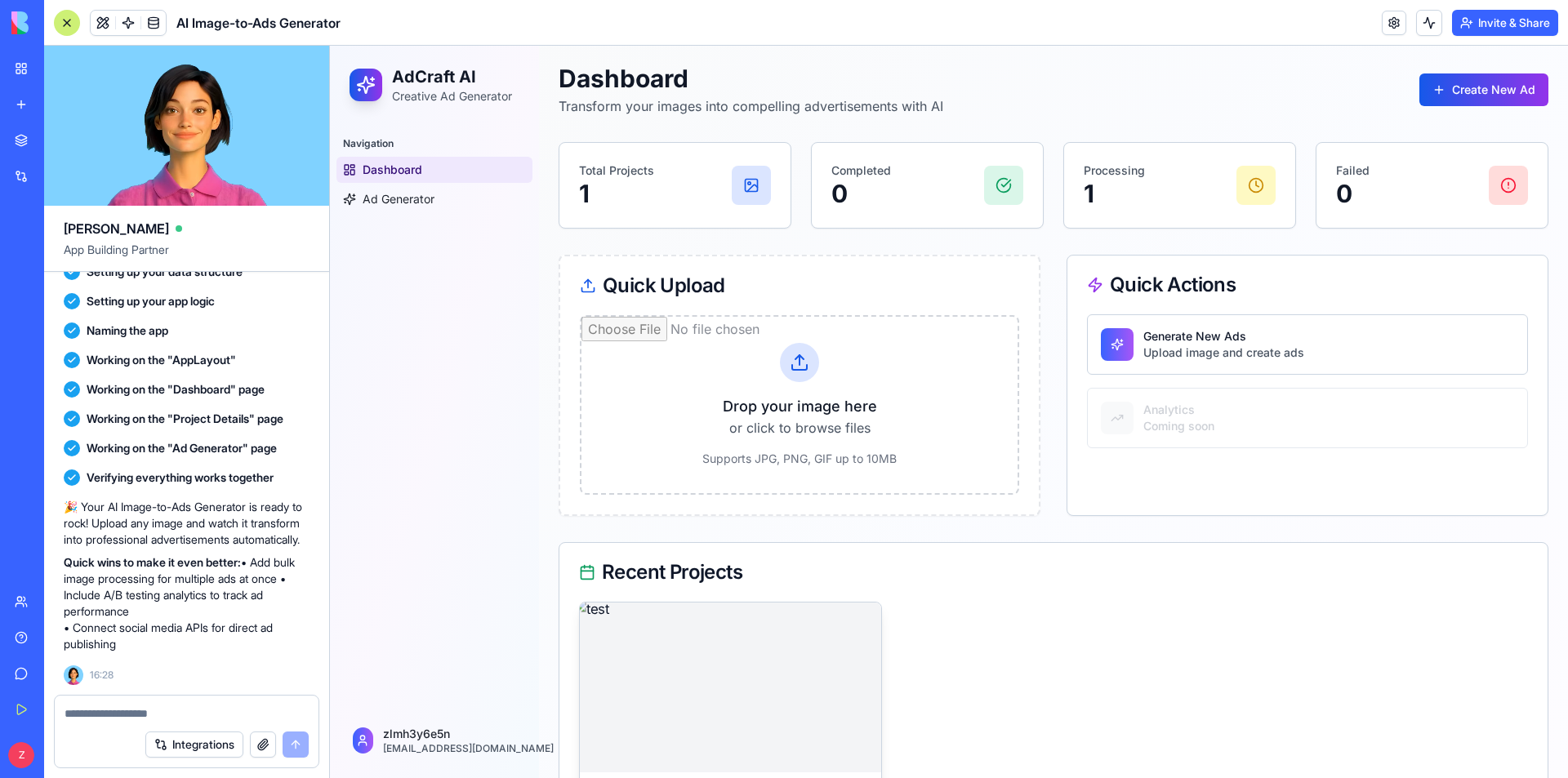
scroll to position [201, 0]
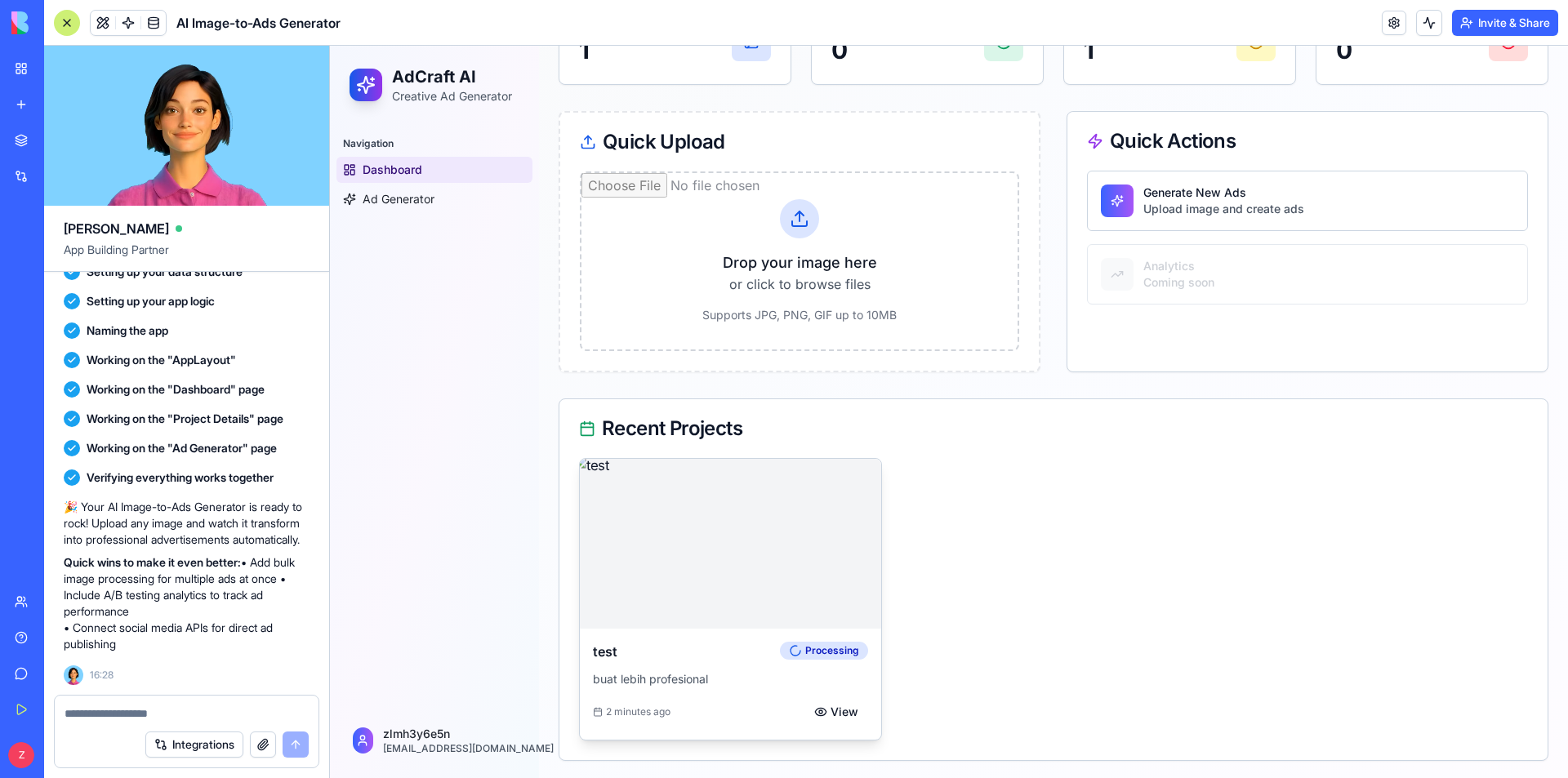
click at [705, 574] on img at bounding box center [730, 543] width 317 height 178
click at [646, 681] on p "buat lebih profesional" at bounding box center [729, 678] width 275 height 16
click at [798, 649] on icon at bounding box center [795, 651] width 18 height 18
click at [646, 681] on p "buat lebih profesional" at bounding box center [729, 678] width 275 height 16
click at [633, 702] on div "2 minutes ago View" at bounding box center [729, 711] width 275 height 30
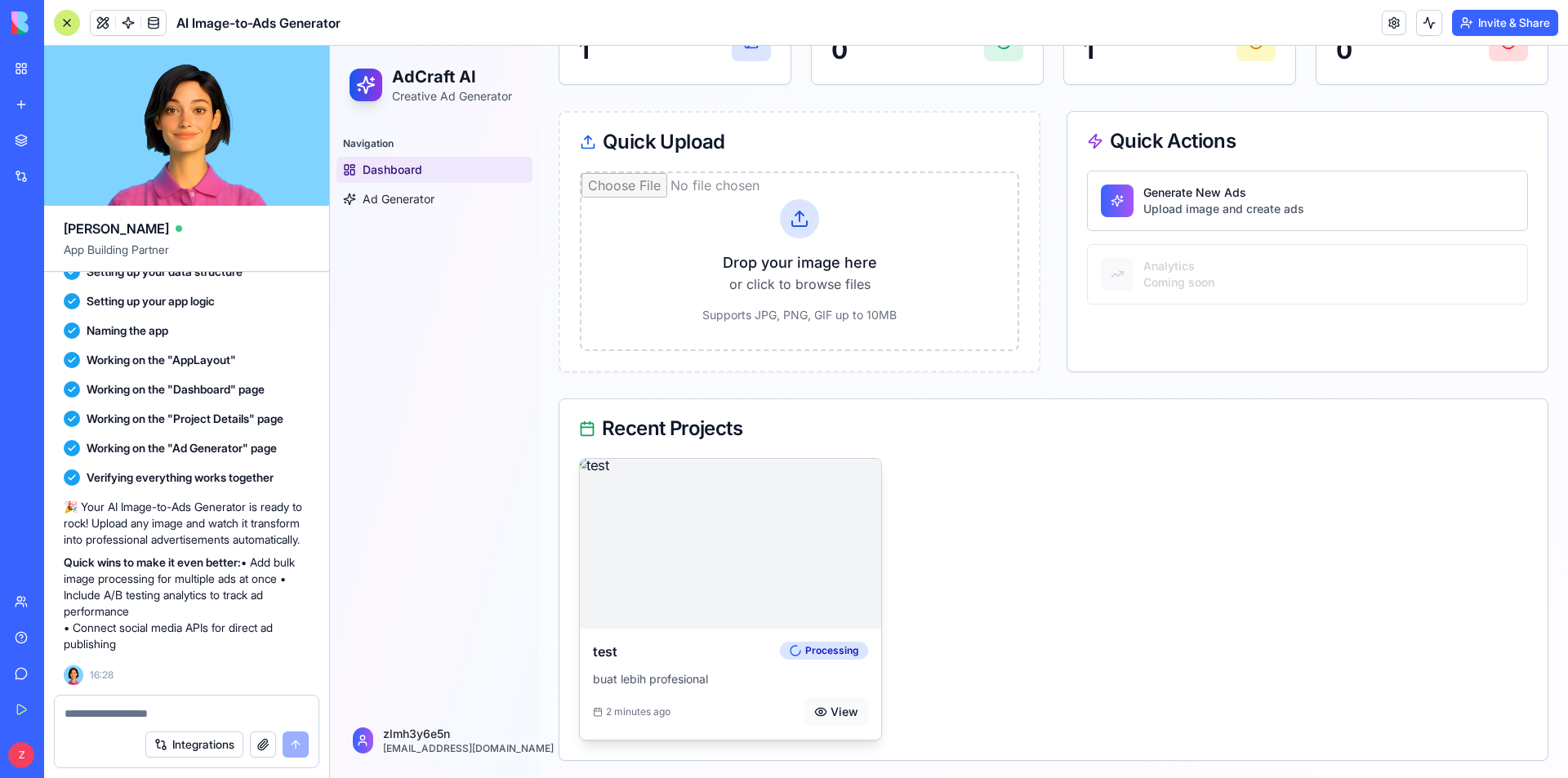
click at [822, 702] on button "View" at bounding box center [836, 711] width 63 height 30
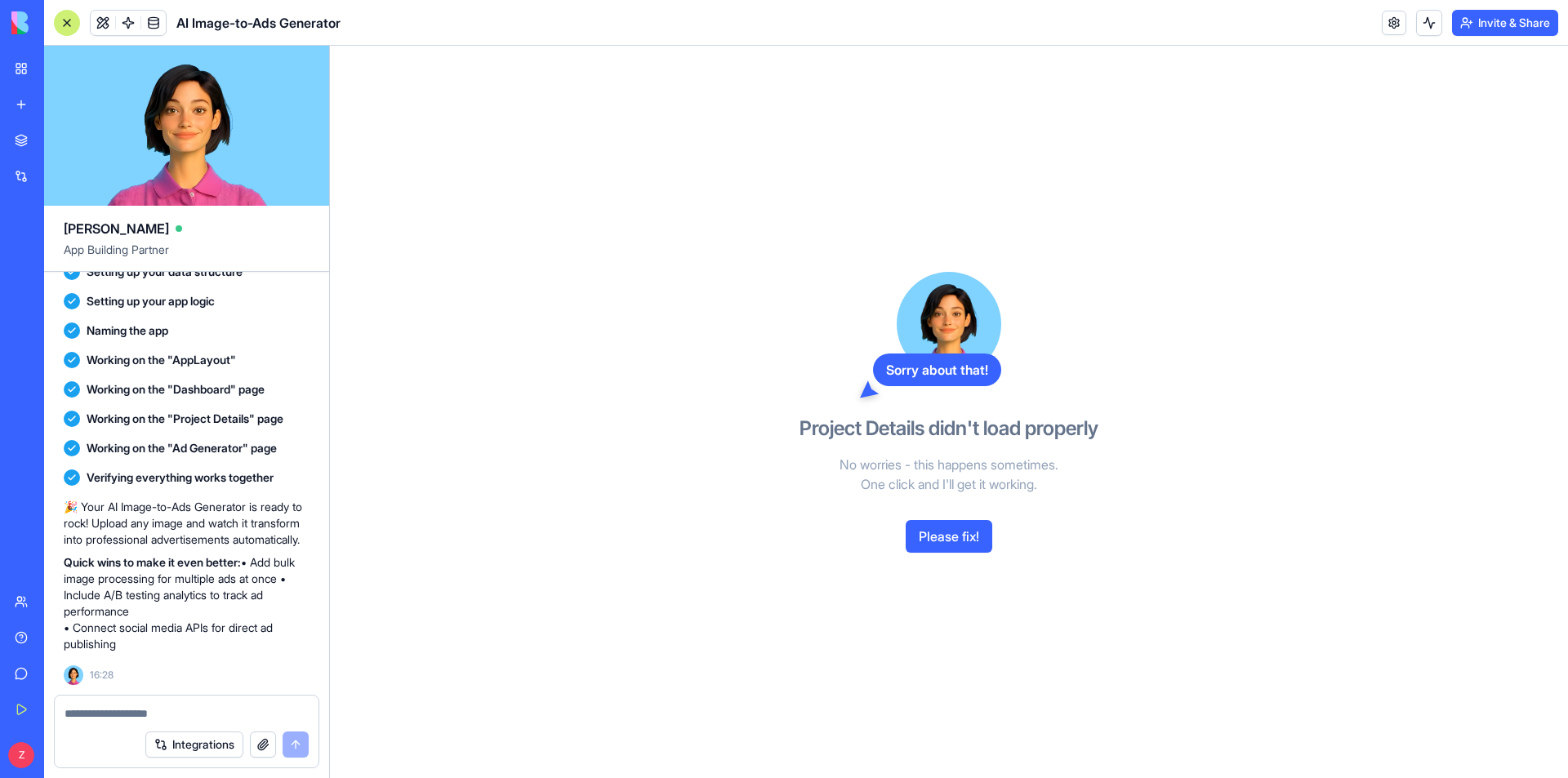
click at [976, 525] on button "Please fix!" at bounding box center [949, 537] width 86 height 33
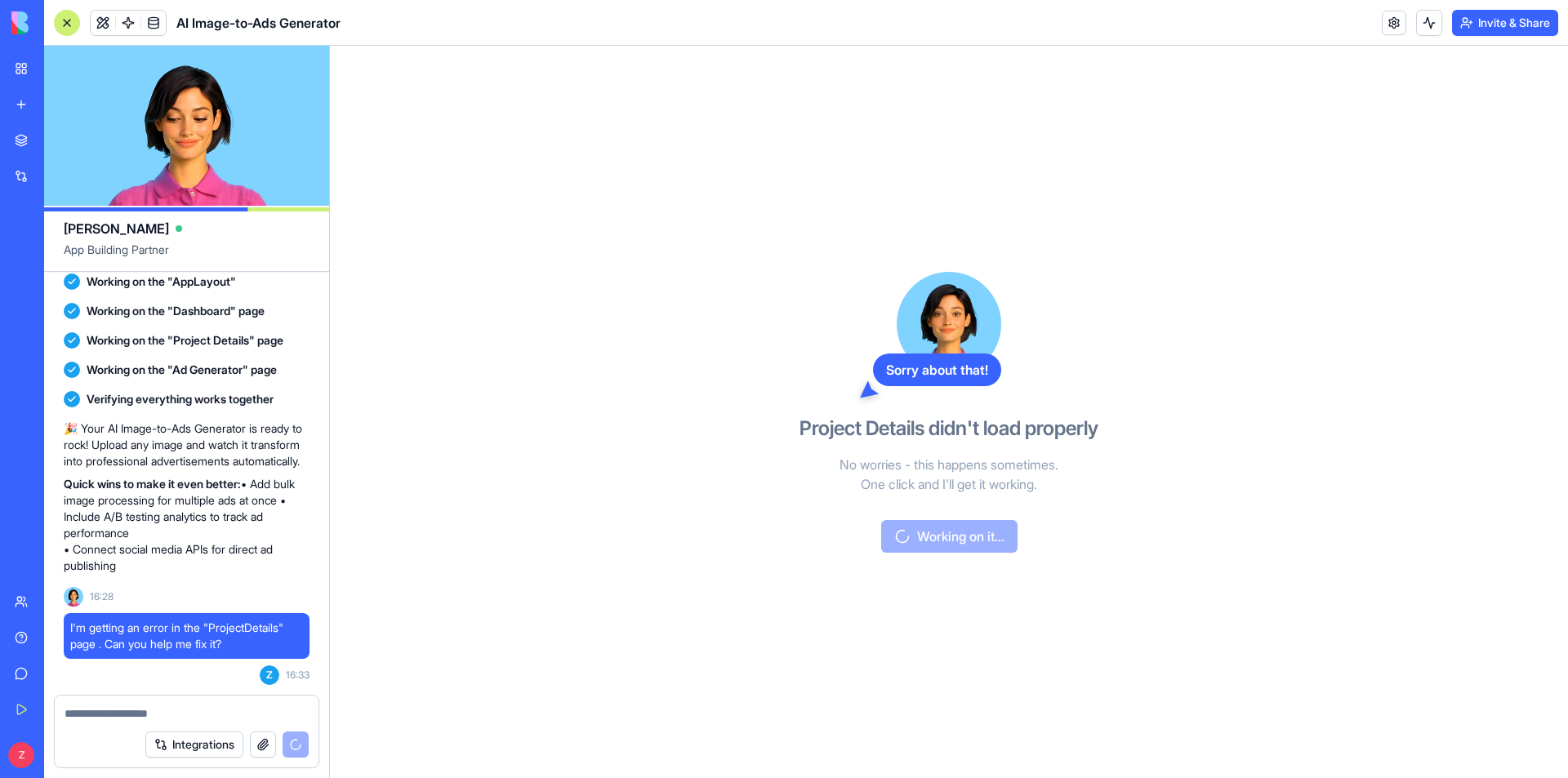
click at [83, 749] on button at bounding box center [70, 754] width 26 height 26
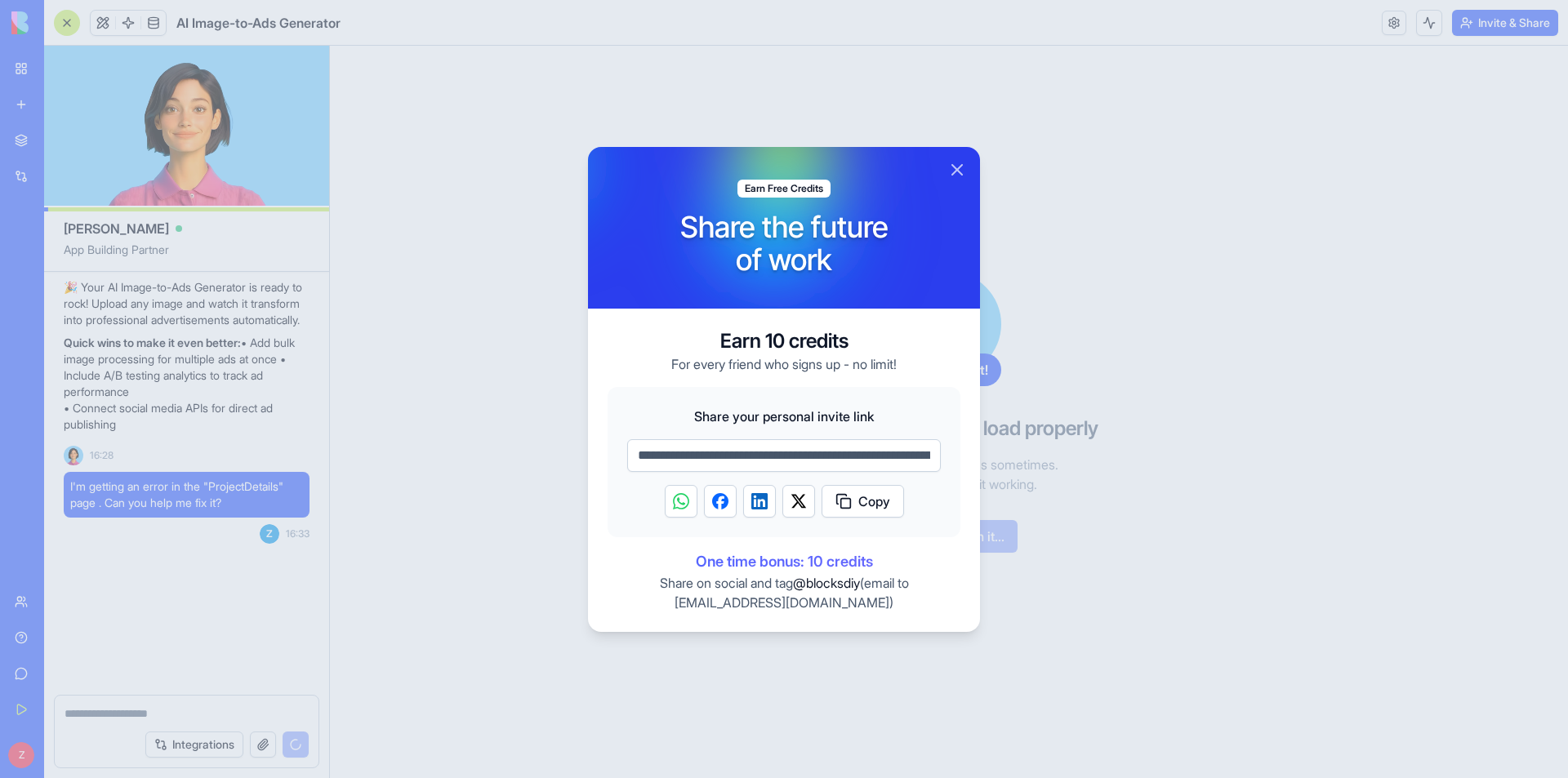
drag, startPoint x: 808, startPoint y: 562, endPoint x: 857, endPoint y: 560, distance: 49.0
click at [842, 561] on span "One time bonus: 10 credits" at bounding box center [784, 561] width 353 height 23
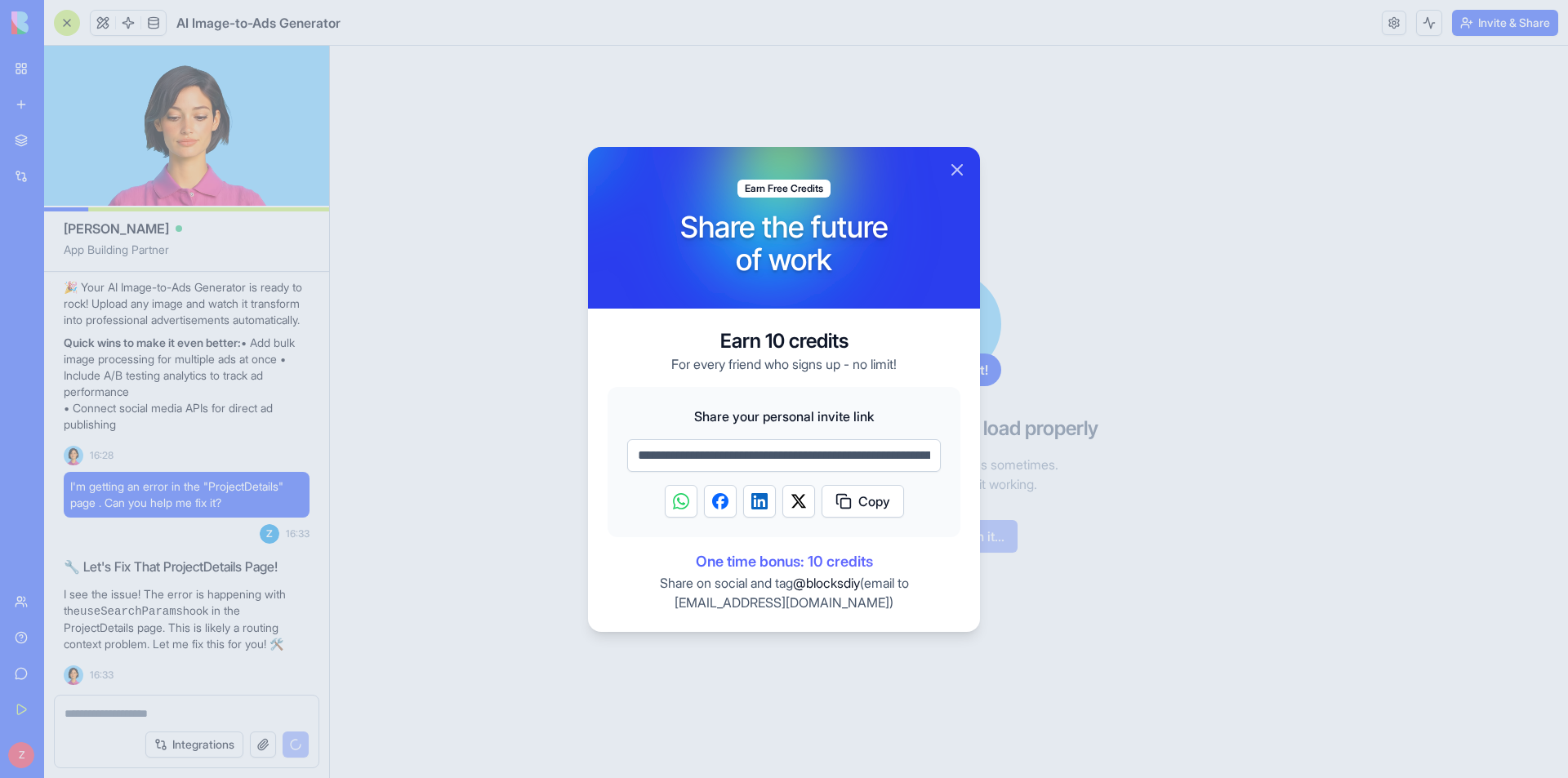
click at [862, 560] on span "One time bonus: 10 credits" at bounding box center [784, 561] width 353 height 23
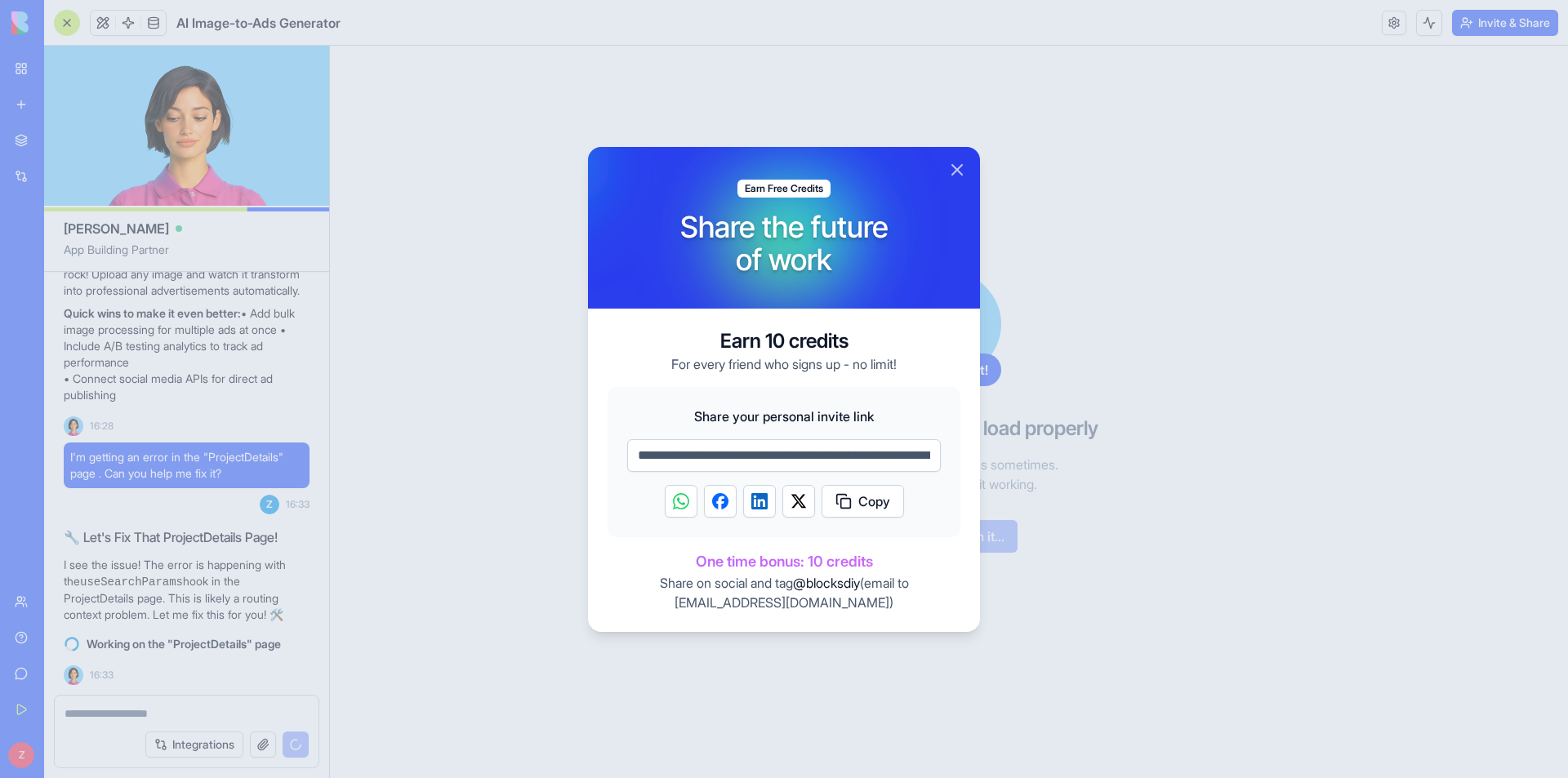
click at [1086, 372] on div at bounding box center [784, 389] width 1568 height 778
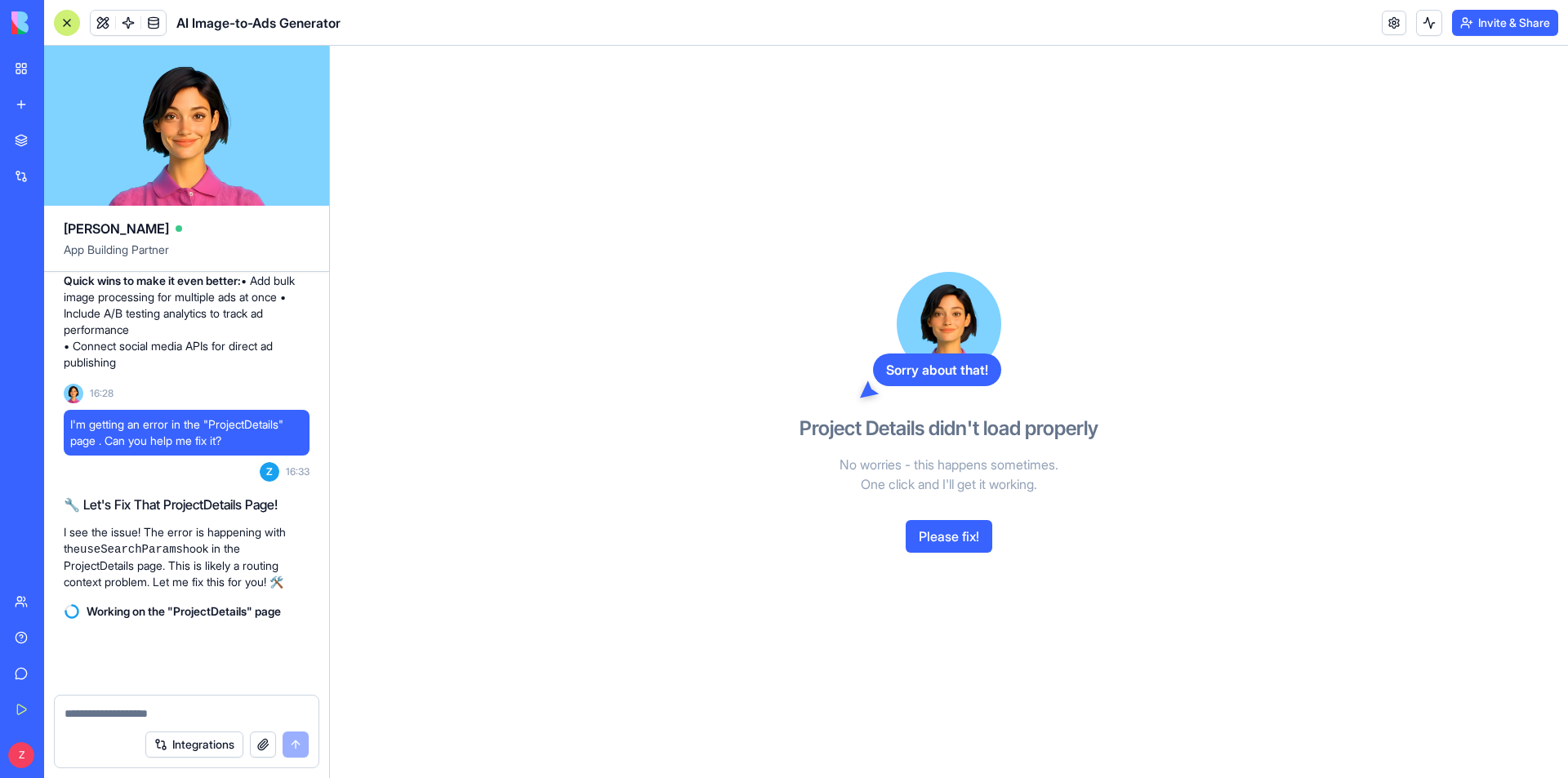
scroll to position [770, 0]
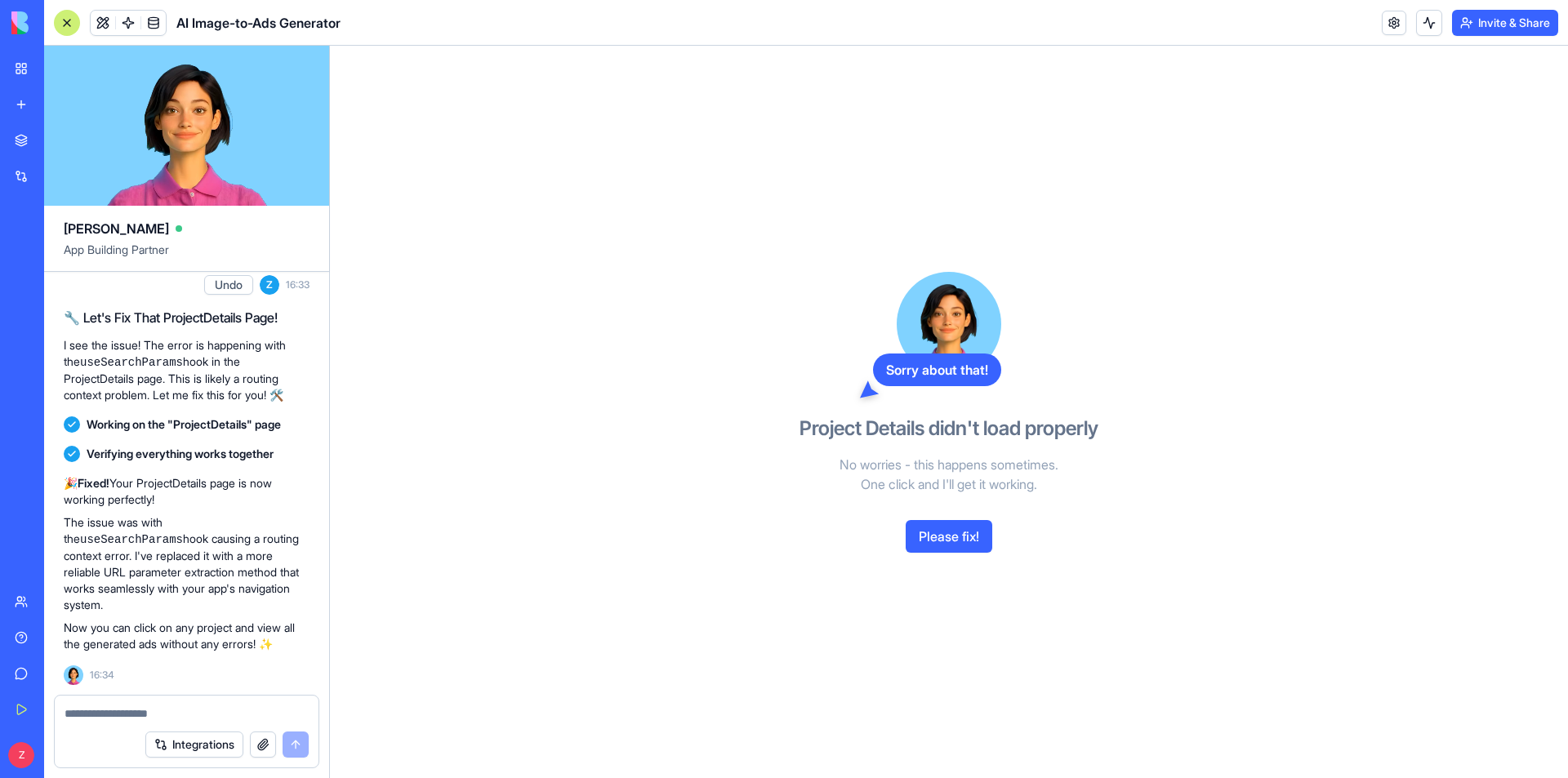
click at [967, 538] on button "Please fix!" at bounding box center [949, 537] width 86 height 33
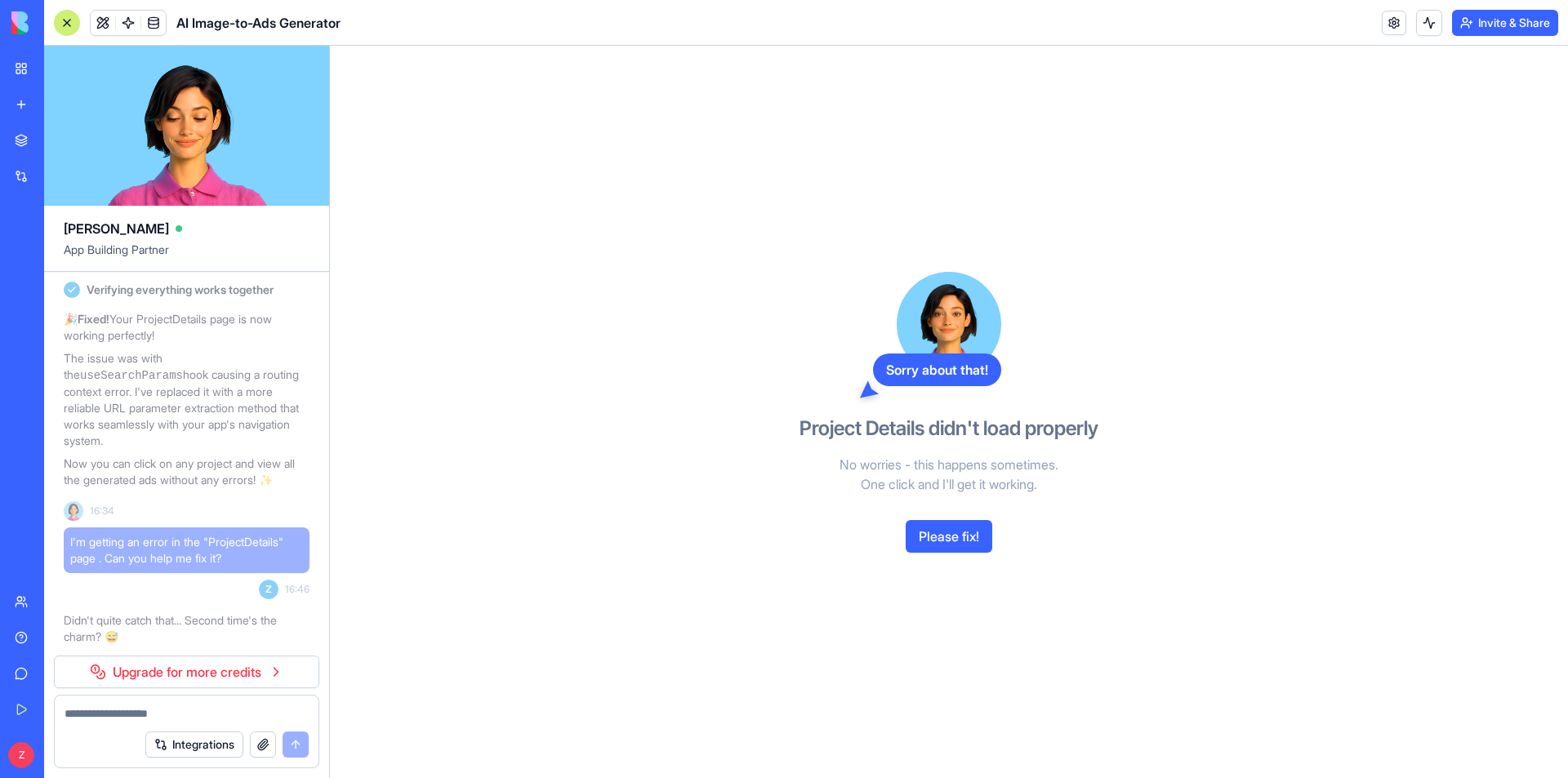
scroll to position [640, 0]
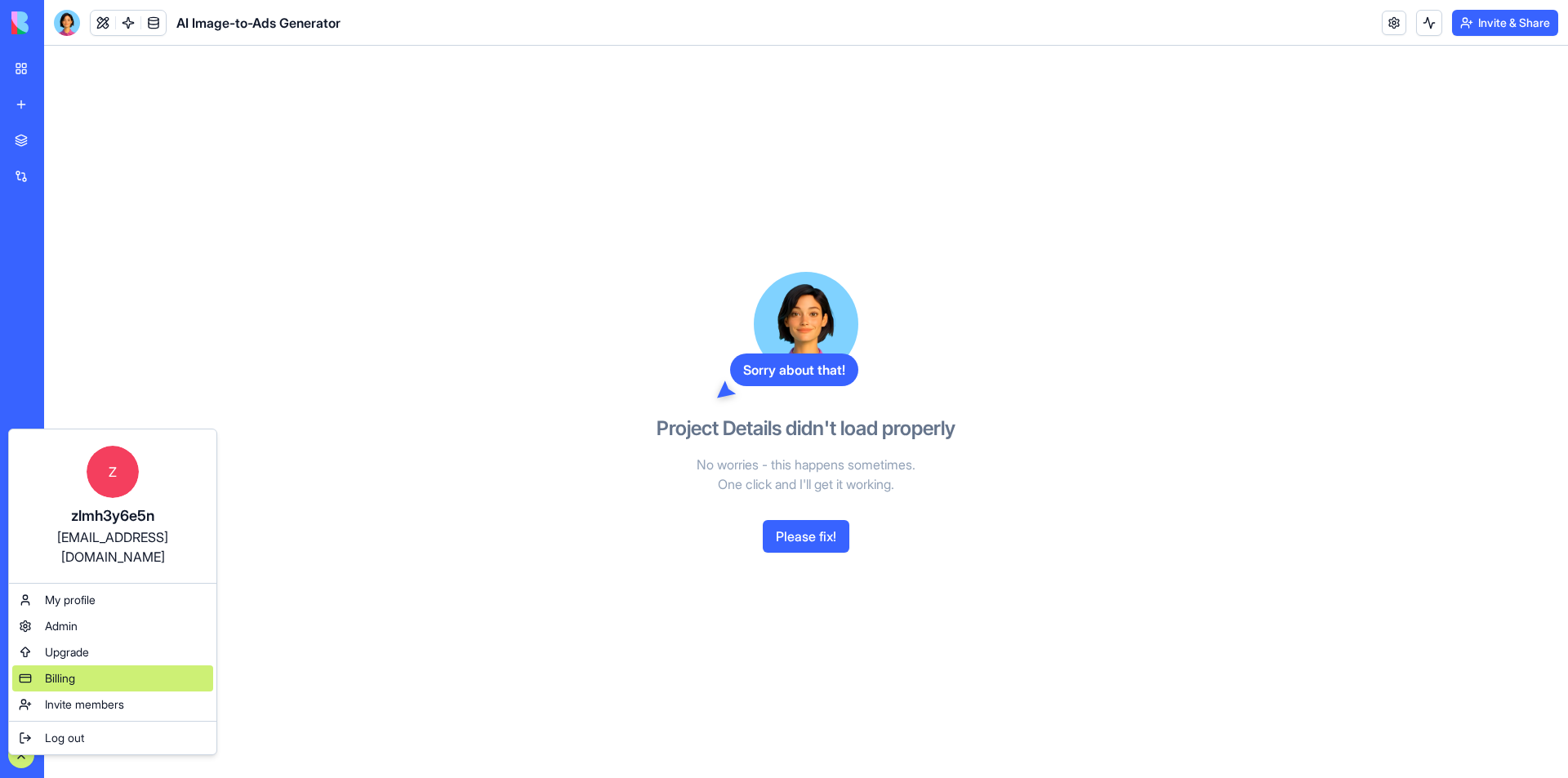
click at [72, 670] on span "Billing" at bounding box center [60, 677] width 31 height 16
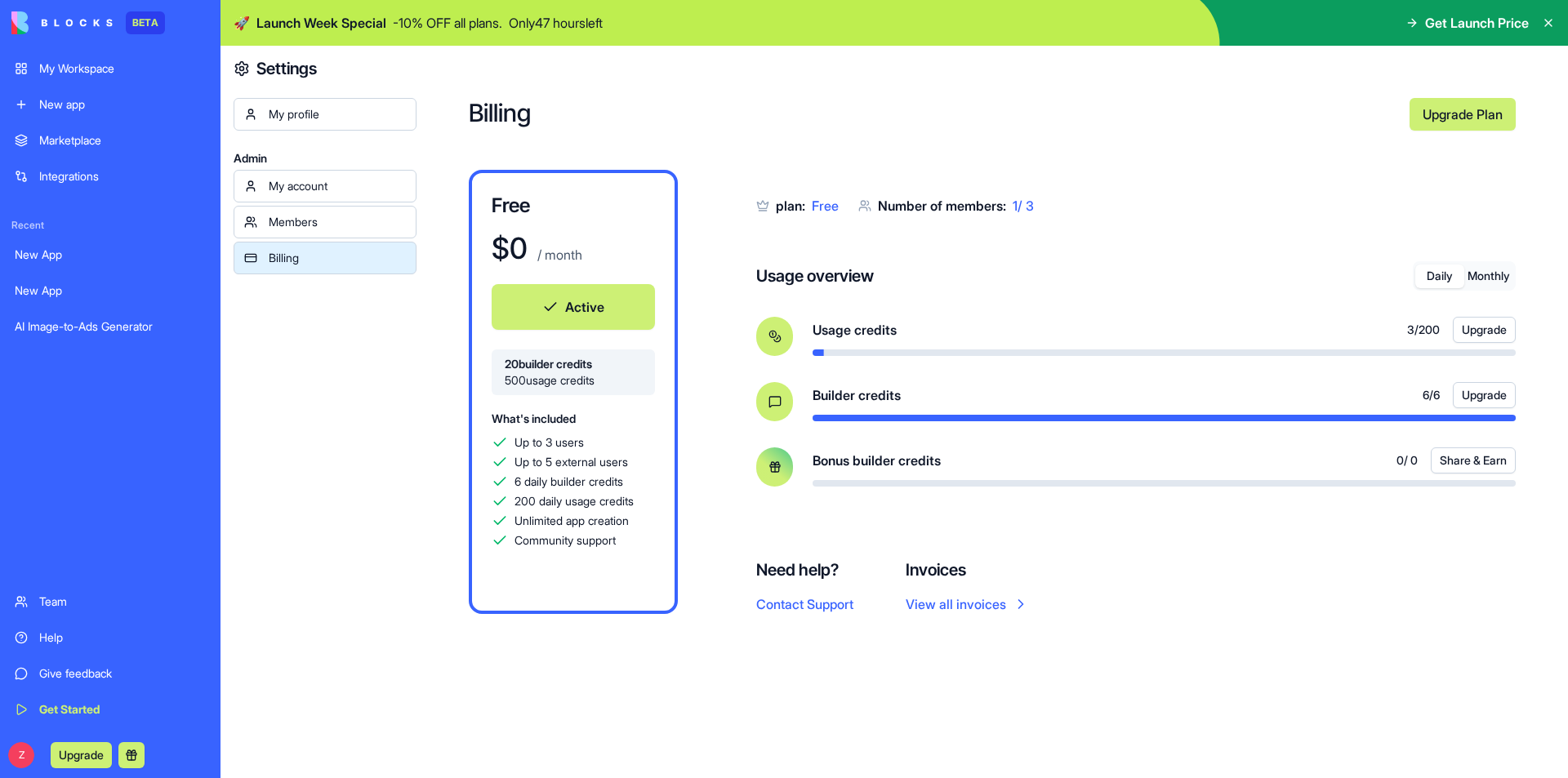
click at [68, 104] on div "New app" at bounding box center [123, 104] width 167 height 16
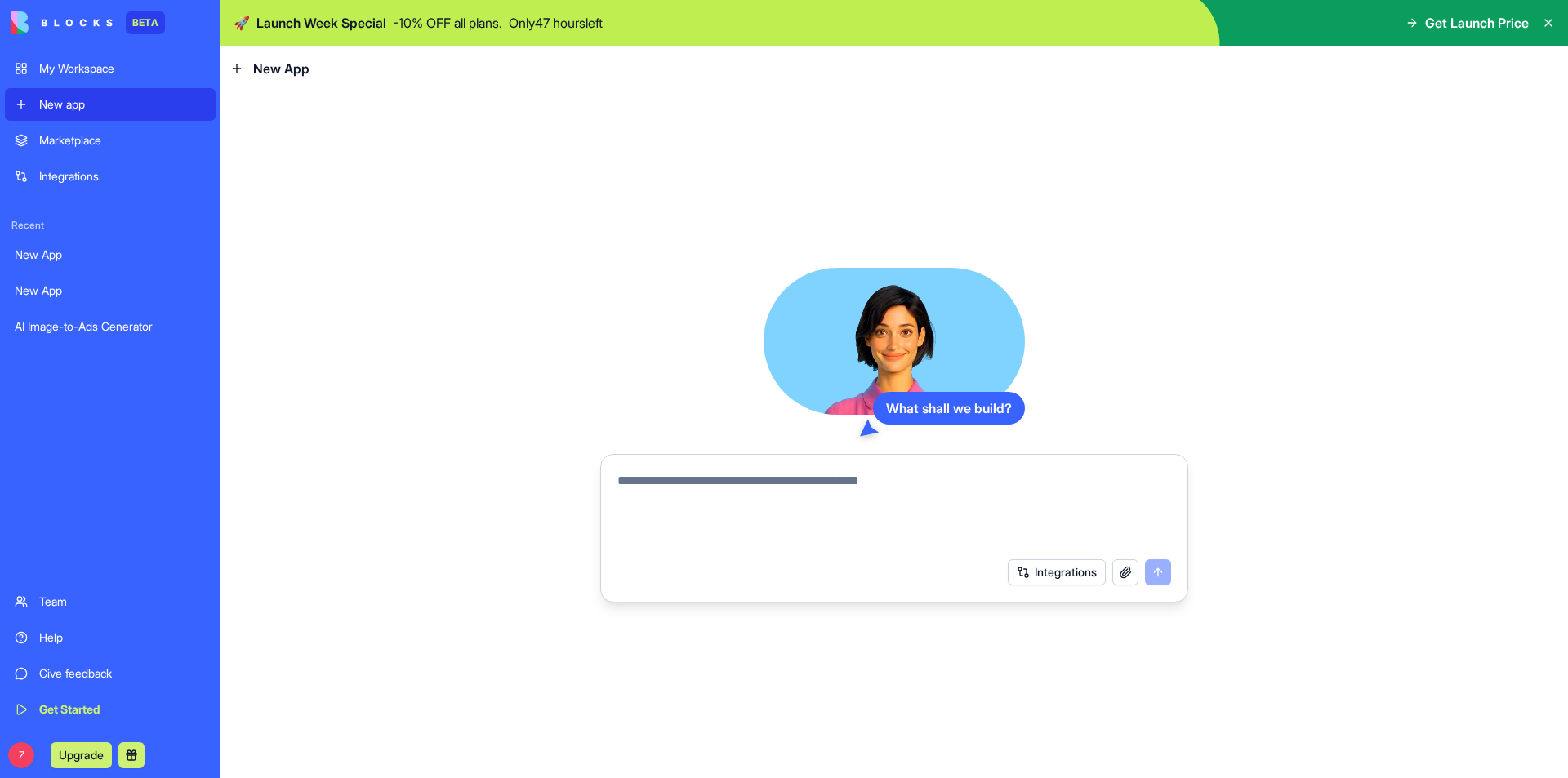
click at [805, 510] on textarea at bounding box center [894, 511] width 554 height 79
type textarea "**********"
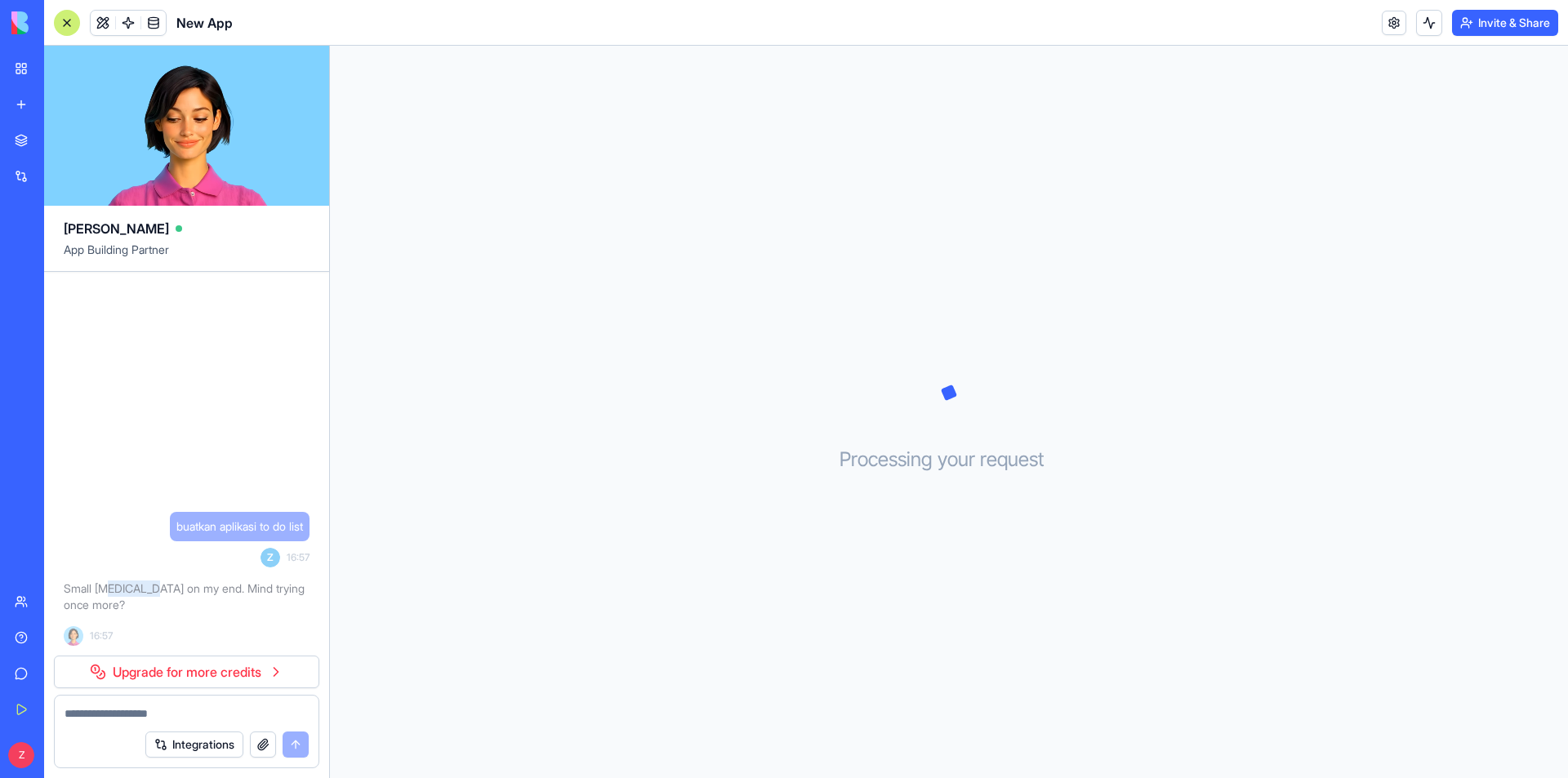
drag, startPoint x: 113, startPoint y: 587, endPoint x: 160, endPoint y: 582, distance: 47.3
click at [157, 582] on p "Small hiccup on my end. Mind trying once more?" at bounding box center [186, 597] width 245 height 33
click at [163, 582] on p "Small hiccup on my end. Mind trying once more?" at bounding box center [186, 597] width 245 height 33
drag, startPoint x: 129, startPoint y: 586, endPoint x: 190, endPoint y: 583, distance: 61.1
click at [190, 583] on p "Small hiccup on my end. Mind trying once more?" at bounding box center [186, 597] width 245 height 33
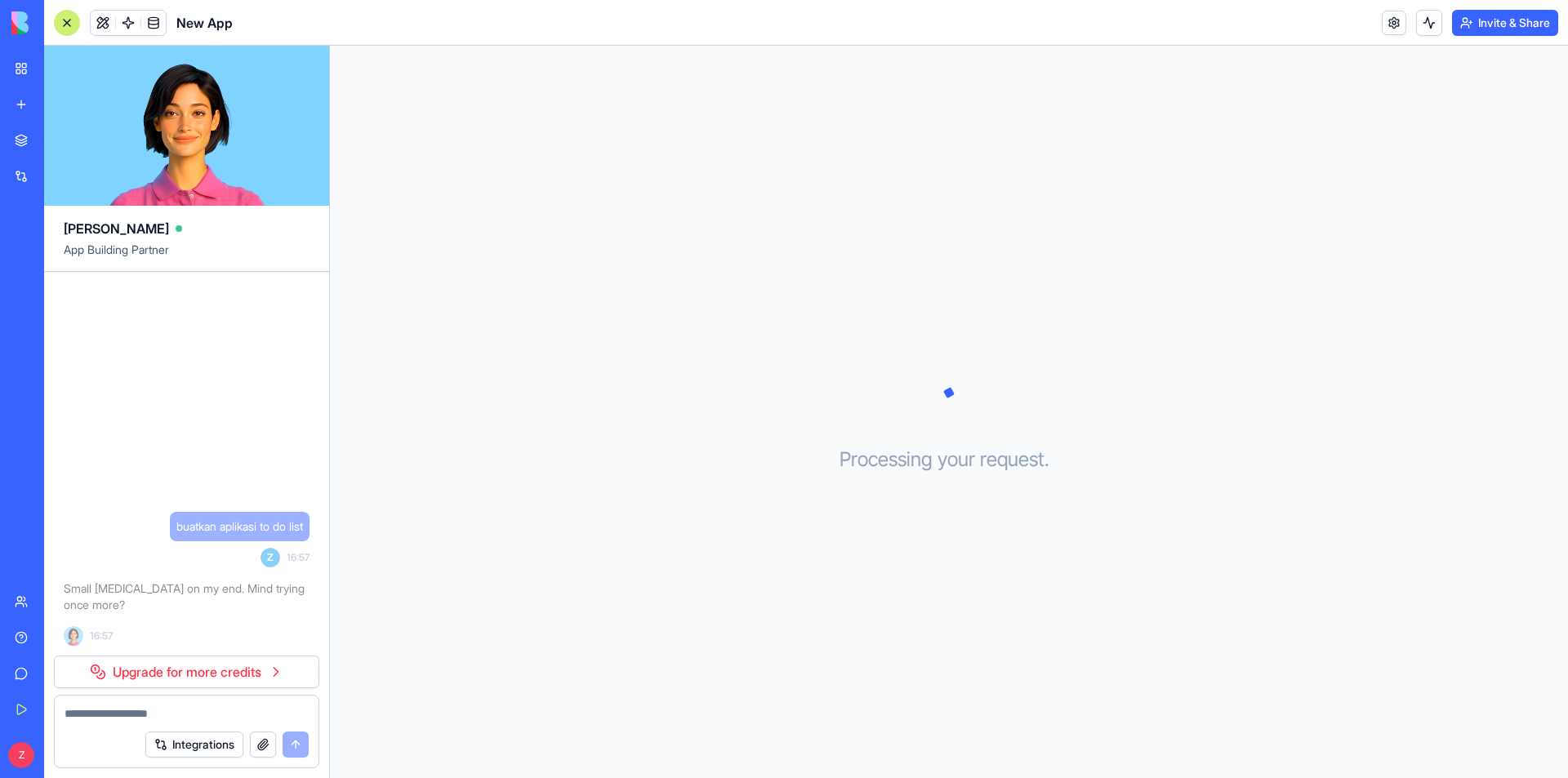
click at [223, 584] on p "Small hiccup on my end. Mind trying once more?" at bounding box center [186, 597] width 245 height 33
click at [207, 675] on link "Upgrade for more credits" at bounding box center [186, 672] width 265 height 33
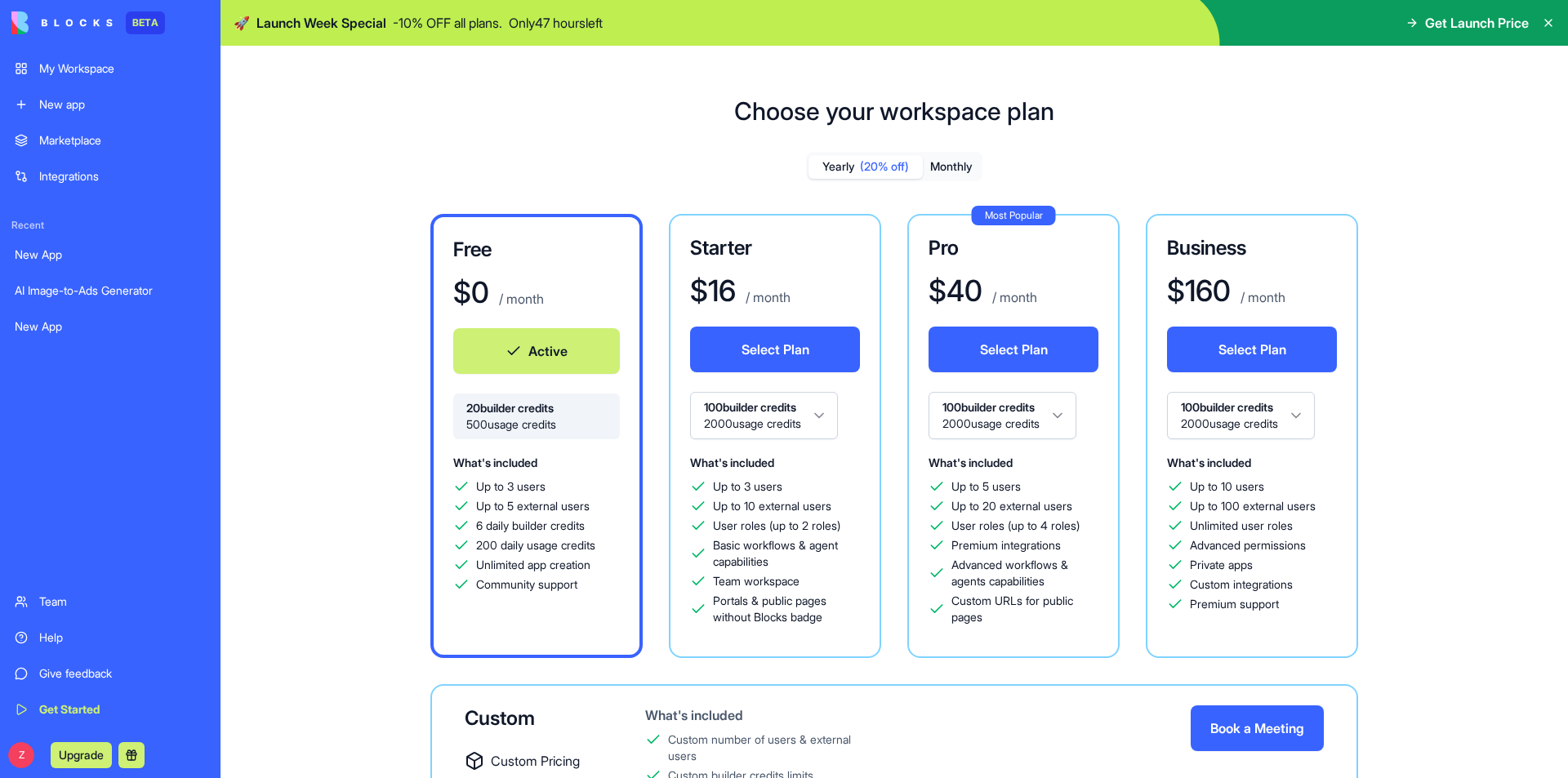
click at [137, 750] on button at bounding box center [131, 754] width 26 height 26
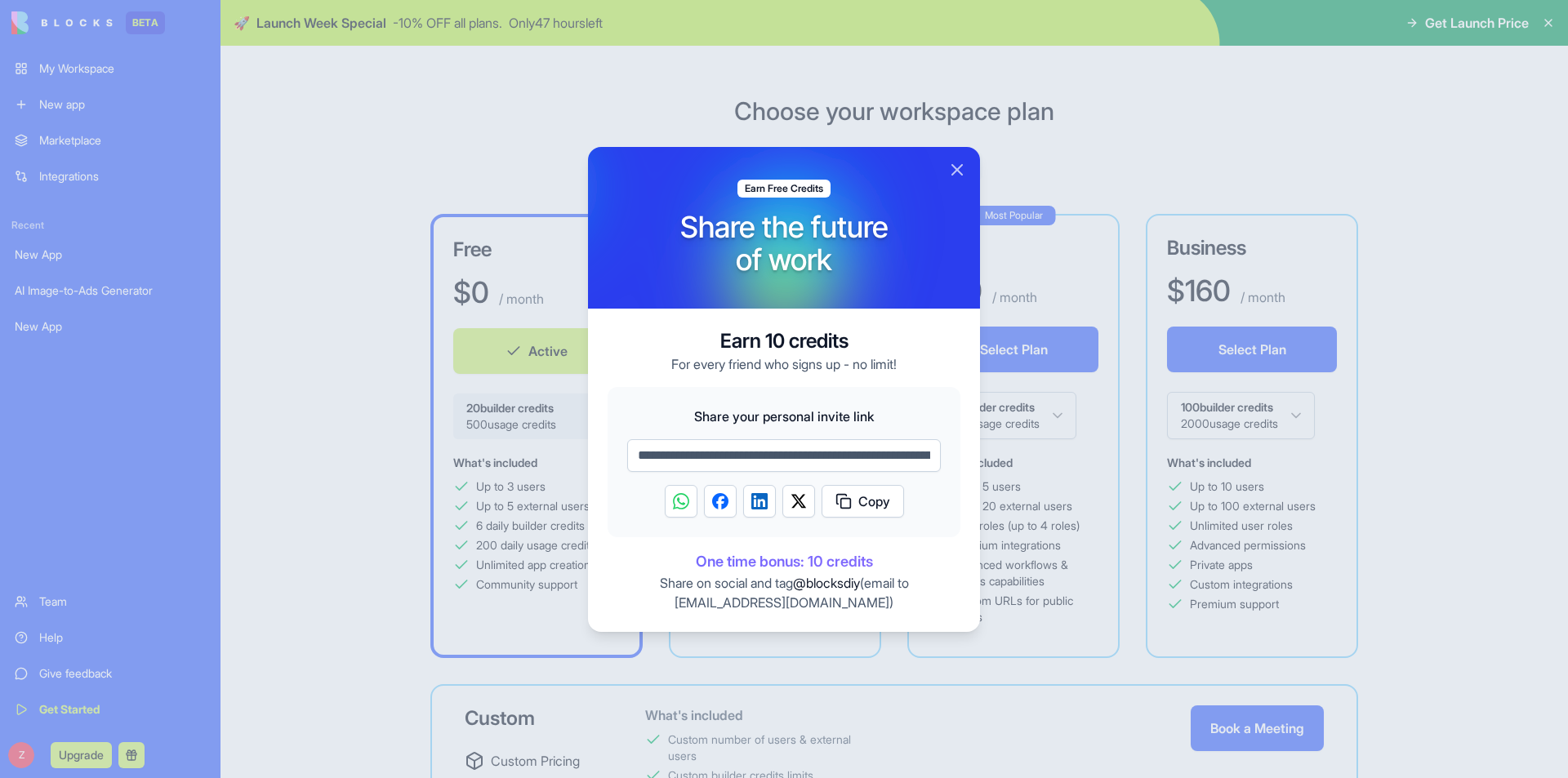
click at [870, 498] on span "Copy" at bounding box center [873, 501] width 32 height 19
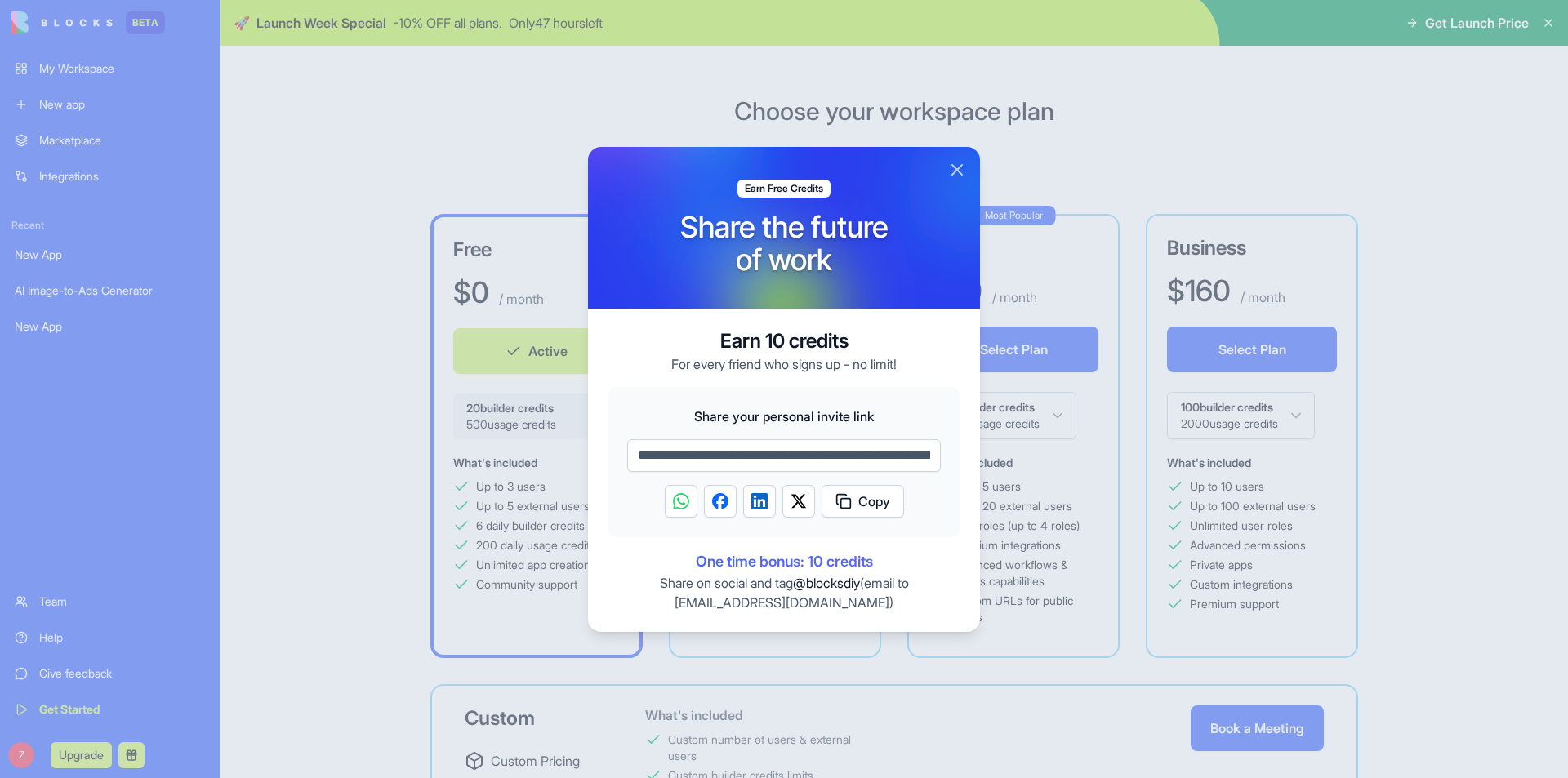
click at [1057, 149] on div at bounding box center [784, 389] width 1568 height 778
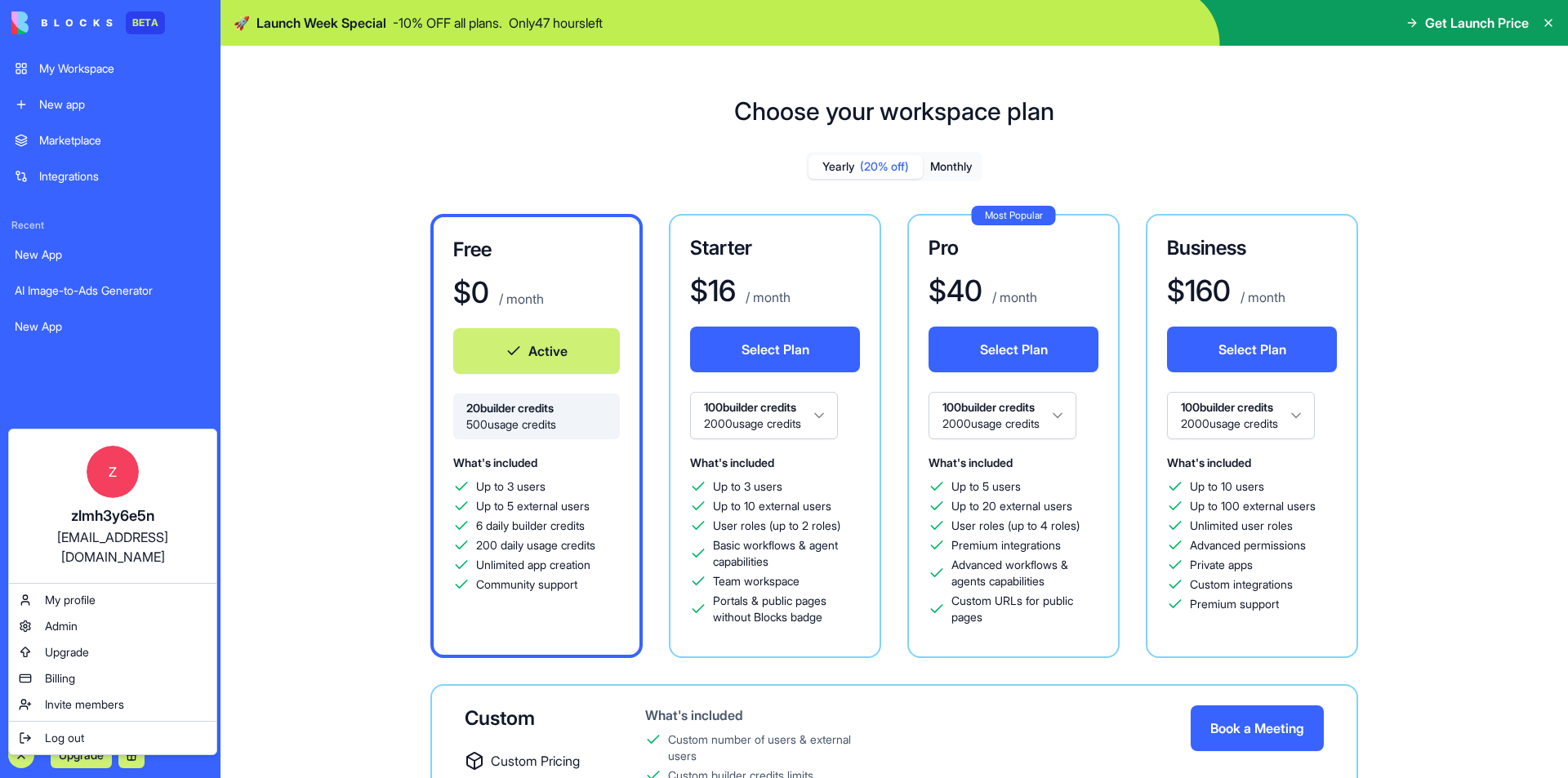
drag, startPoint x: 346, startPoint y: 360, endPoint x: 284, endPoint y: 343, distance: 64.3
click at [349, 359] on html "BETA My Workspace New app Marketplace Integrations Recent New App AI Image-to-A…" at bounding box center [784, 389] width 1568 height 778
